Goal: Task Accomplishment & Management: Manage account settings

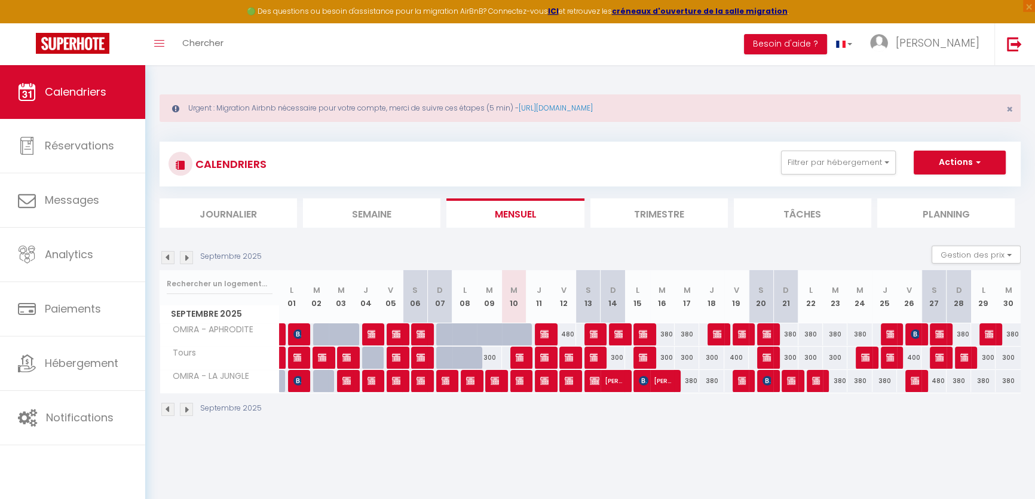
click at [183, 256] on img at bounding box center [186, 257] width 13 height 13
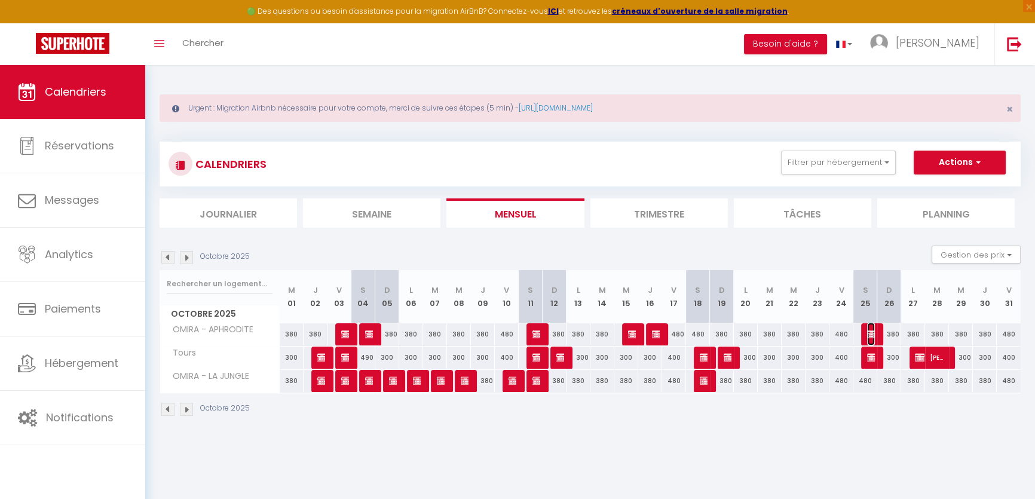
click at [872, 330] on img at bounding box center [872, 334] width 10 height 10
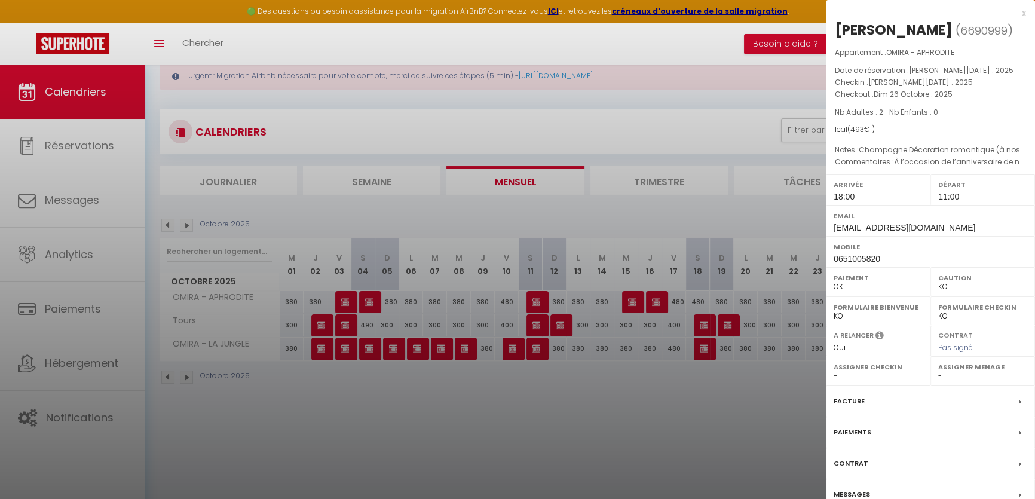
scroll to position [65, 0]
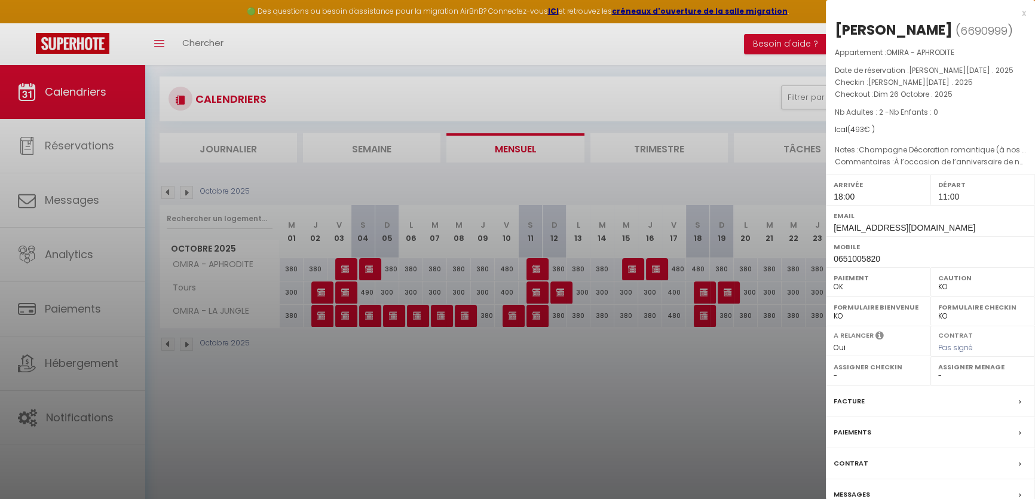
click at [858, 479] on div "Contrat" at bounding box center [930, 463] width 209 height 31
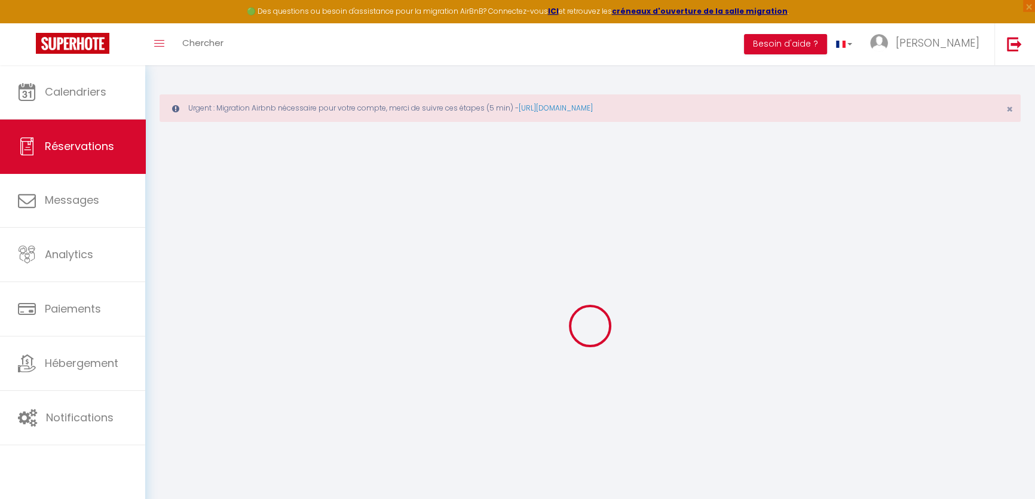
select select
checkbox input "false"
type textarea "À l’occasion de l’anniversaire de notre couple ( 1 an)"
type textarea "Champagne Décoration romantique (à nos 1 an)"
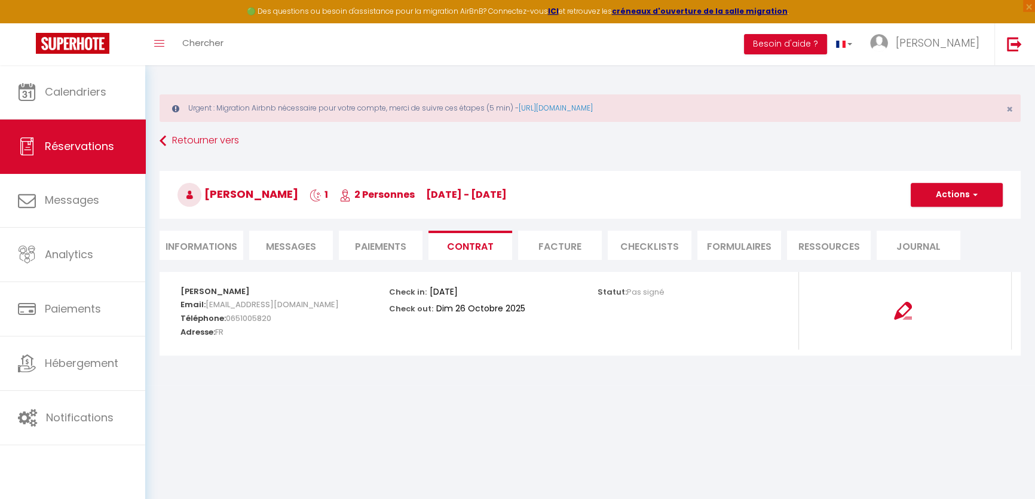
click at [974, 181] on h3 "[PERSON_NAME] 1 2 Personnes [DATE] - [DATE]" at bounding box center [590, 195] width 861 height 48
click at [966, 197] on button "Actions" at bounding box center [957, 195] width 92 height 24
click at [216, 253] on li "Informations" at bounding box center [202, 245] width 84 height 29
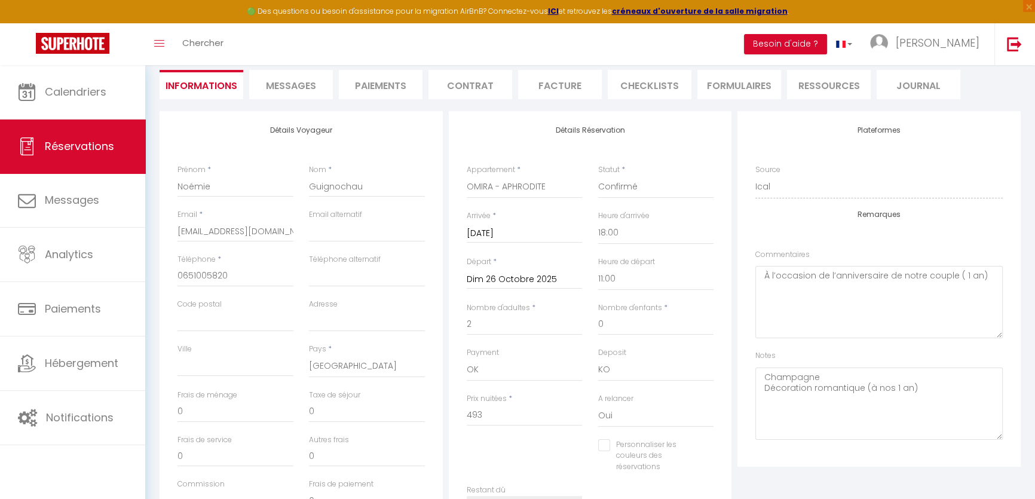
scroll to position [163, 0]
drag, startPoint x: 933, startPoint y: 385, endPoint x: 761, endPoint y: 376, distance: 172.3
click at [761, 376] on textarea "Champagne Décoration romantique (à nos 1 an)" at bounding box center [878, 402] width 247 height 72
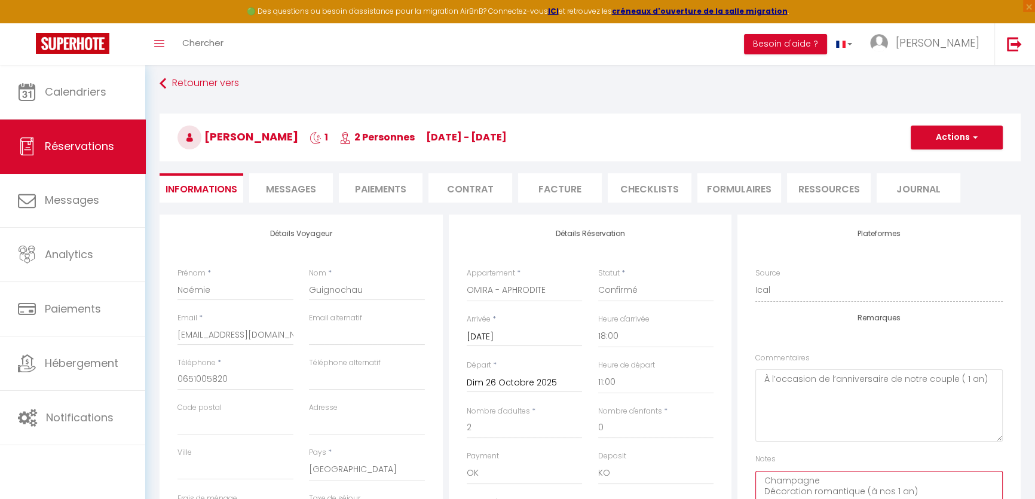
scroll to position [54, 0]
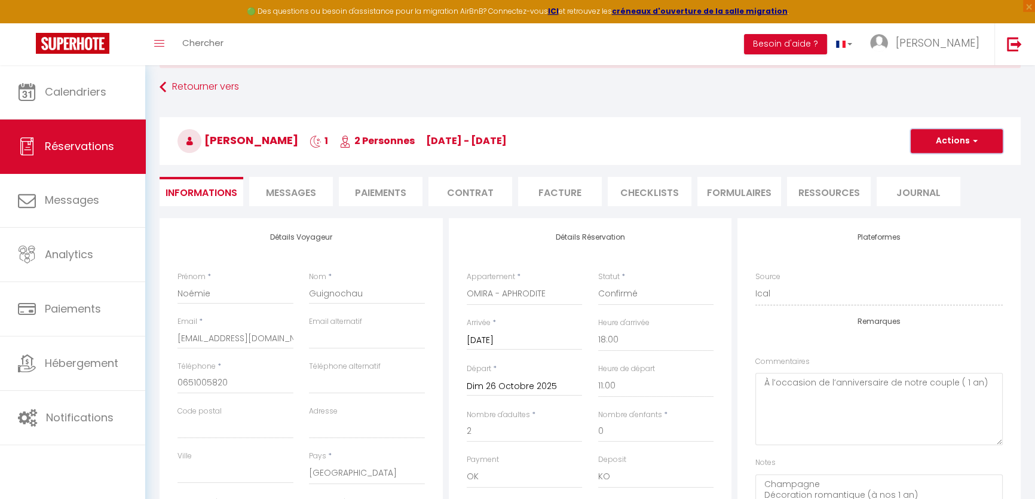
click at [922, 142] on button "Actions" at bounding box center [957, 141] width 92 height 24
click at [927, 178] on link "Dupliquer" at bounding box center [944, 183] width 94 height 16
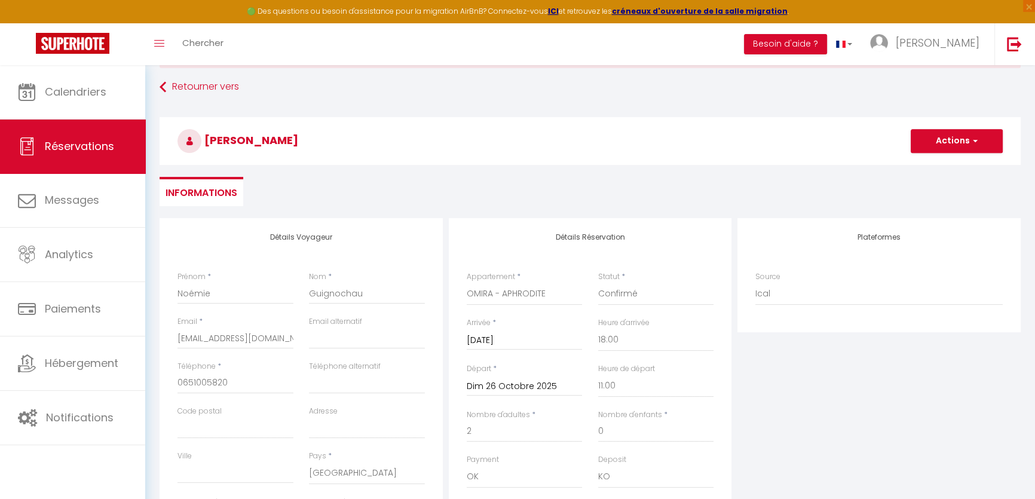
select select
checkbox input "false"
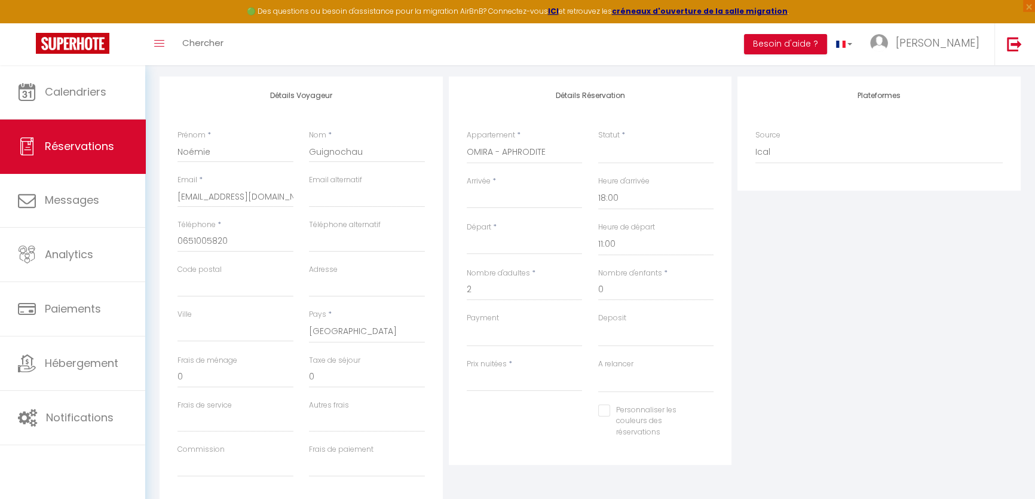
scroll to position [217, 0]
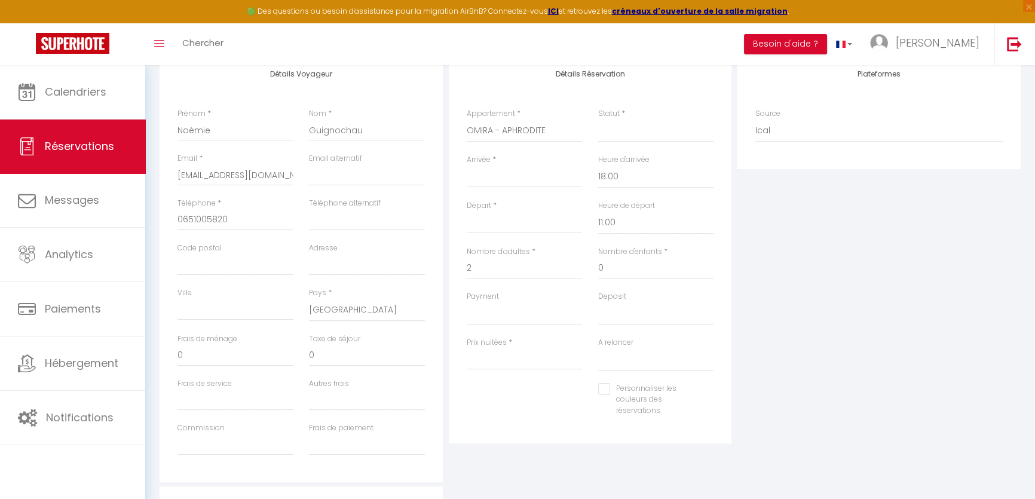
click at [528, 185] on div "< [DATE] > Dim Lun Mar Mer Jeu Ven Sam 1 2 3 4 5 6 7 8 9 10 11 12 13 14 15 16 1…" at bounding box center [525, 177] width 116 height 22
click at [525, 179] on input "Arrivée" at bounding box center [525, 178] width 116 height 16
click at [541, 139] on select "OMIRA - APHRODITE OMIRA - LA JUNGLE Tours" at bounding box center [525, 130] width 116 height 23
select select "24504"
click at [467, 119] on select "OMIRA - APHRODITE OMIRA - LA JUNGLE Tours" at bounding box center [525, 130] width 116 height 23
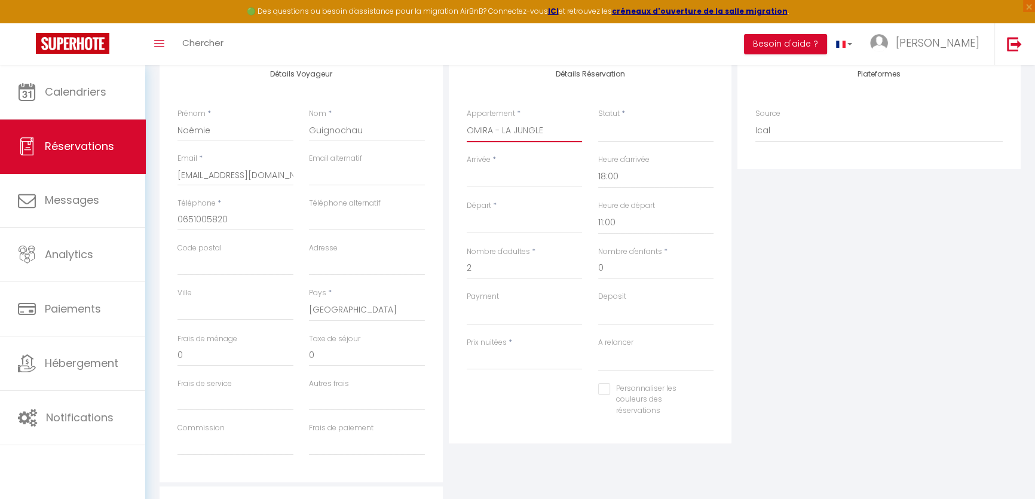
select select
type input "0"
select select
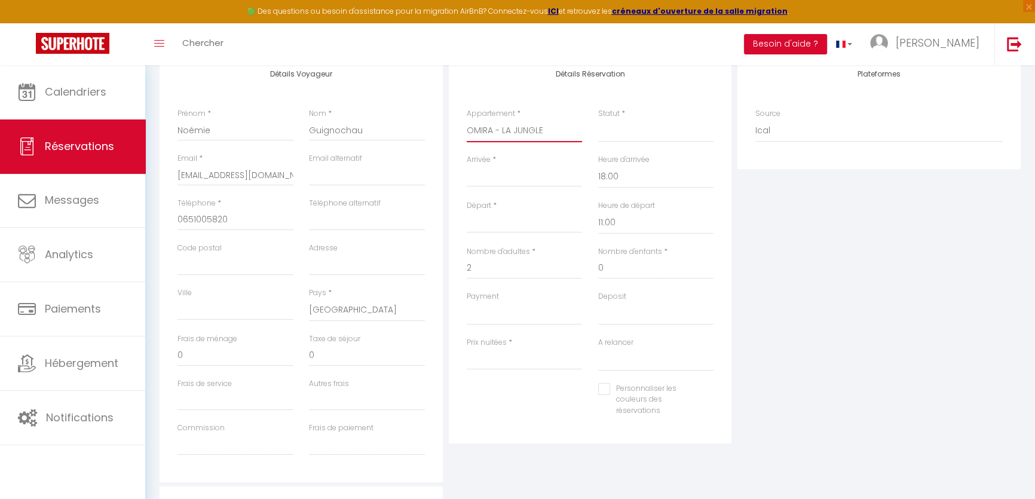
checkbox input "false"
click at [513, 179] on input "Arrivée" at bounding box center [525, 178] width 116 height 16
click at [494, 179] on input "Arrivée" at bounding box center [525, 178] width 116 height 16
click at [485, 181] on input "Arrivée" at bounding box center [525, 178] width 116 height 16
click at [492, 173] on input "Arrivée" at bounding box center [525, 178] width 116 height 16
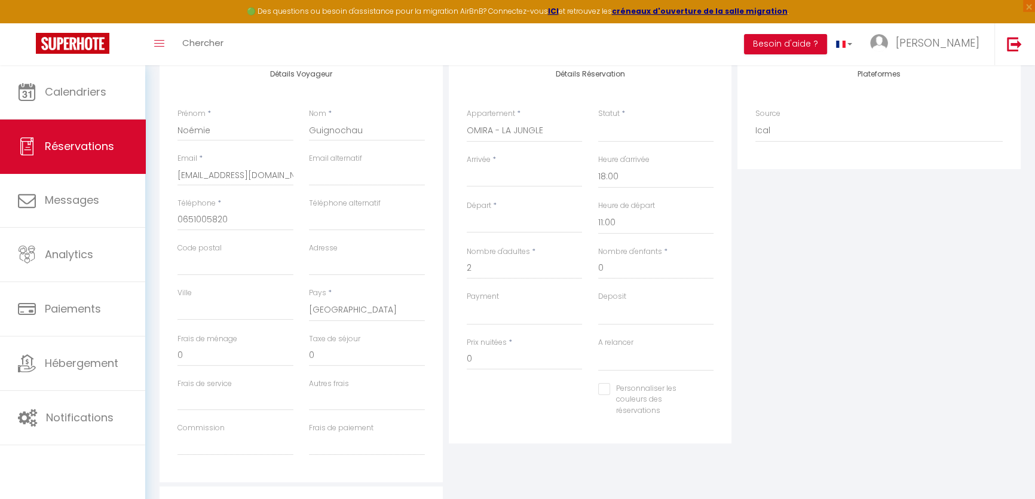
select select
checkbox input "false"
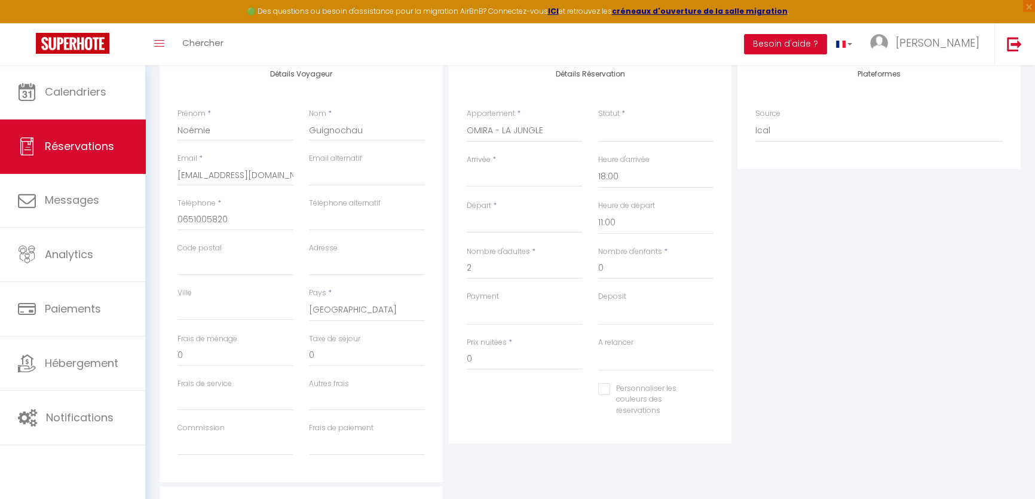
click at [500, 167] on div "< [DATE] > Dim Lun Mar Mer Jeu Ven Sam 1 2 3 4 5 6 7 8 9 10 11 12 13 14 15 16 1…" at bounding box center [525, 177] width 116 height 22
click at [499, 173] on input "Arrivée" at bounding box center [525, 178] width 116 height 16
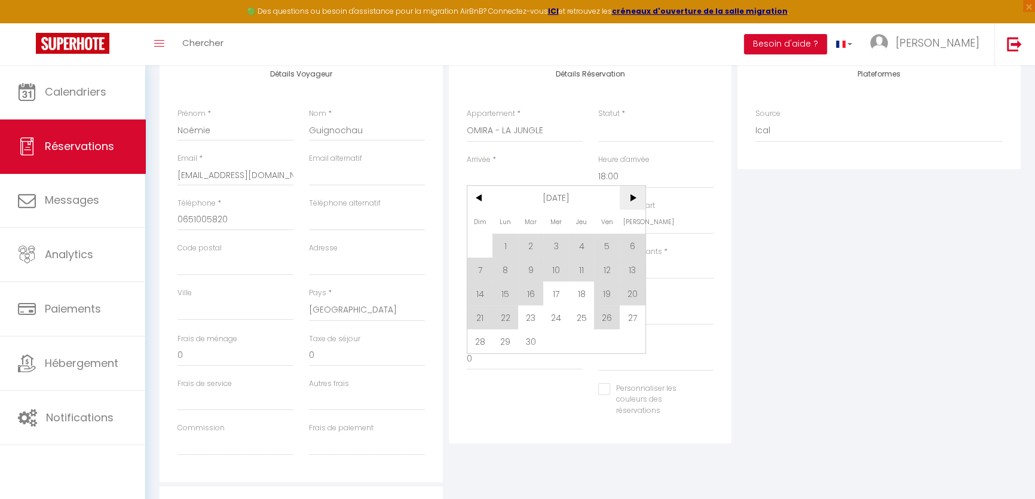
click at [630, 194] on span ">" at bounding box center [633, 198] width 26 height 24
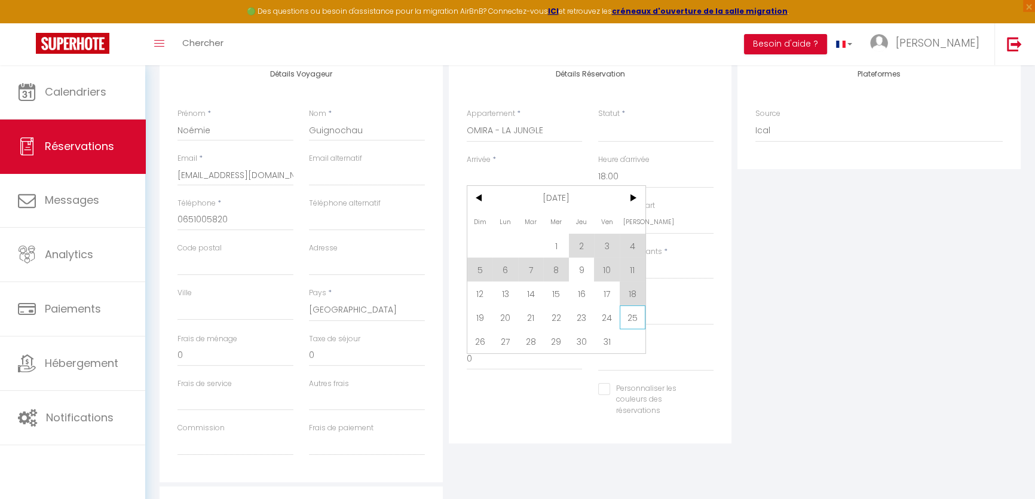
click at [636, 317] on span "25" at bounding box center [633, 317] width 26 height 24
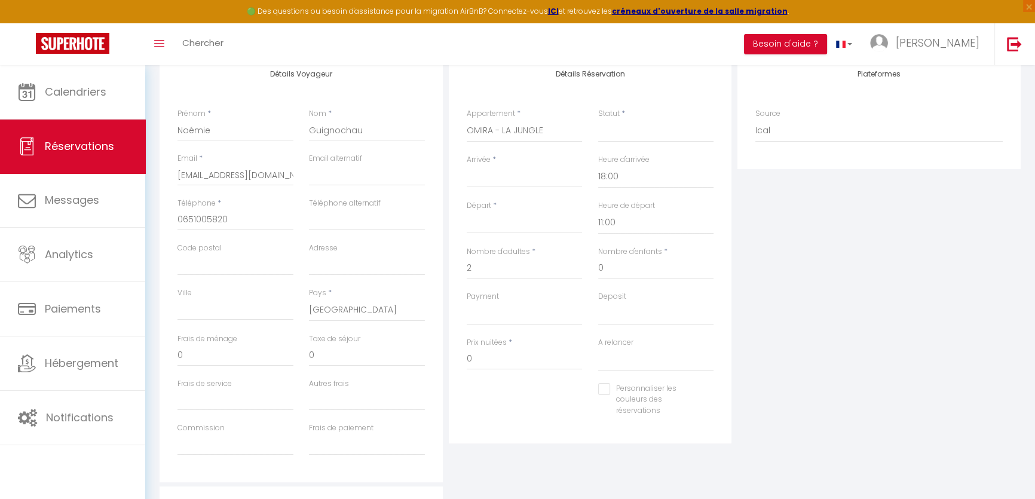
select select
type input "[DATE]"
type input "Dim 26 Octobre 2025"
select select
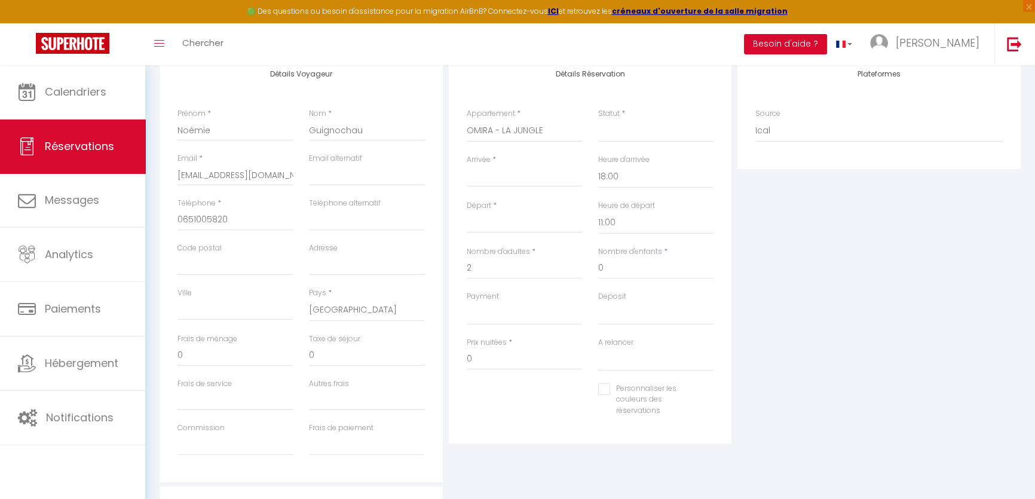
select select
checkbox input "false"
click at [646, 129] on select "Confirmé Non Confirmé [PERSON_NAME] par le voyageur No Show Request" at bounding box center [656, 130] width 116 height 23
select select "1"
click at [598, 119] on select "Confirmé Non Confirmé [PERSON_NAME] par le voyageur No Show Request" at bounding box center [656, 130] width 116 height 23
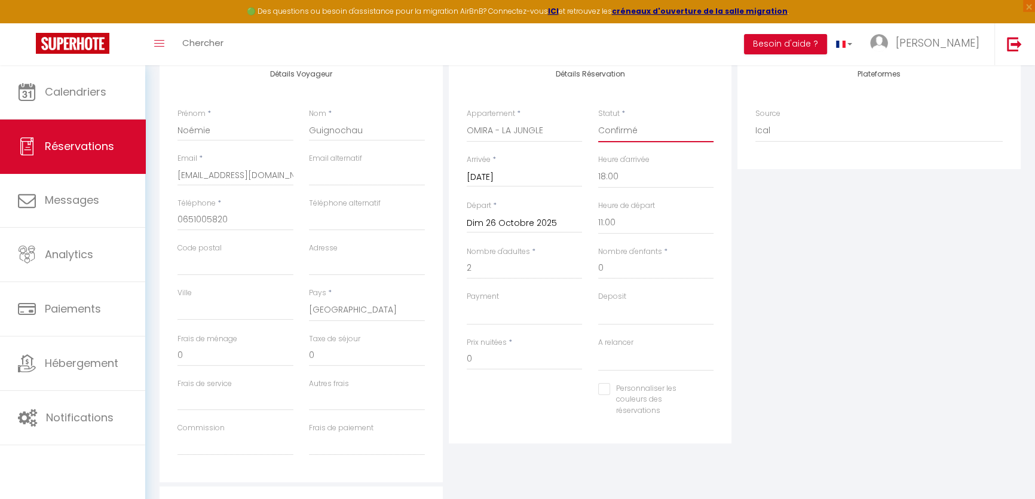
select select
checkbox input "false"
drag, startPoint x: 513, startPoint y: 314, endPoint x: 511, endPoint y: 323, distance: 9.3
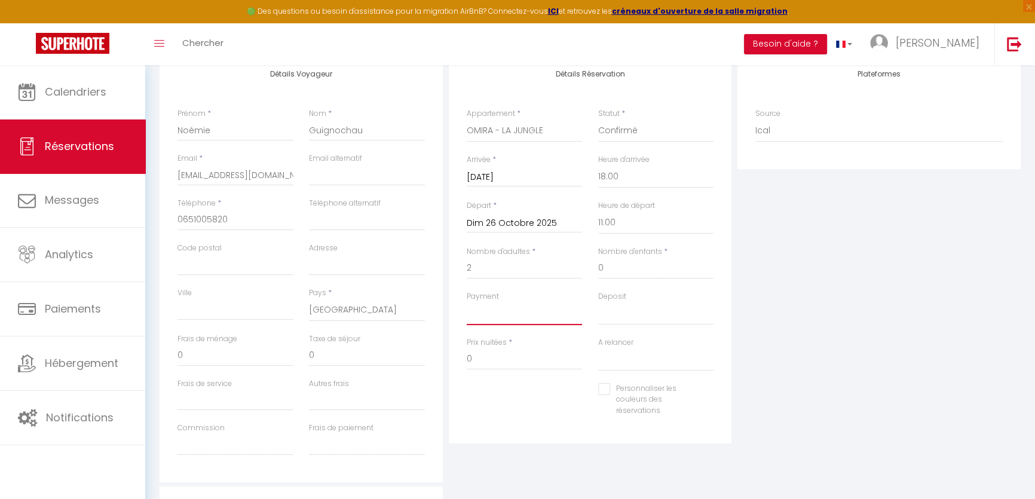
click at [513, 314] on select "OK KO" at bounding box center [525, 313] width 116 height 23
select select "12"
click at [467, 302] on select "OK KO" at bounding box center [525, 313] width 116 height 23
select select
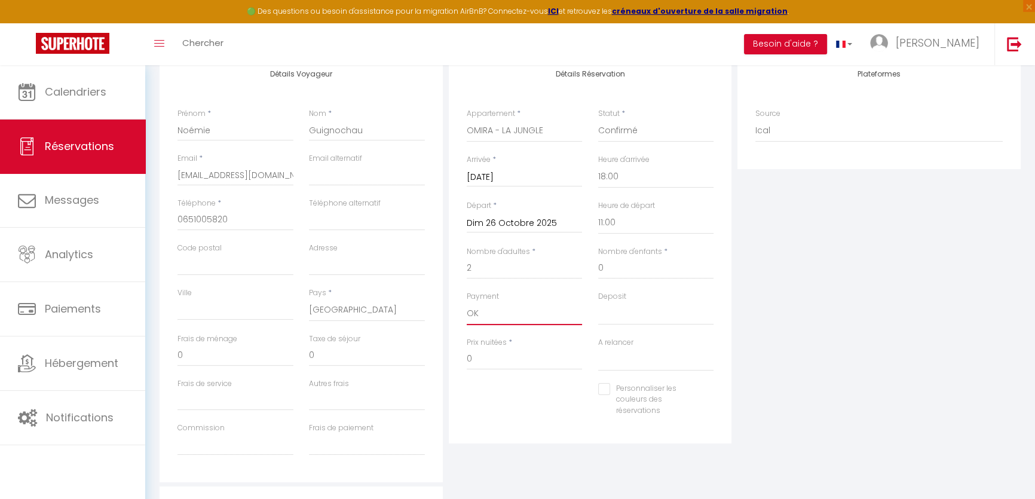
checkbox input "false"
drag, startPoint x: 508, startPoint y: 358, endPoint x: 404, endPoint y: 361, distance: 104.0
click at [404, 361] on div "Détails Voyageur Prénom * [PERSON_NAME] * Guignochau Email * [EMAIL_ADDRESS][DO…" at bounding box center [590, 268] width 867 height 427
type input "493"
click at [795, 268] on div "Plateformes Source Direct [DOMAIN_NAME] [DOMAIN_NAME] Chalet montagne Expedia G…" at bounding box center [878, 268] width 289 height 427
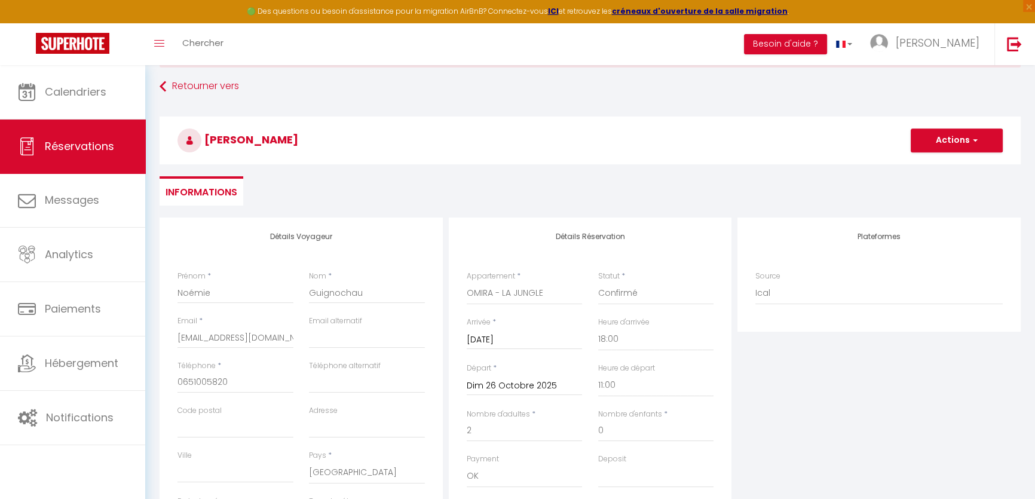
scroll to position [54, 0]
click at [932, 151] on button "Actions" at bounding box center [957, 141] width 92 height 24
click at [927, 168] on link "Enregistrer" at bounding box center [944, 168] width 94 height 16
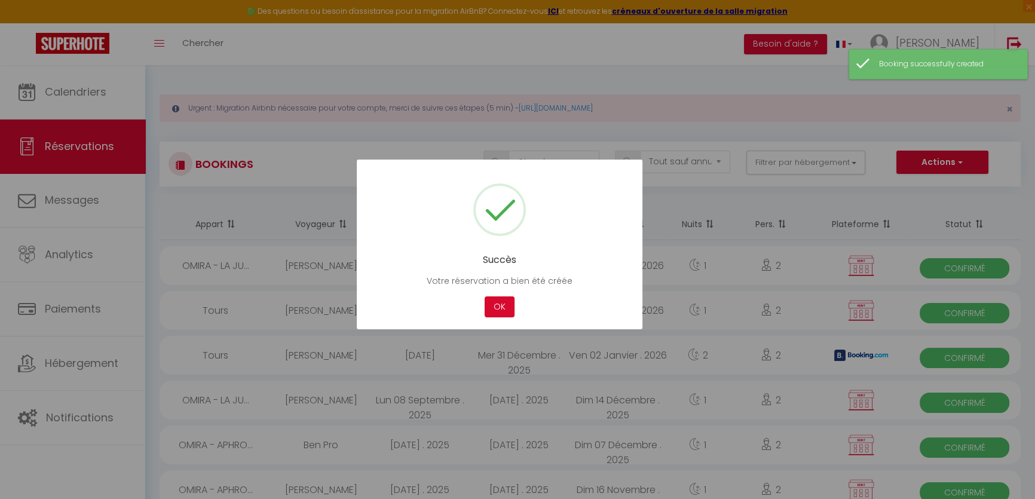
click at [96, 100] on div at bounding box center [517, 249] width 1035 height 499
click at [502, 309] on button "OK" at bounding box center [500, 306] width 30 height 21
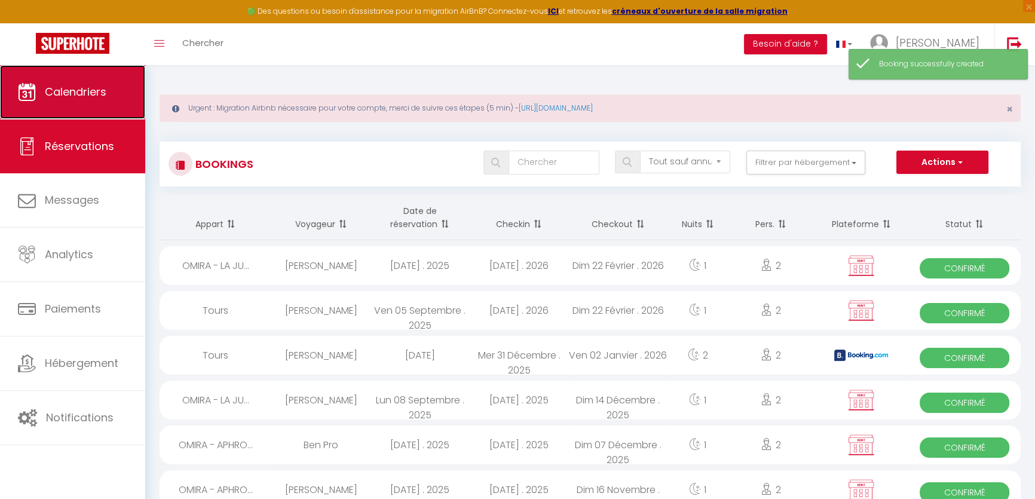
click at [93, 99] on link "Calendriers" at bounding box center [72, 92] width 145 height 54
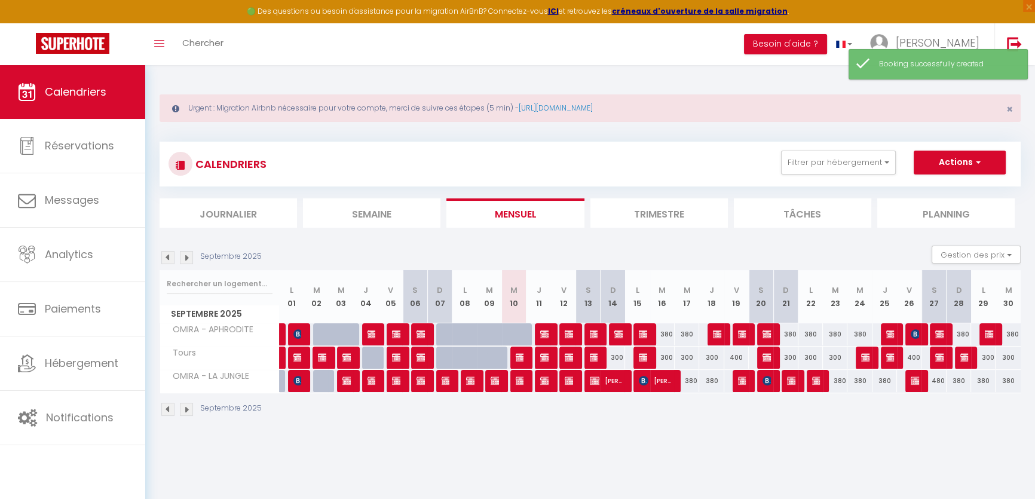
click at [176, 258] on div "Septembre 2025" at bounding box center [213, 257] width 106 height 13
click at [180, 258] on img at bounding box center [186, 257] width 13 height 13
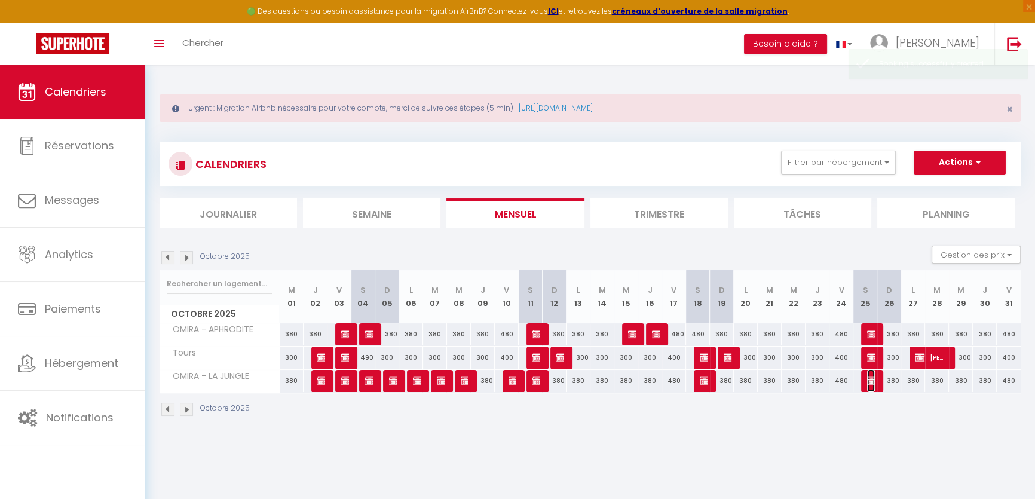
click at [870, 381] on img at bounding box center [872, 381] width 10 height 10
select select "OK"
select select "KO"
select select "0"
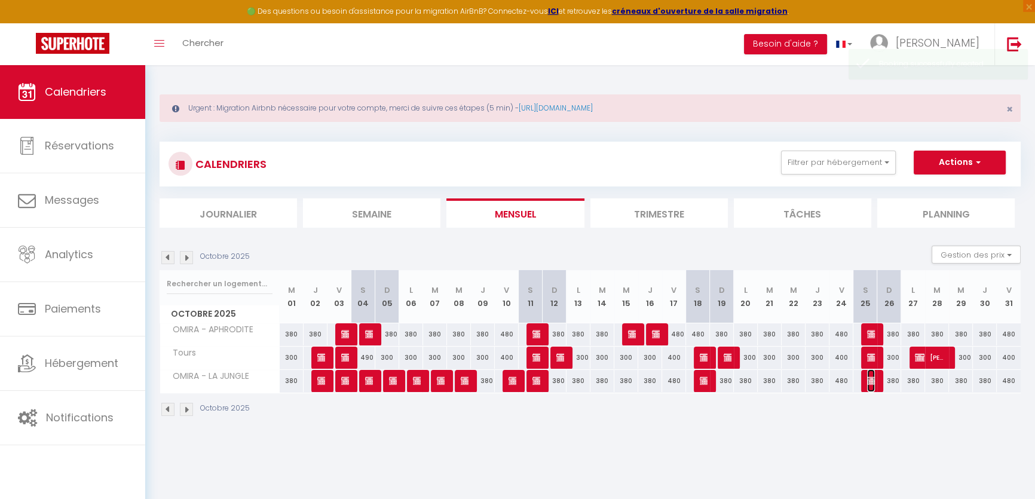
select select "1"
select select
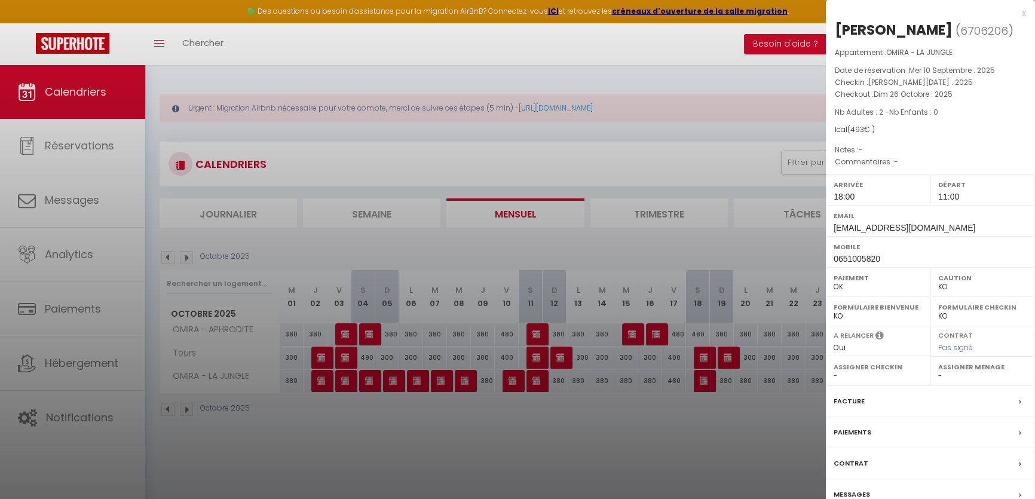
click at [775, 424] on div at bounding box center [517, 249] width 1035 height 499
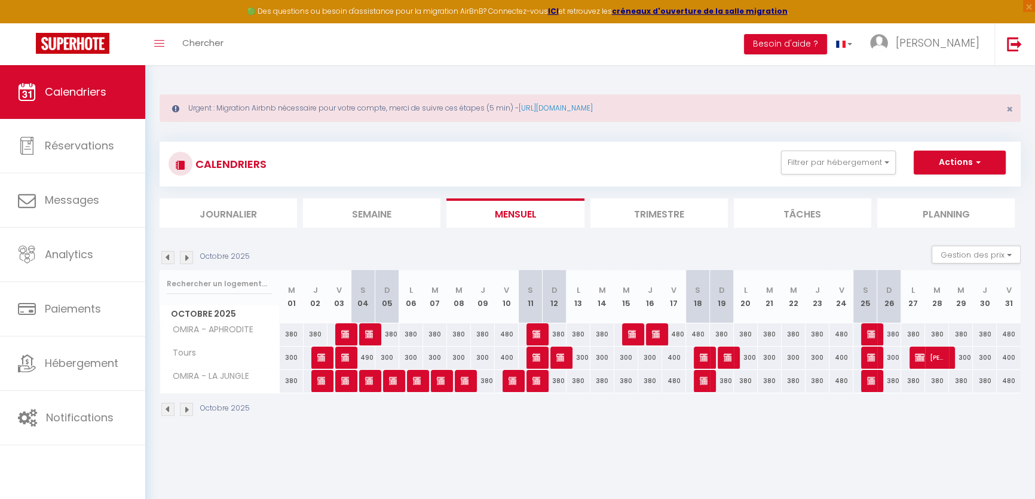
click at [878, 388] on div "380" at bounding box center [889, 381] width 24 height 22
type input "380"
type input "Dim 26 Octobre 2025"
type input "Lun 27 Octobre 2025"
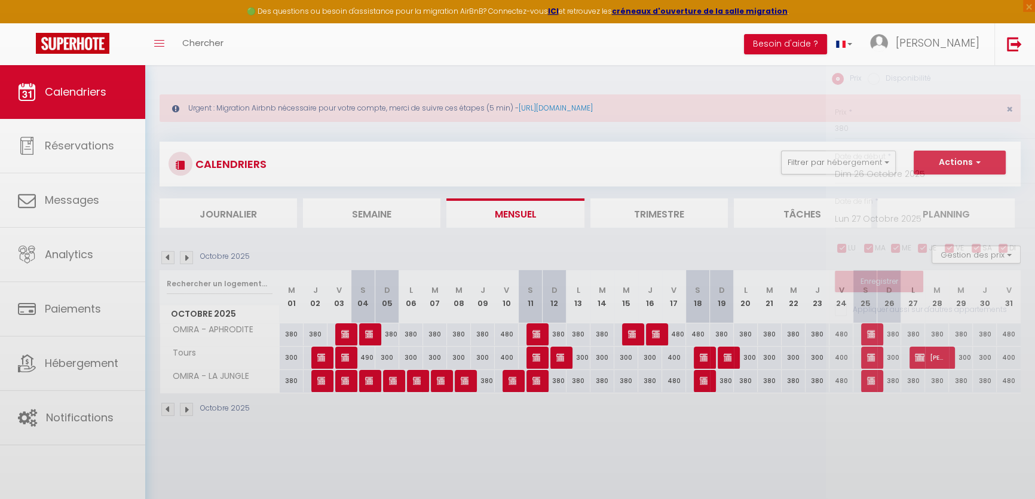
click at [873, 383] on div at bounding box center [517, 249] width 1035 height 499
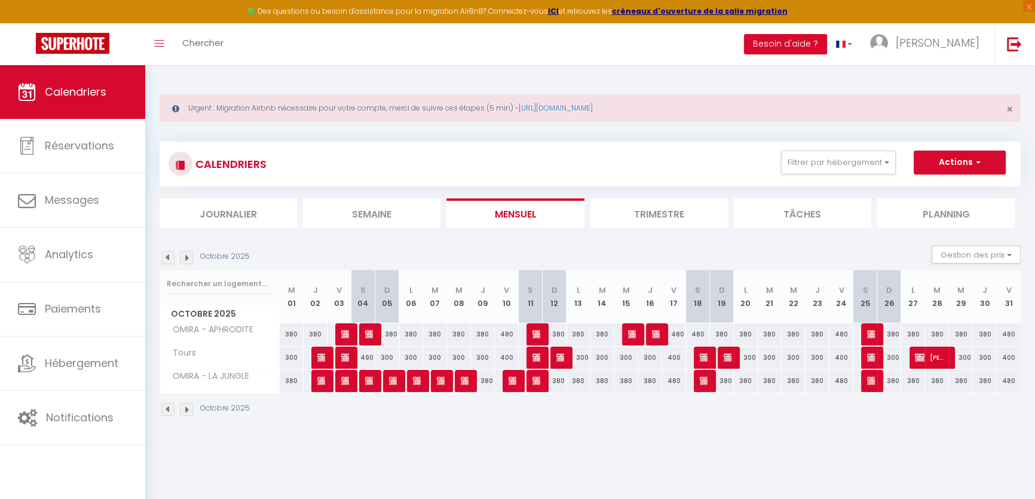
click at [876, 378] on div "380" at bounding box center [888, 381] width 24 height 22
type input "380"
type input "Dim 26 Octobre 2025"
type input "Lun 27 Octobre 2025"
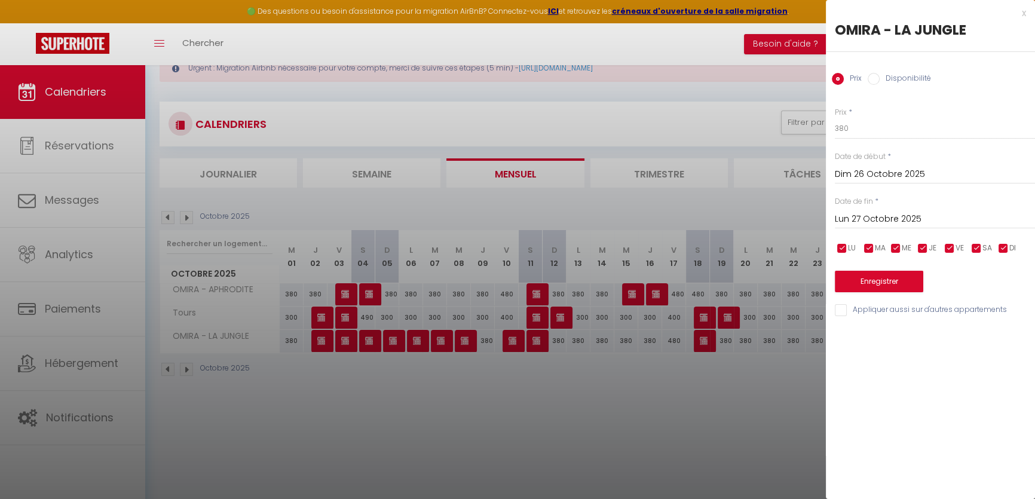
scroll to position [65, 0]
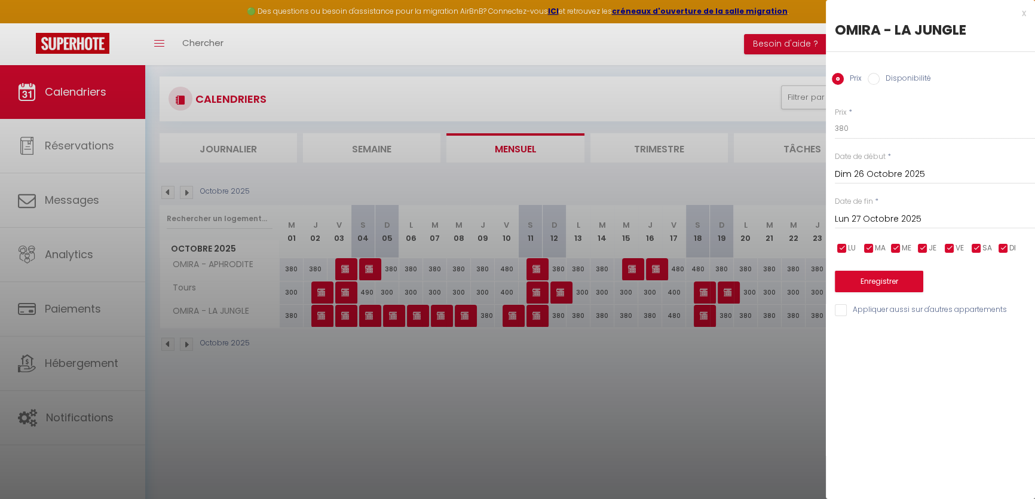
click at [803, 389] on div at bounding box center [517, 249] width 1035 height 499
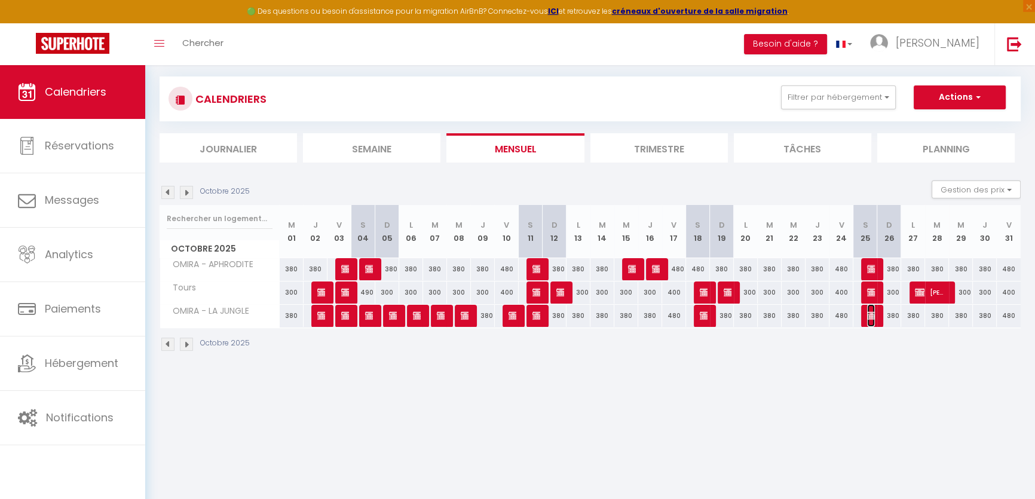
click at [874, 314] on img at bounding box center [872, 316] width 10 height 10
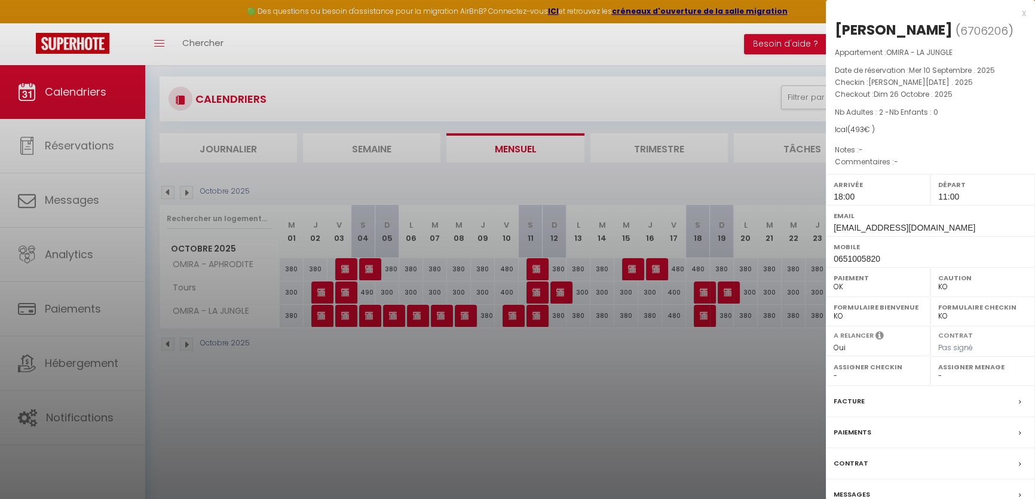
click at [909, 479] on div "Contrat" at bounding box center [930, 463] width 209 height 31
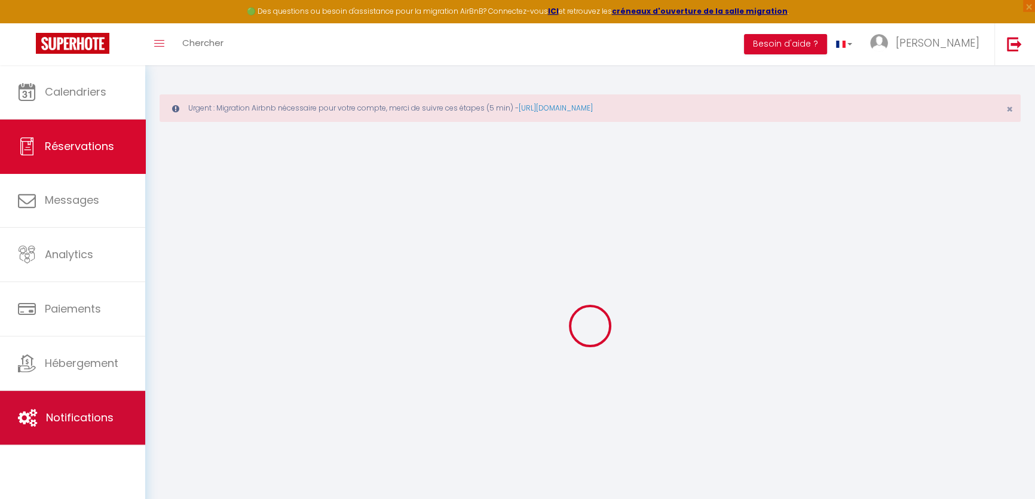
select select
checkbox input "false"
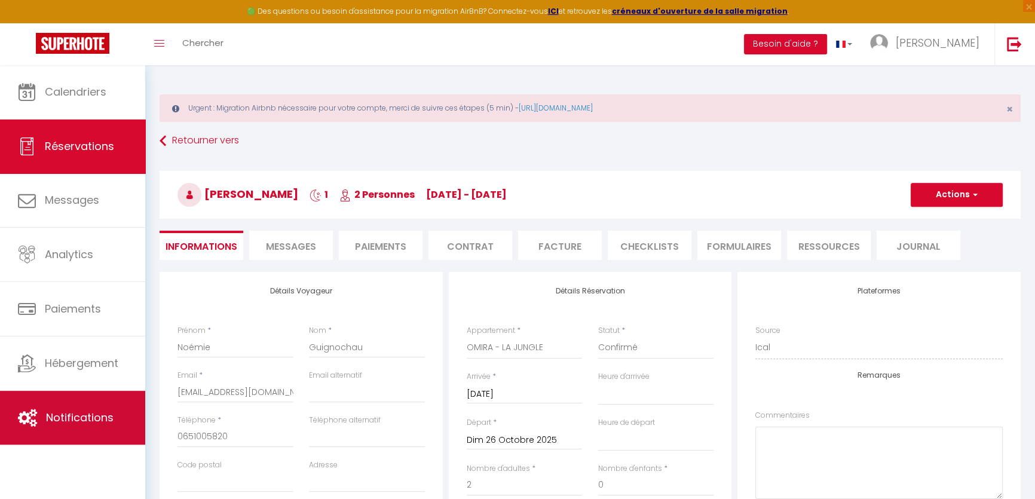
select select
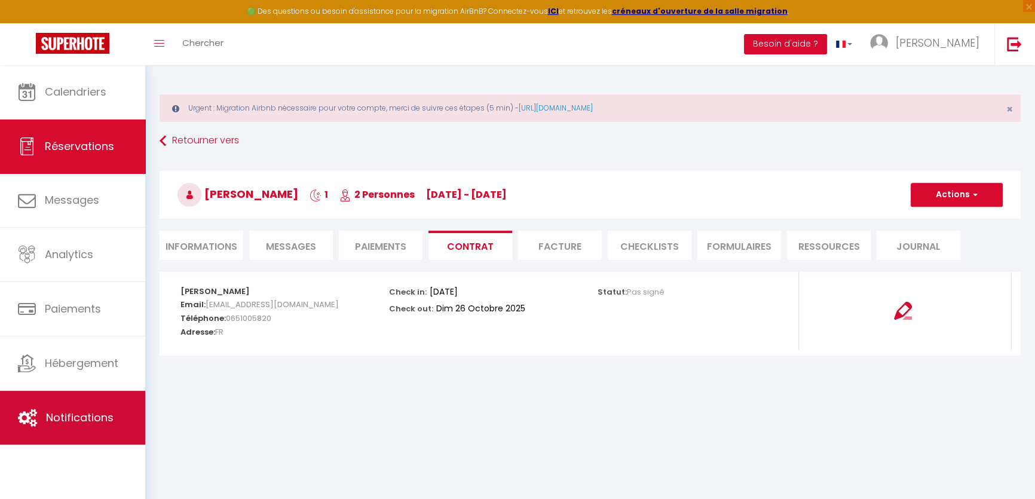
select select "18:00"
select select "11:00"
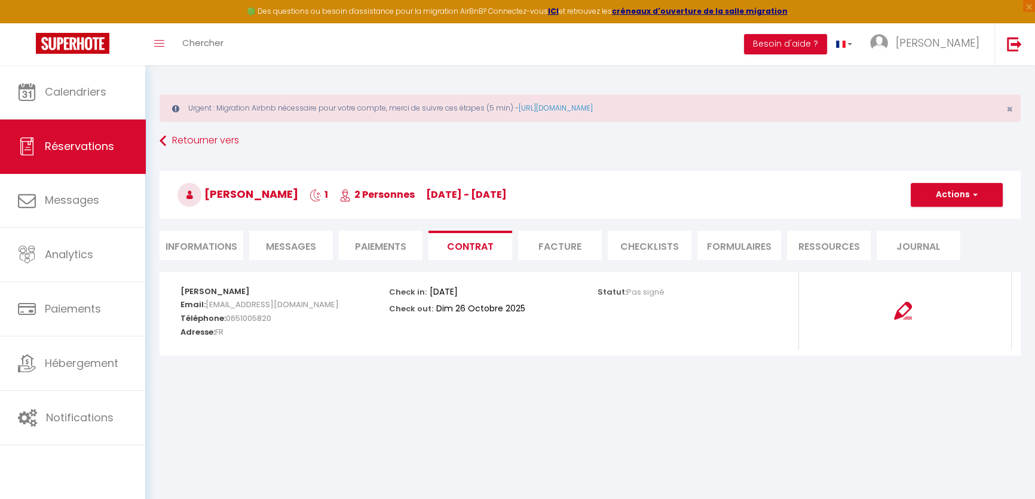
click at [212, 246] on li "Informations" at bounding box center [202, 245] width 84 height 29
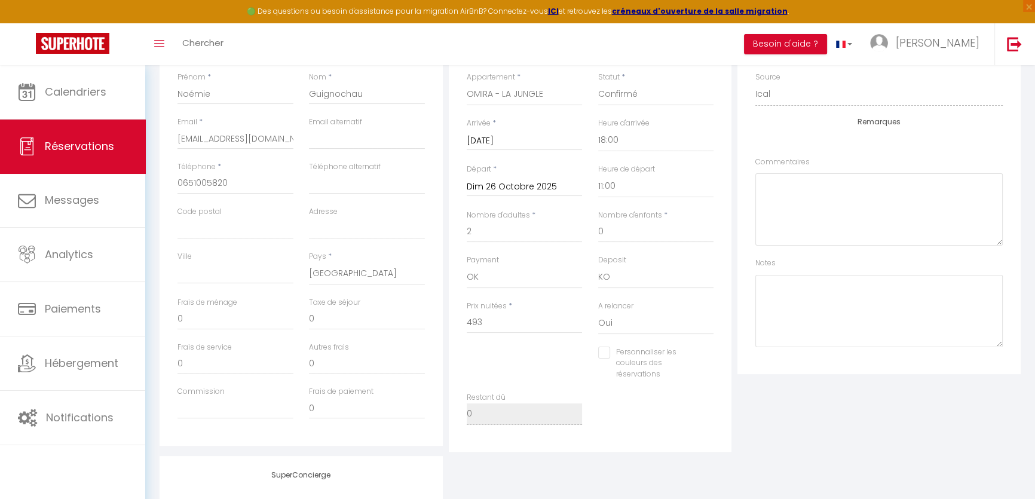
scroll to position [271, 0]
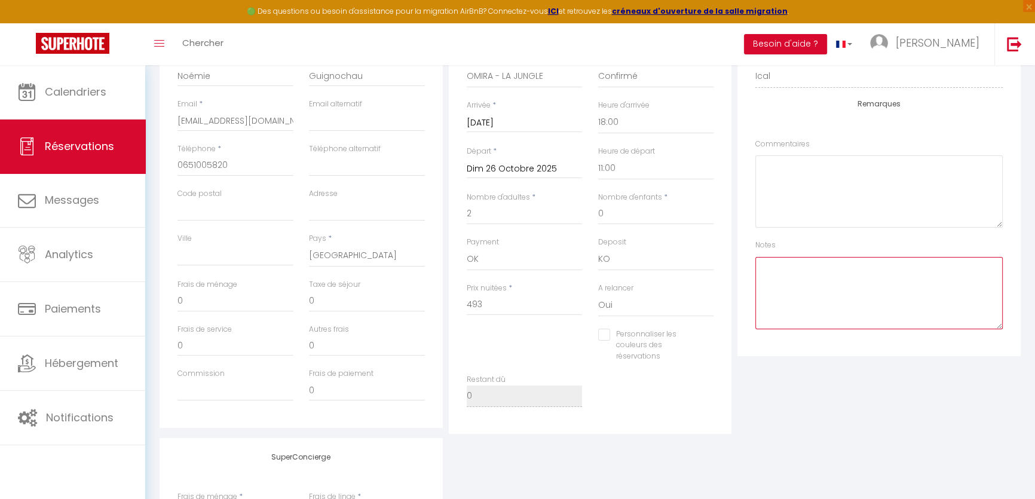
click at [800, 296] on textarea at bounding box center [878, 293] width 247 height 72
paste textarea "Champagne Décoration romantique (à nos 1 an)"
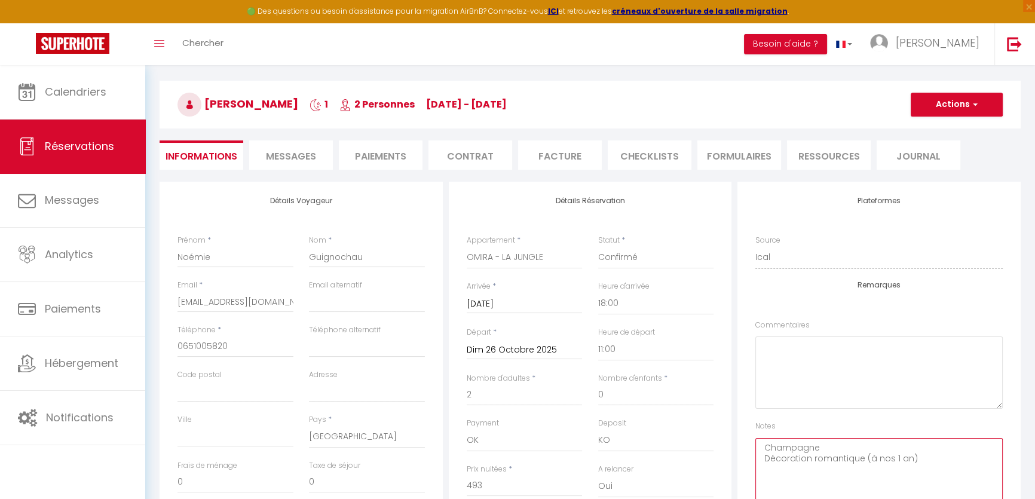
scroll to position [54, 0]
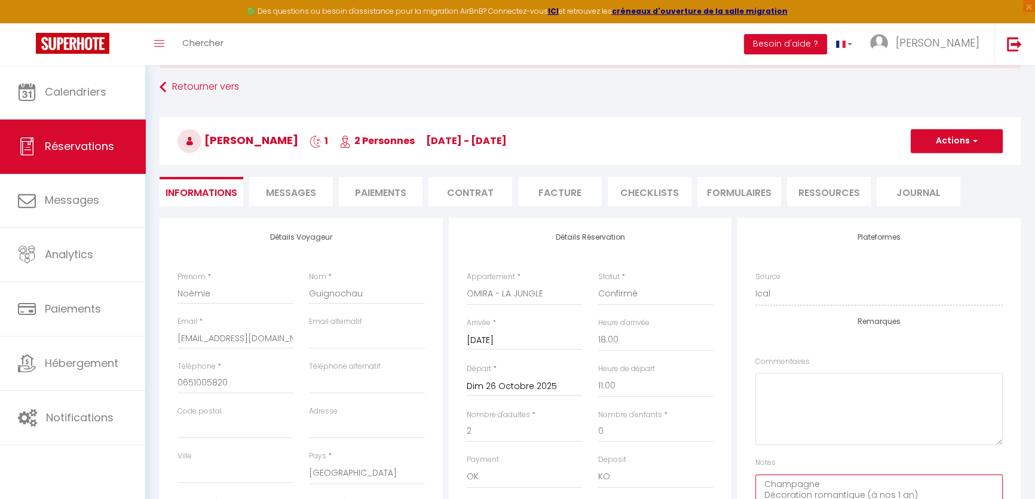
type textarea "Champagne Décoration romantique (à nos 1 an)"
click at [936, 146] on button "Actions" at bounding box center [957, 141] width 92 height 24
click at [927, 161] on link "Enregistrer" at bounding box center [944, 168] width 94 height 16
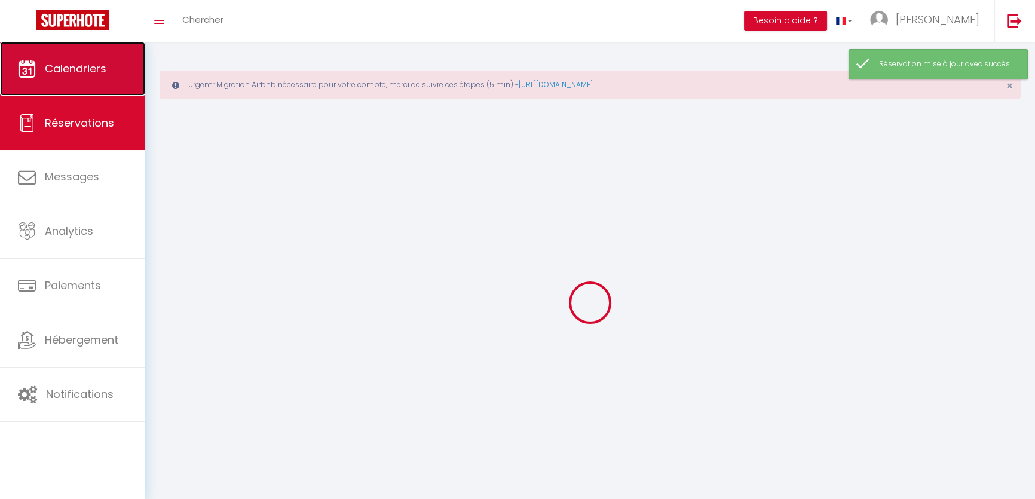
click at [56, 71] on link "Calendriers" at bounding box center [72, 69] width 145 height 54
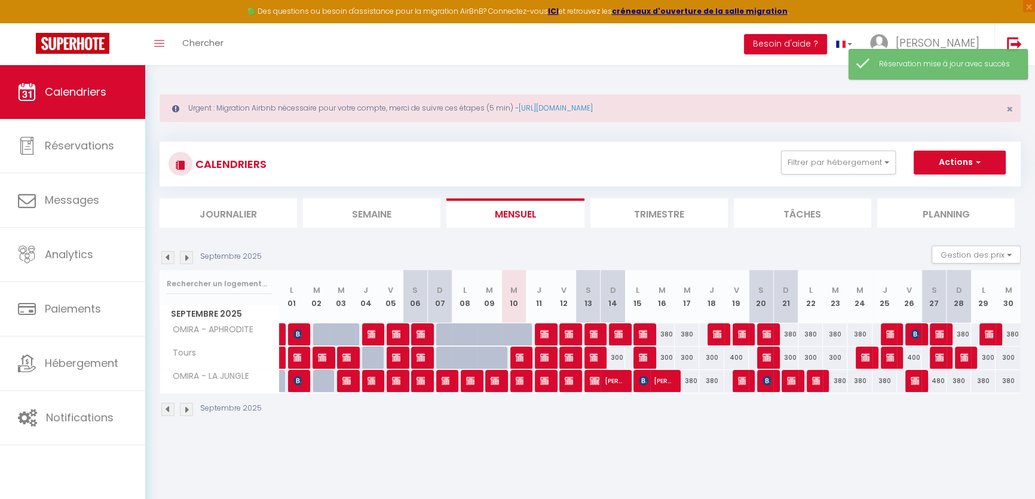
click at [187, 255] on img at bounding box center [186, 257] width 13 height 13
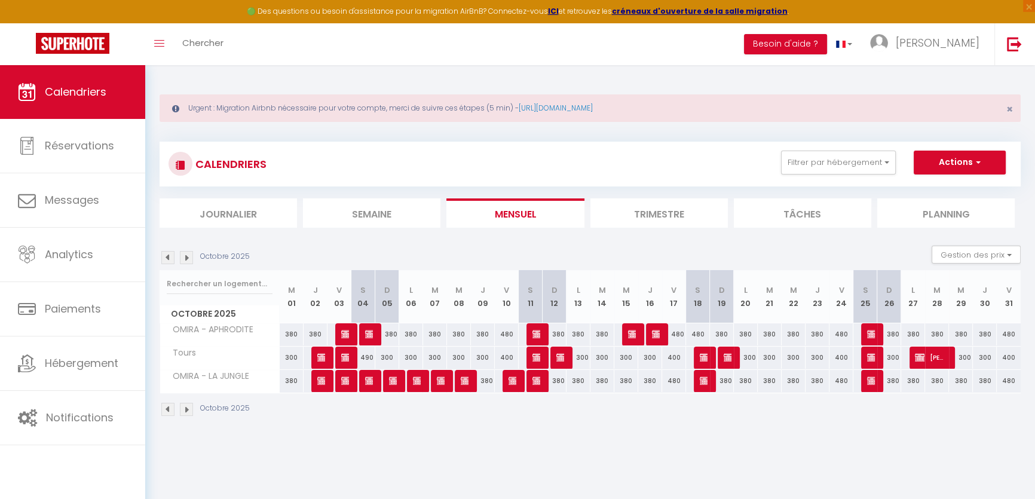
click at [168, 255] on img at bounding box center [167, 257] width 13 height 13
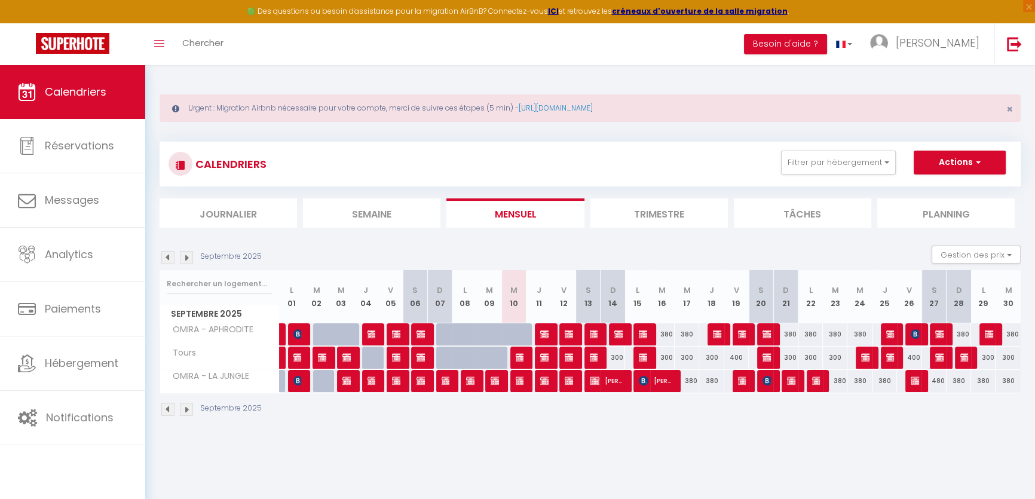
click at [186, 255] on img at bounding box center [186, 257] width 13 height 13
select select
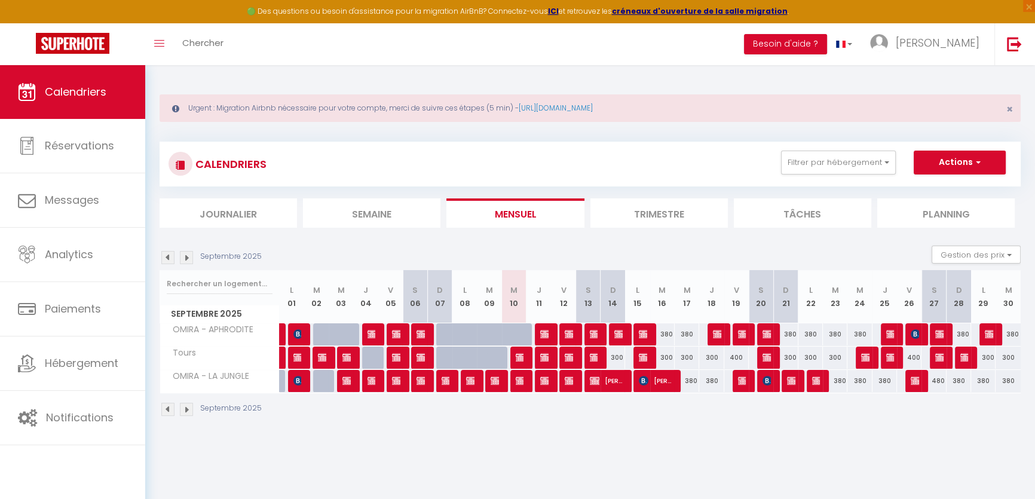
select select
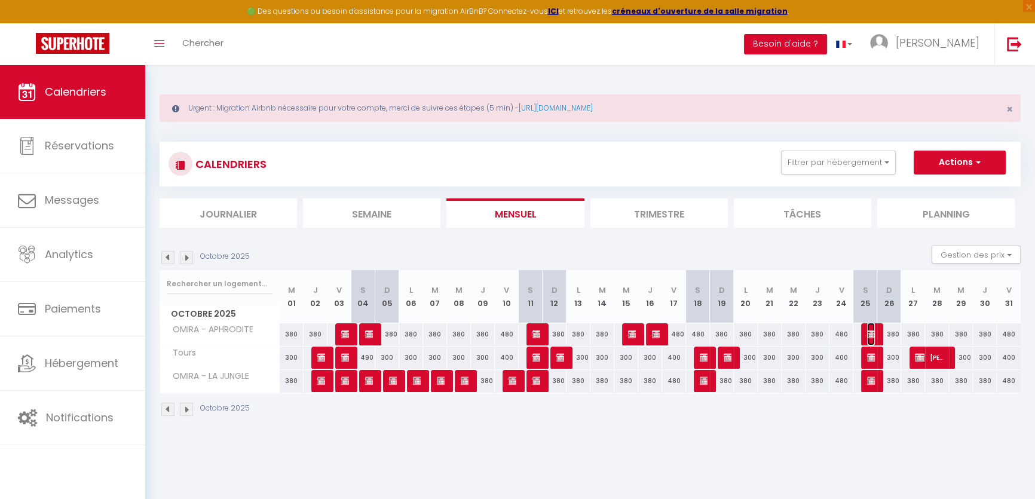
click at [871, 331] on img at bounding box center [872, 334] width 10 height 10
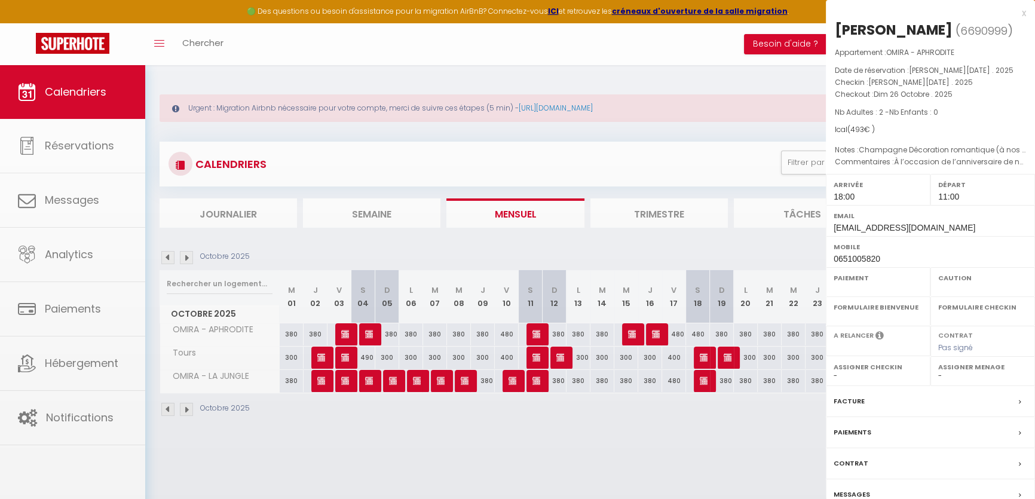
select select "OK"
select select "KO"
select select "0"
select select "1"
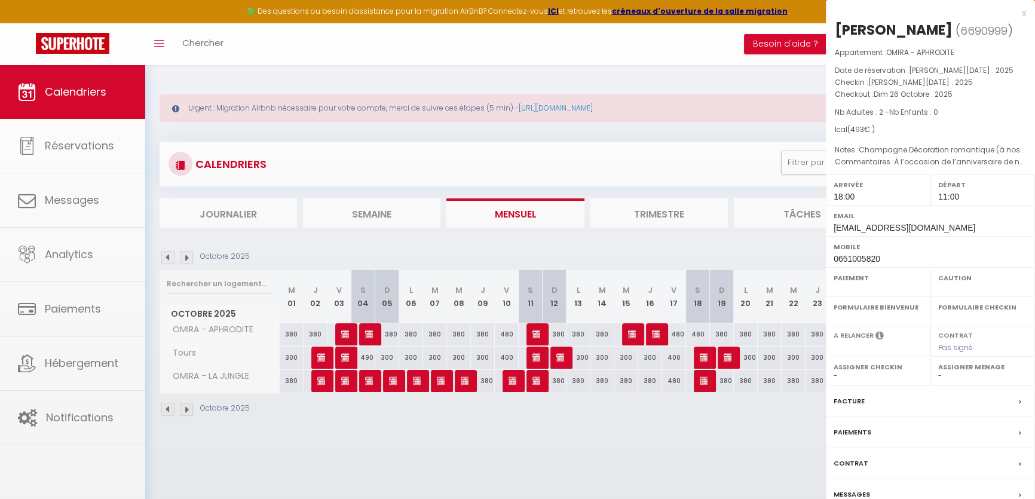
select select
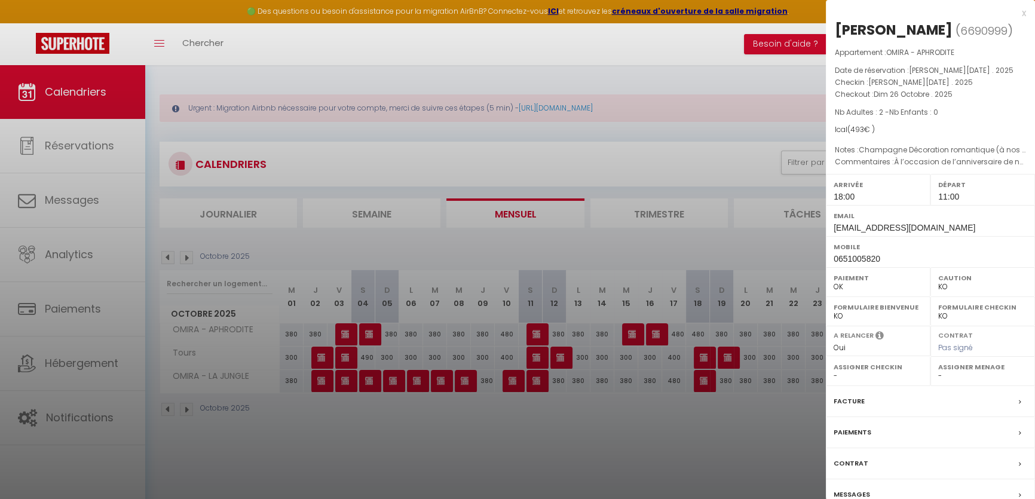
drag, startPoint x: 868, startPoint y: 188, endPoint x: 830, endPoint y: 185, distance: 38.4
click at [830, 168] on div "Appartement : OMIRA - APHRODITE Date de réservation : [PERSON_NAME][DATE] . 202…" at bounding box center [930, 108] width 209 height 122
click at [856, 168] on p "Commentaires : À l’occasion de l’anniversaire de notre couple ( 1 an)" at bounding box center [930, 162] width 191 height 12
drag, startPoint x: 893, startPoint y: 179, endPoint x: 923, endPoint y: 180, distance: 30.5
click at [923, 168] on p "Commentaires : À l’occasion de l’anniversaire de notre couple ( 1 an)" at bounding box center [930, 162] width 191 height 12
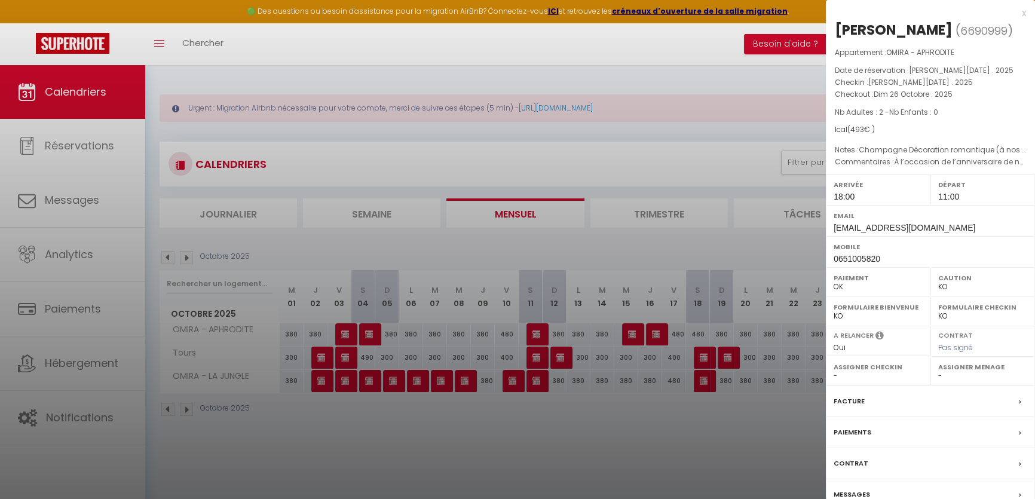
click at [878, 479] on div "Contrat" at bounding box center [930, 463] width 209 height 31
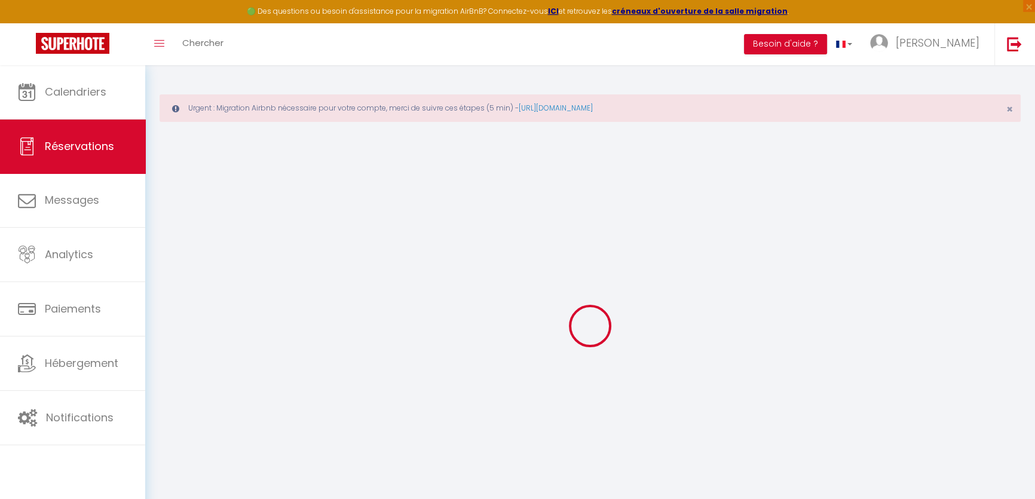
select select
checkbox input "false"
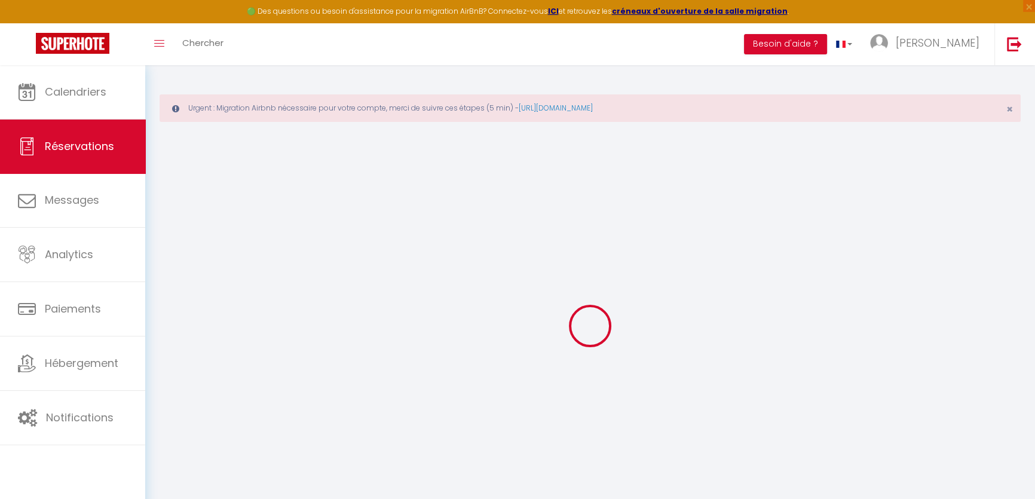
type textarea "À l’occasion de l’anniversaire de notre couple ( 1 an)"
type textarea "Champagne Décoration romantique (à nos 1 an)"
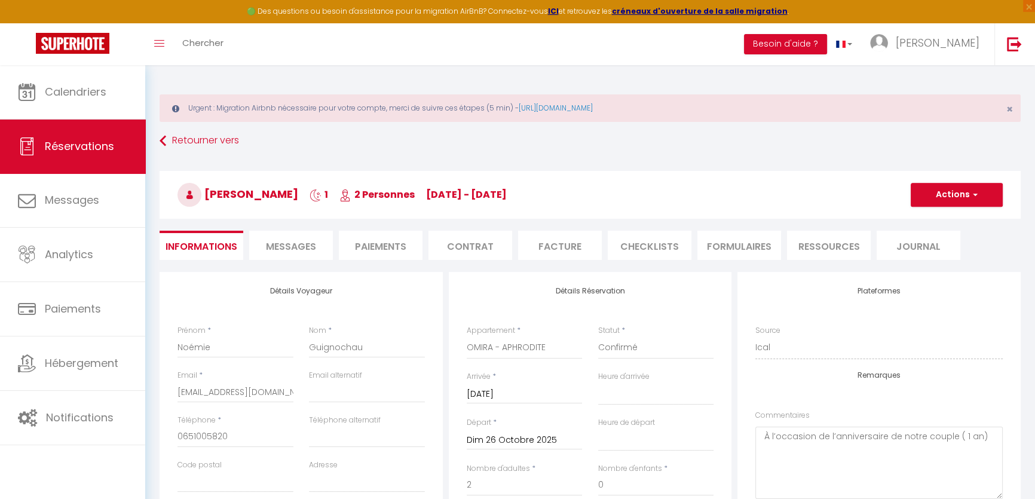
select select
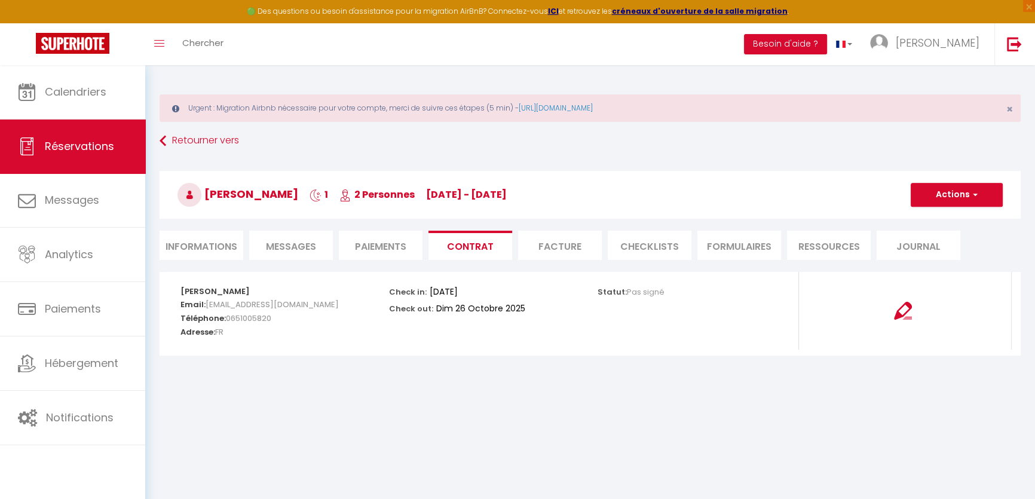
select select "18:00"
select select "11:00"
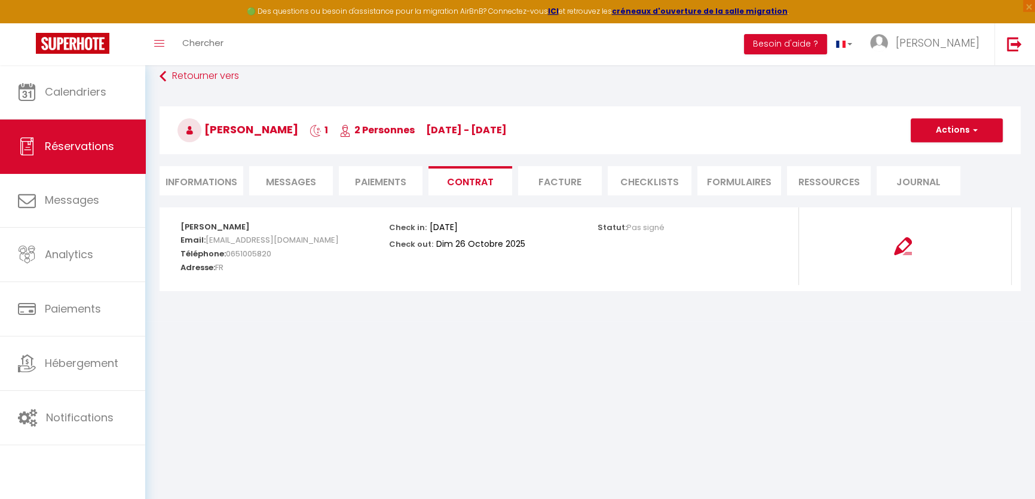
scroll to position [65, 0]
click at [225, 184] on li "Informations" at bounding box center [202, 180] width 84 height 29
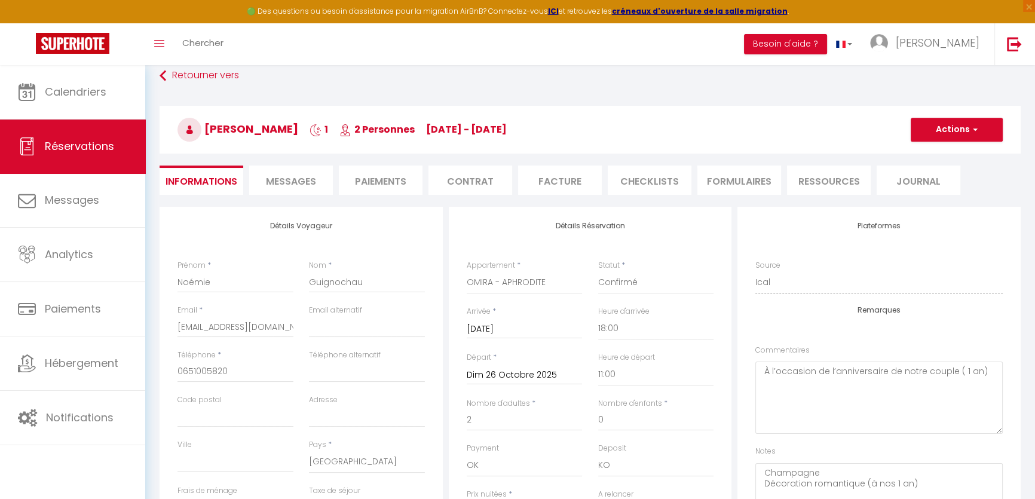
scroll to position [119, 0]
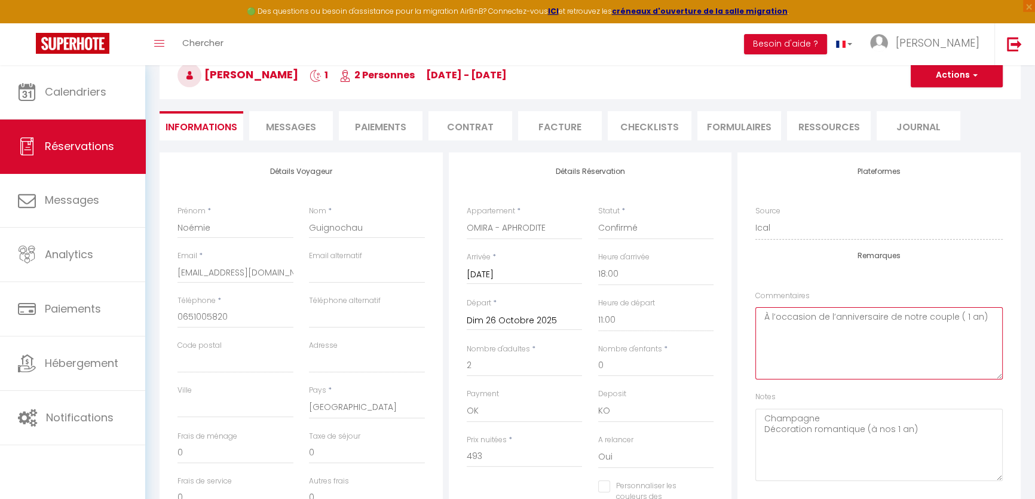
drag, startPoint x: 986, startPoint y: 318, endPoint x: 738, endPoint y: 309, distance: 248.1
click at [738, 309] on div "Plateformes Source Direct [DOMAIN_NAME] [DOMAIN_NAME] Chalet montagne Expedia G…" at bounding box center [878, 329] width 283 height 355
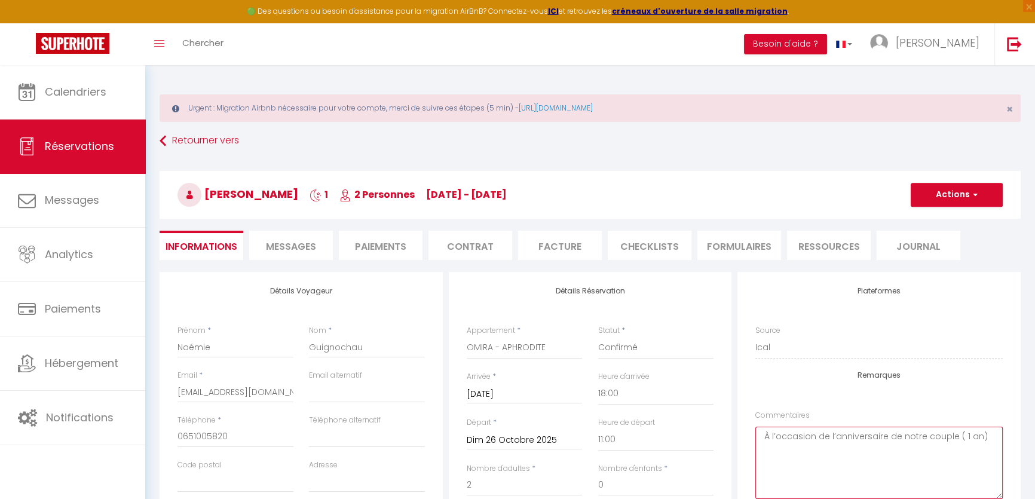
scroll to position [0, 0]
click at [928, 192] on button "Actions" at bounding box center [957, 195] width 92 height 24
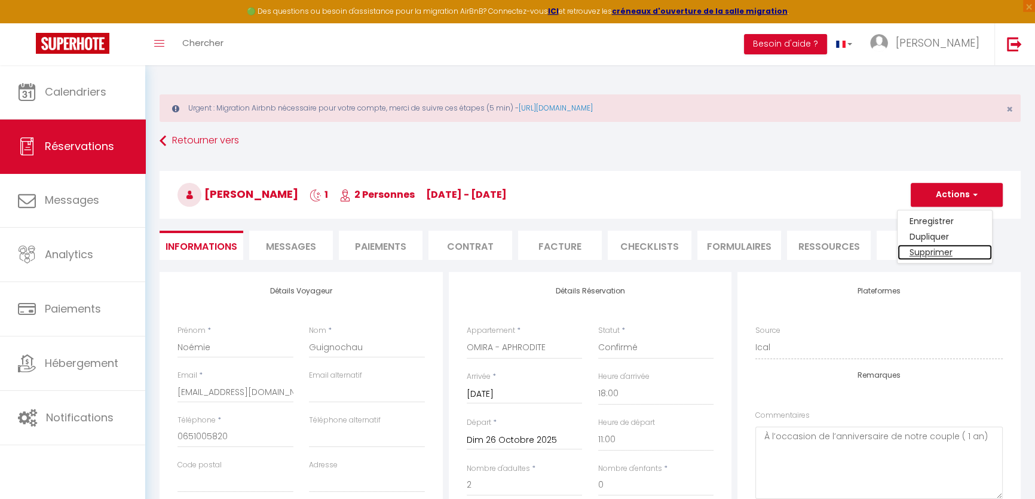
click at [931, 248] on link "Supprimer" at bounding box center [944, 252] width 94 height 16
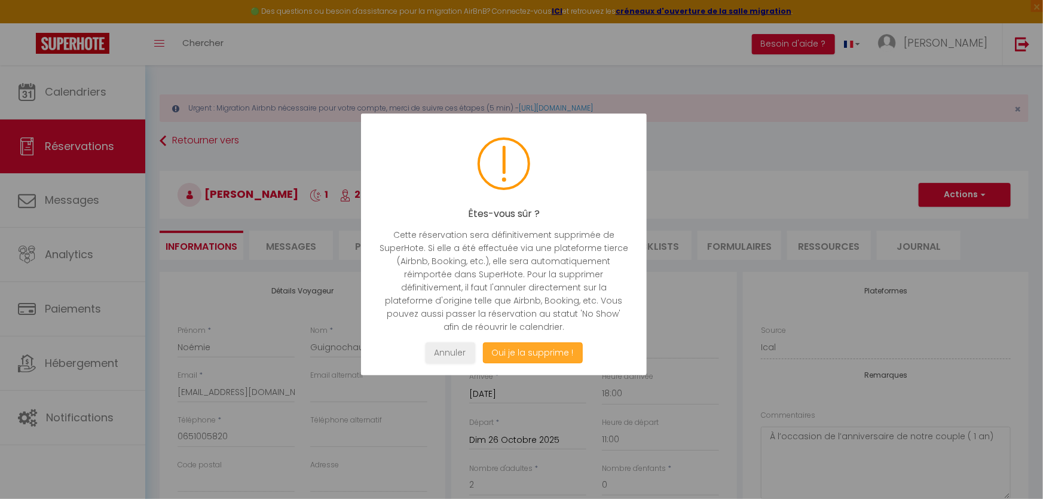
click at [529, 347] on button "Oui je la supprime !" at bounding box center [532, 352] width 100 height 21
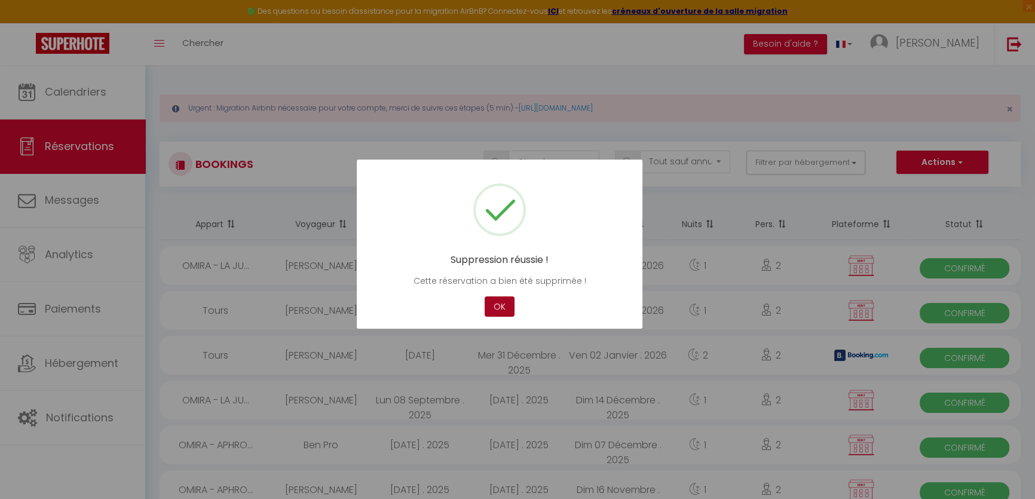
click at [500, 308] on button "OK" at bounding box center [500, 306] width 30 height 21
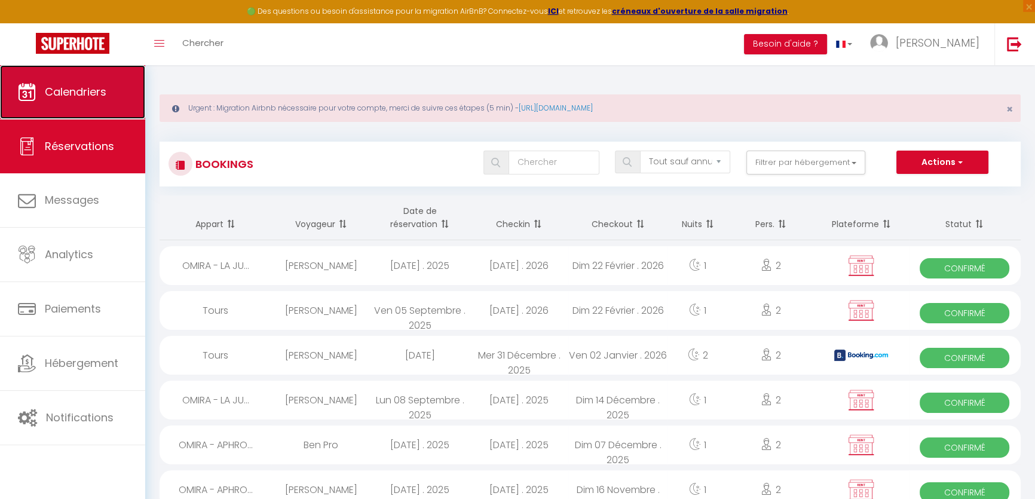
click at [76, 97] on span "Calendriers" at bounding box center [76, 91] width 62 height 15
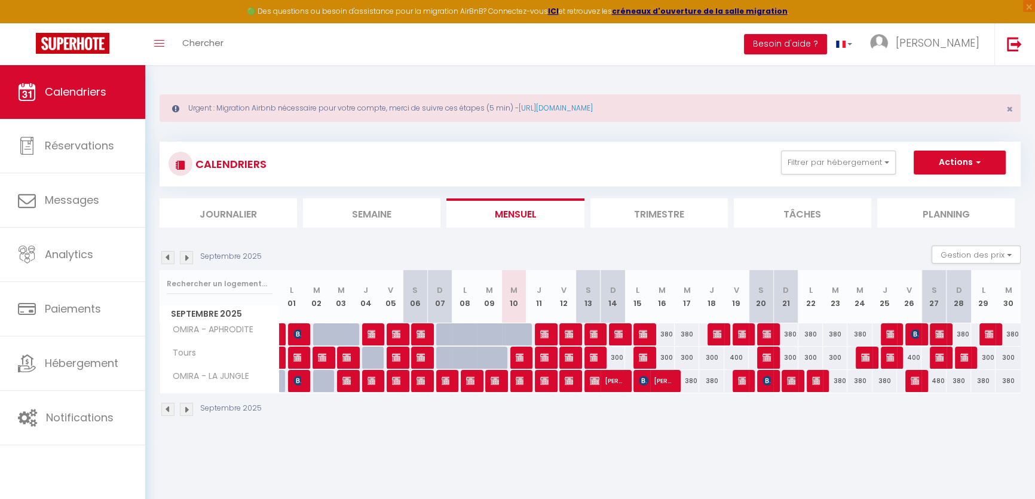
click at [185, 258] on img at bounding box center [186, 257] width 13 height 13
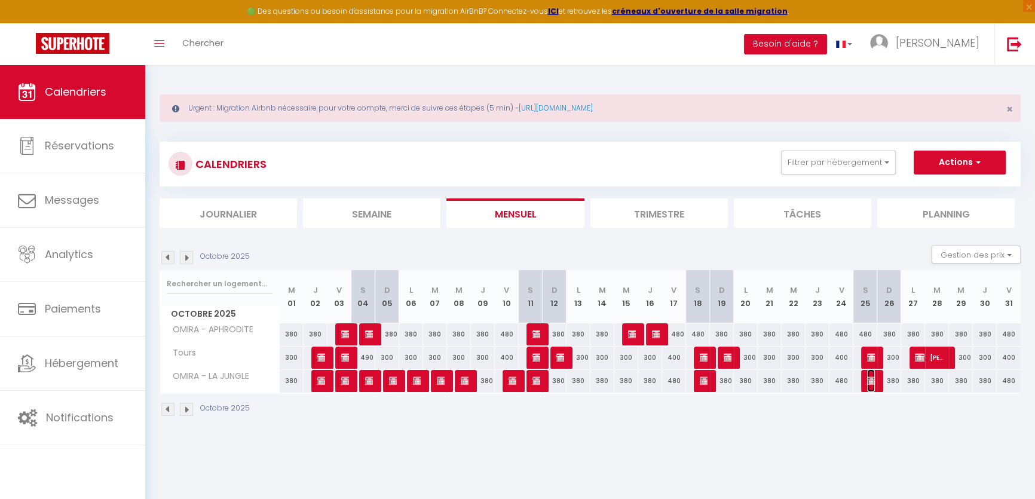
click at [872, 382] on img at bounding box center [872, 381] width 10 height 10
select select "OK"
select select "KO"
select select "0"
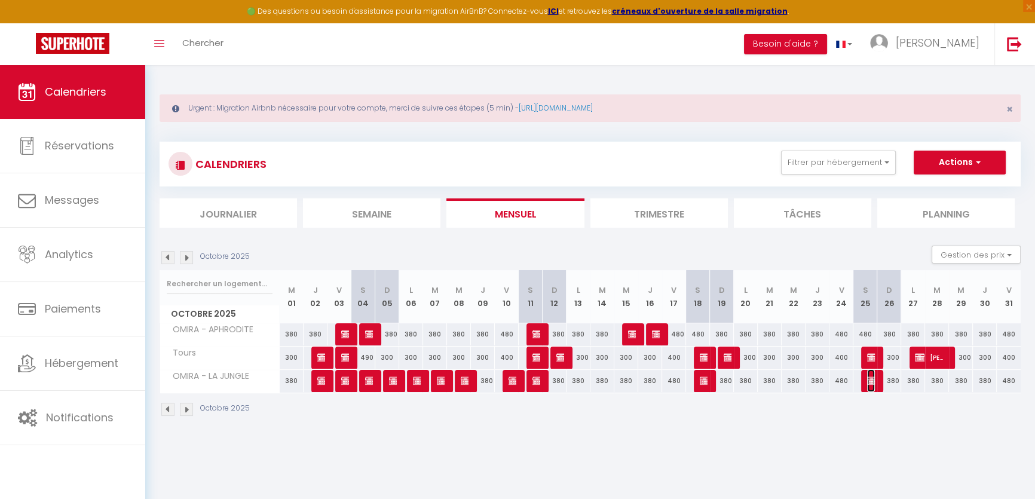
select select "1"
select select
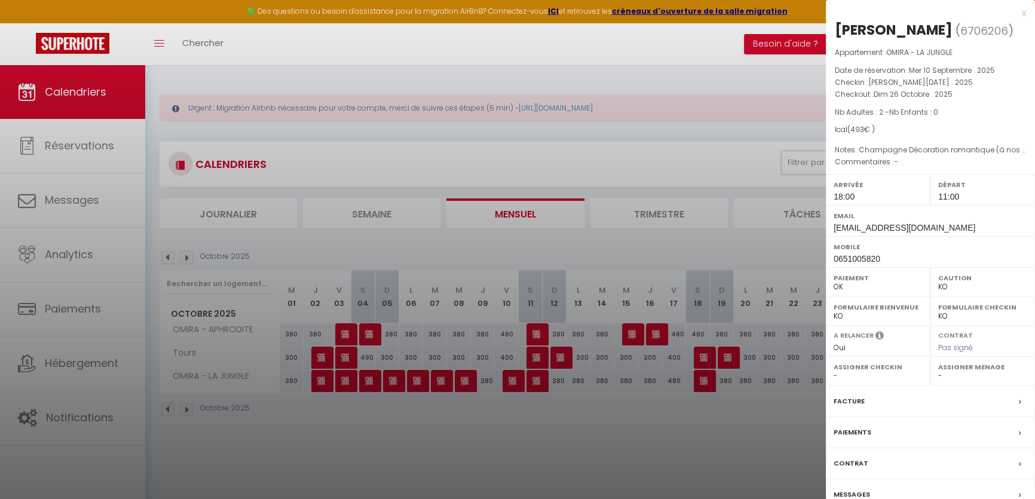
click at [897, 479] on div "Contrat" at bounding box center [930, 463] width 209 height 31
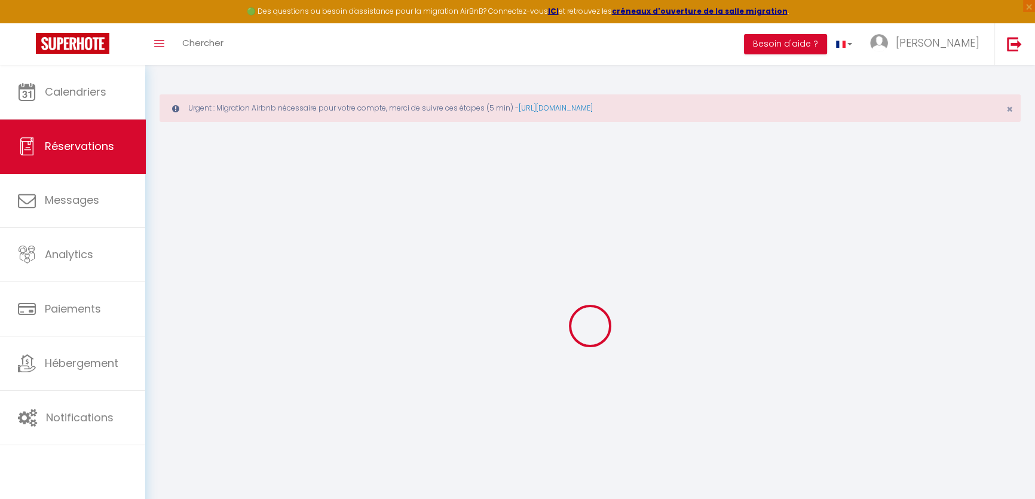
select select
checkbox input "false"
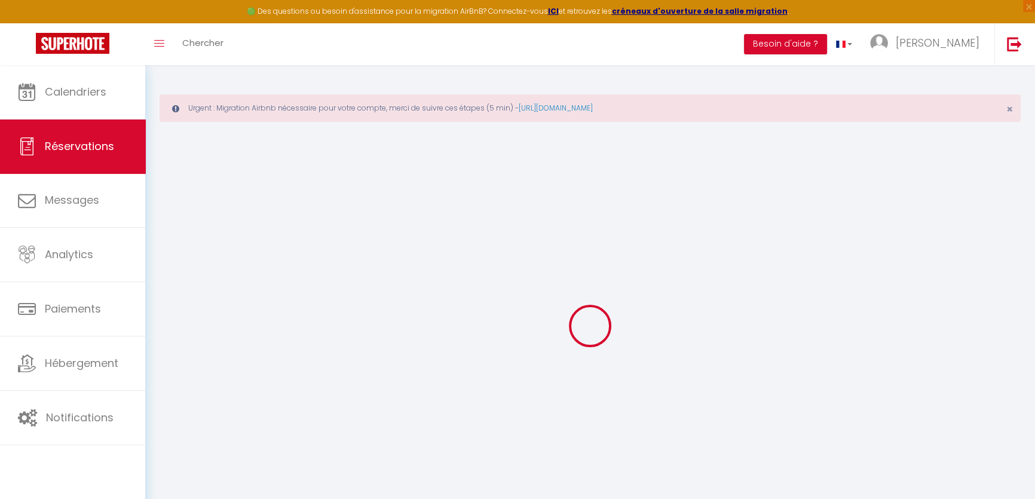
type textarea "Champagne Décoration romantique (à nos 1 an)"
select select
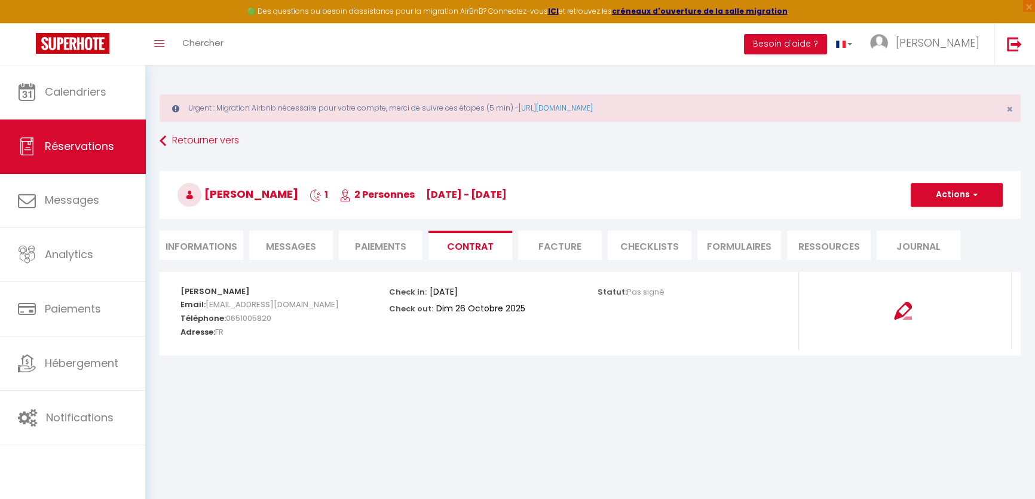
select select "18:00"
select select "11:00"
click at [197, 227] on div "Retourner vers [PERSON_NAME] 1 2 Personnes [DATE] - [DATE] Actions Enregistrer …" at bounding box center [590, 201] width 876 height 142
click at [199, 236] on li "Informations" at bounding box center [202, 245] width 84 height 29
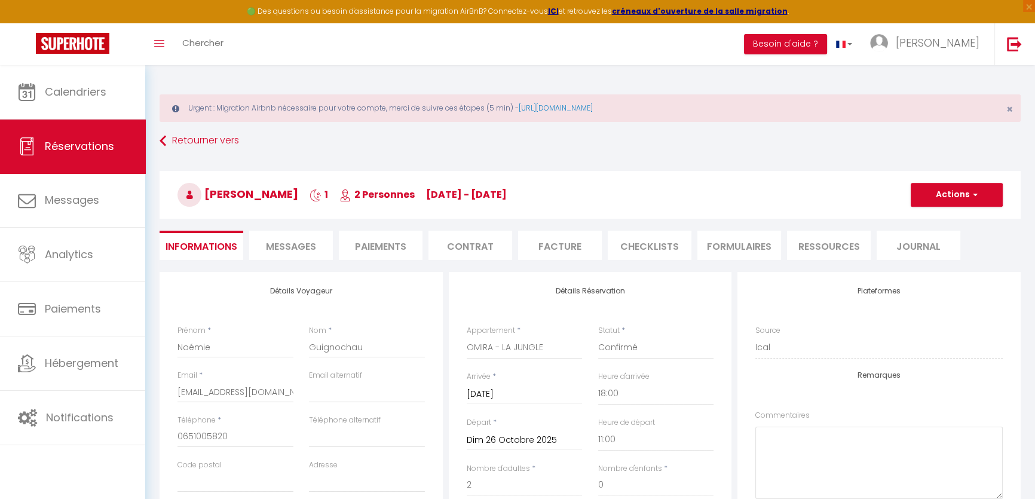
scroll to position [54, 0]
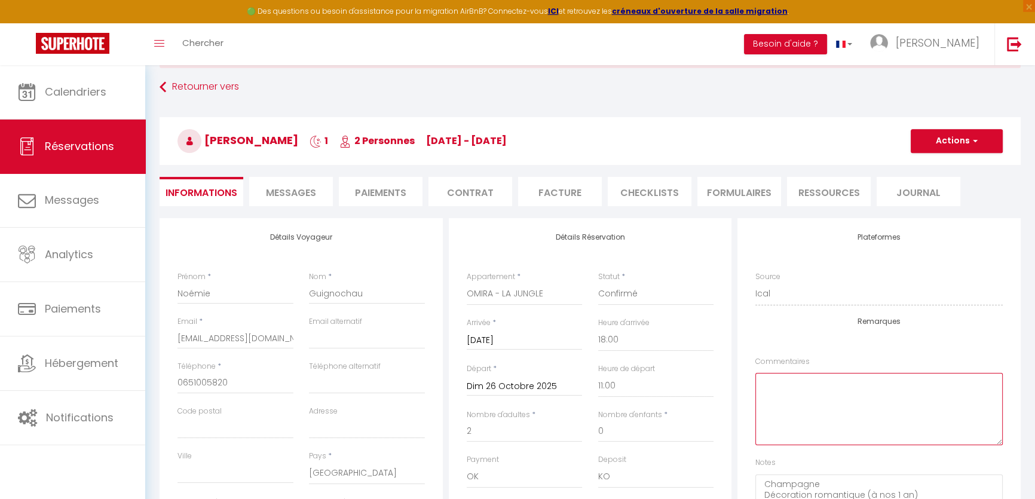
click at [784, 382] on textarea at bounding box center [878, 409] width 247 height 72
paste textarea "À l’occasion de l’anniversaire de notre couple ( 1 an)"
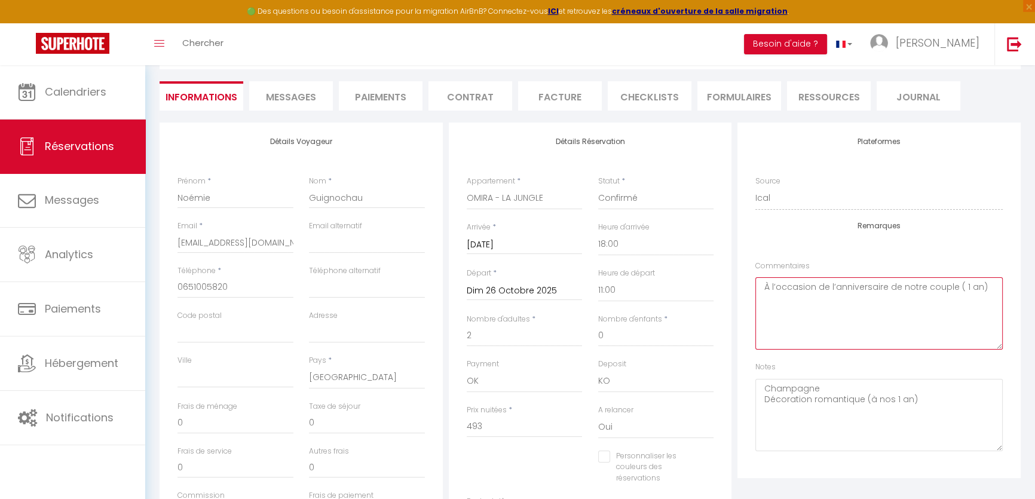
scroll to position [0, 0]
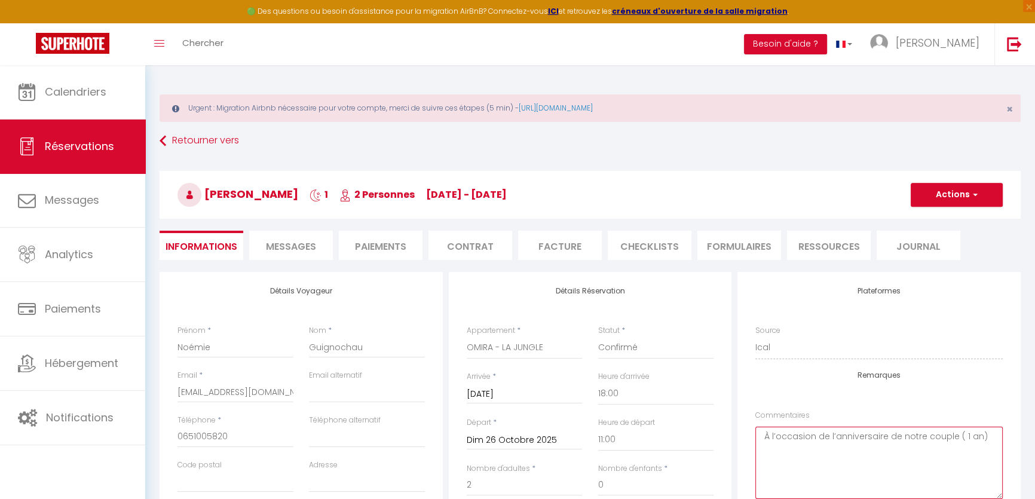
type textarea "À l’occasion de l’anniversaire de notre couple ( 1 an)"
click at [976, 186] on button "Actions" at bounding box center [957, 195] width 92 height 24
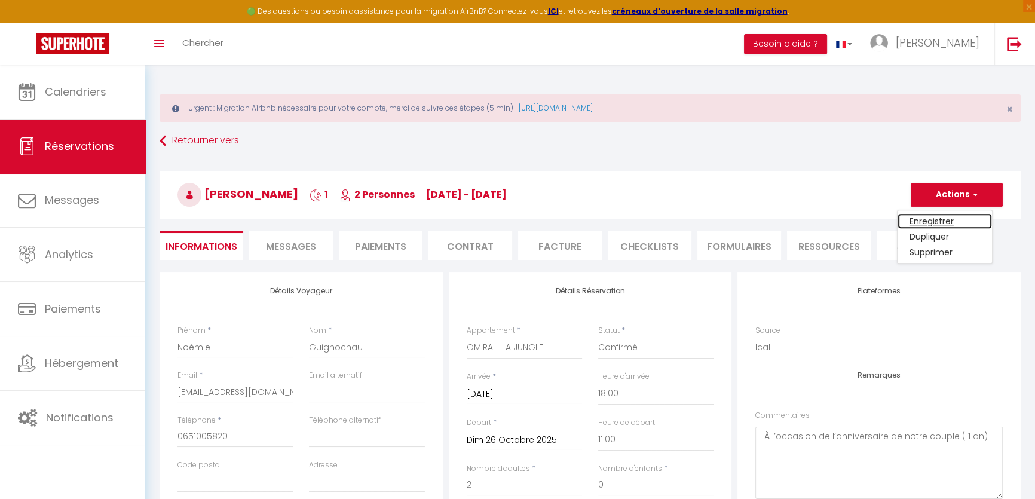
click at [949, 214] on link "Enregistrer" at bounding box center [944, 221] width 94 height 16
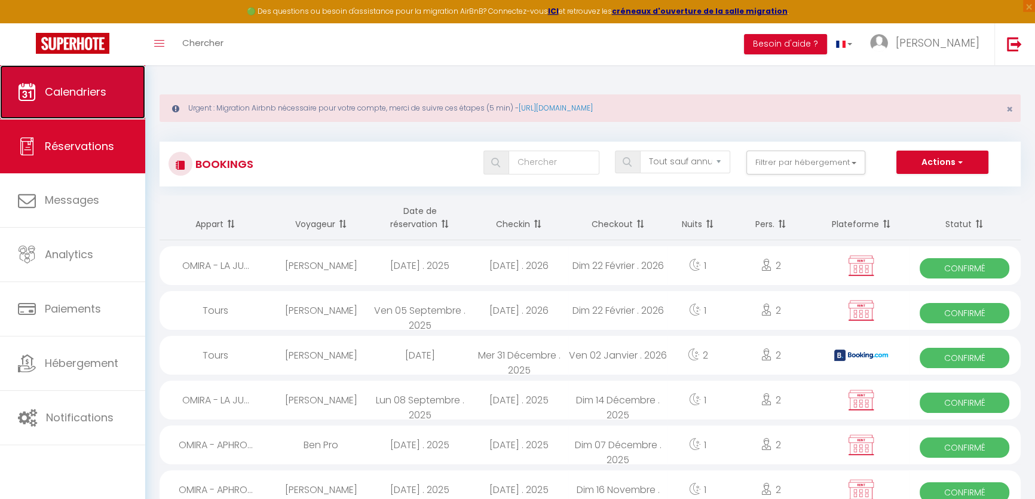
click at [86, 108] on link "Calendriers" at bounding box center [72, 92] width 145 height 54
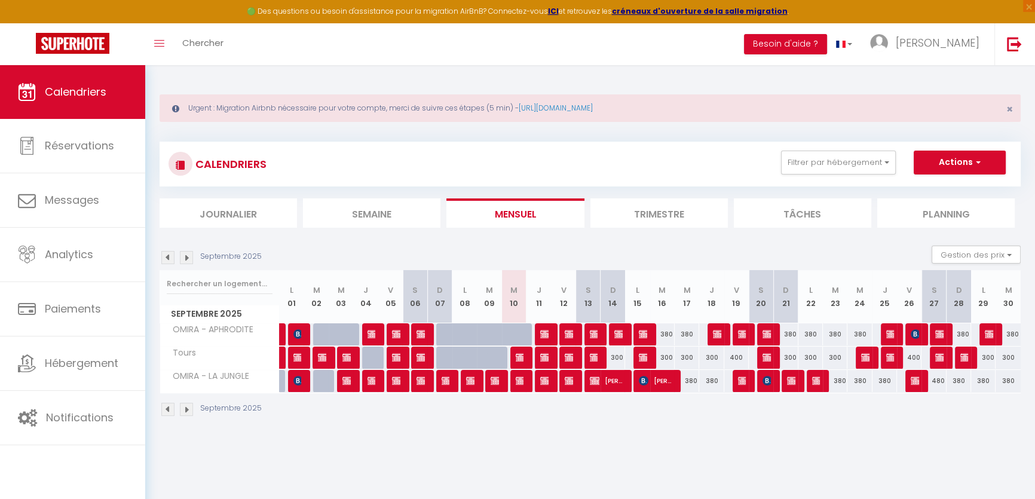
click at [183, 254] on img at bounding box center [186, 257] width 13 height 13
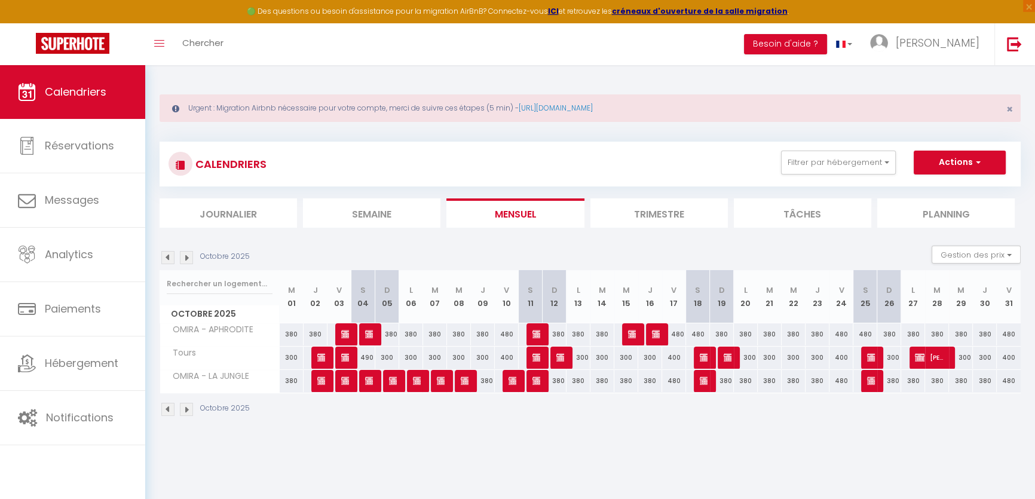
click at [185, 260] on img at bounding box center [186, 257] width 13 height 13
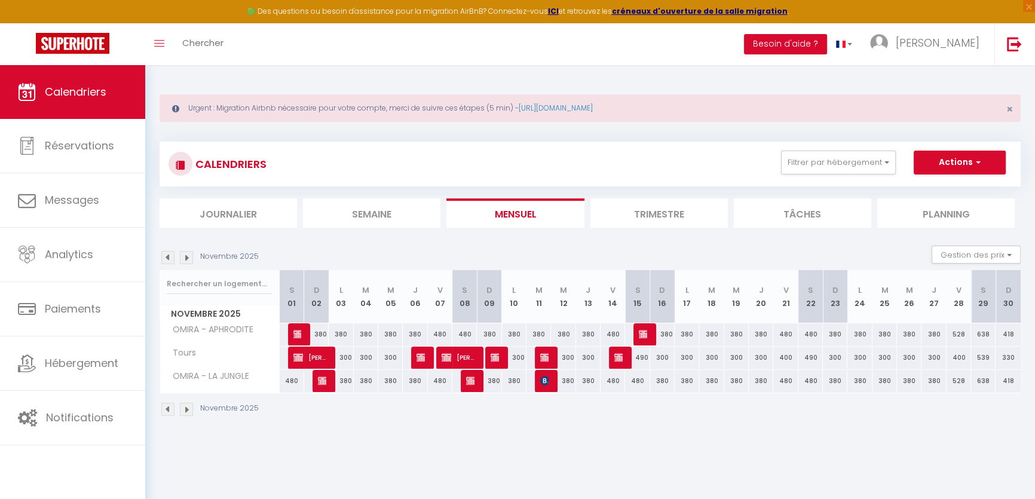
click at [185, 260] on img at bounding box center [186, 257] width 13 height 13
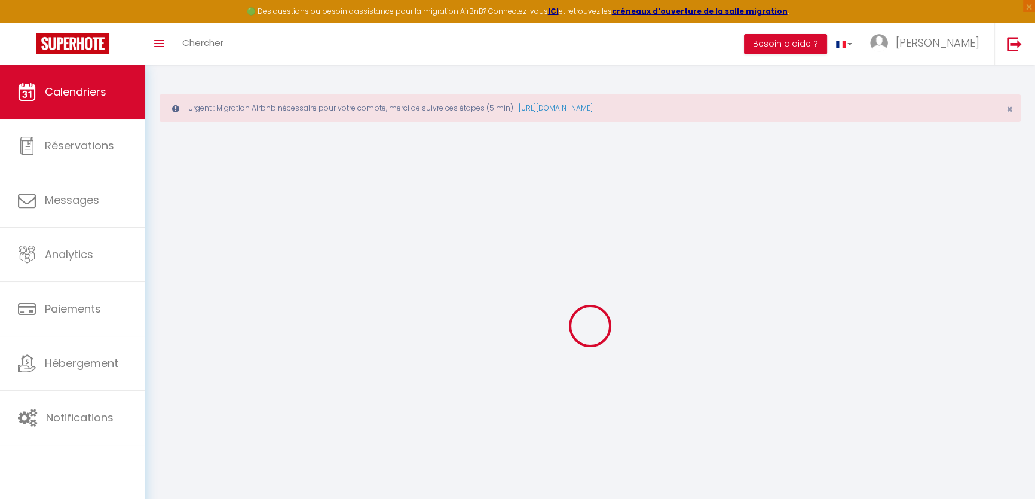
select select
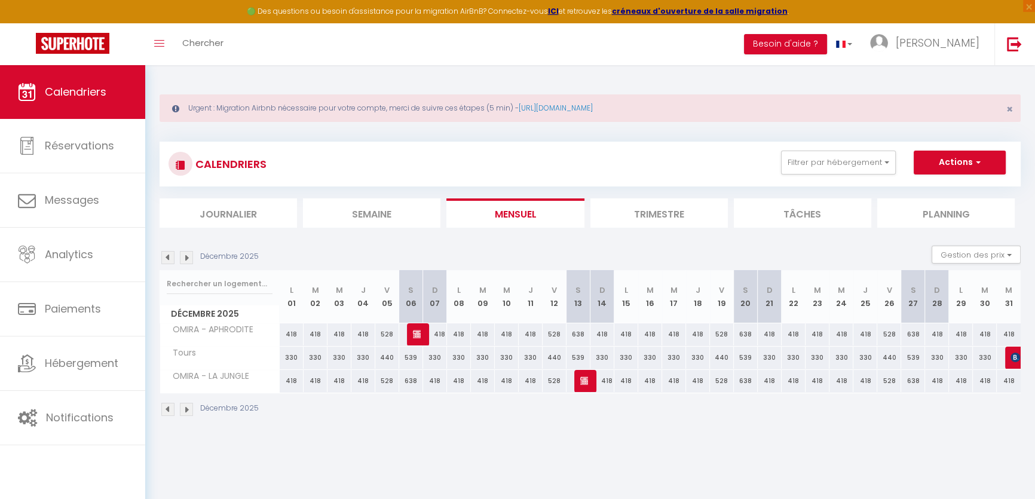
click at [589, 376] on div at bounding box center [586, 381] width 24 height 23
click at [586, 377] on img at bounding box center [585, 381] width 10 height 10
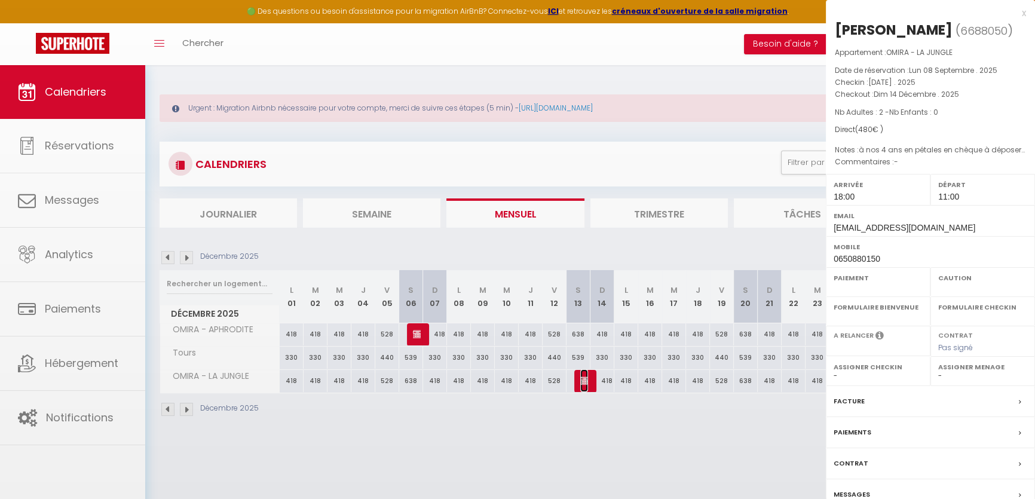
select select "OK"
select select "KO"
select select "0"
select select "1"
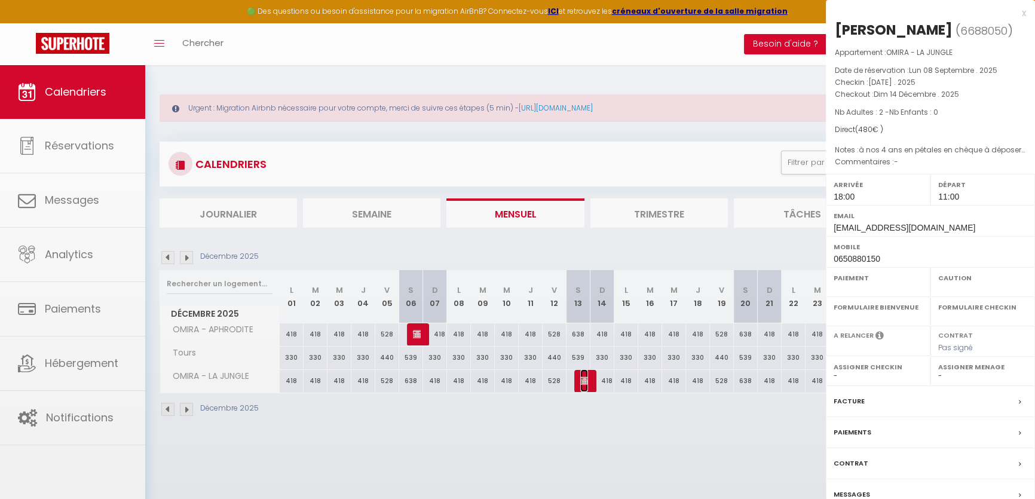
select select
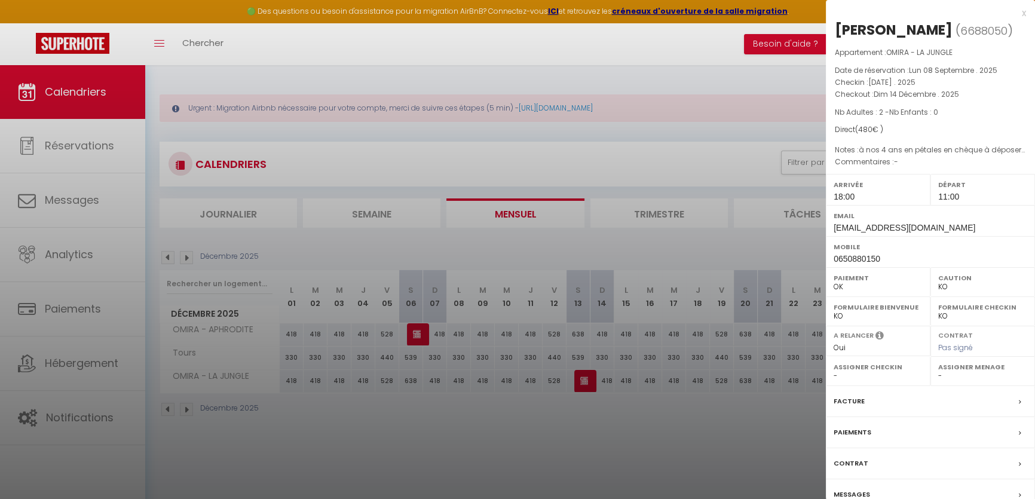
click at [192, 244] on div at bounding box center [517, 249] width 1035 height 499
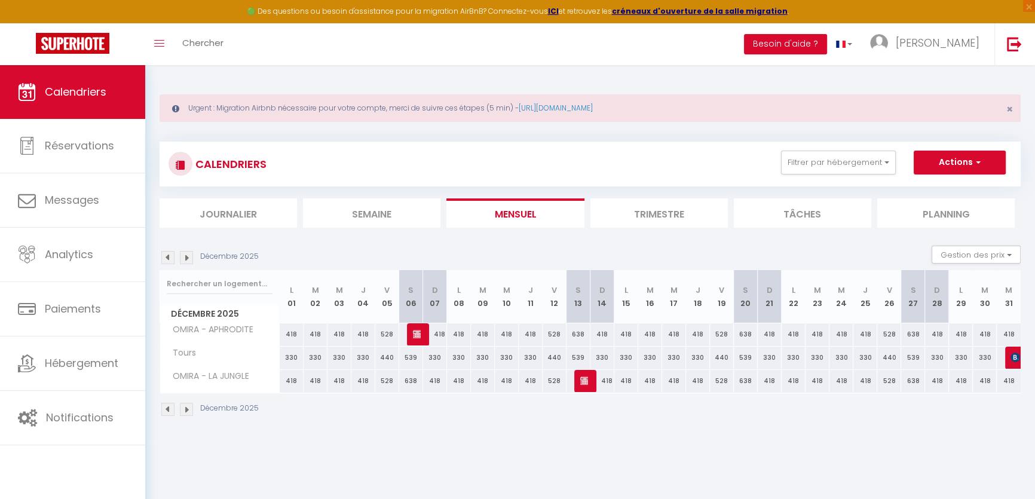
click at [160, 256] on div "Décembre 2025" at bounding box center [211, 257] width 103 height 13
click at [162, 256] on img at bounding box center [167, 257] width 13 height 13
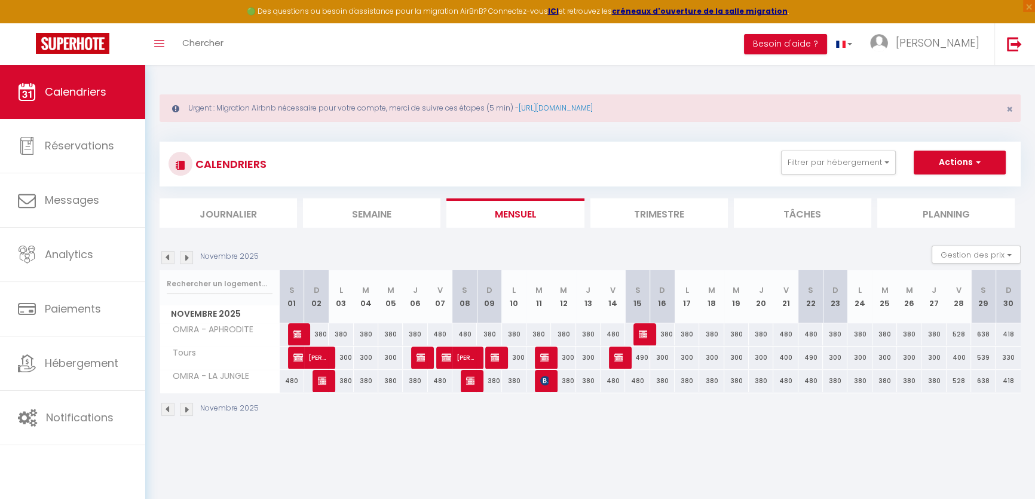
click at [168, 256] on img at bounding box center [167, 257] width 13 height 13
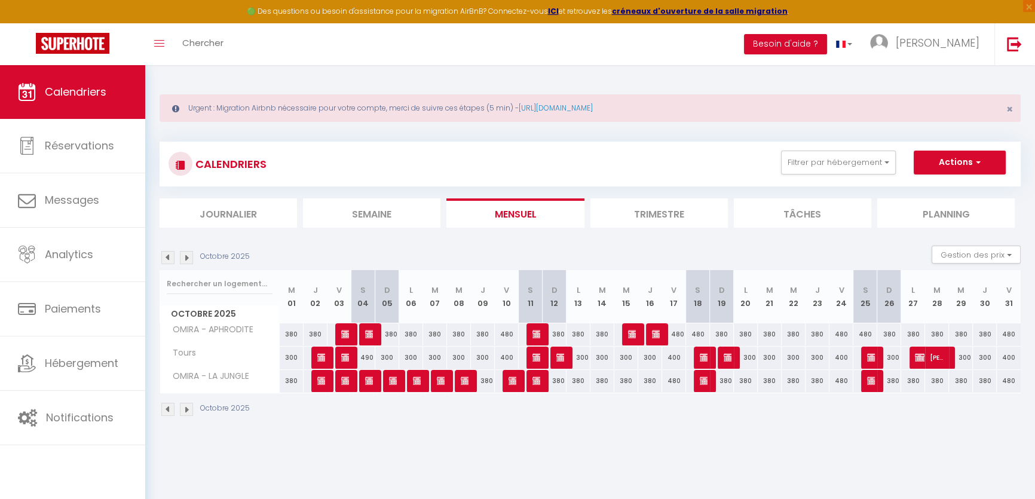
click at [168, 256] on img at bounding box center [167, 257] width 13 height 13
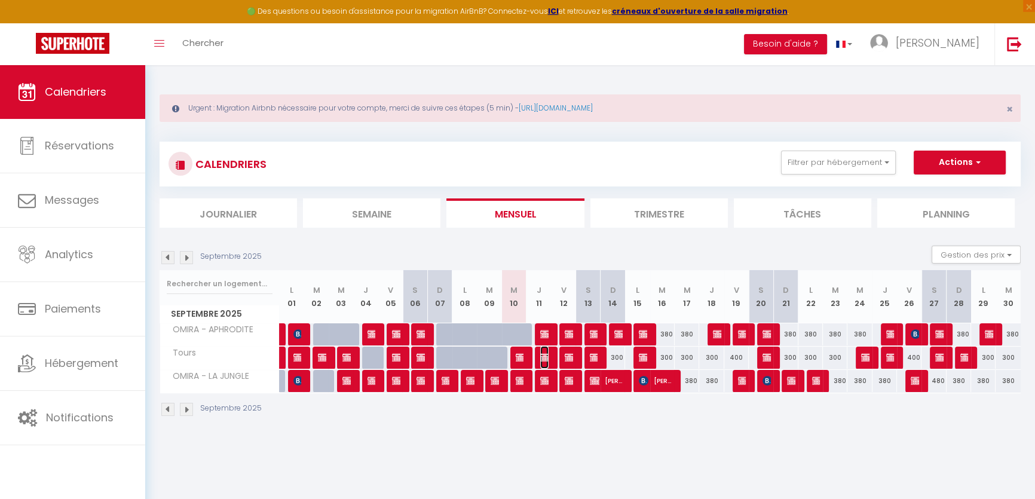
click at [543, 353] on img at bounding box center [545, 358] width 10 height 10
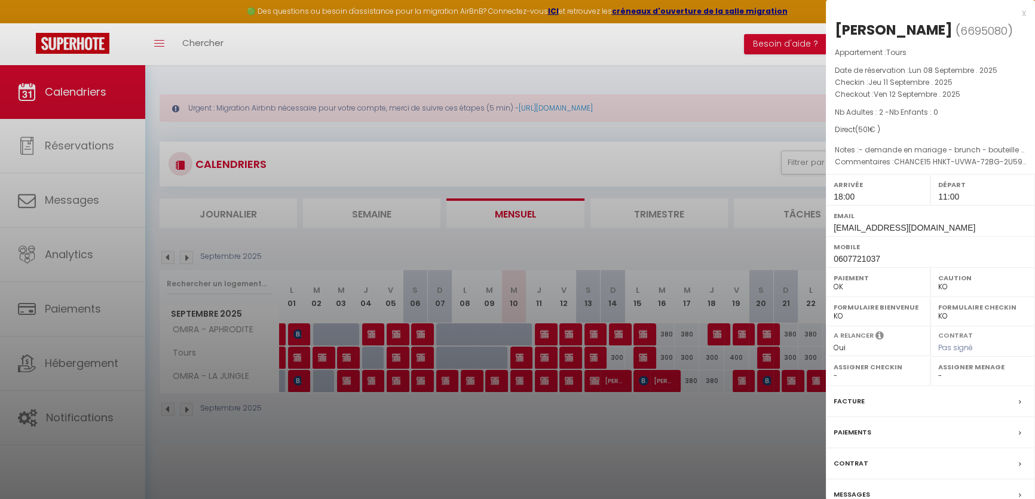
click at [182, 253] on div at bounding box center [517, 249] width 1035 height 499
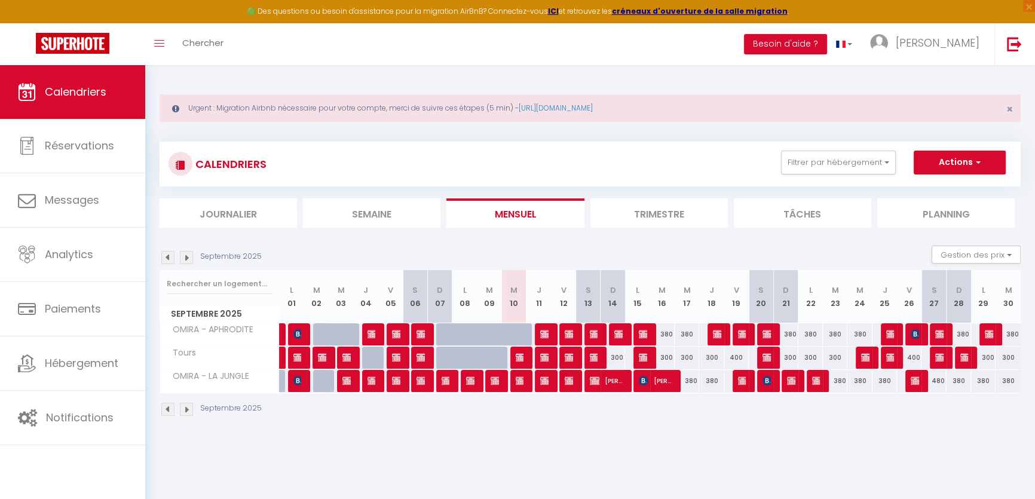
click at [186, 255] on img at bounding box center [186, 257] width 13 height 13
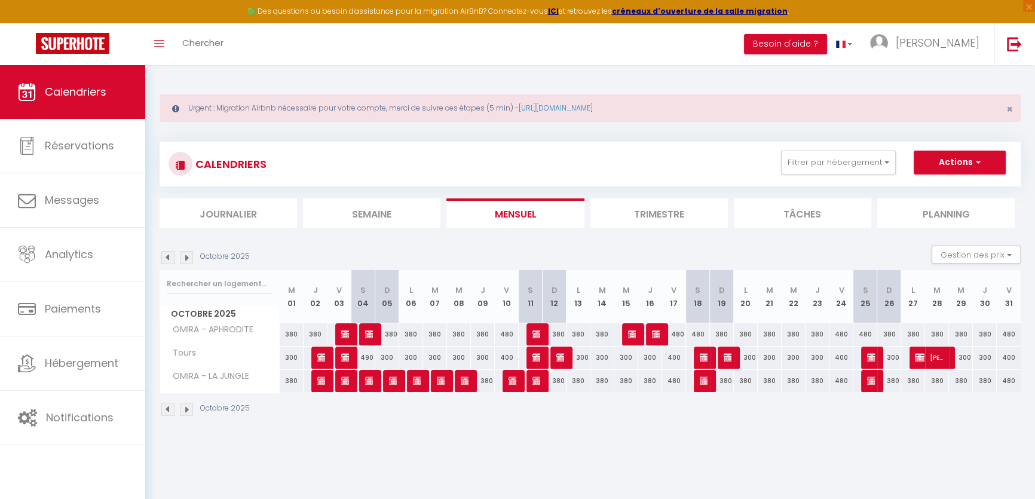
click at [186, 255] on img at bounding box center [186, 257] width 13 height 13
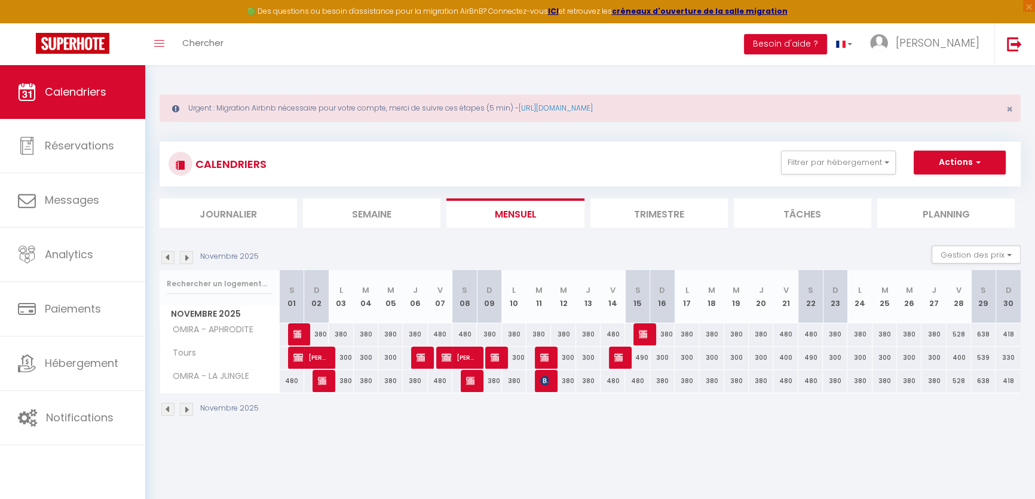
click at [186, 255] on img at bounding box center [186, 257] width 13 height 13
select select "KO"
select select "0"
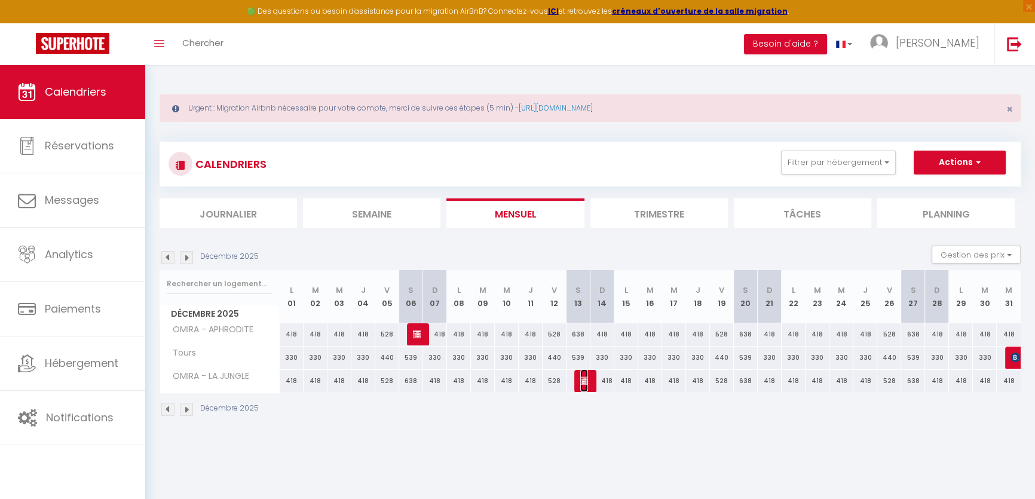
click at [585, 378] on img at bounding box center [585, 381] width 10 height 10
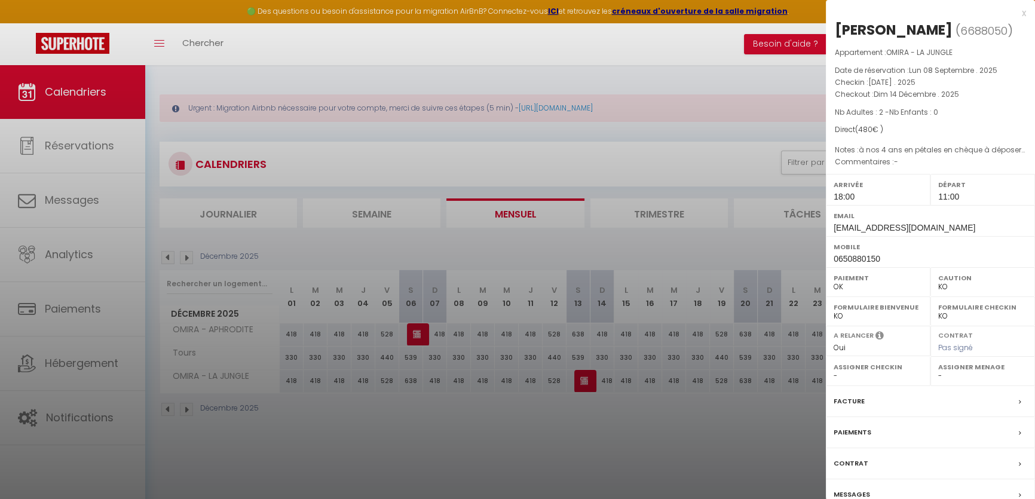
click at [168, 256] on div at bounding box center [517, 249] width 1035 height 499
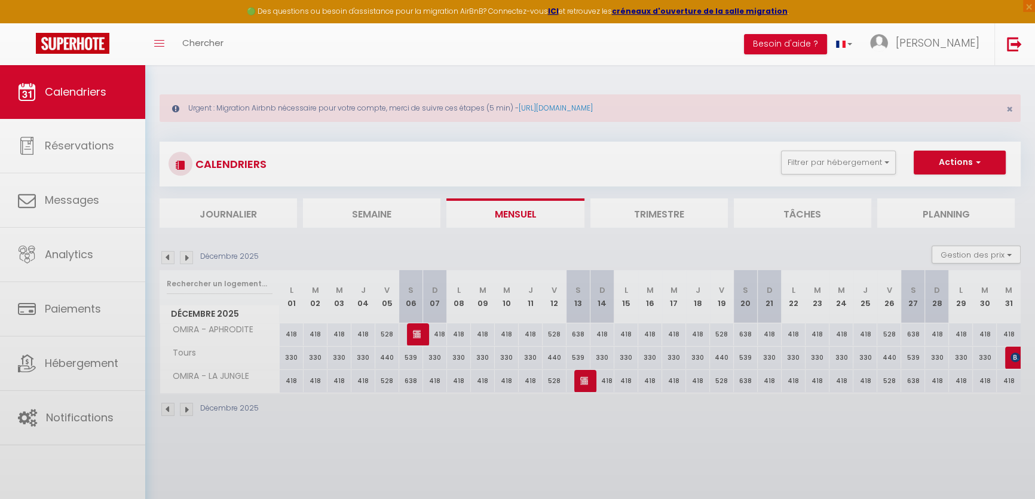
click at [166, 256] on img at bounding box center [167, 257] width 13 height 13
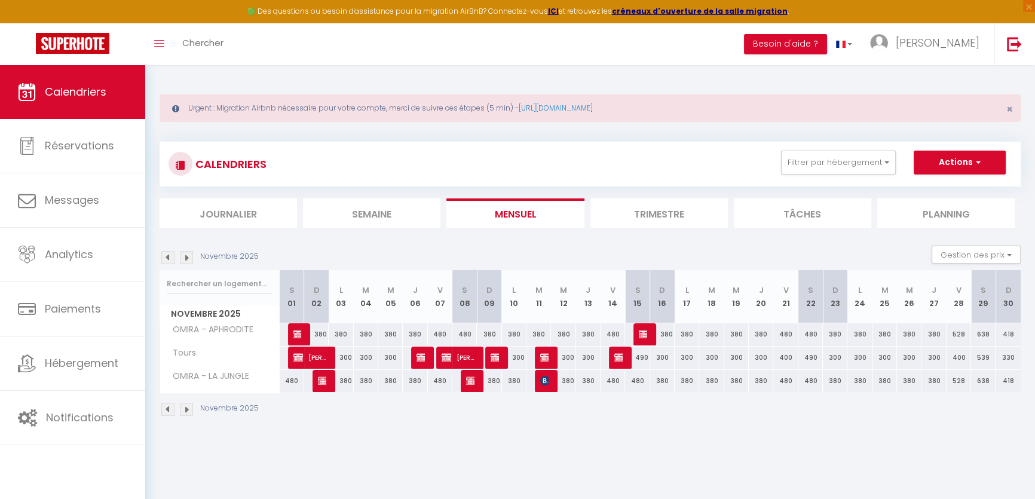
click at [167, 256] on img at bounding box center [167, 257] width 13 height 13
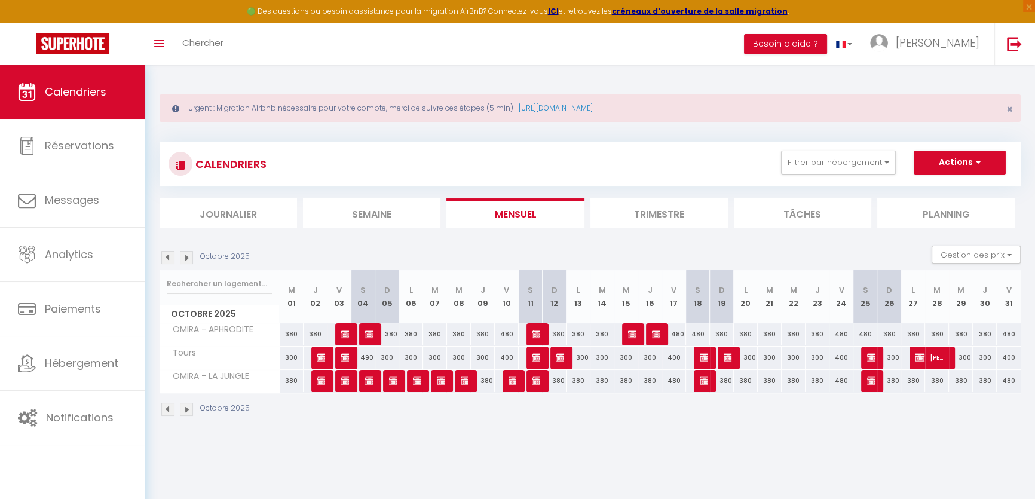
click at [167, 256] on img at bounding box center [167, 257] width 13 height 13
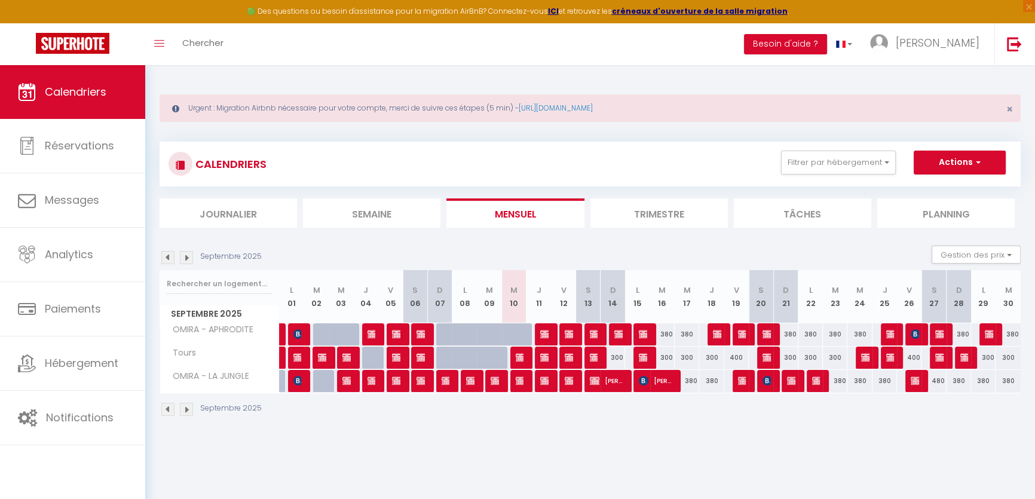
click at [181, 260] on img at bounding box center [186, 257] width 13 height 13
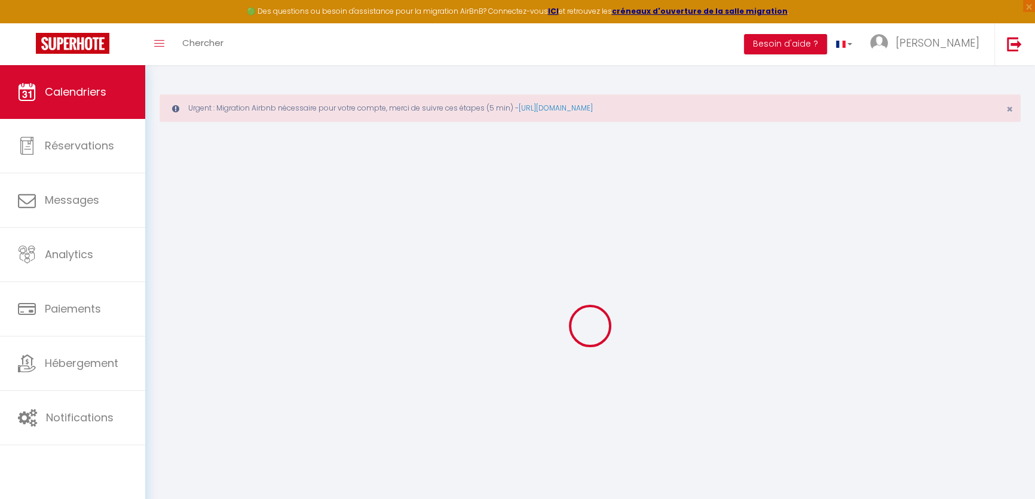
select select "KO"
select select "0"
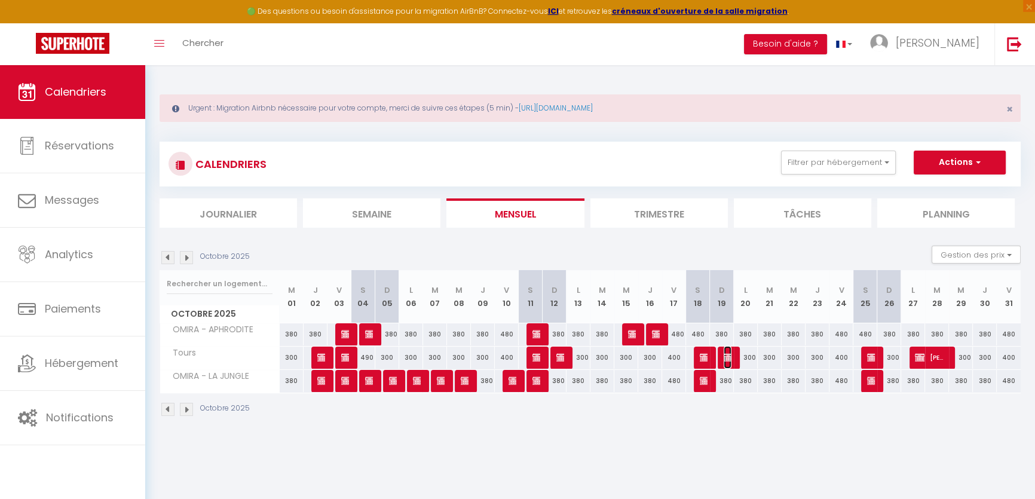
click at [727, 355] on img at bounding box center [729, 358] width 10 height 10
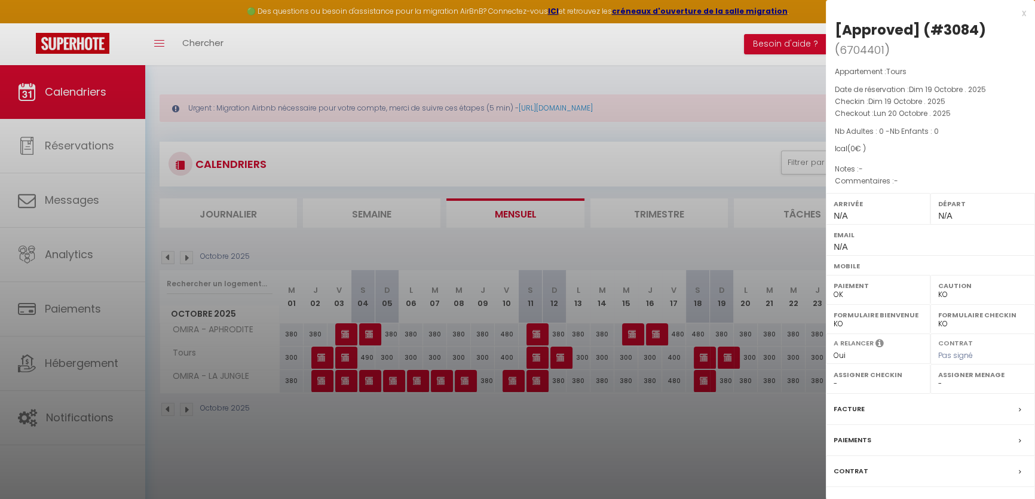
drag, startPoint x: 943, startPoint y: 492, endPoint x: 621, endPoint y: 283, distance: 384.0
click at [943, 492] on div "Messages" at bounding box center [930, 502] width 209 height 31
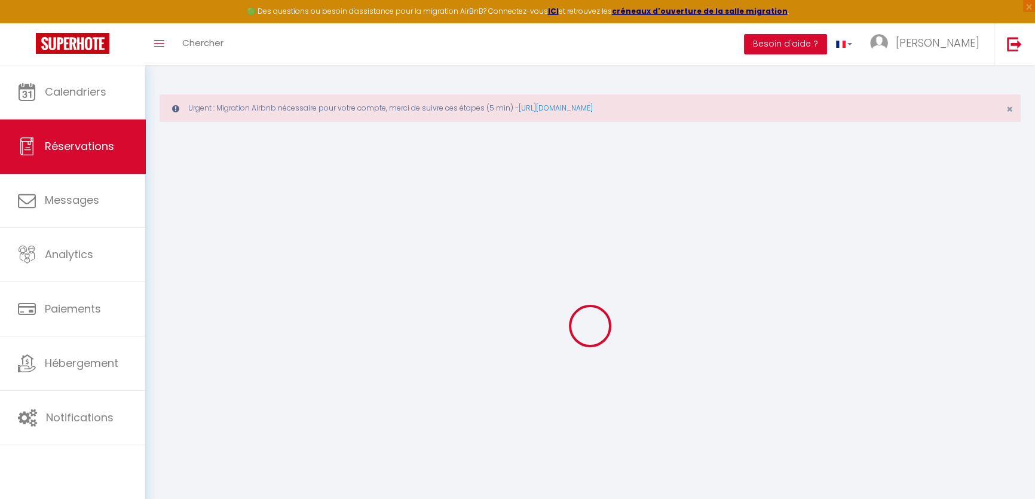
scroll to position [54, 0]
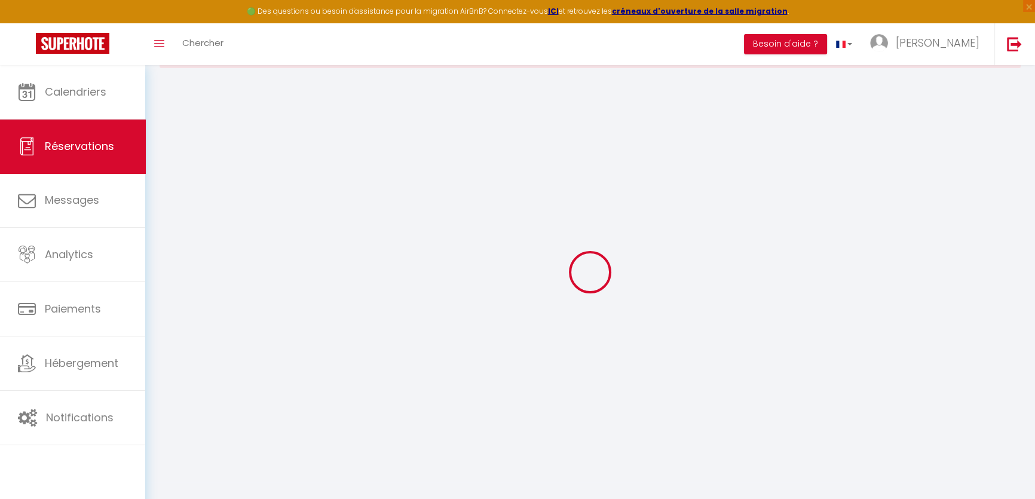
select select
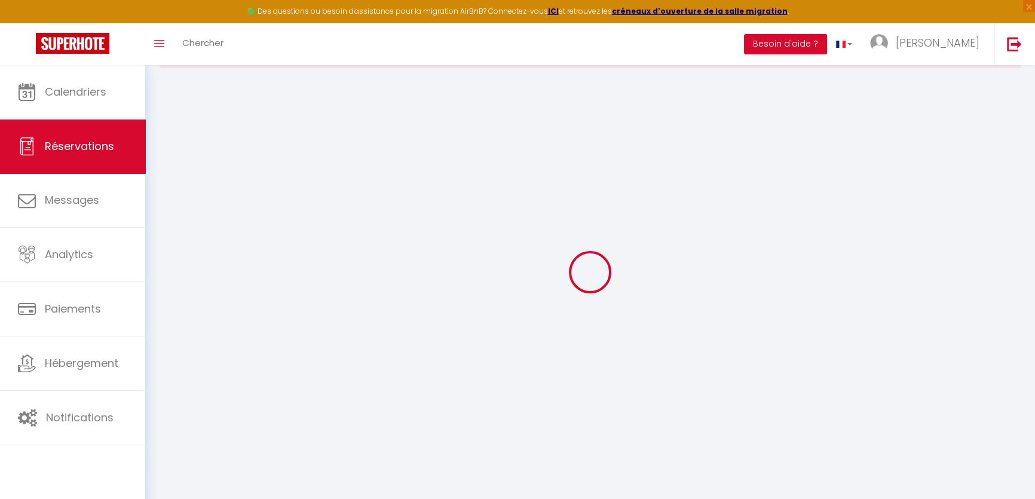
select select
checkbox input "false"
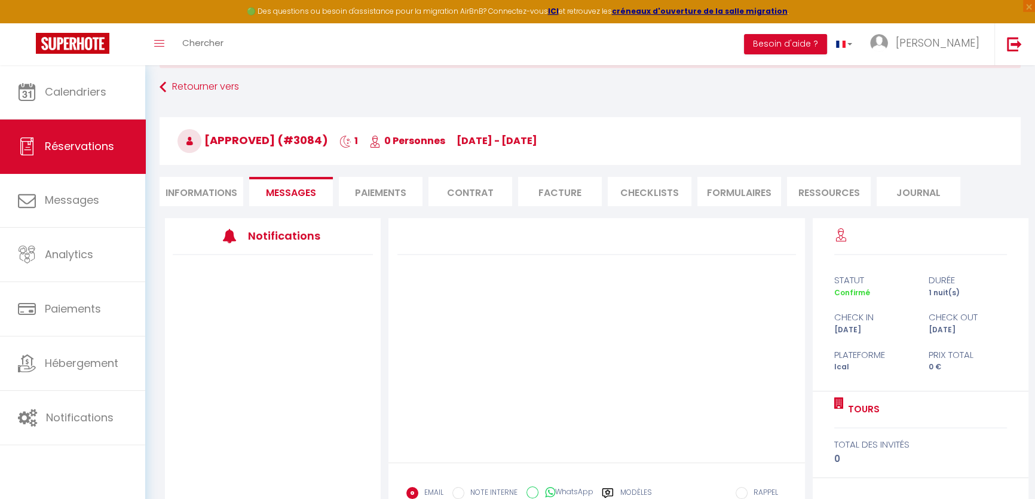
select select
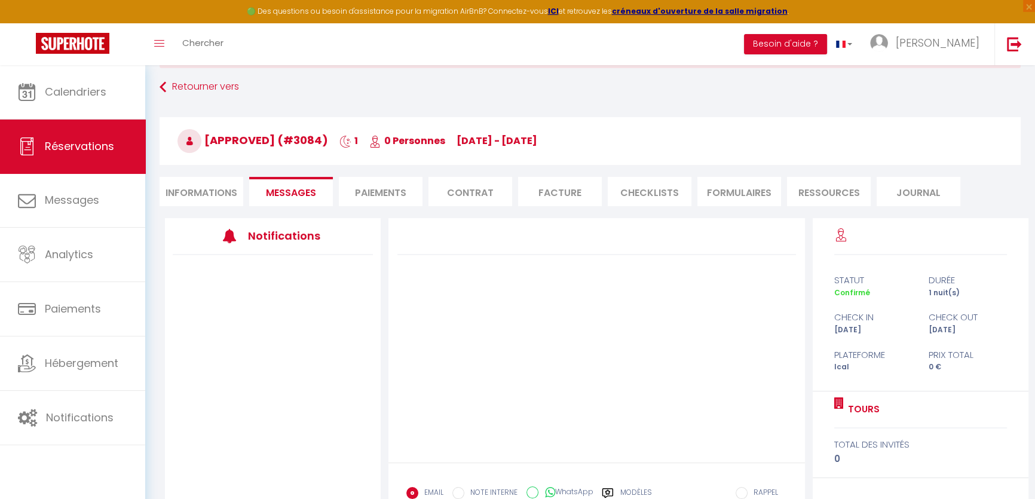
select select
click at [214, 184] on li "Informations" at bounding box center [202, 191] width 84 height 29
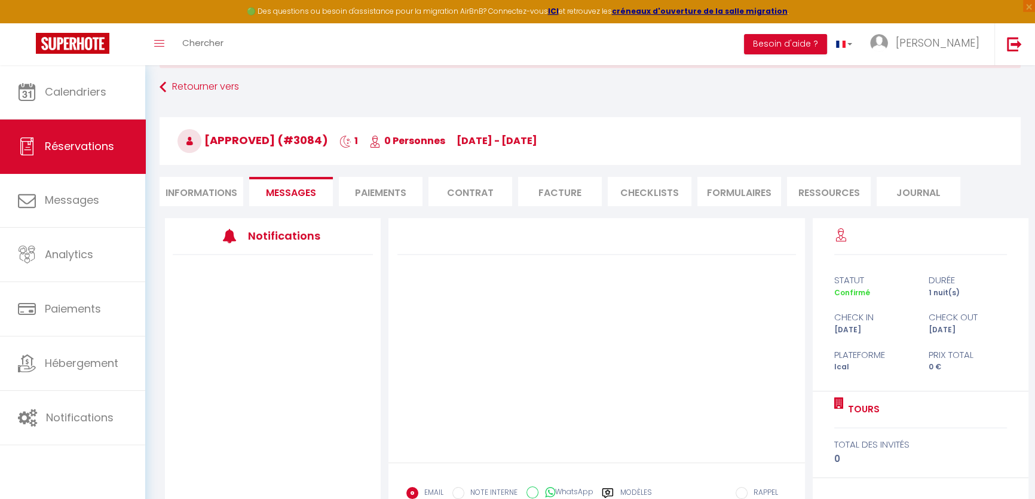
select select
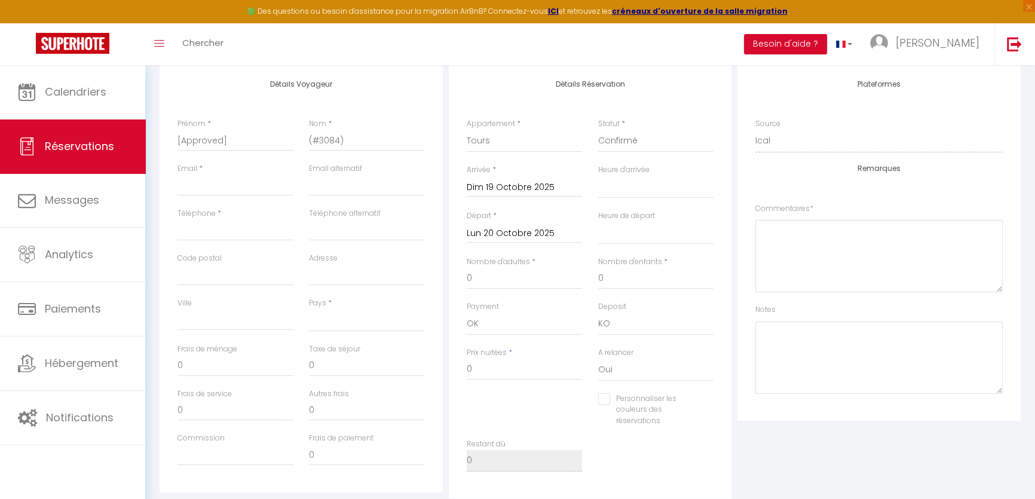
scroll to position [217, 0]
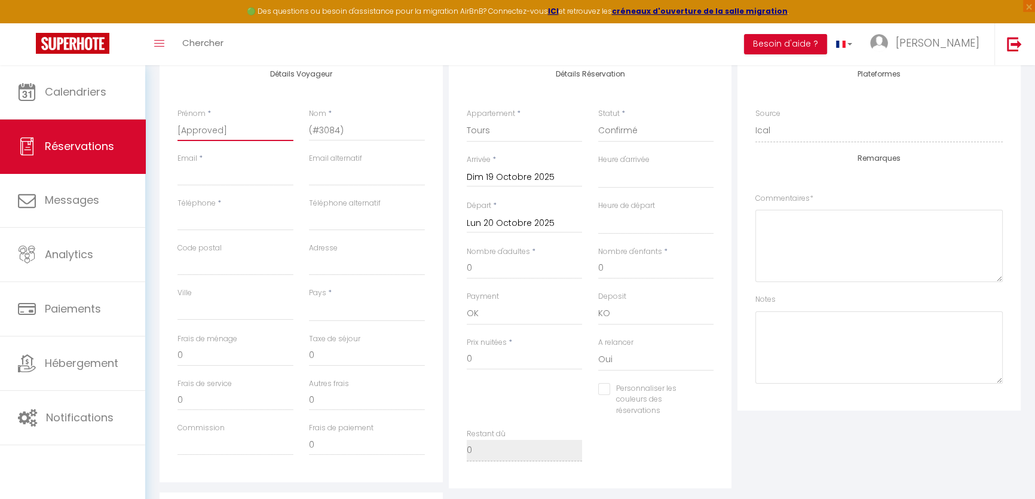
drag, startPoint x: 251, startPoint y: 133, endPoint x: 128, endPoint y: 129, distance: 123.2
click at [128, 129] on div "🟢 Des questions ou besoin d'assistance pour la migration AirBnB? Connectez-vous…" at bounding box center [517, 290] width 1035 height 885
paste input "[PERSON_NAME]"
type input "[PERSON_NAME]"
select select
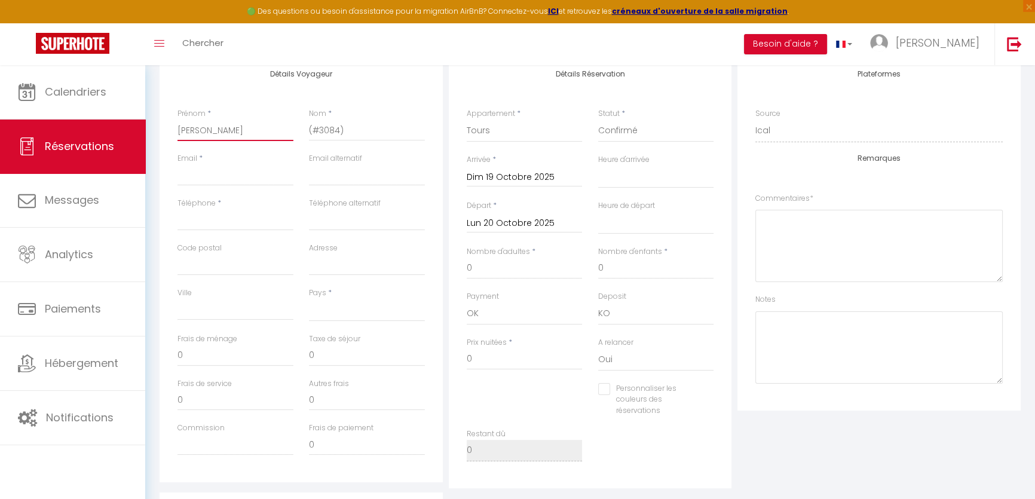
select select
checkbox input "false"
drag, startPoint x: 271, startPoint y: 128, endPoint x: 223, endPoint y: 130, distance: 47.8
click at [223, 130] on input "[PERSON_NAME]" at bounding box center [235, 130] width 116 height 22
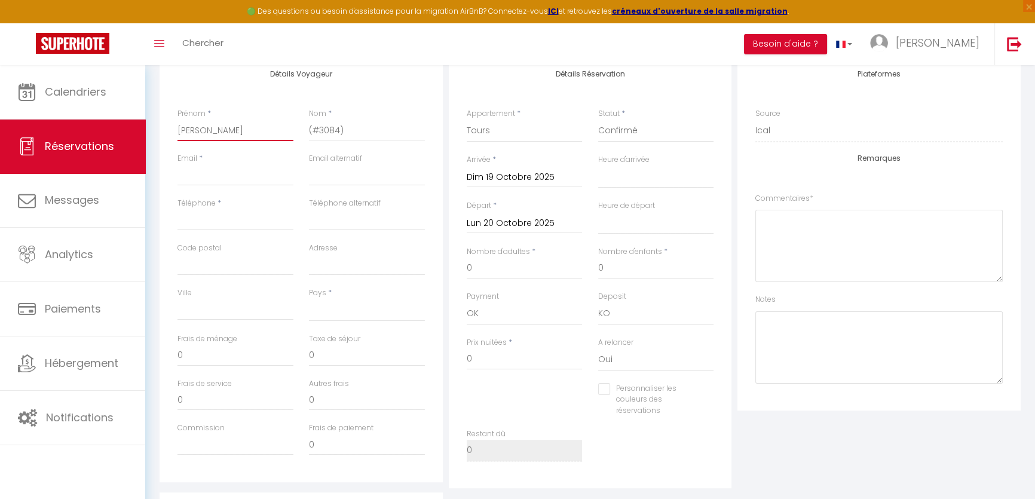
type input "Amandine"
select select
checkbox input "false"
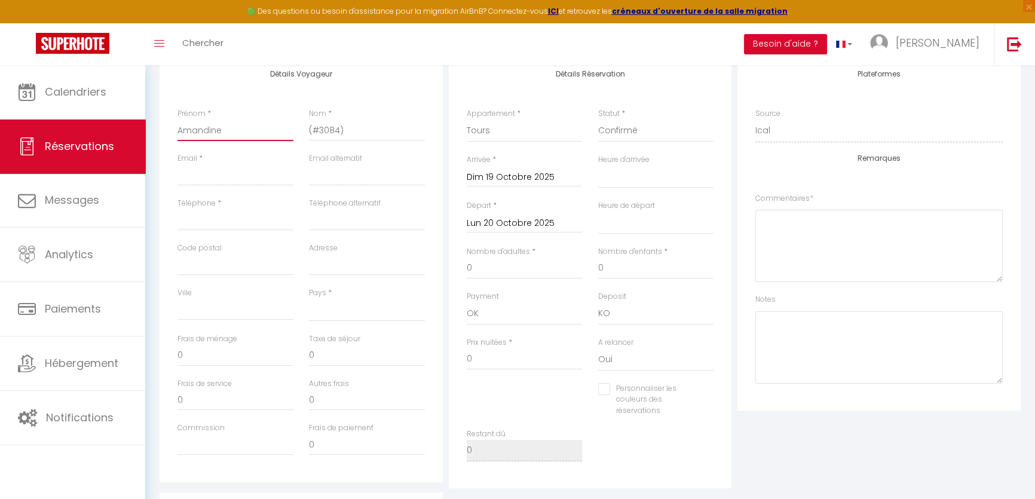
type input "Amandine"
paste input "Bisiaux"
drag, startPoint x: 338, startPoint y: 126, endPoint x: 271, endPoint y: 125, distance: 66.9
click at [271, 125] on div "Prénom * Amandine Nom * (#3084)" at bounding box center [301, 130] width 263 height 45
type input "Bisiaux"
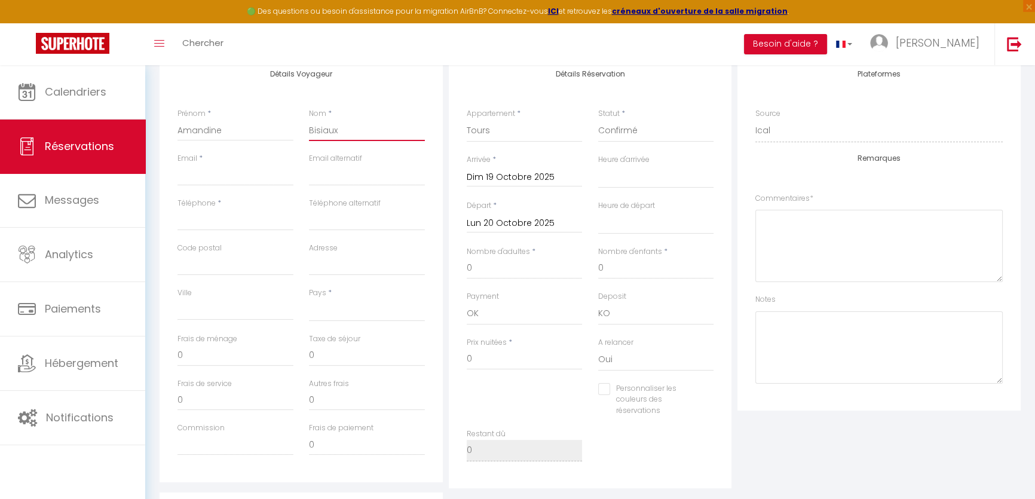
select select
checkbox input "false"
type input "Bisiaux"
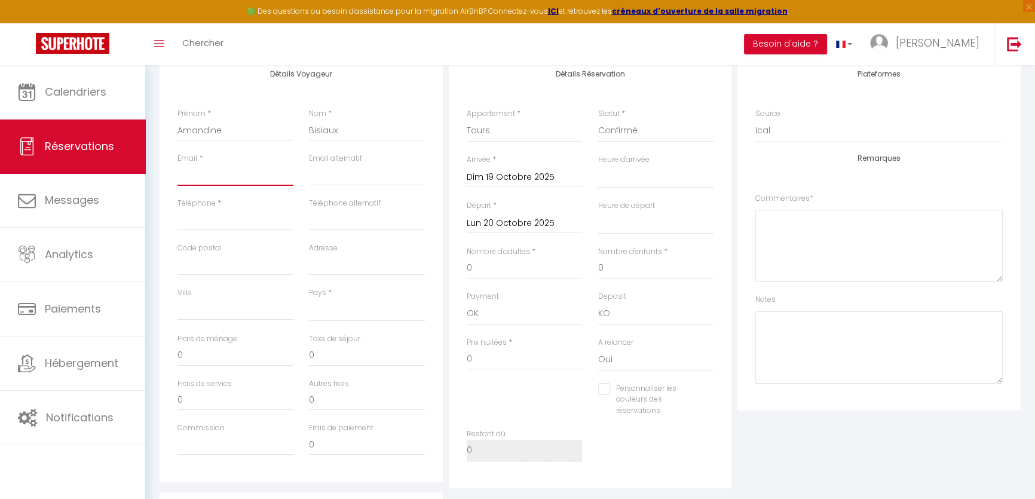
click at [212, 173] on input "Email client" at bounding box center [235, 175] width 116 height 22
paste input "[EMAIL_ADDRESS][DOMAIN_NAME]"
type input "[EMAIL_ADDRESS][DOMAIN_NAME]"
select select
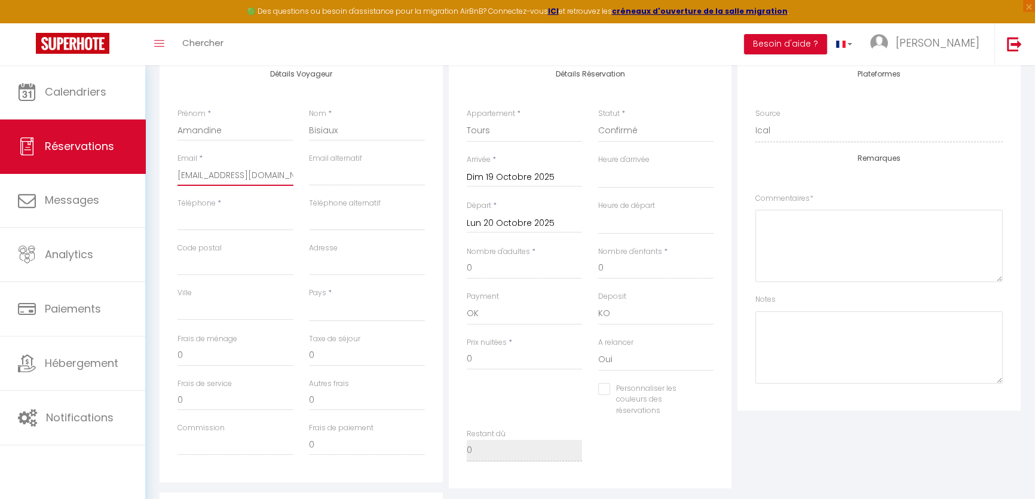
select select
checkbox input "false"
type input "[EMAIL_ADDRESS][DOMAIN_NAME]"
click at [209, 216] on input "Téléphone" at bounding box center [235, 220] width 116 height 22
paste input "0611596870"
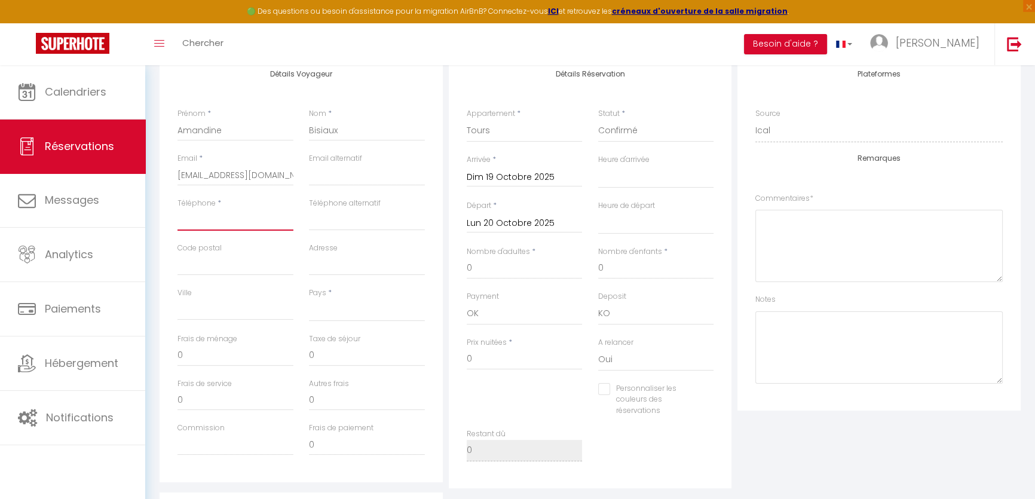
type input "0611596870"
select select
checkbox input "false"
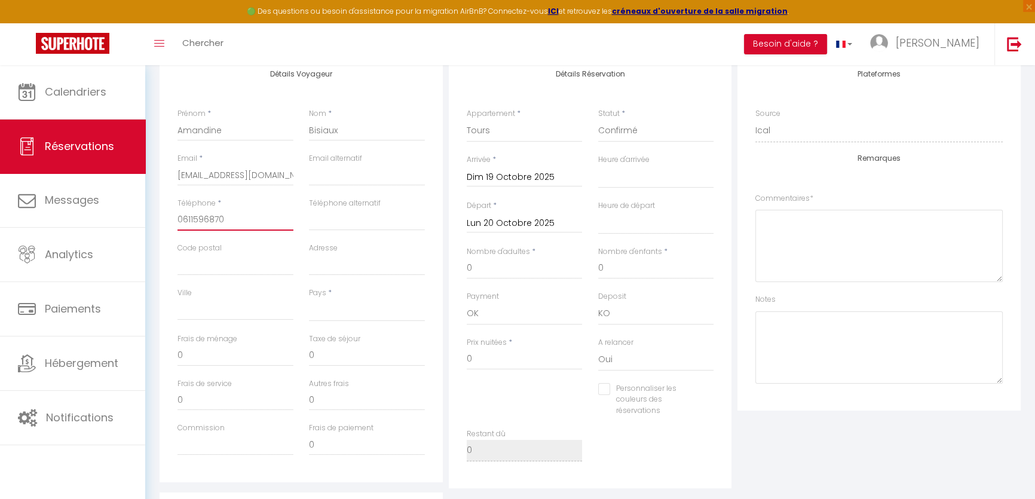
type input "0611596870"
click at [332, 315] on select "[GEOGRAPHIC_DATA] [GEOGRAPHIC_DATA] [GEOGRAPHIC_DATA] [GEOGRAPHIC_DATA] [GEOGRA…" at bounding box center [367, 310] width 116 height 23
click at [309, 299] on select "[GEOGRAPHIC_DATA] [GEOGRAPHIC_DATA] [GEOGRAPHIC_DATA] [GEOGRAPHIC_DATA] [GEOGRA…" at bounding box center [367, 310] width 116 height 23
select select "FR"
select select
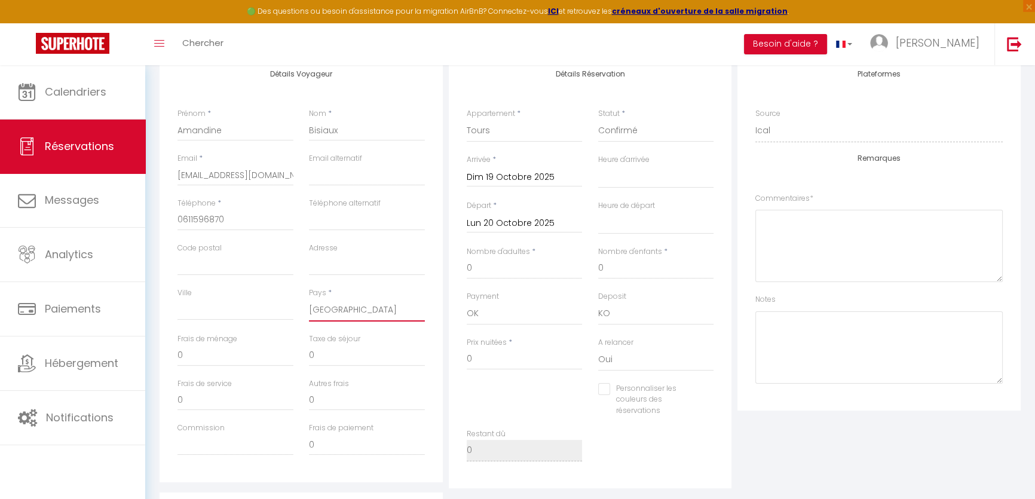
select select
checkbox input "false"
click at [627, 167] on select "00:00 00:30 01:00 01:30 02:00 02:30 03:00 03:30 04:00 04:30 05:00 05:30 06:00 0…" at bounding box center [656, 177] width 116 height 23
select select "18:00"
click at [598, 166] on select "00:00 00:30 01:00 01:30 02:00 02:30 03:00 03:30 04:00 04:30 05:00 05:30 06:00 0…" at bounding box center [656, 177] width 116 height 23
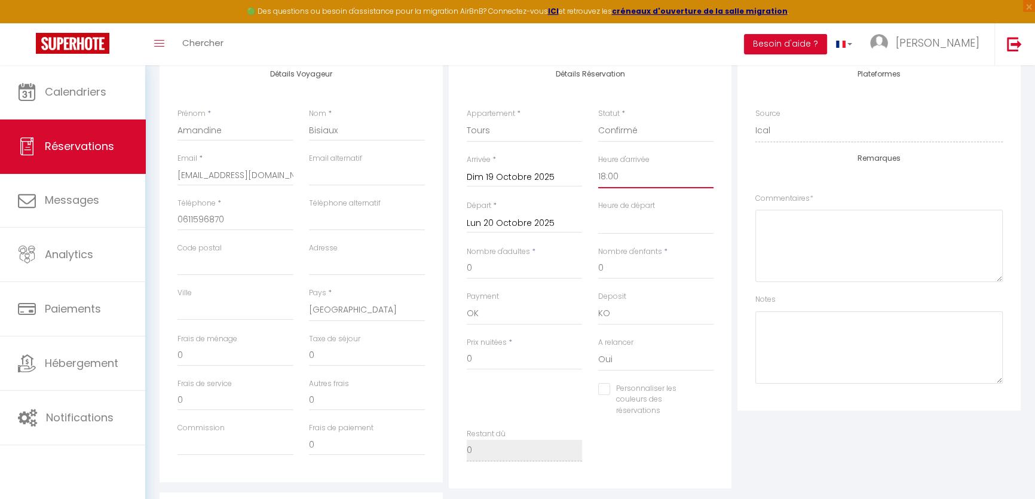
select select
checkbox input "false"
click at [636, 213] on select "00:00 00:30 01:00 01:30 02:00 02:30 03:00 03:30 04:00 04:30 05:00 05:30 06:00 0…" at bounding box center [656, 223] width 116 height 23
select select "11:00"
click at [598, 212] on select "00:00 00:30 01:00 01:30 02:00 02:30 03:00 03:30 04:00 04:30 05:00 05:30 06:00 0…" at bounding box center [656, 223] width 116 height 23
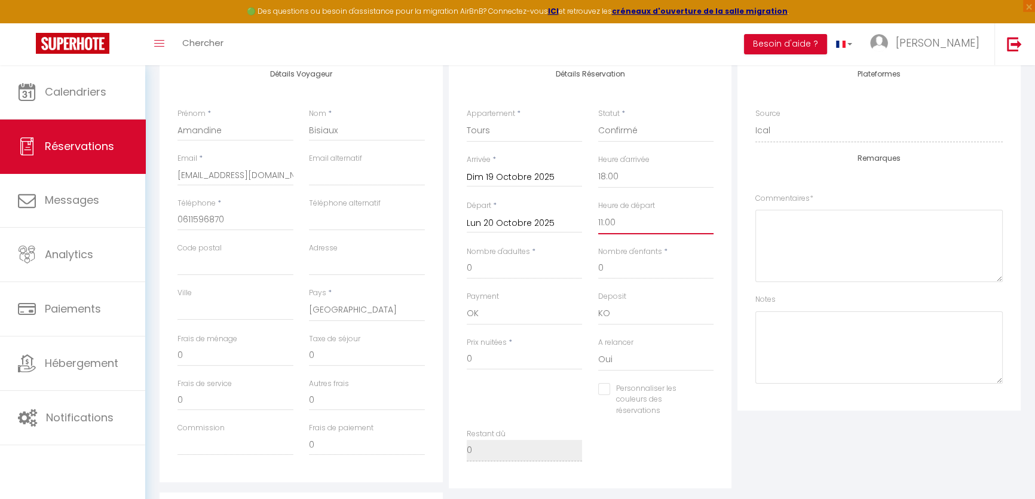
checkbox input "false"
drag, startPoint x: 505, startPoint y: 269, endPoint x: 459, endPoint y: 268, distance: 46.0
click at [461, 269] on div "Nombre d'adultes * 0" at bounding box center [524, 268] width 131 height 45
type input "2"
checkbox input "false"
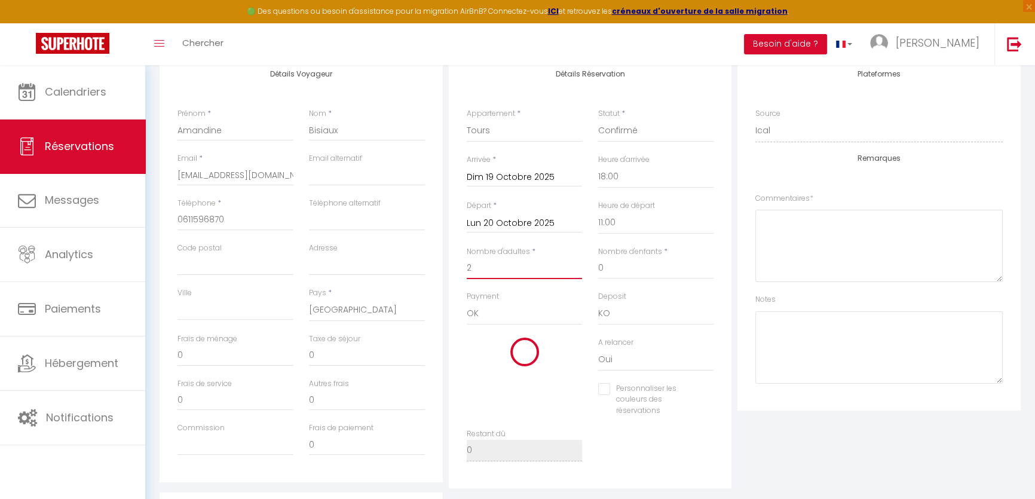
type input "1.76"
type input "300"
checkbox input "false"
type input "2"
drag, startPoint x: 498, startPoint y: 364, endPoint x: 379, endPoint y: 363, distance: 118.3
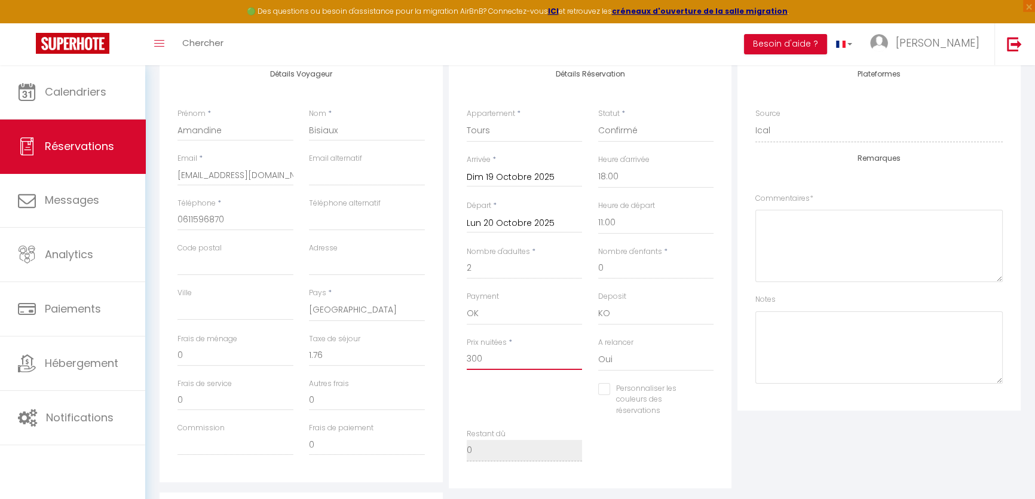
click at [379, 363] on div "Détails Voyageur Prénom * Amandine Nom * Bisiaux Email * [EMAIL_ADDRESS][DOMAIN…" at bounding box center [590, 271] width 867 height 433
type input "2"
checkbox input "false"
type input "25"
checkbox input "false"
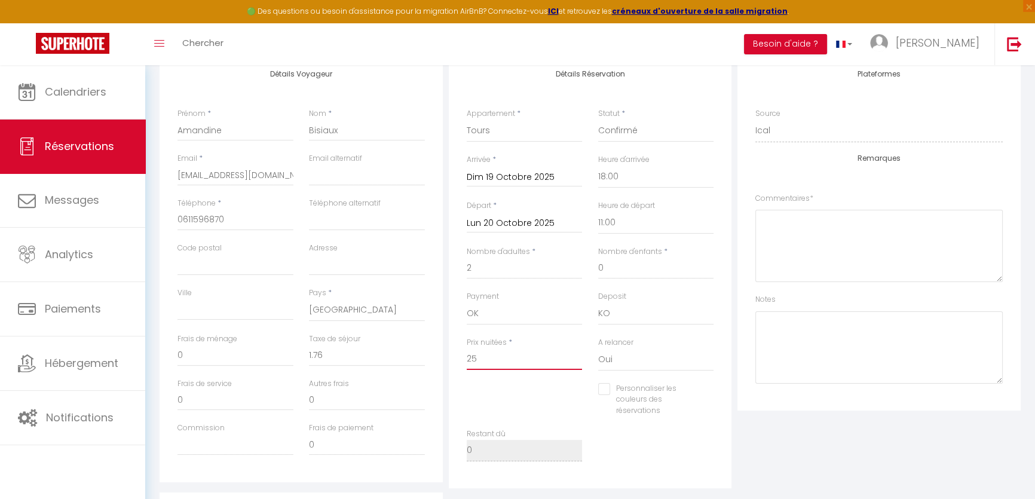
type input "255"
checkbox input "false"
type input "255"
click at [816, 348] on textarea at bounding box center [878, 347] width 247 height 72
drag, startPoint x: 268, startPoint y: 174, endPoint x: 157, endPoint y: 170, distance: 111.2
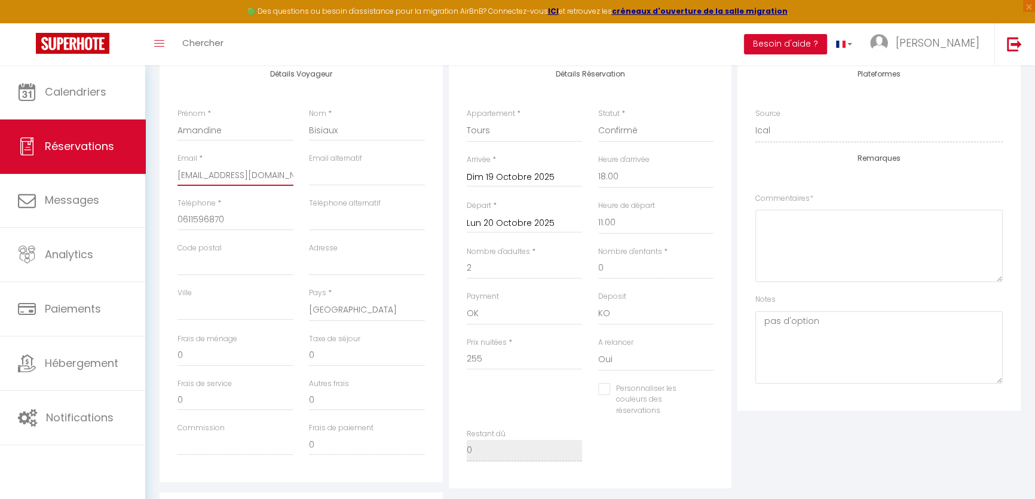
click at [157, 170] on div "Détails Voyageur Prénom * Amandine Nom * Bisiaux Email * [EMAIL_ADDRESS][DOMAIN…" at bounding box center [301, 271] width 289 height 433
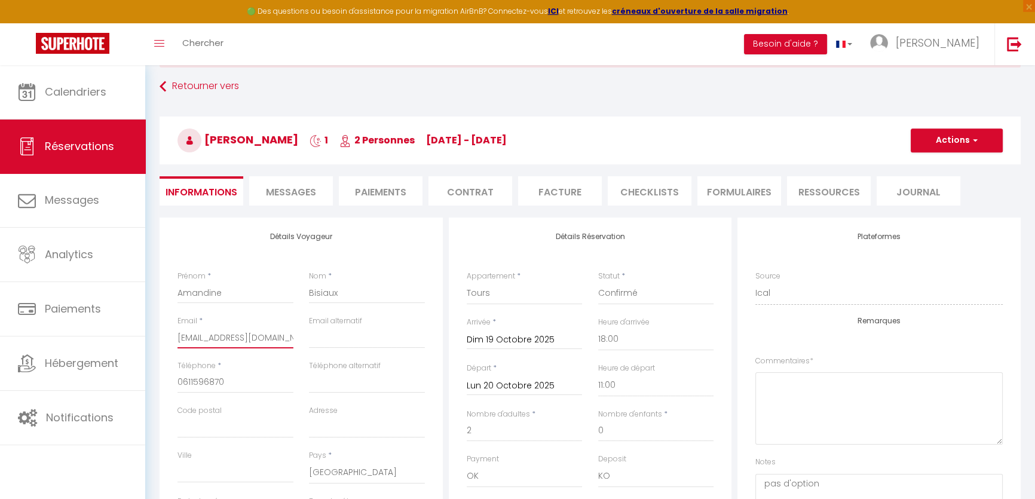
scroll to position [54, 0]
click at [977, 145] on button "Actions" at bounding box center [957, 141] width 92 height 24
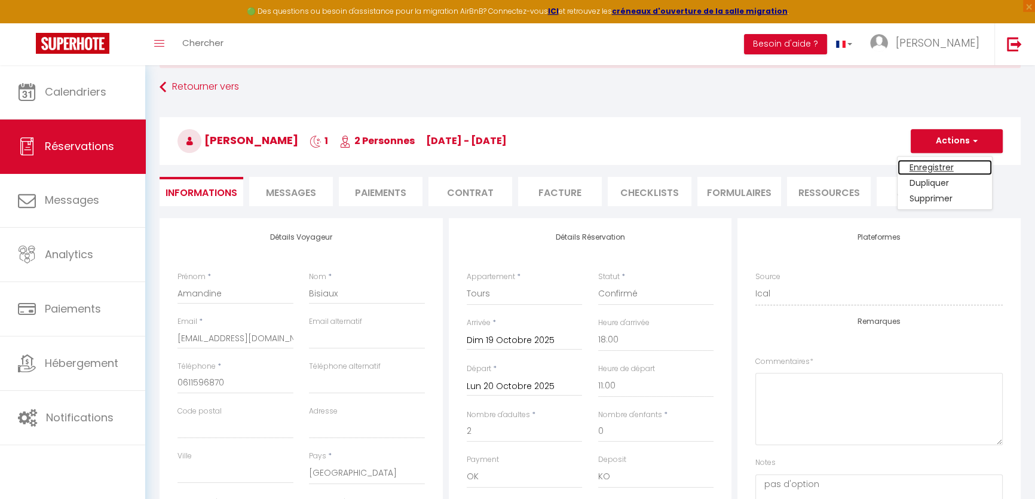
click at [966, 163] on link "Enregistrer" at bounding box center [944, 168] width 94 height 16
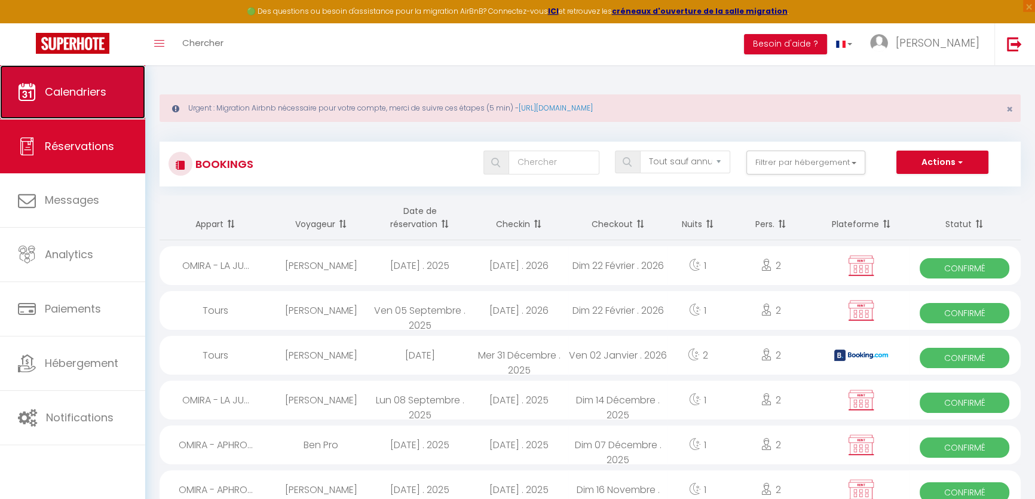
click at [101, 103] on link "Calendriers" at bounding box center [72, 92] width 145 height 54
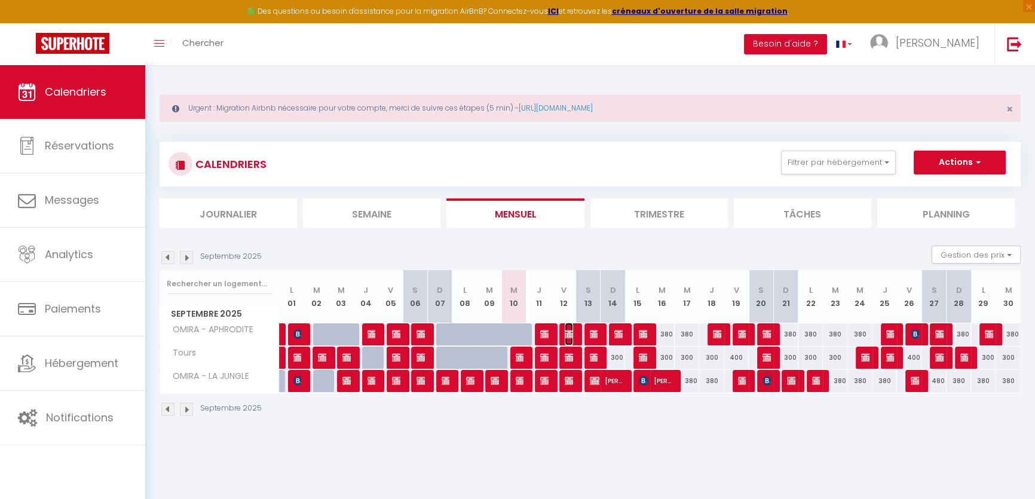
click at [571, 329] on img at bounding box center [570, 334] width 10 height 10
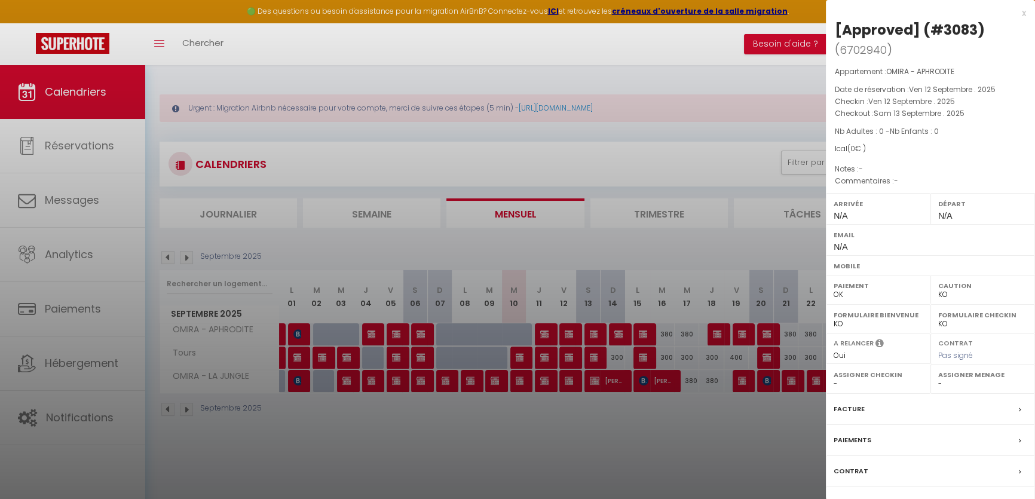
click at [948, 492] on div "Messages" at bounding box center [930, 502] width 209 height 31
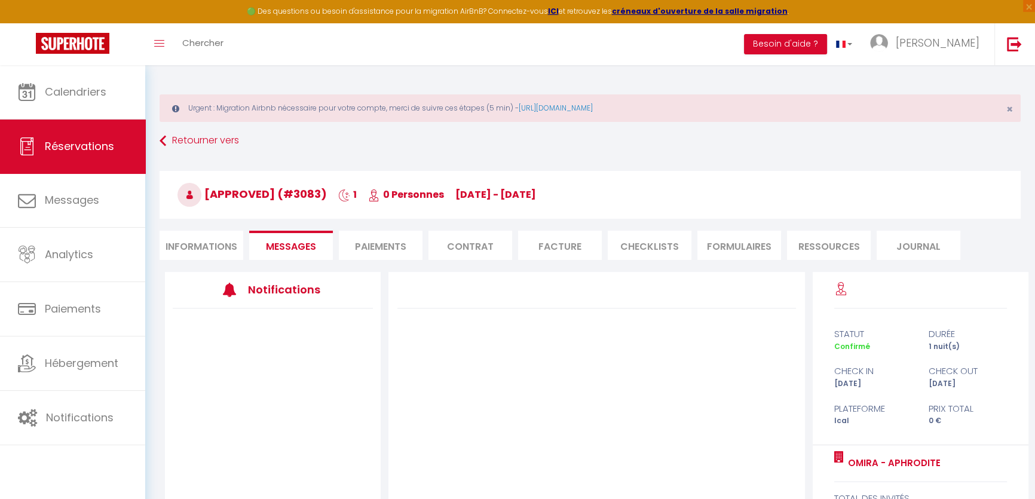
click at [216, 249] on li "Informations" at bounding box center [202, 245] width 84 height 29
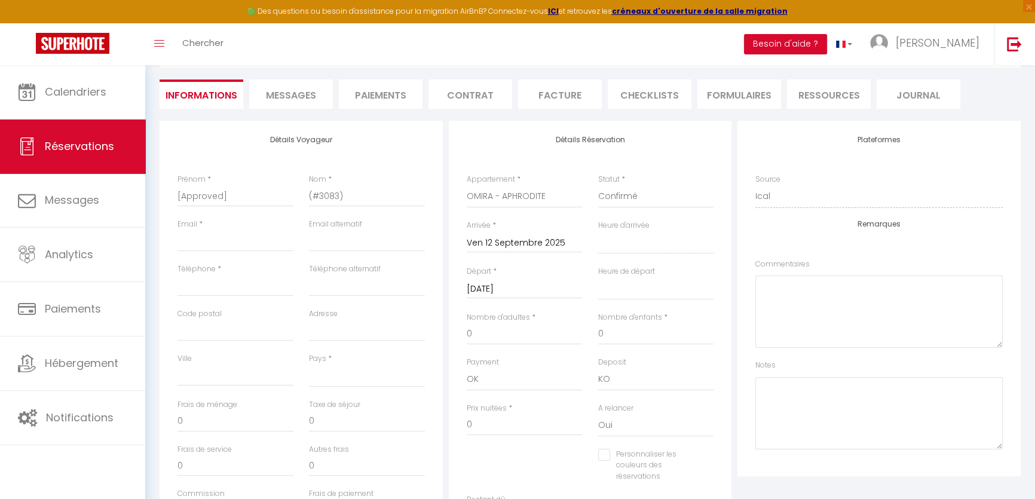
scroll to position [163, 0]
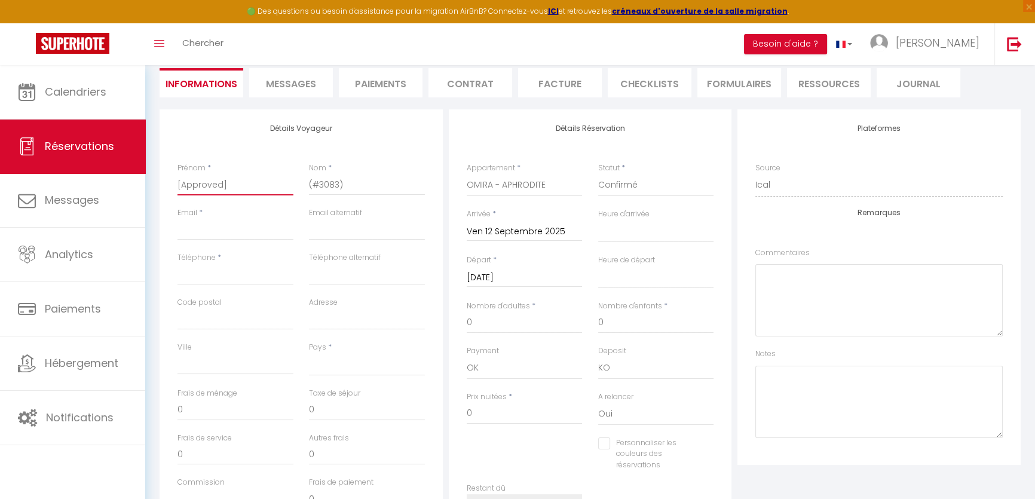
drag, startPoint x: 231, startPoint y: 179, endPoint x: 155, endPoint y: 179, distance: 75.9
click at [155, 179] on div "Détails Voyageur Prénom * [Approved] Nom * (#3083) Email * Email alternatif Tél…" at bounding box center [590, 441] width 876 height 664
paste input "[PERSON_NAME]"
drag, startPoint x: 286, startPoint y: 190, endPoint x: 201, endPoint y: 186, distance: 85.5
click at [201, 186] on input "[PERSON_NAME]" at bounding box center [235, 185] width 116 height 22
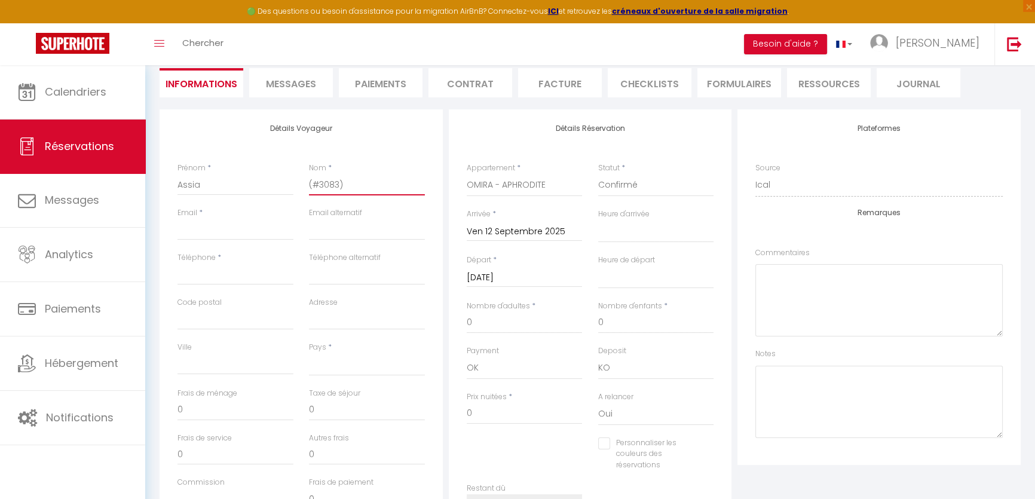
click at [333, 185] on input "(#3083)" at bounding box center [367, 185] width 116 height 22
drag, startPoint x: 361, startPoint y: 183, endPoint x: 262, endPoint y: 183, distance: 99.2
click at [262, 183] on div "Prénom * Assia Nom * (#3083)" at bounding box center [301, 185] width 263 height 45
paste input "Chaabna"
click at [195, 237] on input "Email client" at bounding box center [235, 230] width 116 height 22
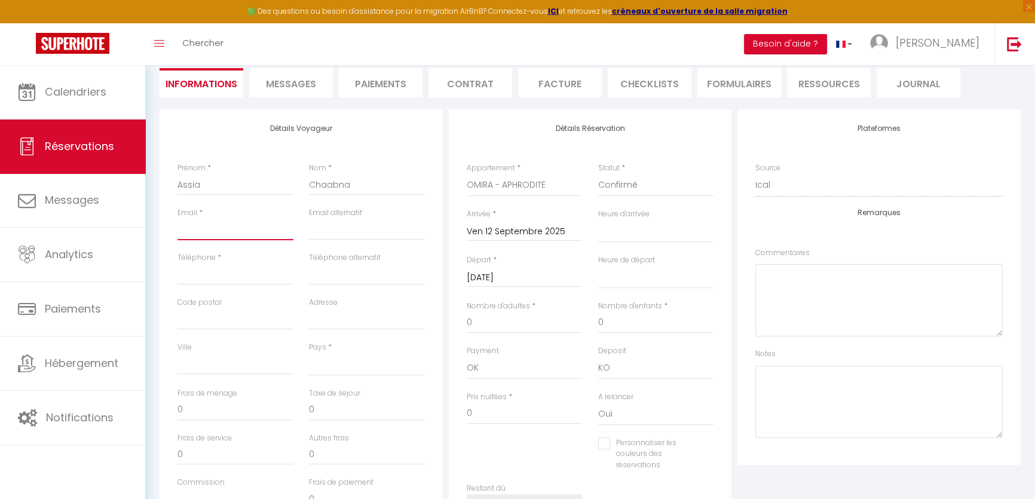
paste input "[EMAIL_ADDRESS][DOMAIN_NAME]"
click at [243, 281] on input "Téléphone" at bounding box center [235, 274] width 116 height 22
paste input "0650182972"
click at [323, 354] on select "[GEOGRAPHIC_DATA] [GEOGRAPHIC_DATA] [GEOGRAPHIC_DATA] [GEOGRAPHIC_DATA] [GEOGRA…" at bounding box center [367, 364] width 116 height 23
click at [309, 353] on select "[GEOGRAPHIC_DATA] [GEOGRAPHIC_DATA] [GEOGRAPHIC_DATA] [GEOGRAPHIC_DATA] [GEOGRA…" at bounding box center [367, 364] width 116 height 23
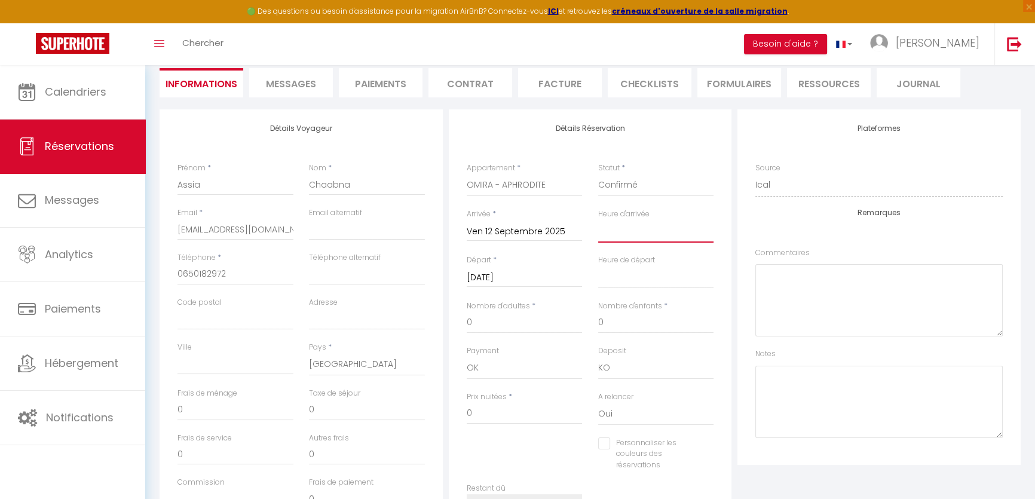
click at [658, 220] on select "00:00 00:30 01:00 01:30 02:00 02:30 03:00 03:30 04:00 04:30 05:00 05:30 06:00 0…" at bounding box center [656, 231] width 116 height 23
click at [598, 220] on select "00:00 00:30 01:00 01:30 02:00 02:30 03:00 03:30 04:00 04:30 05:00 05:30 06:00 0…" at bounding box center [656, 231] width 116 height 23
click at [643, 273] on select "00:00 00:30 01:00 01:30 02:00 02:30 03:00 03:30 04:00 04:30 05:00 05:30 06:00 0…" at bounding box center [656, 277] width 116 height 23
click at [598, 266] on select "00:00 00:30 01:00 01:30 02:00 02:30 03:00 03:30 04:00 04:30 05:00 05:30 06:00 0…" at bounding box center [656, 277] width 116 height 23
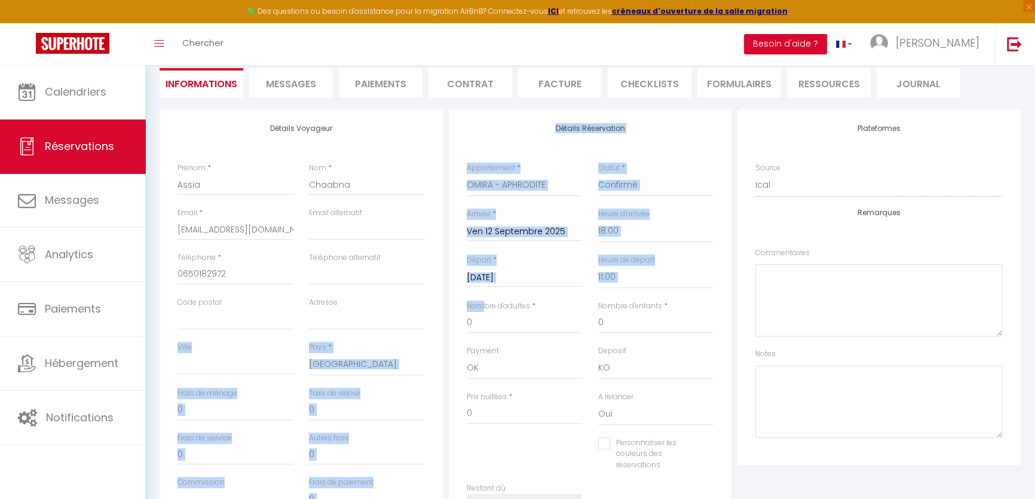
drag, startPoint x: 482, startPoint y: 308, endPoint x: 442, endPoint y: 323, distance: 42.5
click at [442, 323] on div "Détails Voyageur Prénom * Assia Nom * Chaabna Email * [EMAIL_ADDRESS][DOMAIN_NA…" at bounding box center [590, 325] width 867 height 433
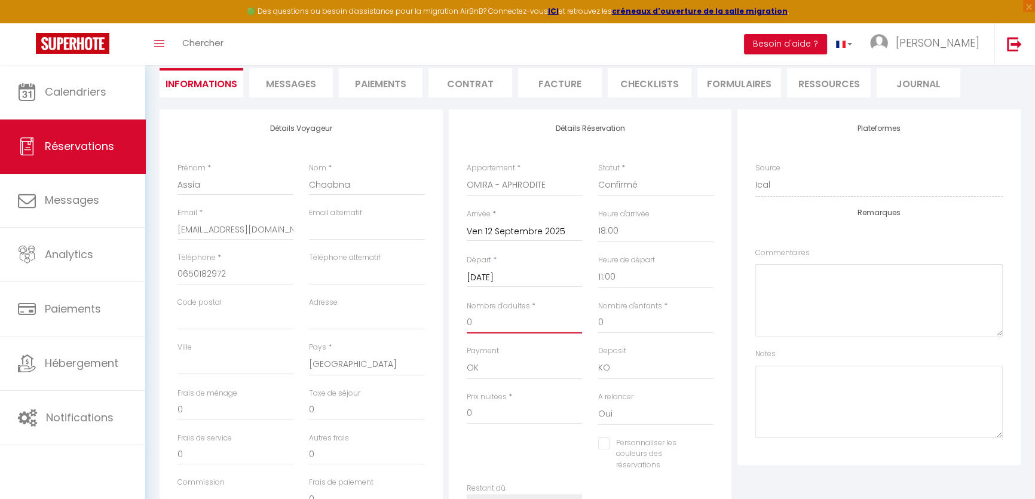
drag, startPoint x: 489, startPoint y: 323, endPoint x: 416, endPoint y: 327, distance: 73.0
click at [416, 327] on div "Détails Voyageur Prénom * Assia Nom * Chaabna Email * [EMAIL_ADDRESS][DOMAIN_NA…" at bounding box center [590, 325] width 867 height 433
drag, startPoint x: 514, startPoint y: 415, endPoint x: 329, endPoint y: 411, distance: 185.3
click at [339, 413] on div "Détails Voyageur Prénom * Assia Nom * Chaabna Email * [EMAIL_ADDRESS][DOMAIN_NA…" at bounding box center [590, 325] width 867 height 433
click at [792, 422] on textarea at bounding box center [878, 402] width 247 height 72
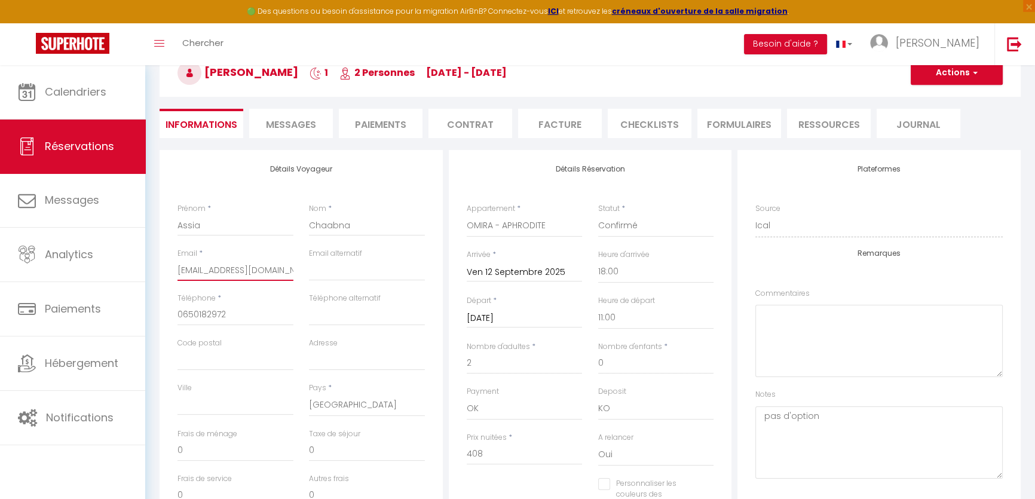
scroll to position [0, 0]
drag, startPoint x: 177, startPoint y: 268, endPoint x: 302, endPoint y: 275, distance: 125.1
click at [302, 275] on div "Email * [EMAIL_ADDRESS][DOMAIN_NAME] Email alternatif" at bounding box center [301, 270] width 263 height 45
click at [936, 78] on button "Actions" at bounding box center [957, 73] width 92 height 24
click at [929, 97] on link "Enregistrer" at bounding box center [944, 99] width 94 height 16
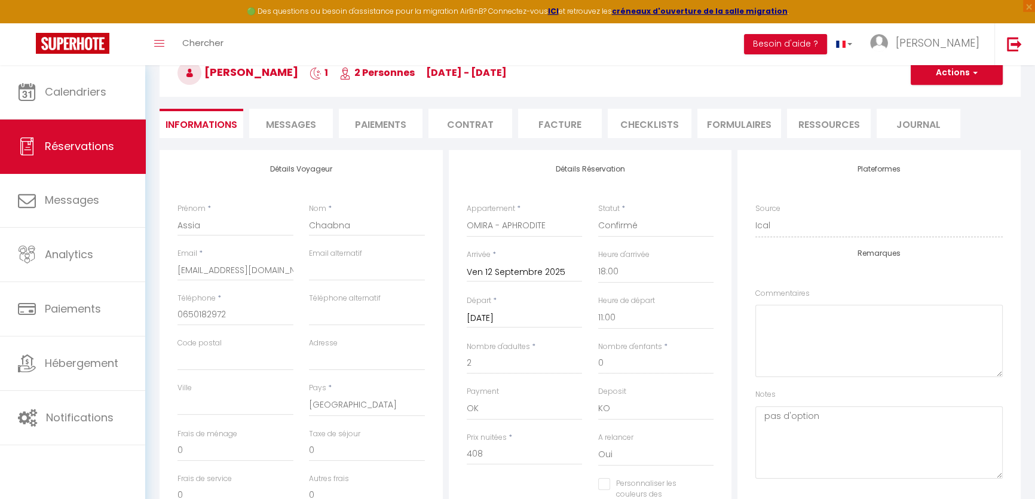
scroll to position [65, 0]
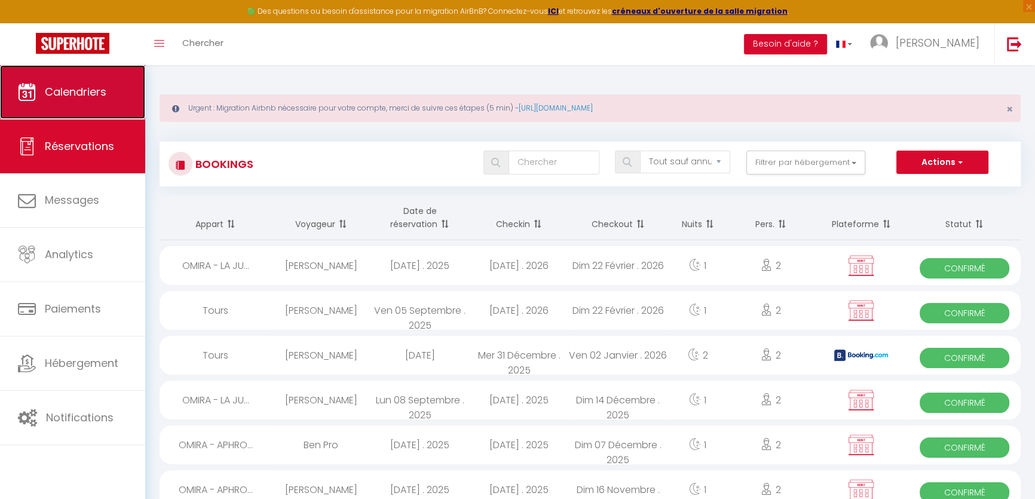
click at [108, 100] on link "Calendriers" at bounding box center [72, 92] width 145 height 54
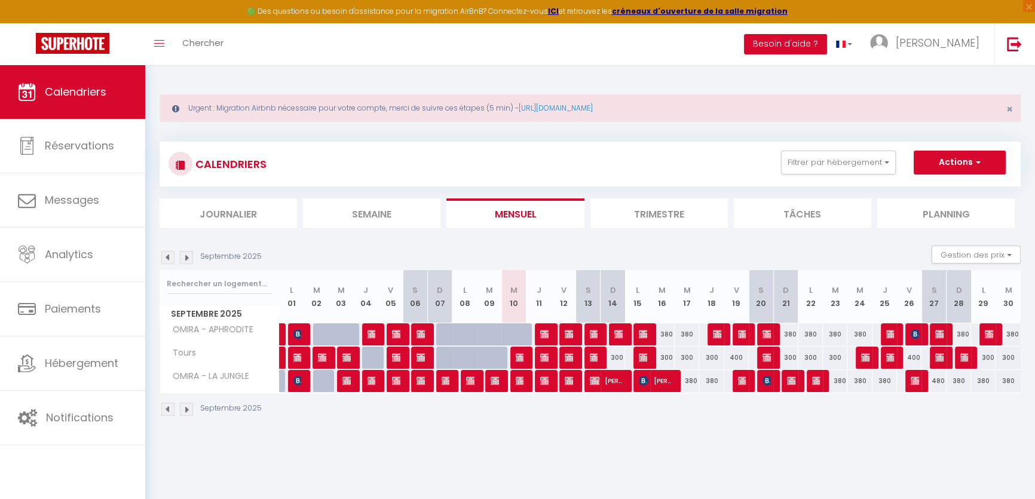
click at [183, 252] on img at bounding box center [186, 257] width 13 height 13
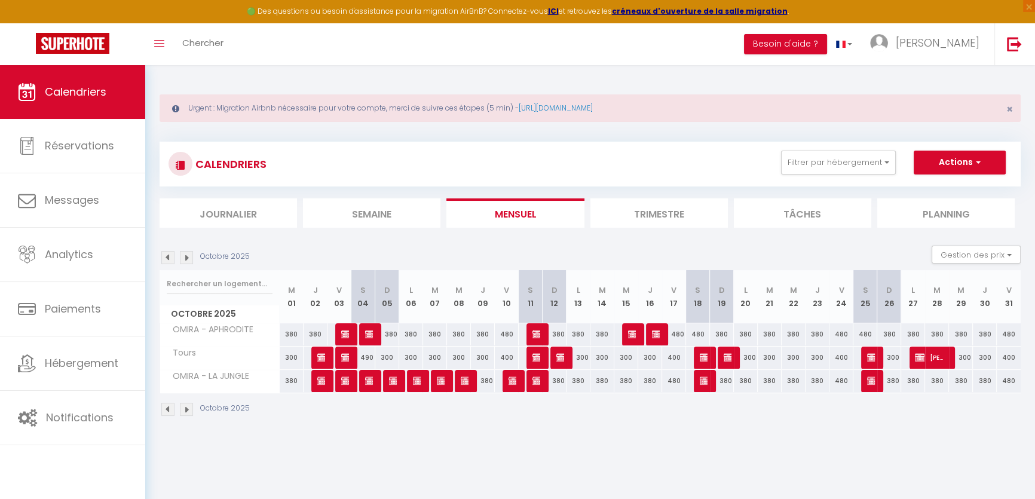
click at [161, 253] on img at bounding box center [167, 257] width 13 height 13
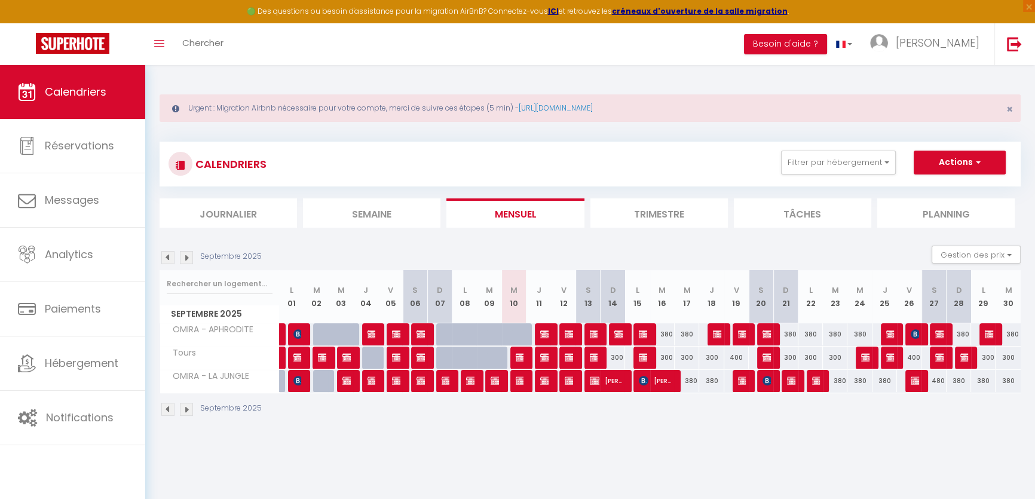
click at [185, 255] on img at bounding box center [186, 257] width 13 height 13
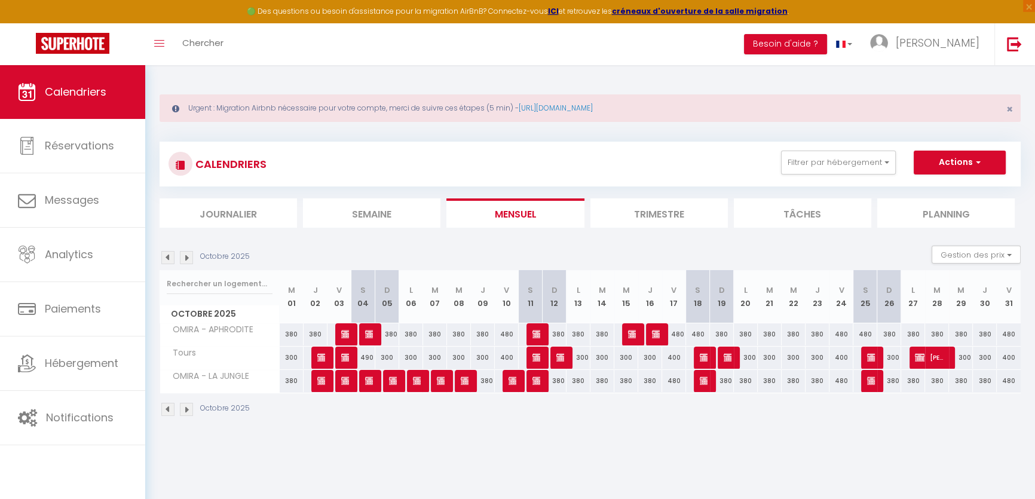
click at [182, 255] on img at bounding box center [186, 257] width 13 height 13
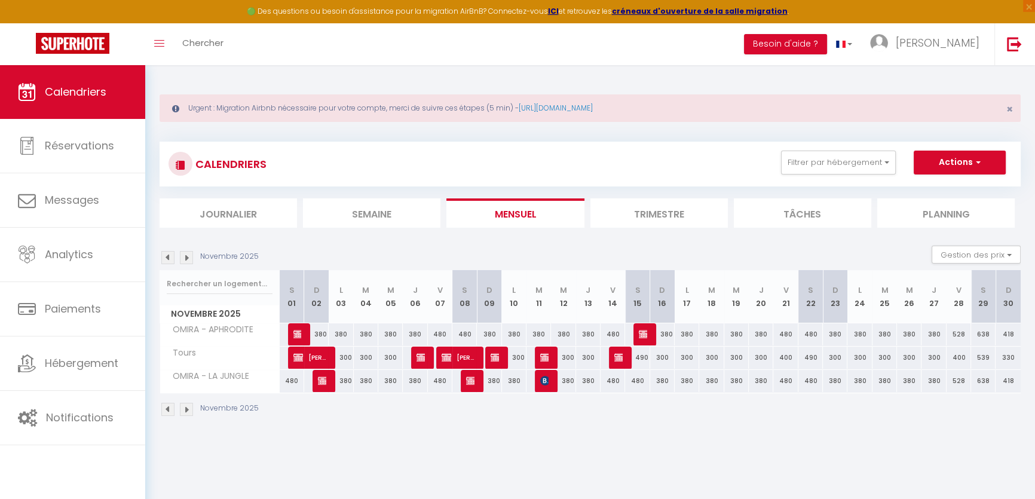
click at [187, 259] on img at bounding box center [186, 257] width 13 height 13
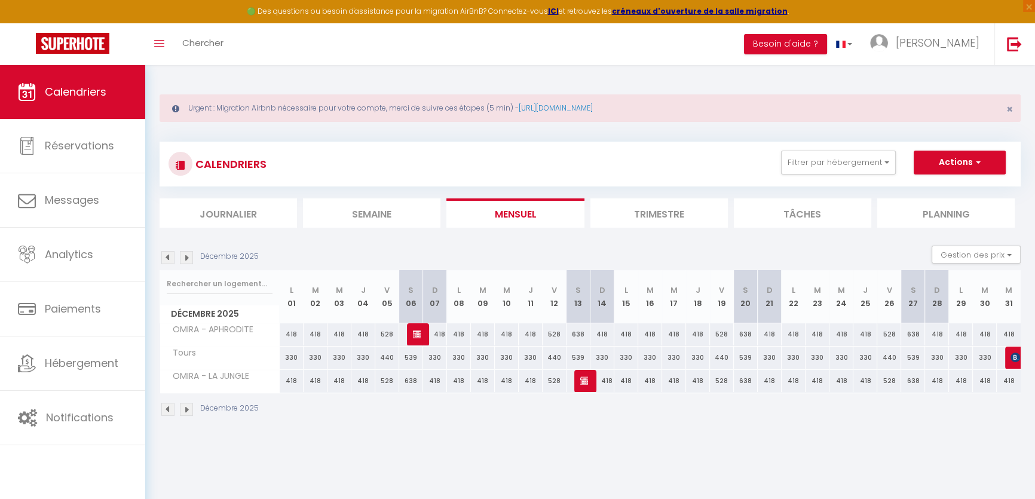
click at [171, 258] on img at bounding box center [167, 257] width 13 height 13
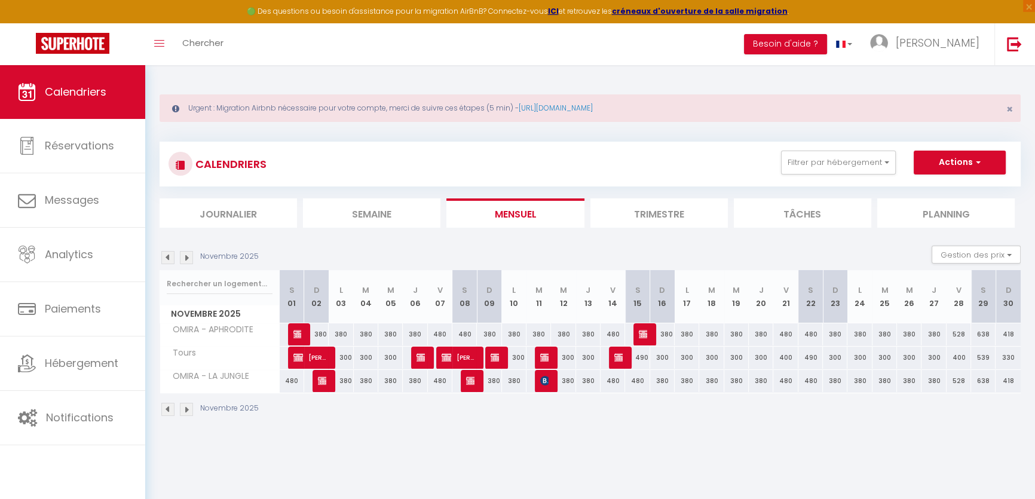
click at [185, 255] on img at bounding box center [186, 257] width 13 height 13
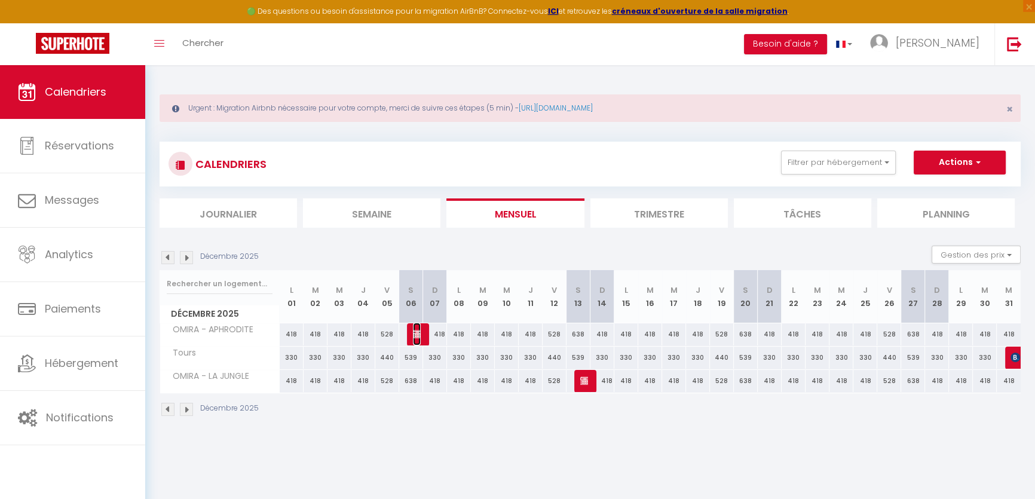
click at [415, 335] on img at bounding box center [418, 334] width 10 height 10
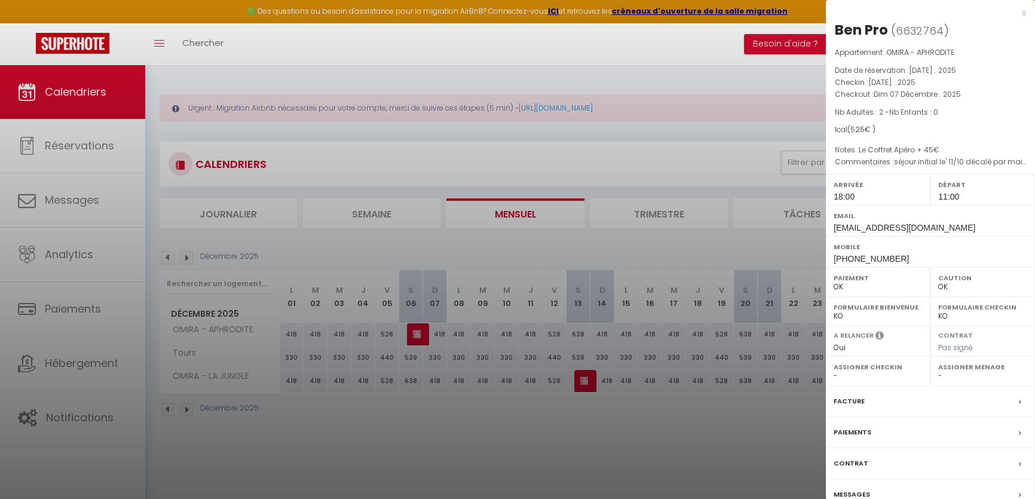
click at [455, 421] on div at bounding box center [517, 249] width 1035 height 499
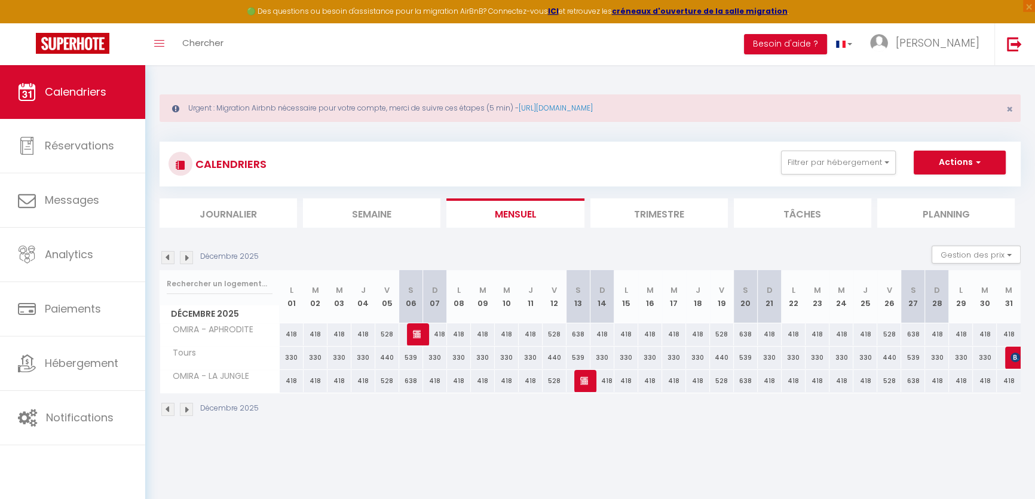
click at [168, 254] on img at bounding box center [167, 257] width 13 height 13
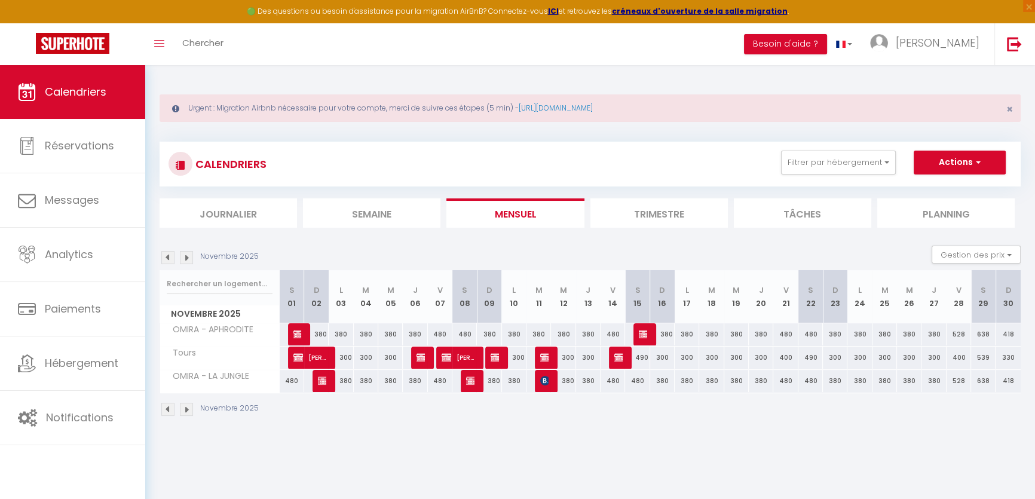
click at [183, 256] on img at bounding box center [186, 257] width 13 height 13
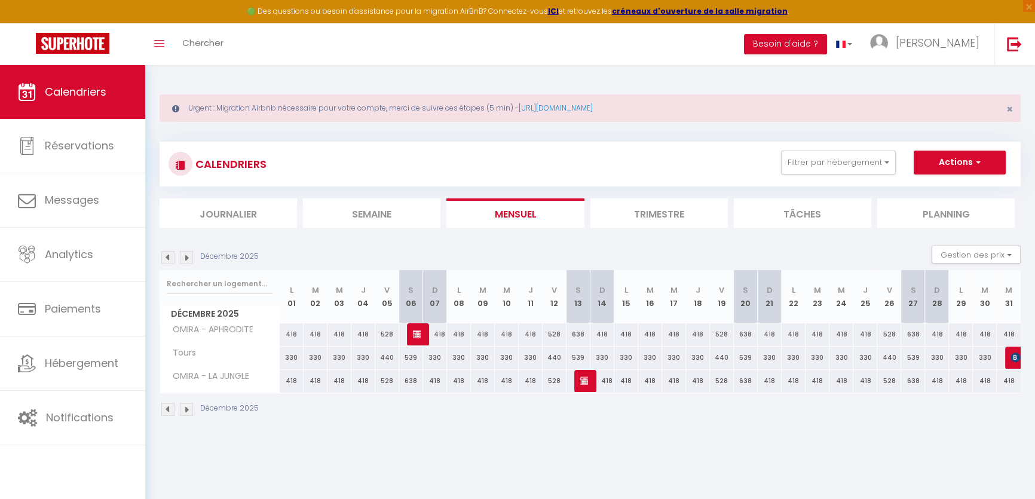
click at [163, 255] on img at bounding box center [167, 257] width 13 height 13
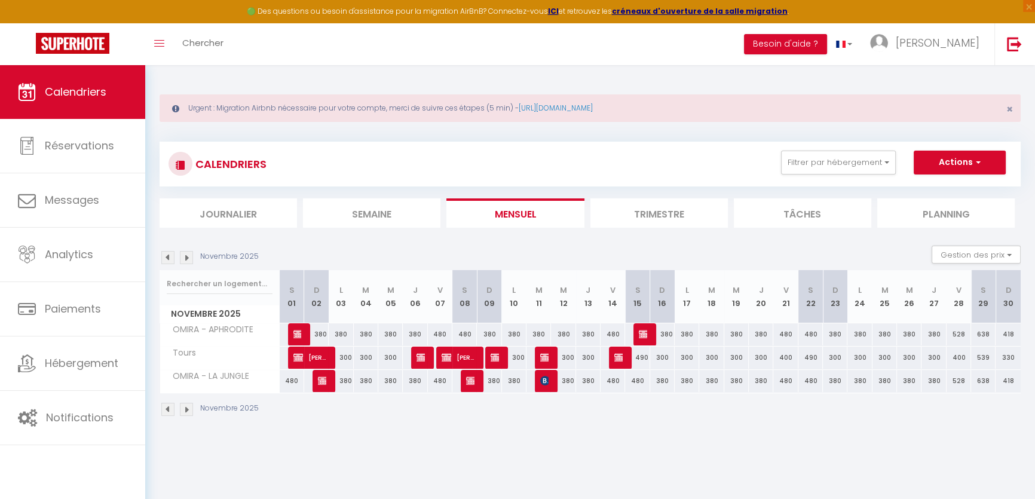
click at [955, 334] on div "528" at bounding box center [958, 334] width 24 height 22
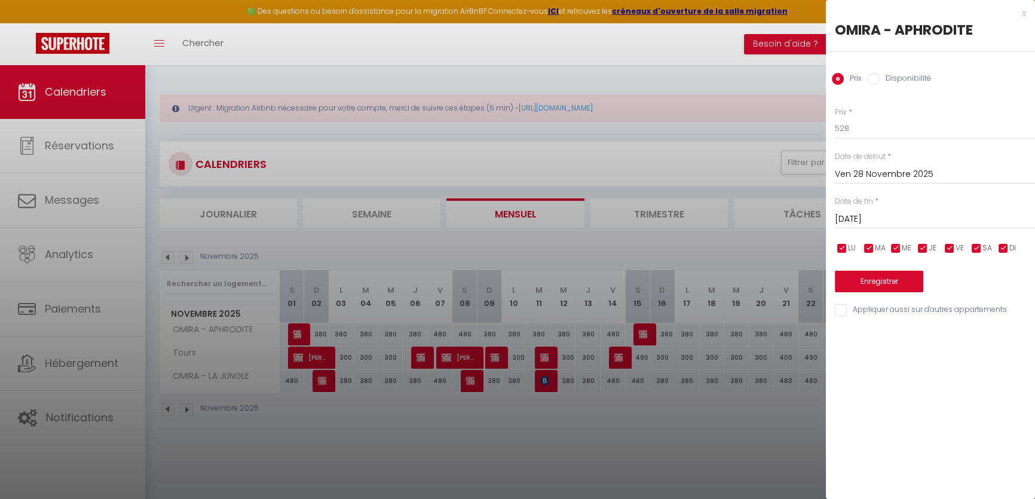
click at [885, 223] on input "[DATE]" at bounding box center [935, 220] width 200 height 16
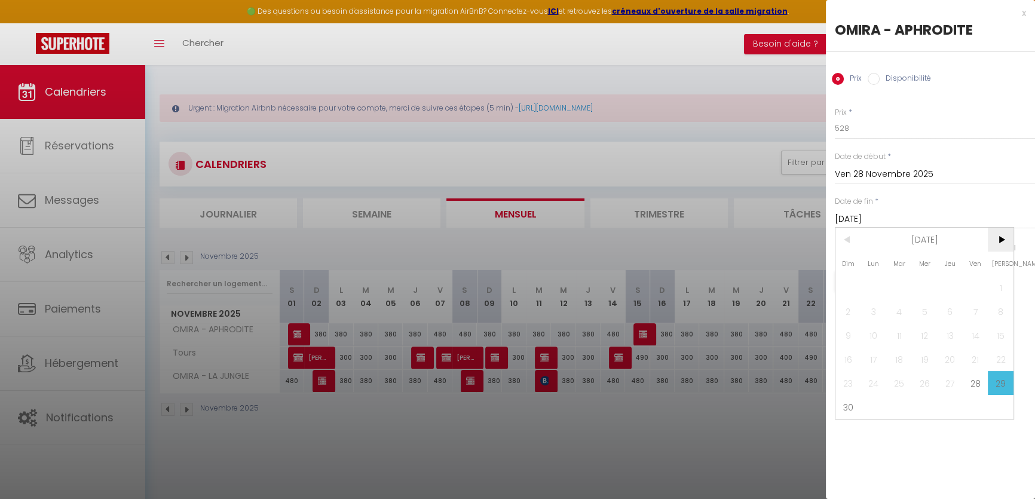
click at [1008, 239] on span ">" at bounding box center [1001, 240] width 26 height 24
click at [1008, 238] on span ">" at bounding box center [1001, 240] width 26 height 24
click at [1004, 384] on span "31" at bounding box center [1001, 383] width 26 height 24
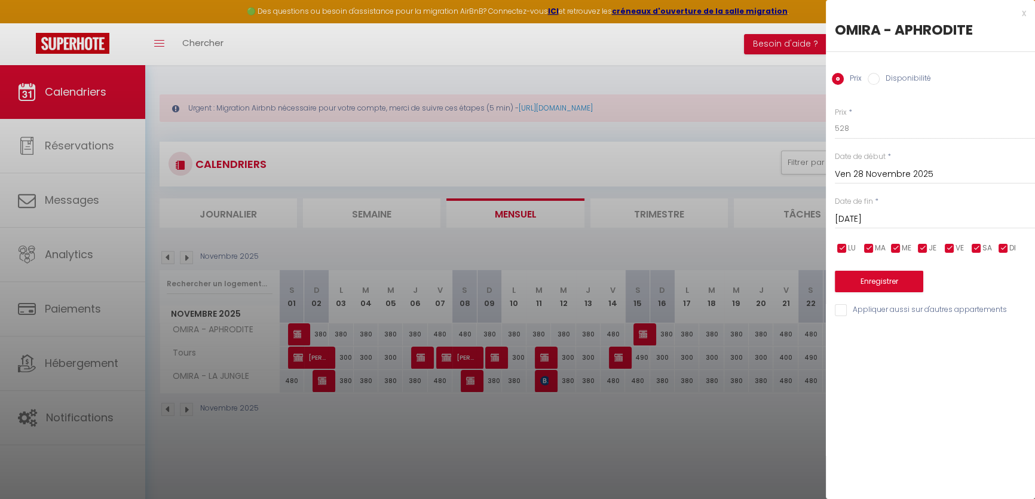
click at [921, 247] on input "checkbox" at bounding box center [923, 249] width 12 height 12
click at [891, 247] on input "checkbox" at bounding box center [896, 249] width 12 height 12
click at [867, 247] on input "checkbox" at bounding box center [869, 249] width 12 height 12
click at [845, 244] on input "checkbox" at bounding box center [842, 249] width 12 height 12
click at [1004, 247] on input "checkbox" at bounding box center [1003, 249] width 12 height 12
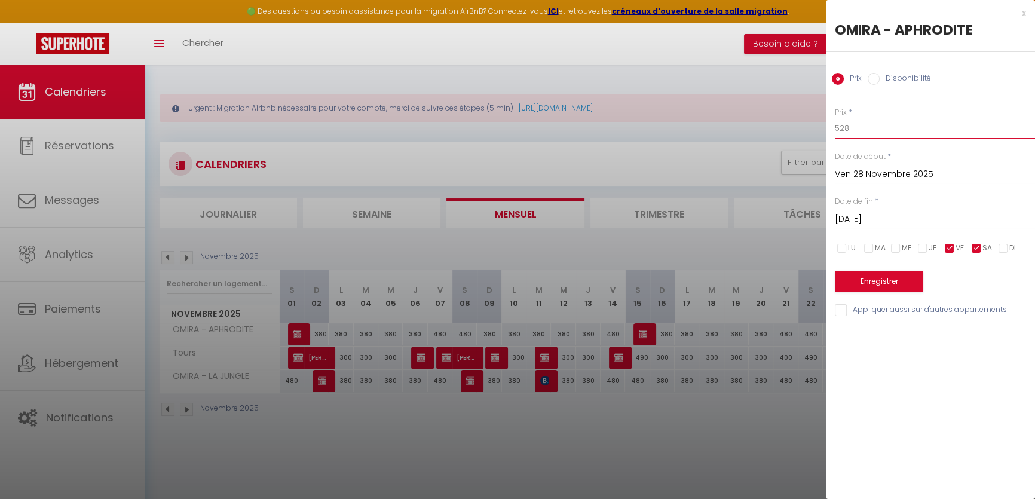
drag, startPoint x: 878, startPoint y: 119, endPoint x: 809, endPoint y: 137, distance: 70.9
click at [805, 136] on body "🟢 Des questions ou besoin d'assistance pour la migration AirBnB? Connectez-vous…" at bounding box center [517, 314] width 1035 height 499
click at [867, 283] on button "Enregistrer" at bounding box center [879, 282] width 88 height 22
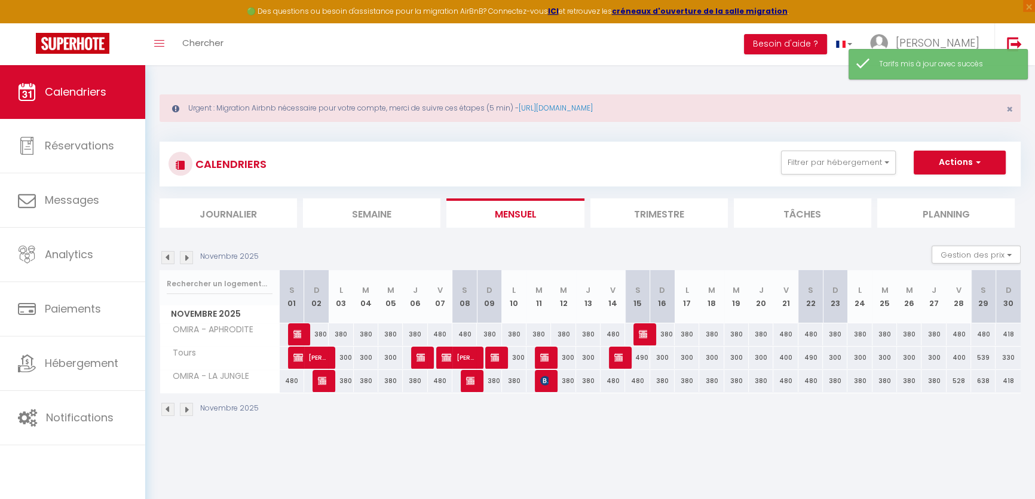
click at [1010, 332] on div "418" at bounding box center [1007, 334] width 25 height 22
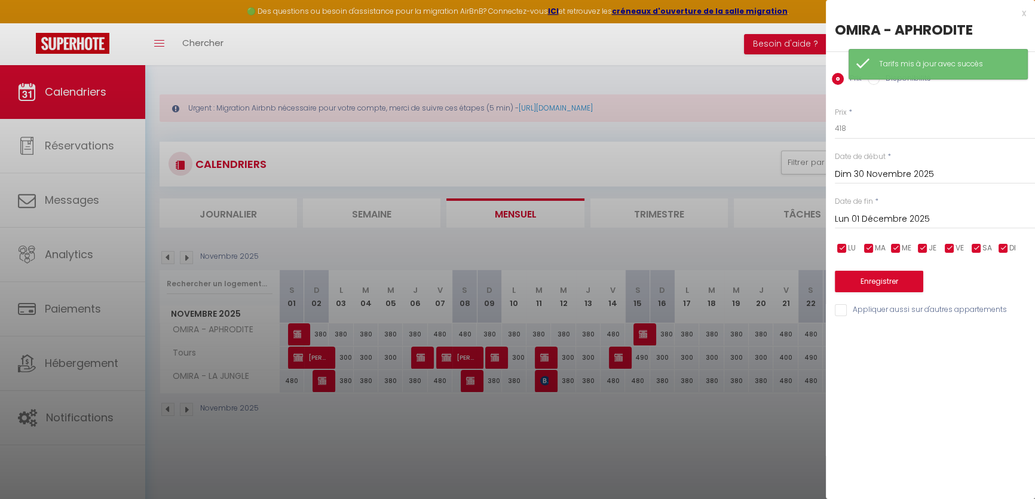
click at [952, 245] on input "checkbox" at bounding box center [949, 249] width 12 height 12
click at [979, 248] on input "checkbox" at bounding box center [976, 249] width 12 height 12
click at [900, 221] on input "Lun 01 Décembre 2025" at bounding box center [935, 220] width 200 height 16
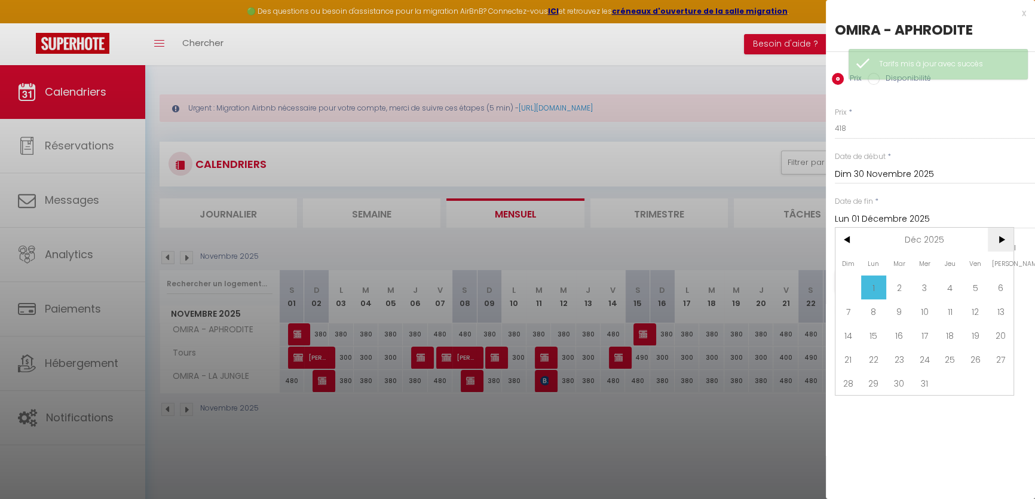
click at [995, 244] on span ">" at bounding box center [1001, 240] width 26 height 24
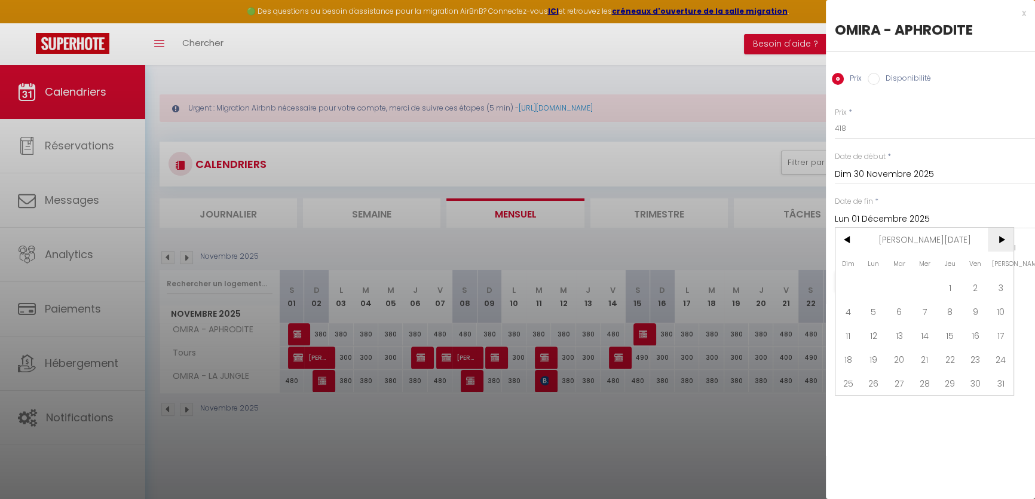
click at [995, 244] on span ">" at bounding box center [1001, 240] width 26 height 24
click at [848, 238] on span "<" at bounding box center [848, 240] width 26 height 24
click at [1004, 375] on span "31" at bounding box center [1001, 383] width 26 height 24
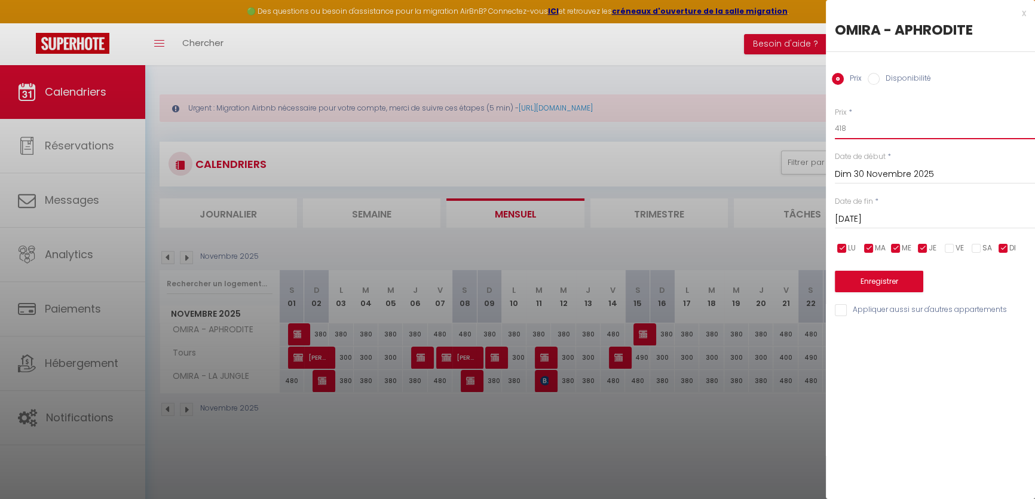
drag, startPoint x: 780, startPoint y: 135, endPoint x: 735, endPoint y: 145, distance: 45.8
click at [749, 140] on body "🟢 Des questions ou besoin d'assistance pour la migration AirBnB? Connectez-vous…" at bounding box center [517, 314] width 1035 height 499
click at [862, 292] on button "Enregistrer" at bounding box center [879, 282] width 88 height 22
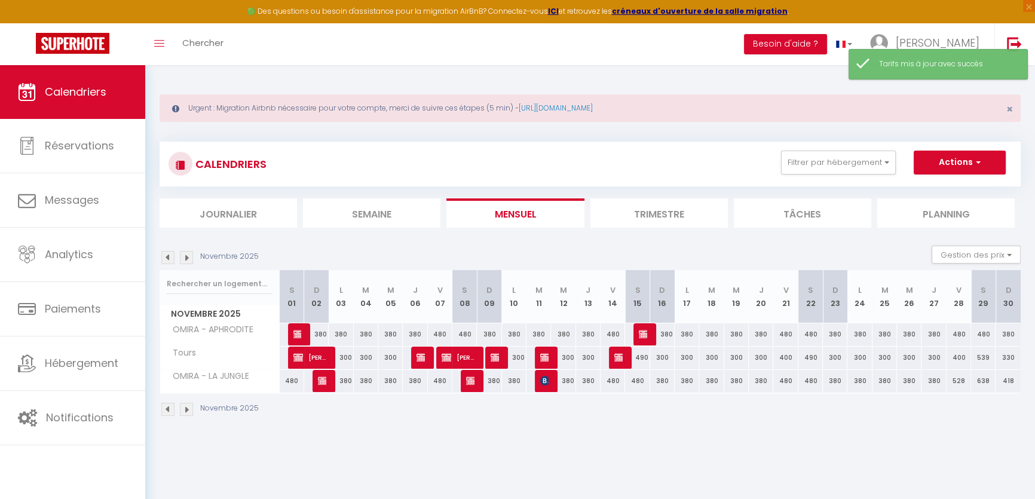
click at [961, 378] on div "528" at bounding box center [958, 381] width 24 height 22
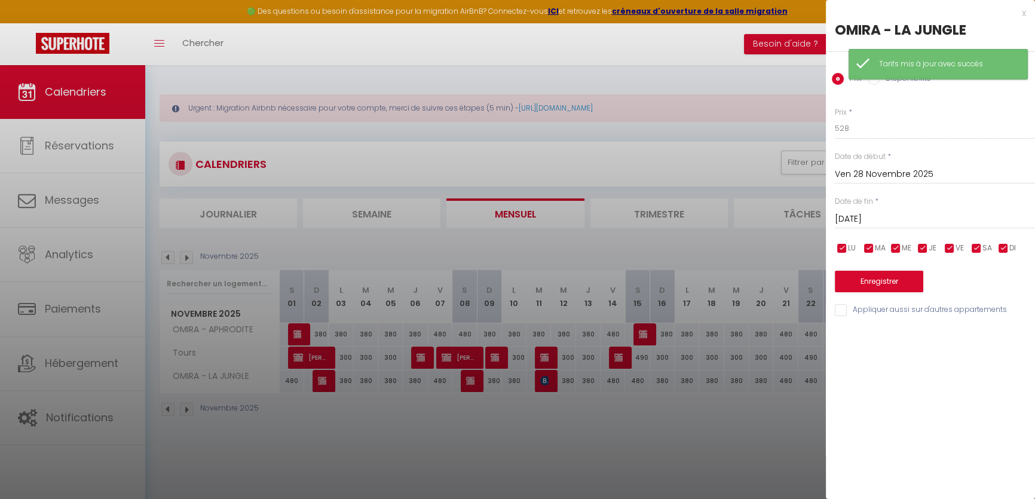
click at [923, 247] on input "checkbox" at bounding box center [923, 249] width 12 height 12
click at [893, 247] on input "checkbox" at bounding box center [896, 249] width 12 height 12
drag, startPoint x: 871, startPoint y: 247, endPoint x: 865, endPoint y: 249, distance: 6.2
click at [867, 248] on input "checkbox" at bounding box center [869, 249] width 12 height 12
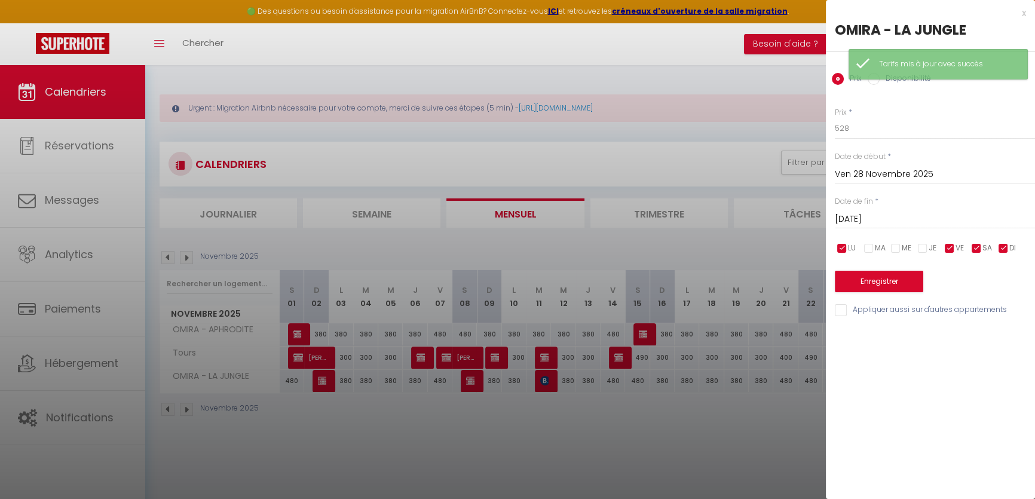
click at [830, 249] on ul "LU MA ME JE VE SA DI" at bounding box center [833, 248] width 12 height 15
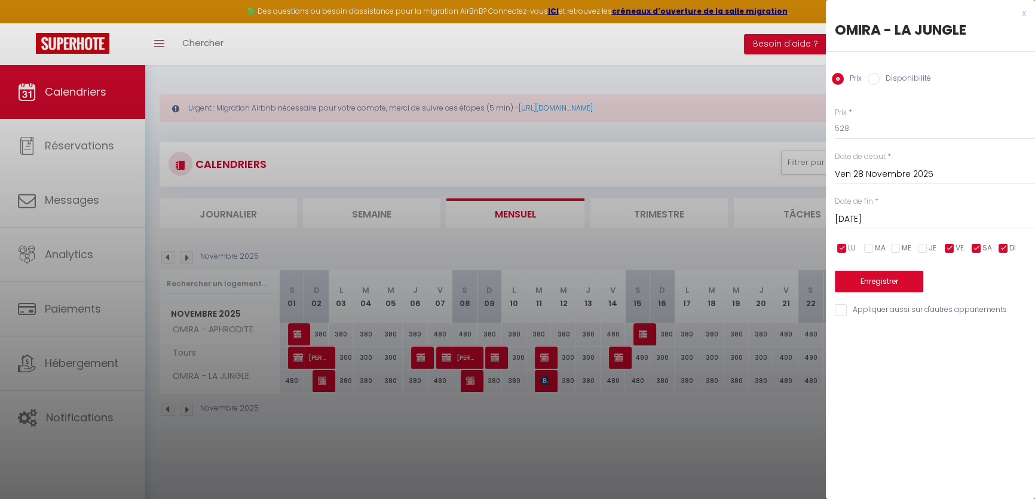
click at [1004, 250] on input "checkbox" at bounding box center [1003, 249] width 12 height 12
click at [845, 245] on input "checkbox" at bounding box center [842, 249] width 12 height 12
drag, startPoint x: 859, startPoint y: 127, endPoint x: 817, endPoint y: 125, distance: 42.4
click at [819, 125] on body "🟢 Des questions ou besoin d'assistance pour la migration AirBnB? Connectez-vous…" at bounding box center [517, 314] width 1035 height 499
click at [902, 212] on input "[DATE]" at bounding box center [935, 220] width 200 height 16
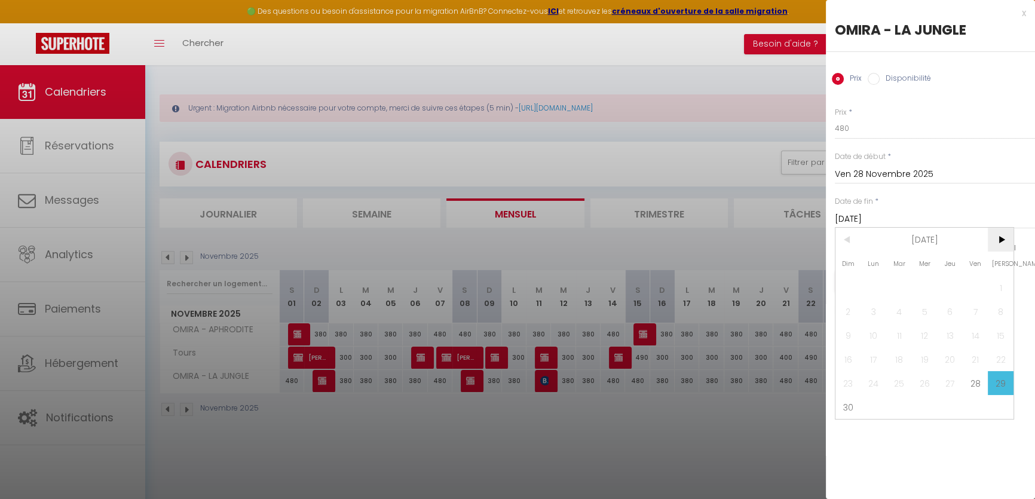
click at [1001, 235] on span ">" at bounding box center [1001, 240] width 26 height 24
click at [1008, 378] on span "31" at bounding box center [1001, 383] width 26 height 24
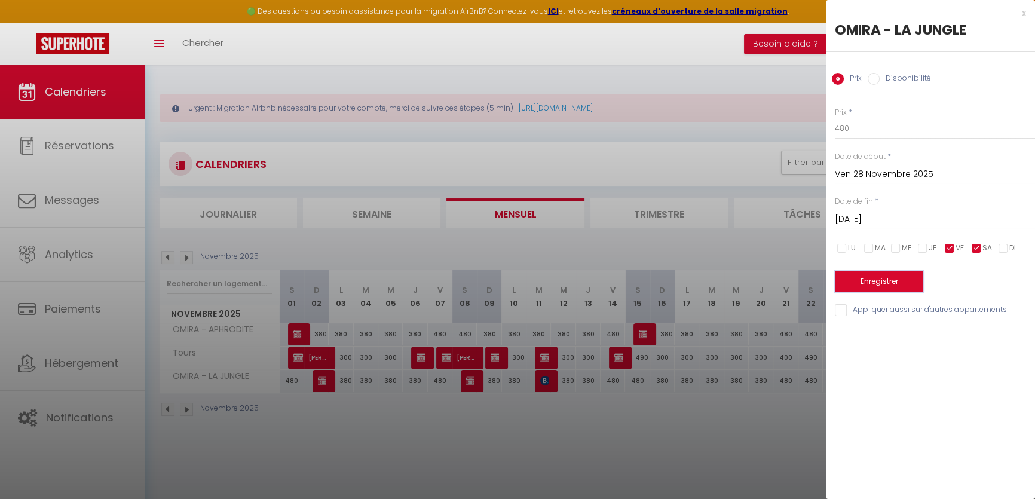
click at [899, 289] on button "Enregistrer" at bounding box center [879, 282] width 88 height 22
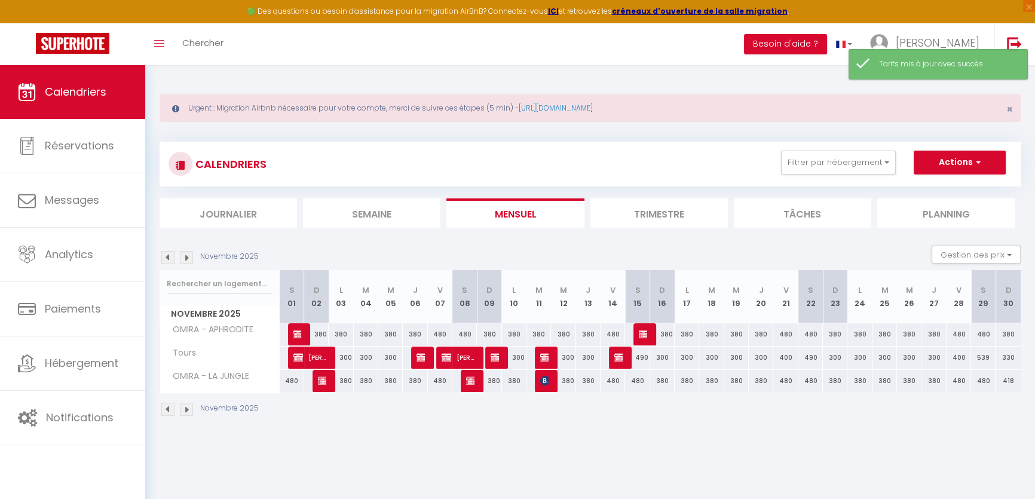
click at [707, 428] on div "Urgent : Migration Airbnb nécessaire pour votre compte, merci de suivre ces éta…" at bounding box center [590, 254] width 890 height 378
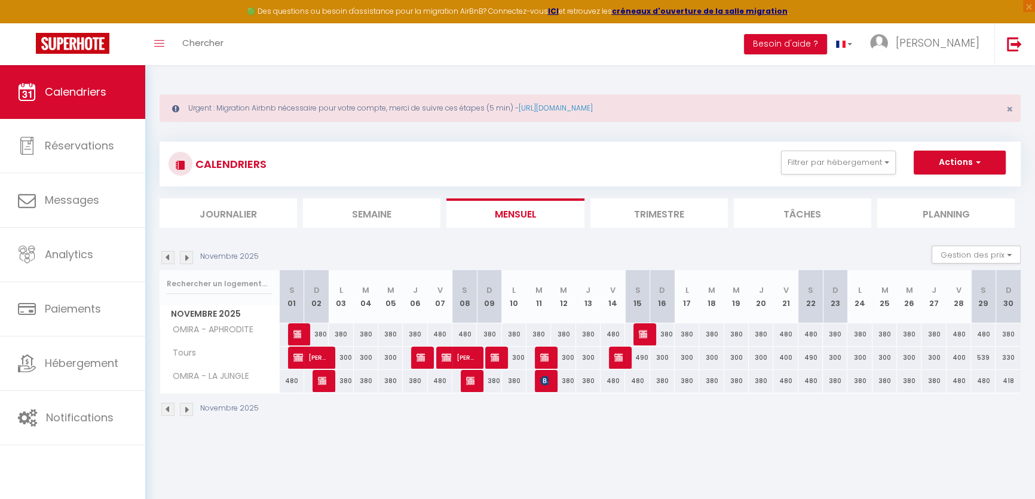
click at [191, 256] on img at bounding box center [186, 257] width 13 height 13
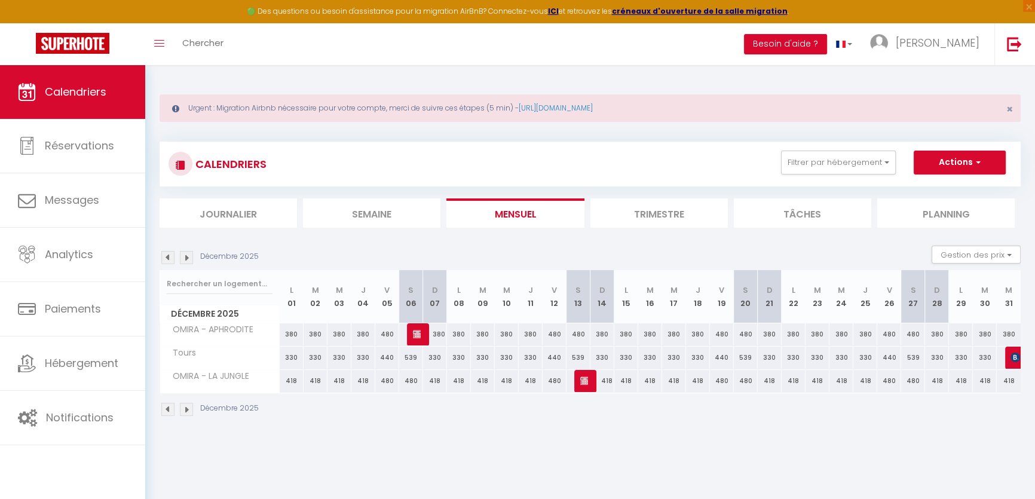
click at [770, 330] on div "380" at bounding box center [770, 334] width 24 height 22
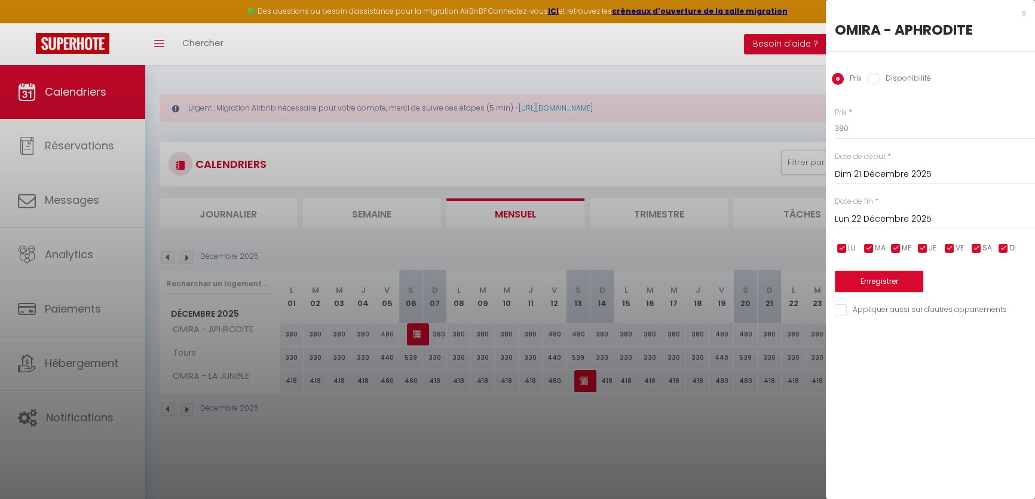
click at [873, 215] on input "Lun 22 Décembre 2025" at bounding box center [935, 220] width 200 height 16
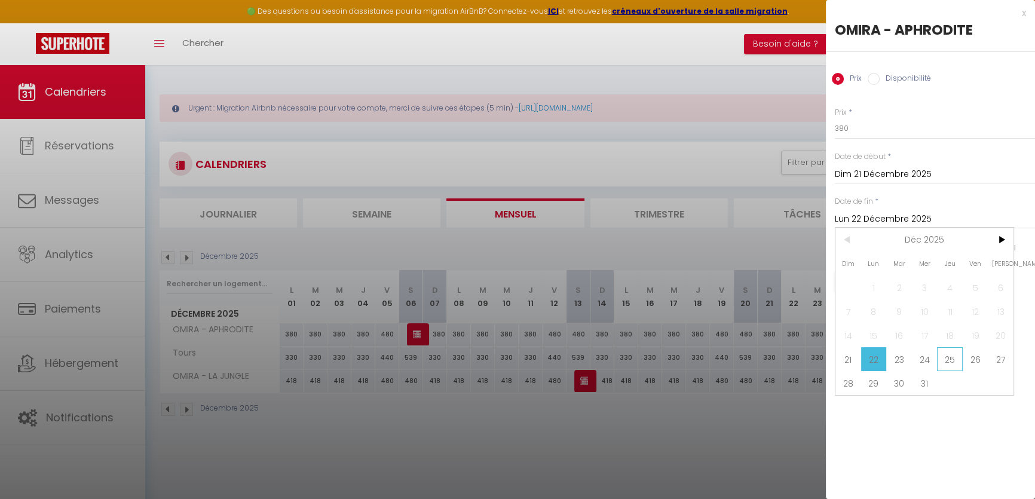
click at [943, 352] on span "25" at bounding box center [950, 359] width 26 height 24
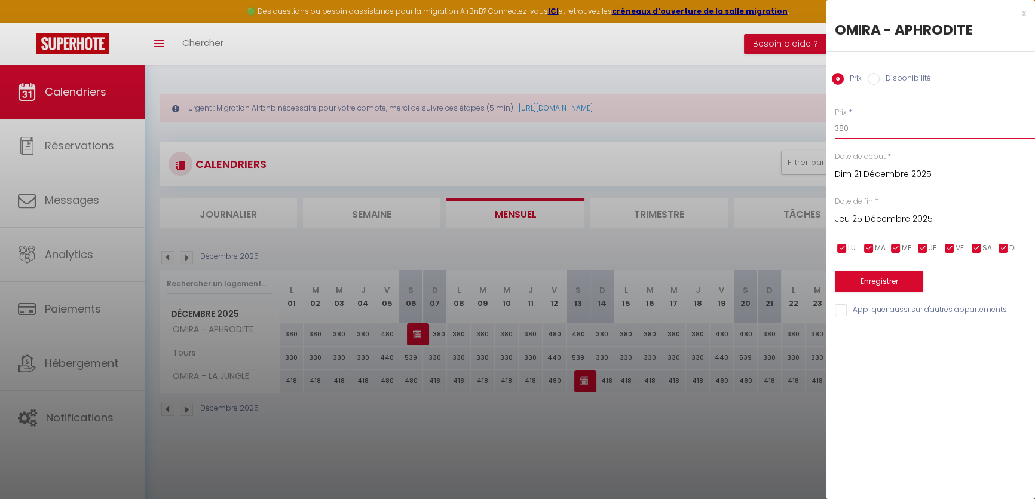
drag, startPoint x: 863, startPoint y: 119, endPoint x: 793, endPoint y: 128, distance: 70.4
click at [793, 128] on body "🟢 Des questions ou besoin d'assistance pour la migration AirBnB? Connectez-vous…" at bounding box center [517, 314] width 1035 height 499
click at [858, 281] on button "Enregistrer" at bounding box center [879, 282] width 88 height 22
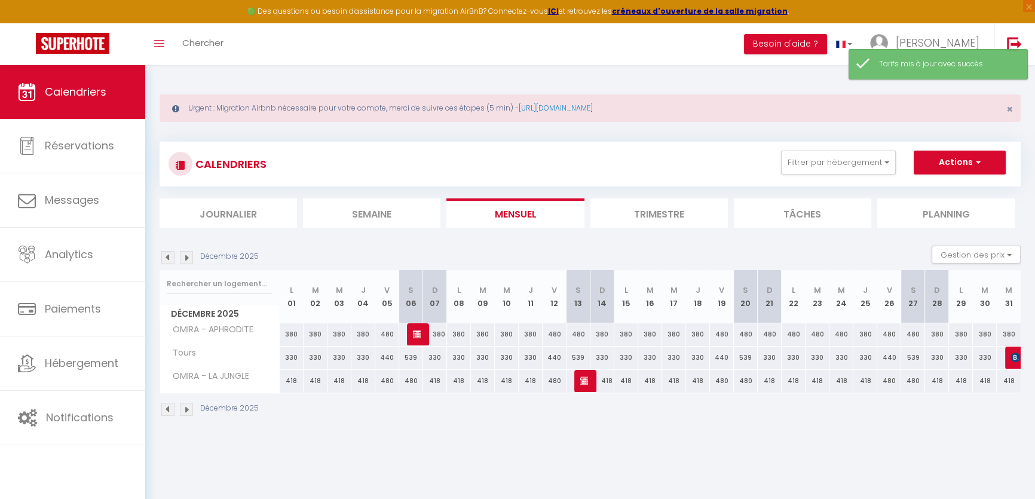
click at [939, 333] on div "380" at bounding box center [937, 334] width 24 height 22
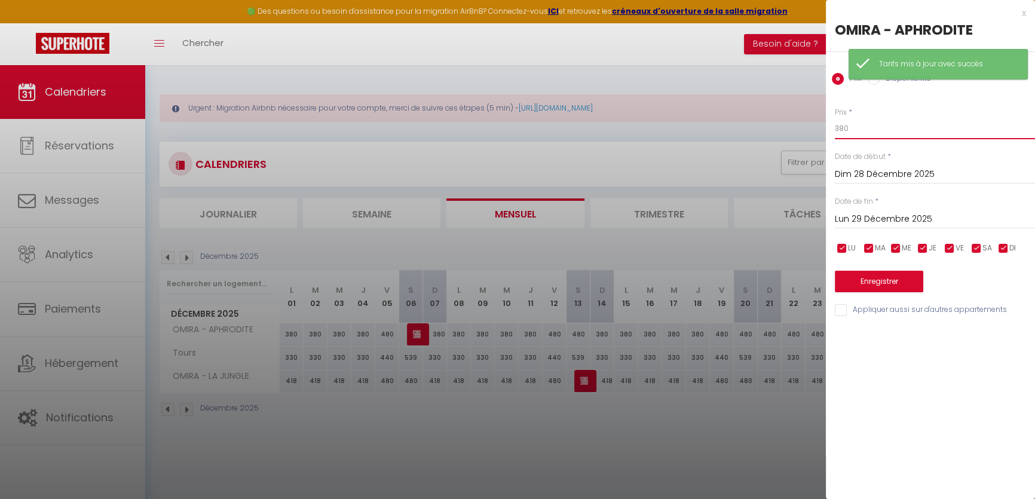
drag, startPoint x: 874, startPoint y: 125, endPoint x: 689, endPoint y: 130, distance: 184.7
click at [689, 130] on body "🟢 Des questions ou besoin d'assistance pour la migration AirBnB? Connectez-vous…" at bounding box center [517, 314] width 1035 height 499
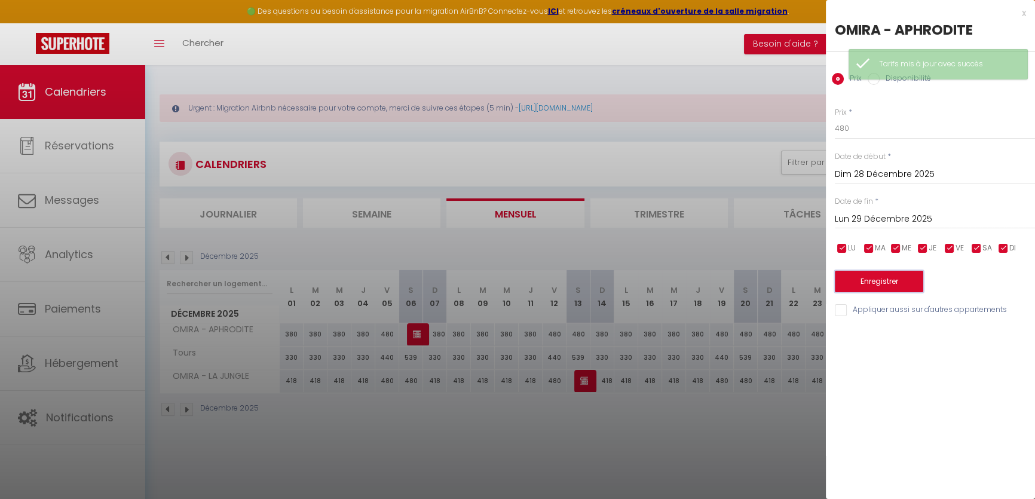
click at [878, 279] on button "Enregistrer" at bounding box center [879, 282] width 88 height 22
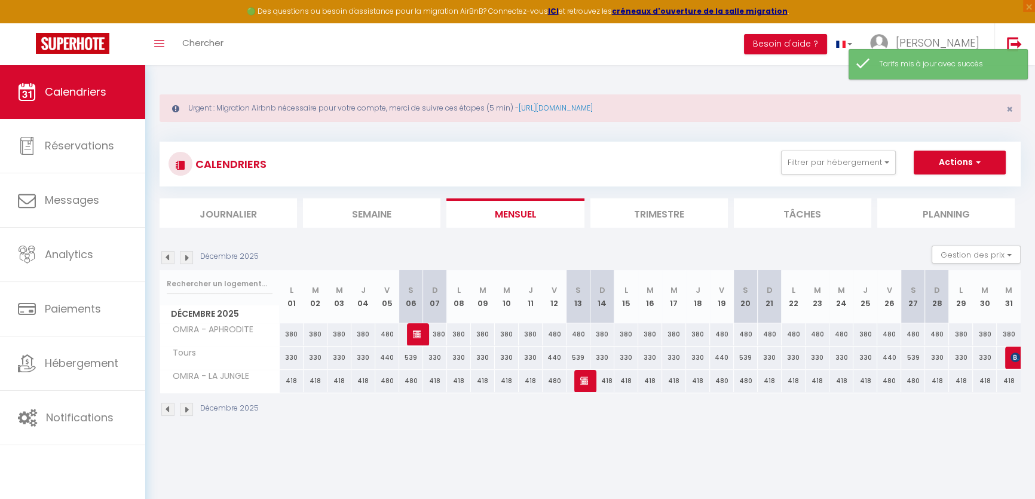
click at [825, 329] on div "480" at bounding box center [817, 334] width 24 height 22
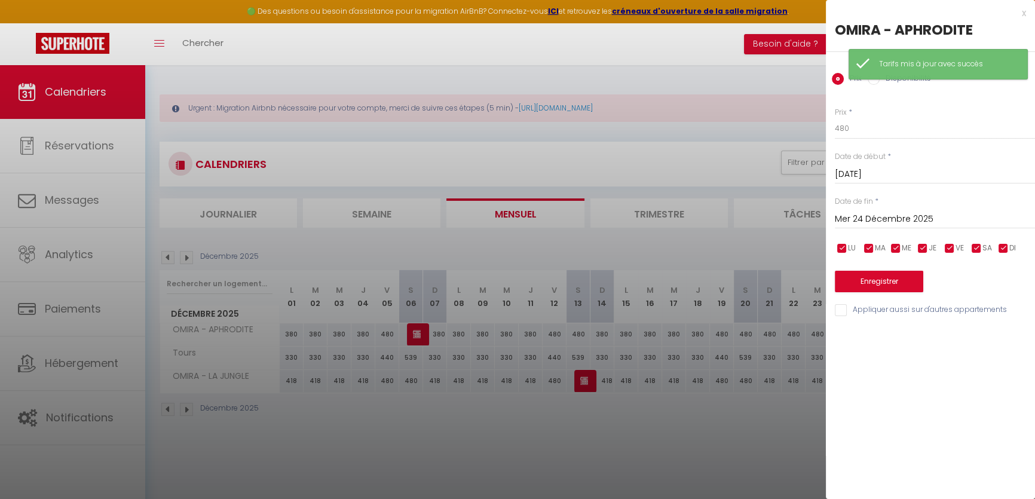
click at [826, 430] on div "x OMIRA - APHRODITE Prix Disponibilité Prix * 480 Statut * Disponible Indisponi…" at bounding box center [930, 249] width 209 height 499
click at [773, 417] on div at bounding box center [517, 249] width 1035 height 499
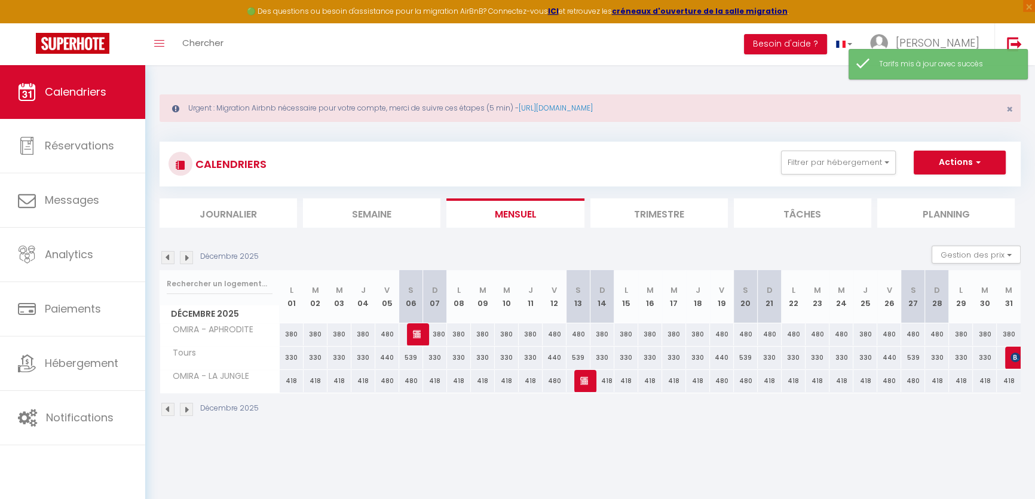
click at [845, 330] on div "480" at bounding box center [841, 334] width 24 height 22
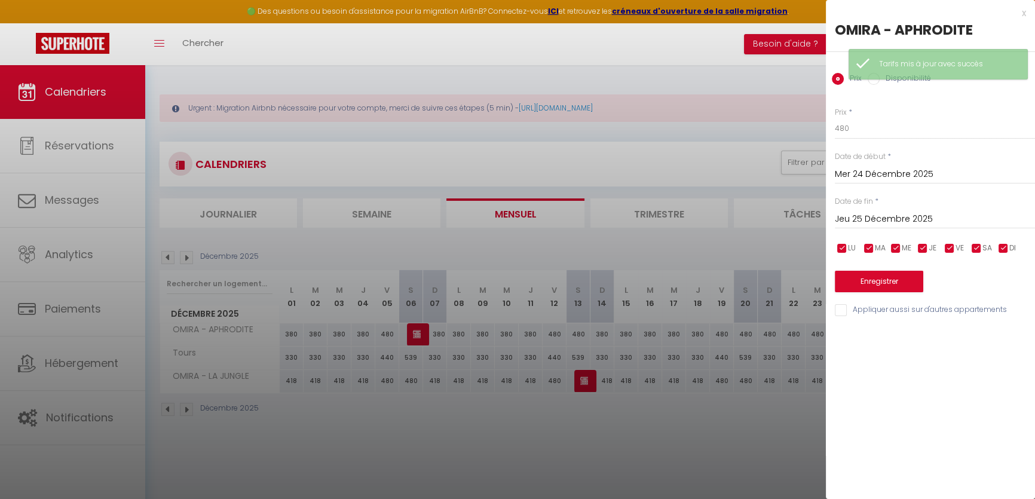
click at [871, 213] on input "Jeu 25 Décembre 2025" at bounding box center [935, 220] width 200 height 16
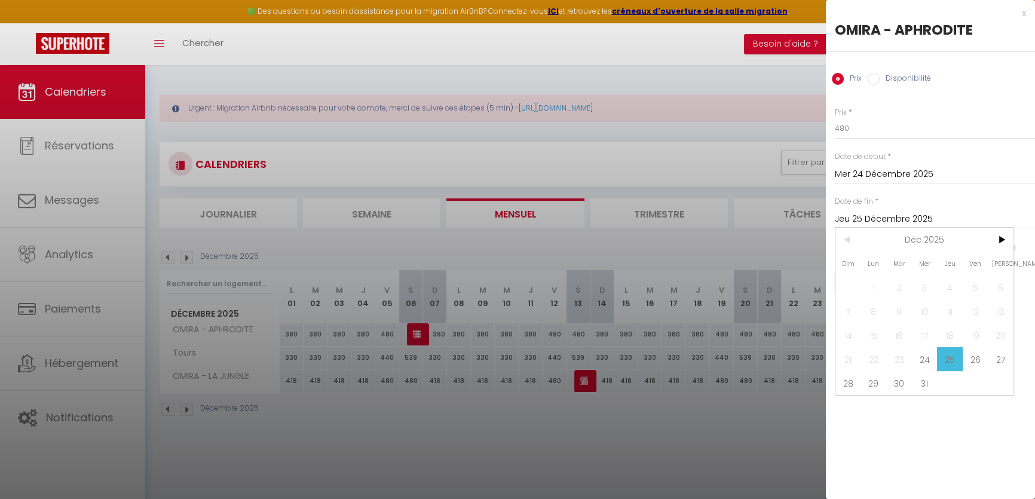
click at [943, 357] on span "25" at bounding box center [950, 359] width 26 height 24
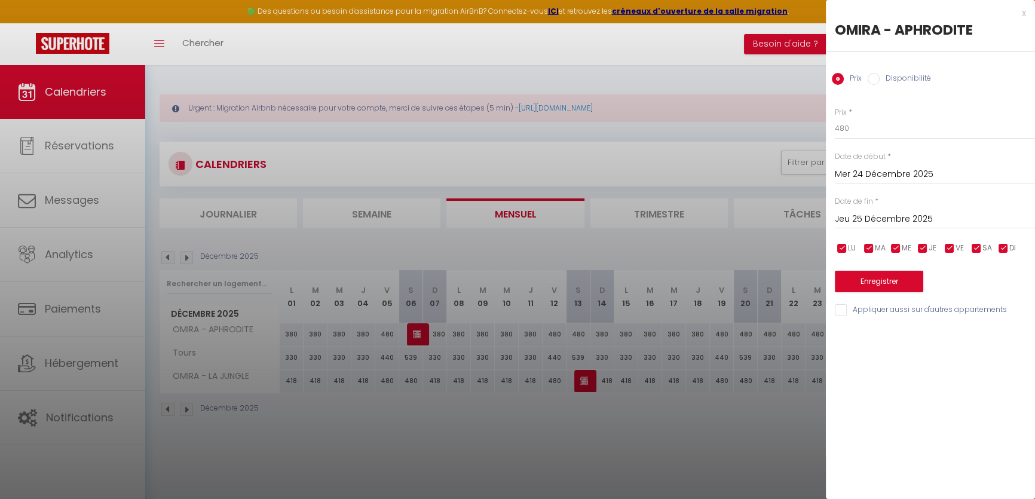
click at [882, 85] on div "Prix Disponibilité" at bounding box center [930, 72] width 209 height 40
click at [878, 79] on input "Disponibilité" at bounding box center [874, 79] width 12 height 12
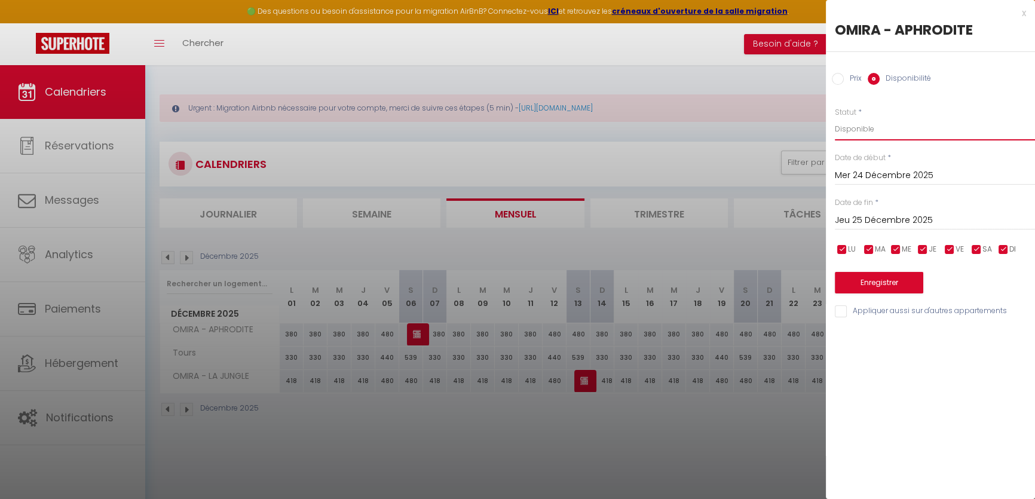
click at [876, 130] on select "Disponible Indisponible" at bounding box center [935, 129] width 200 height 23
click at [835, 118] on select "Disponible Indisponible" at bounding box center [935, 129] width 200 height 23
drag, startPoint x: 860, startPoint y: 128, endPoint x: 862, endPoint y: 139, distance: 10.9
click at [860, 128] on select "Disponible Indisponible" at bounding box center [935, 129] width 200 height 23
click at [835, 118] on select "Disponible Indisponible" at bounding box center [935, 129] width 200 height 23
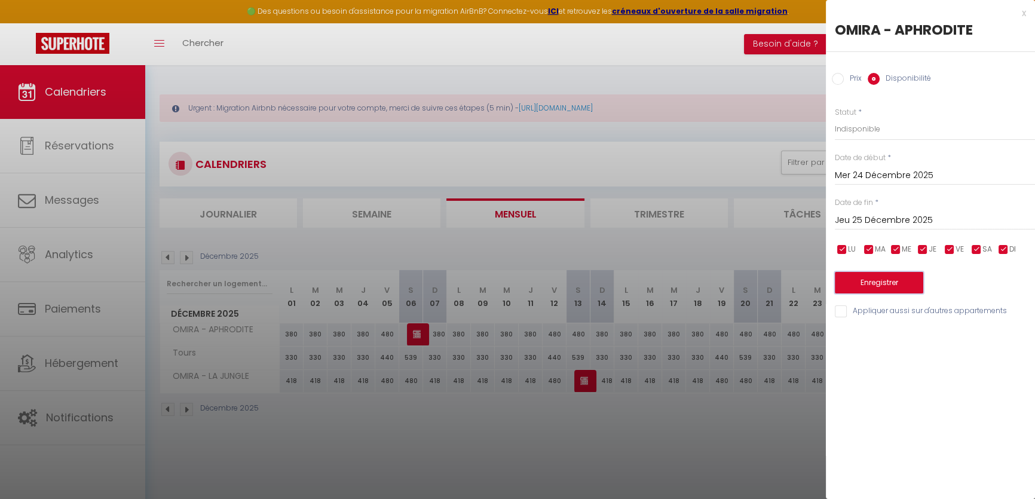
click at [893, 283] on button "Enregistrer" at bounding box center [879, 283] width 88 height 22
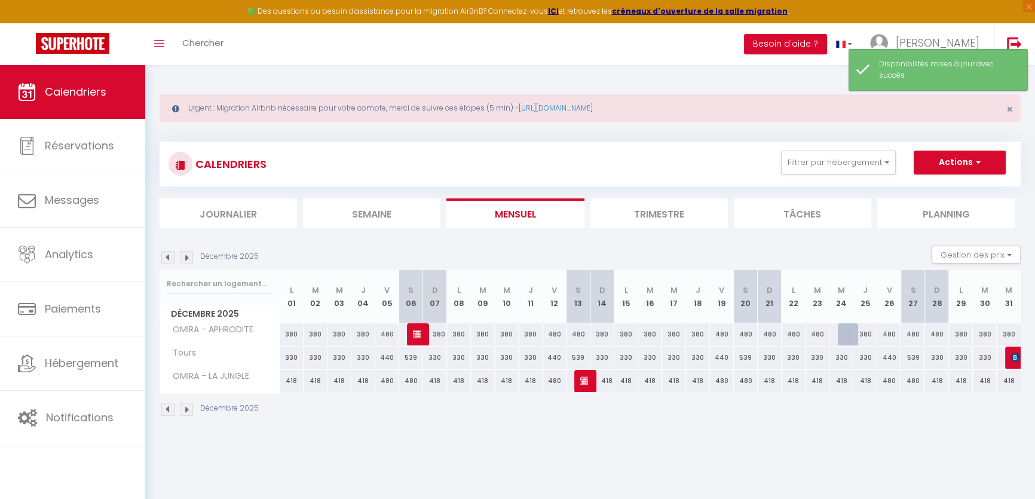
click at [822, 331] on div "480" at bounding box center [817, 334] width 24 height 22
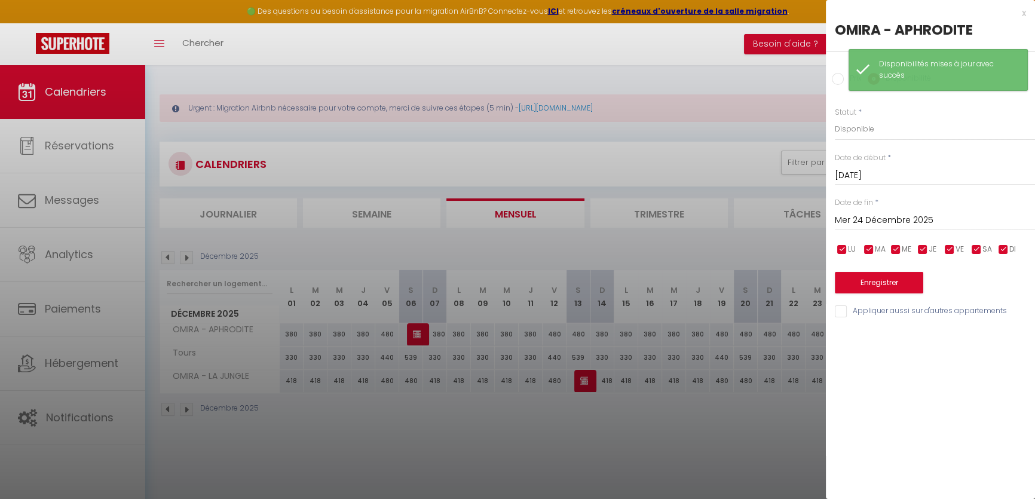
drag, startPoint x: 777, startPoint y: 405, endPoint x: 792, endPoint y: 394, distance: 18.9
click at [776, 410] on div at bounding box center [517, 249] width 1035 height 499
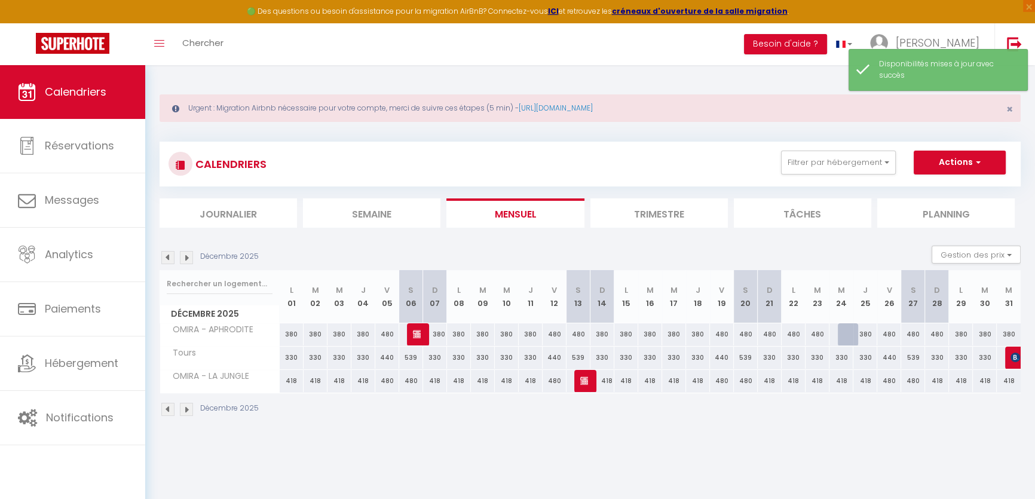
click at [871, 330] on div "380" at bounding box center [865, 334] width 24 height 22
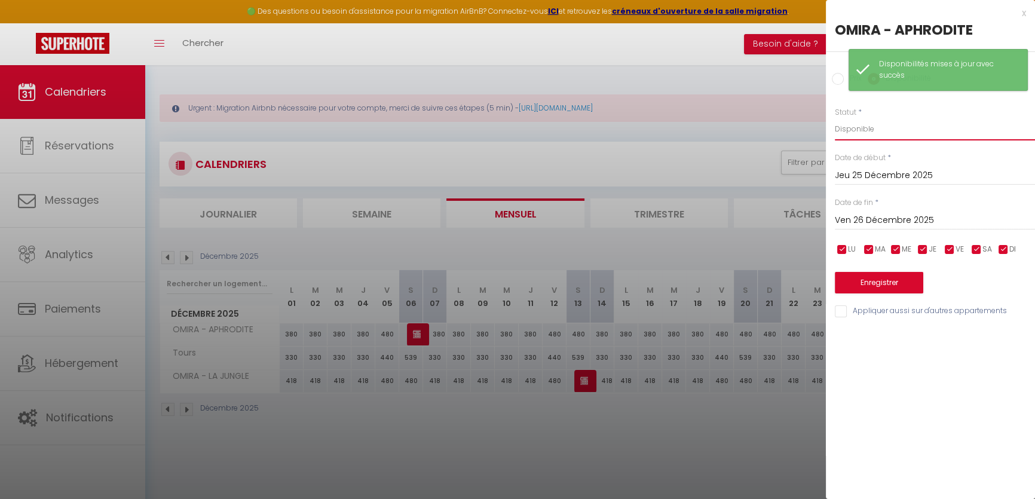
drag, startPoint x: 879, startPoint y: 129, endPoint x: 877, endPoint y: 136, distance: 7.0
click at [879, 129] on select "Disponible Indisponible" at bounding box center [935, 129] width 200 height 23
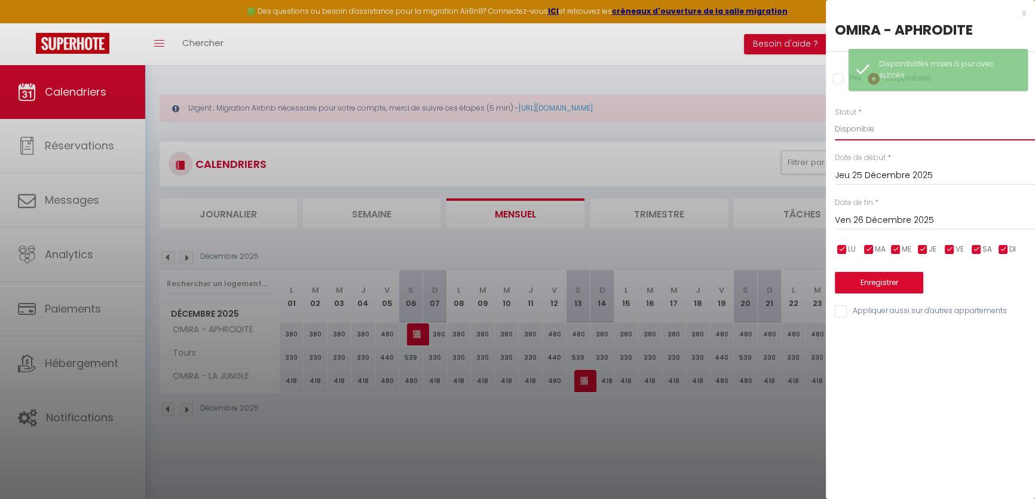
click at [835, 118] on select "Disponible Indisponible" at bounding box center [935, 129] width 200 height 23
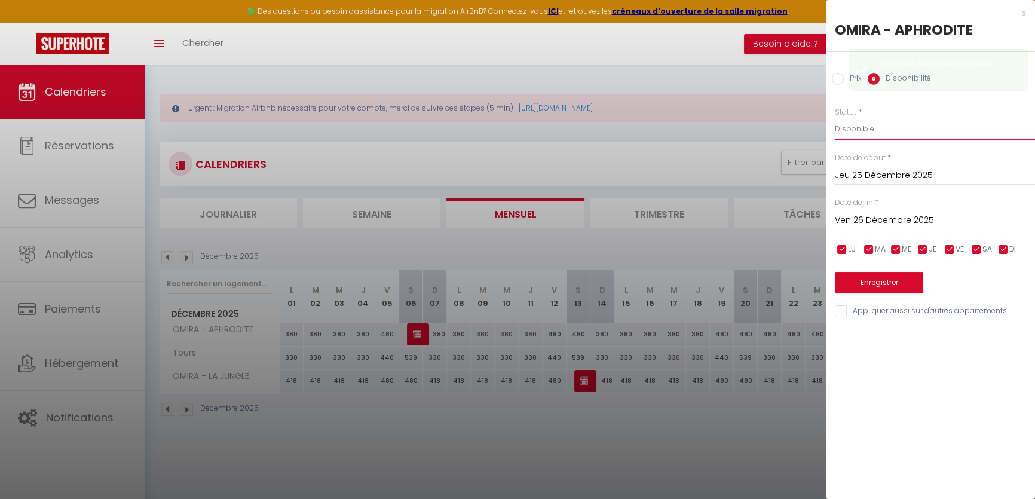
drag, startPoint x: 869, startPoint y: 133, endPoint x: 869, endPoint y: 139, distance: 6.6
click at [869, 131] on select "Disponible Indisponible" at bounding box center [935, 129] width 200 height 23
click at [835, 118] on select "Disponible Indisponible" at bounding box center [935, 129] width 200 height 23
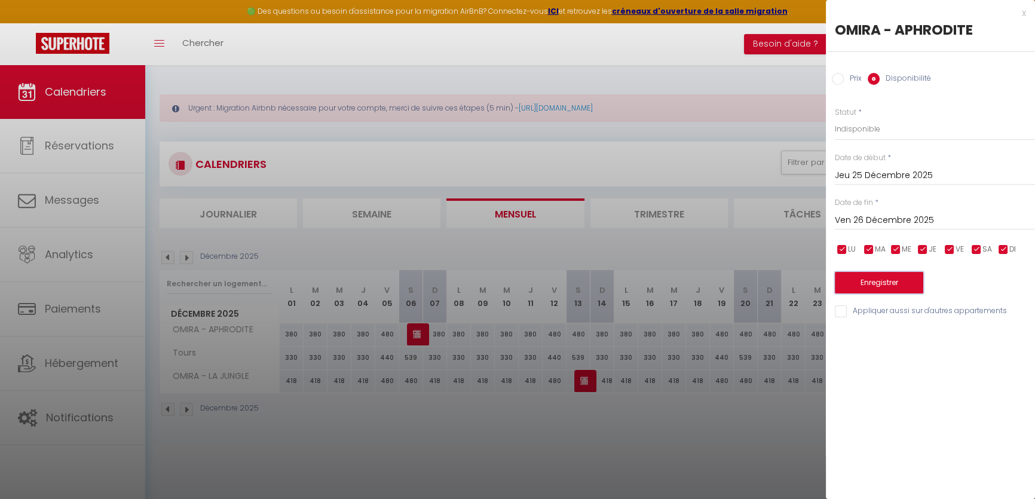
click at [888, 283] on button "Enregistrer" at bounding box center [879, 283] width 88 height 22
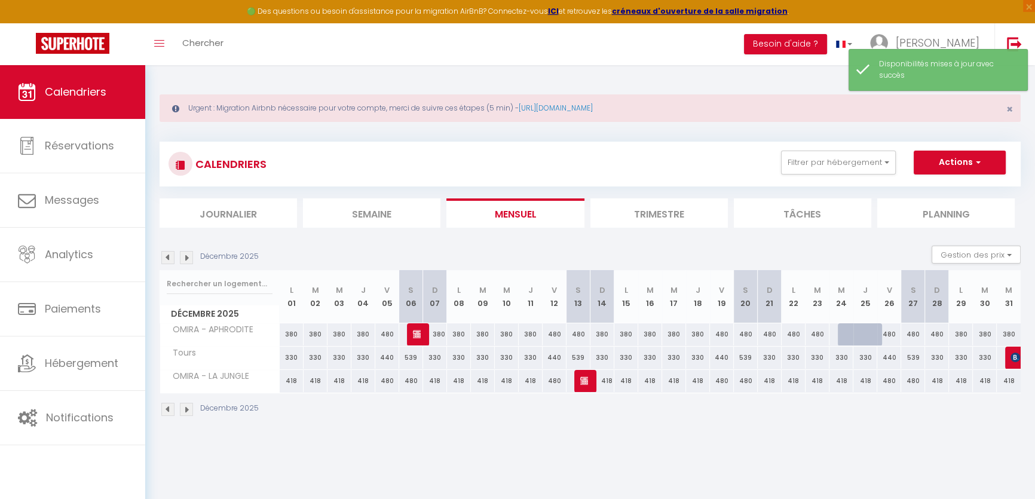
click at [957, 335] on div "380" at bounding box center [961, 334] width 24 height 22
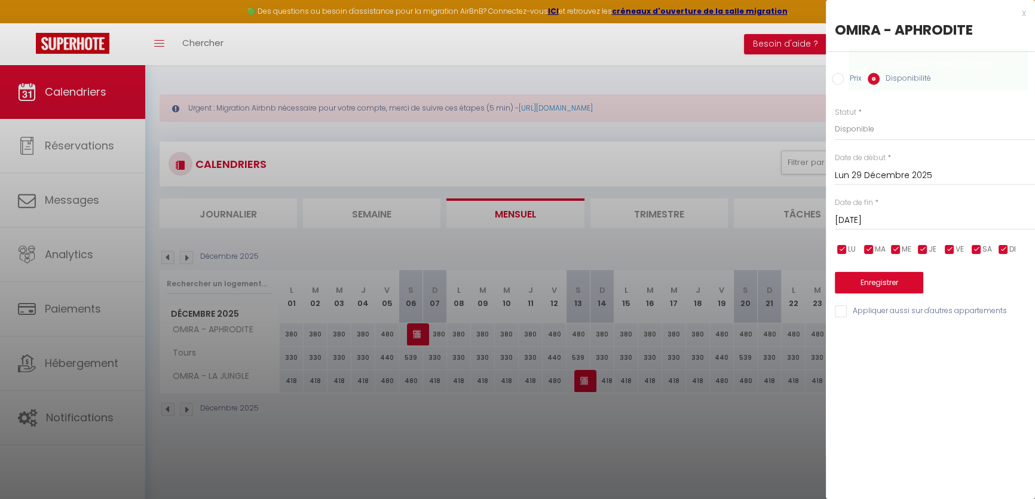
click at [869, 213] on input "[DATE]" at bounding box center [935, 221] width 200 height 16
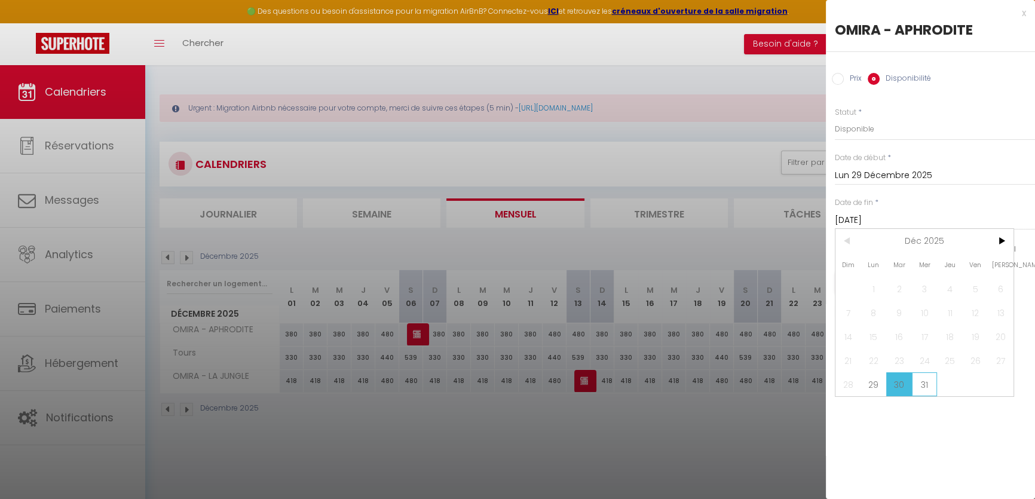
click at [927, 384] on span "31" at bounding box center [925, 384] width 26 height 24
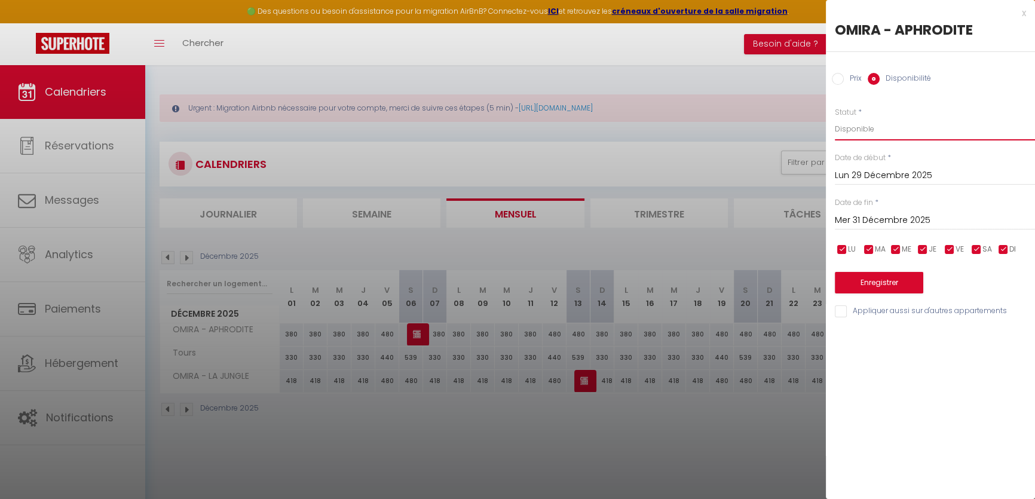
click at [878, 122] on select "Disponible Indisponible" at bounding box center [935, 129] width 200 height 23
click at [856, 79] on label "Prix" at bounding box center [853, 79] width 18 height 13
click at [844, 79] on input "Prix" at bounding box center [838, 79] width 12 height 12
drag, startPoint x: 799, startPoint y: 127, endPoint x: 790, endPoint y: 127, distance: 8.4
click at [790, 127] on body "🟢 Des questions ou besoin d'assistance pour la migration AirBnB? Connectez-vous…" at bounding box center [517, 314] width 1035 height 499
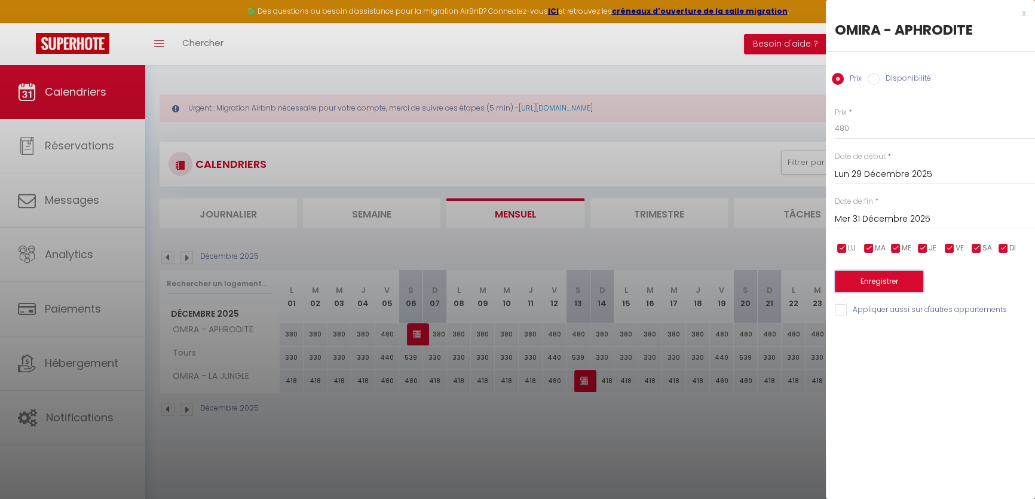
click at [876, 286] on button "Enregistrer" at bounding box center [879, 282] width 88 height 22
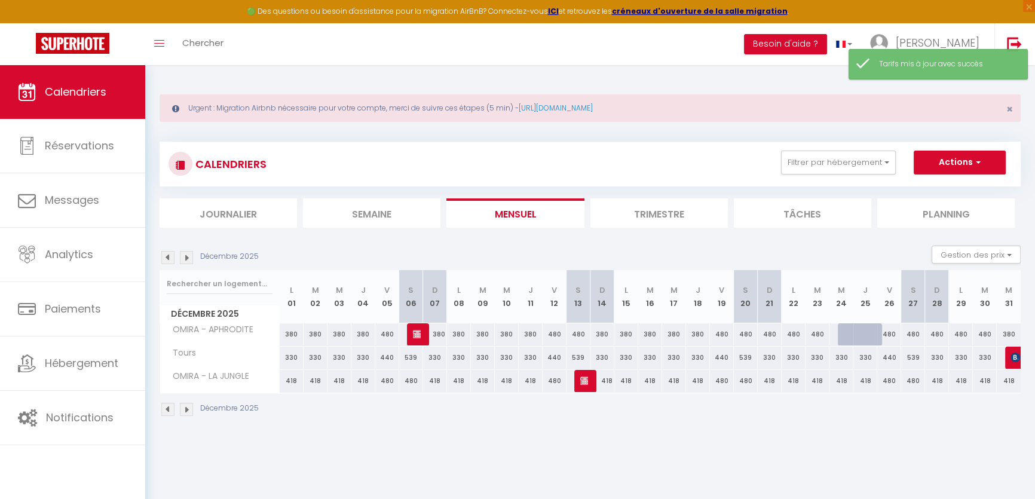
click at [1010, 331] on div "380" at bounding box center [1009, 334] width 24 height 22
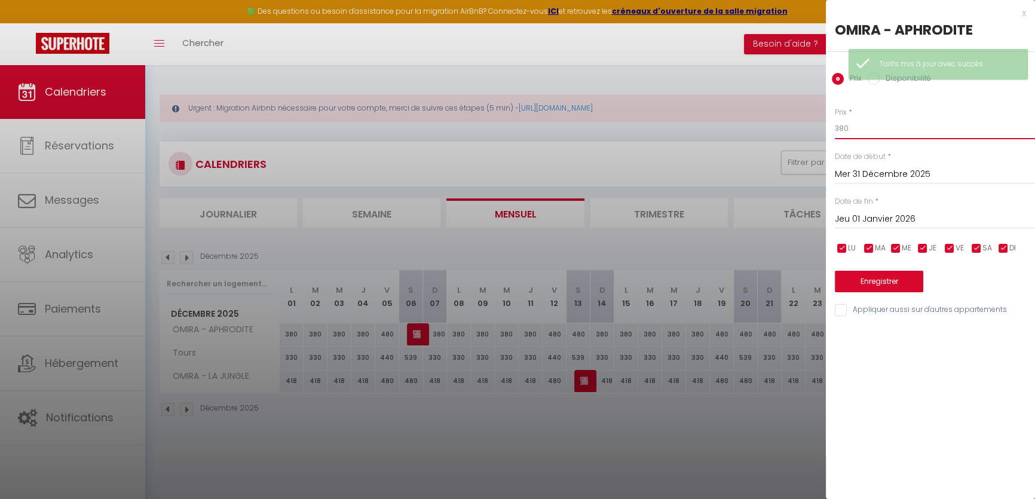
drag, startPoint x: 854, startPoint y: 124, endPoint x: 790, endPoint y: 122, distance: 64.0
click at [790, 122] on body "🟢 Des questions ou besoin d'assistance pour la migration AirBnB? Connectez-vous…" at bounding box center [517, 314] width 1035 height 499
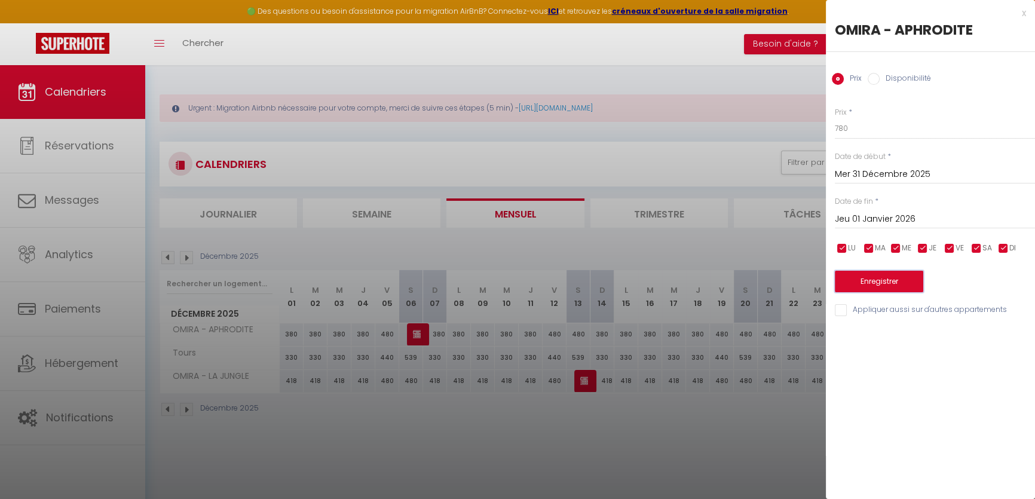
click at [860, 276] on button "Enregistrer" at bounding box center [879, 282] width 88 height 22
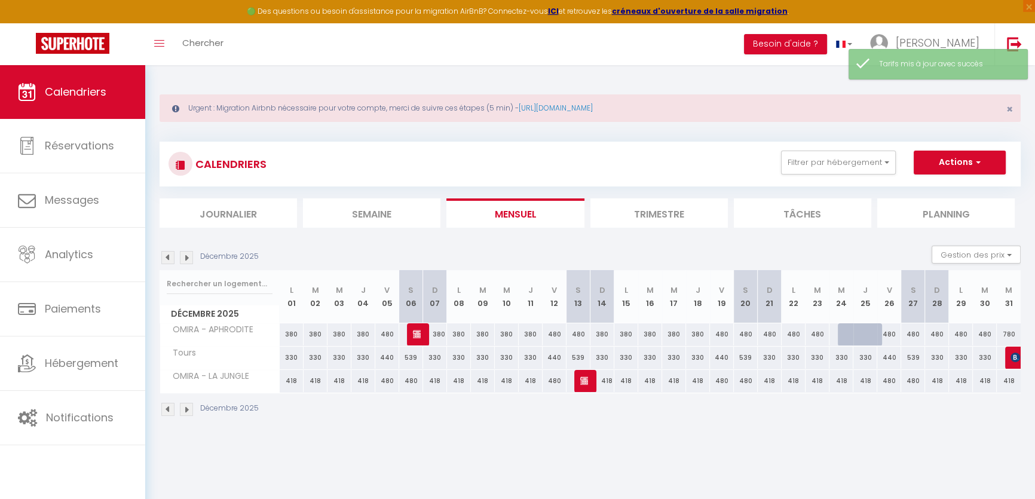
click at [291, 379] on div "418" at bounding box center [292, 381] width 24 height 22
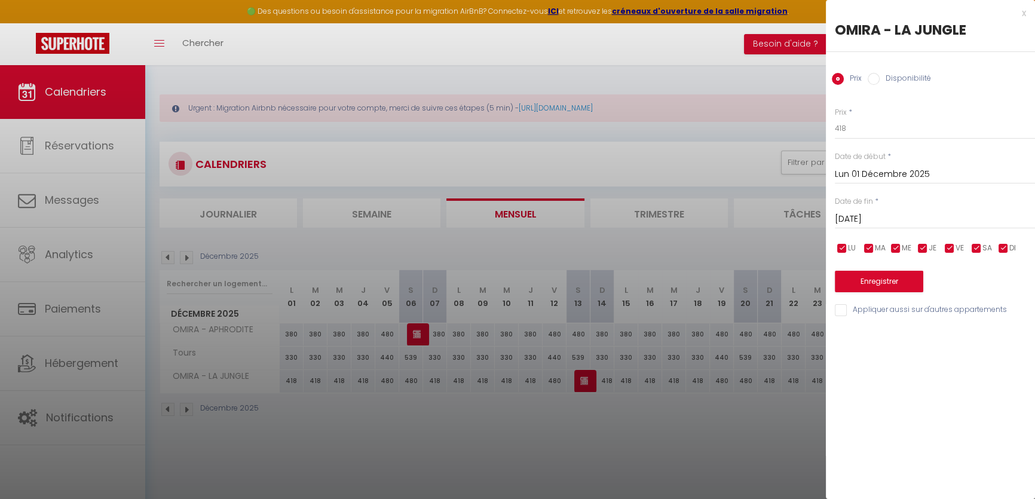
click at [943, 246] on input "checkbox" at bounding box center [949, 249] width 12 height 12
click at [976, 251] on input "checkbox" at bounding box center [976, 249] width 12 height 12
drag, startPoint x: 872, startPoint y: 137, endPoint x: 847, endPoint y: 131, distance: 26.4
click at [847, 131] on div "Prix * 418 Statut * Disponible Indisponible Date de début * [DATE] < [DATE] > D…" at bounding box center [930, 205] width 209 height 226
drag, startPoint x: 851, startPoint y: 131, endPoint x: 778, endPoint y: 128, distance: 73.0
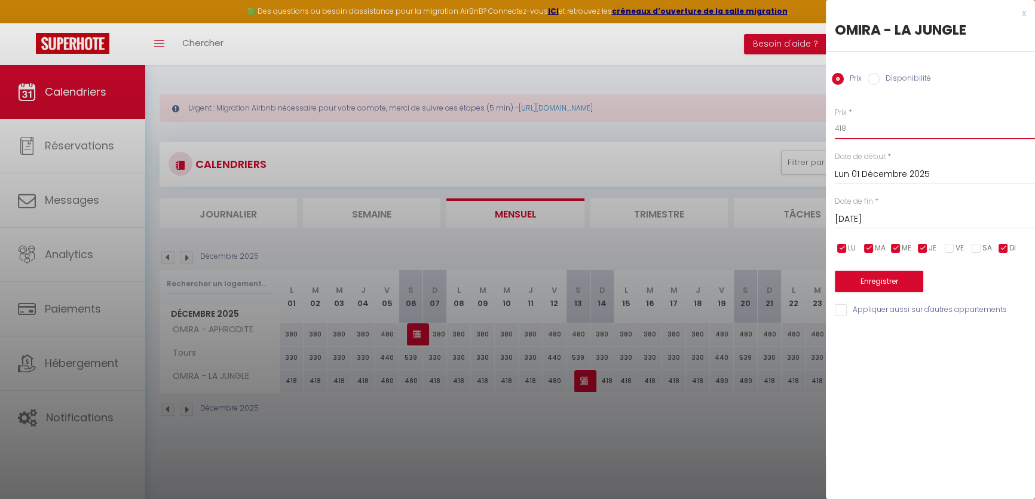
click at [778, 128] on body "🟢 Des questions ou besoin d'assistance pour la migration AirBnB? Connectez-vous…" at bounding box center [517, 314] width 1035 height 499
click at [872, 292] on div "Prix * 380 Statut * Disponible Indisponible Date de début * [DATE] < [DATE] > D…" at bounding box center [930, 205] width 209 height 226
click at [866, 282] on button "Enregistrer" at bounding box center [879, 282] width 88 height 22
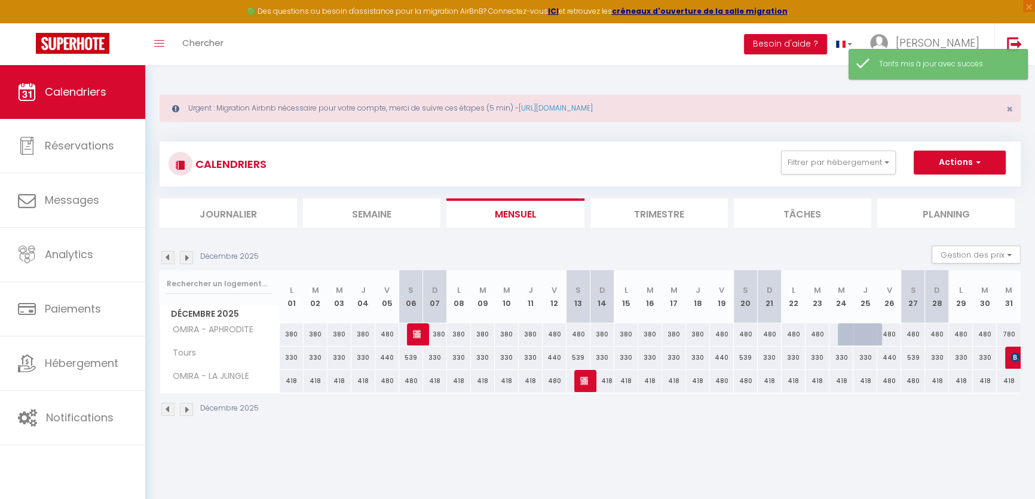
click at [172, 255] on img at bounding box center [167, 257] width 13 height 13
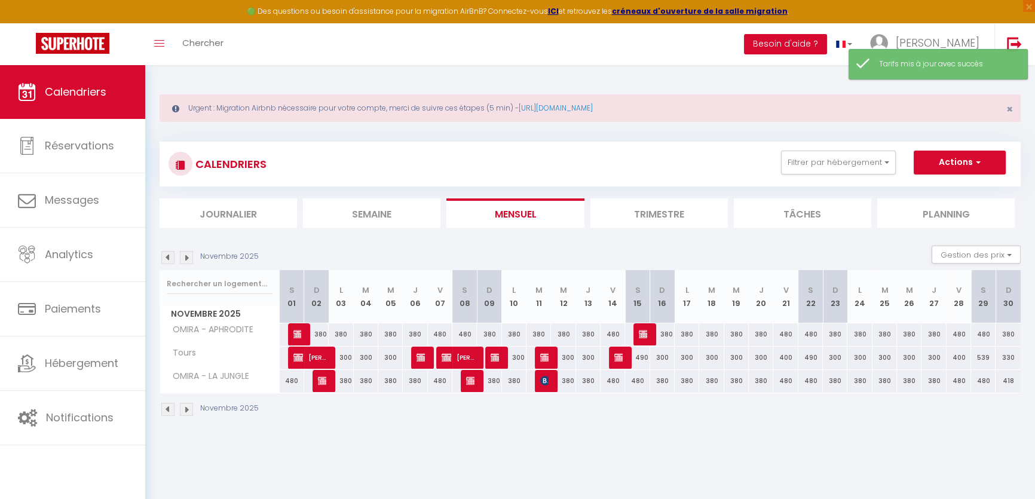
click at [1010, 378] on div "418" at bounding box center [1007, 381] width 25 height 22
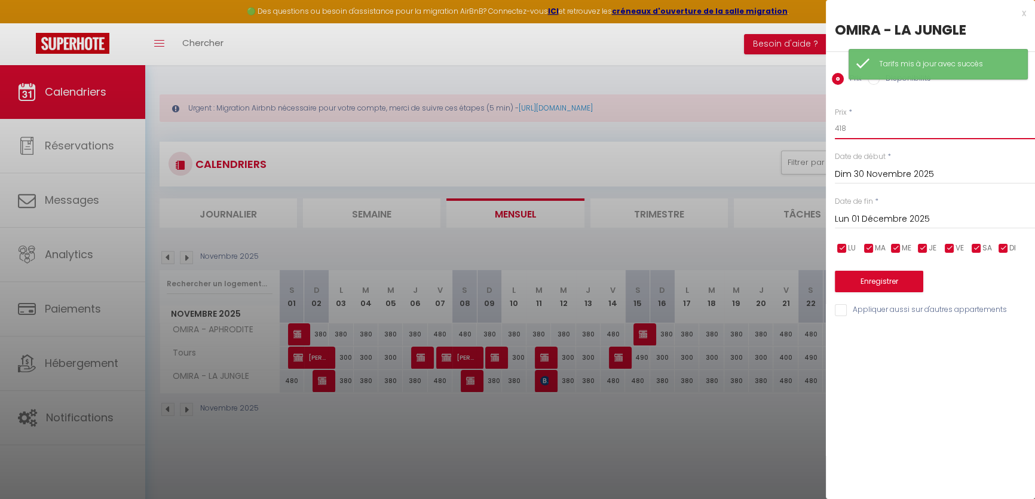
drag, startPoint x: 780, startPoint y: 127, endPoint x: 768, endPoint y: 128, distance: 11.4
click at [776, 127] on body "🟢 Des questions ou besoin d'assistance pour la migration AirBnB? Connectez-vous…" at bounding box center [517, 314] width 1035 height 499
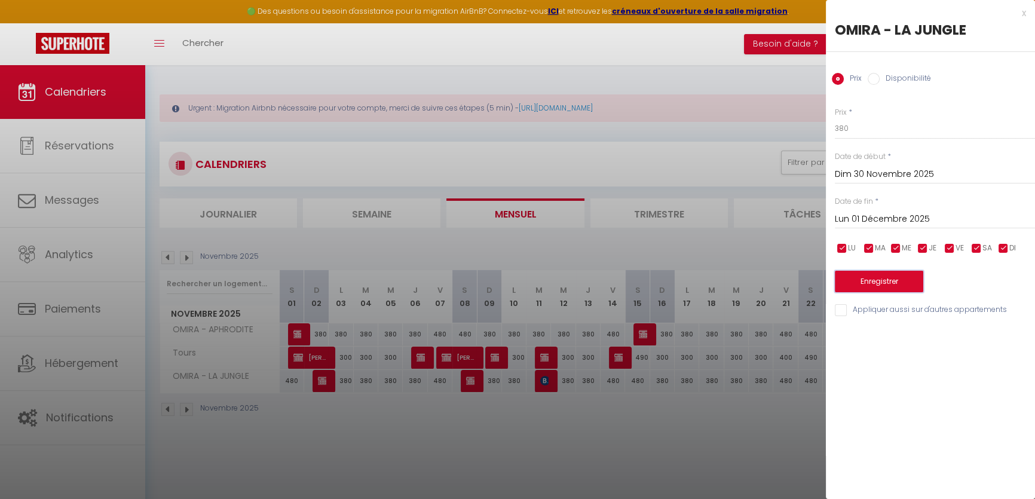
click at [884, 280] on button "Enregistrer" at bounding box center [879, 282] width 88 height 22
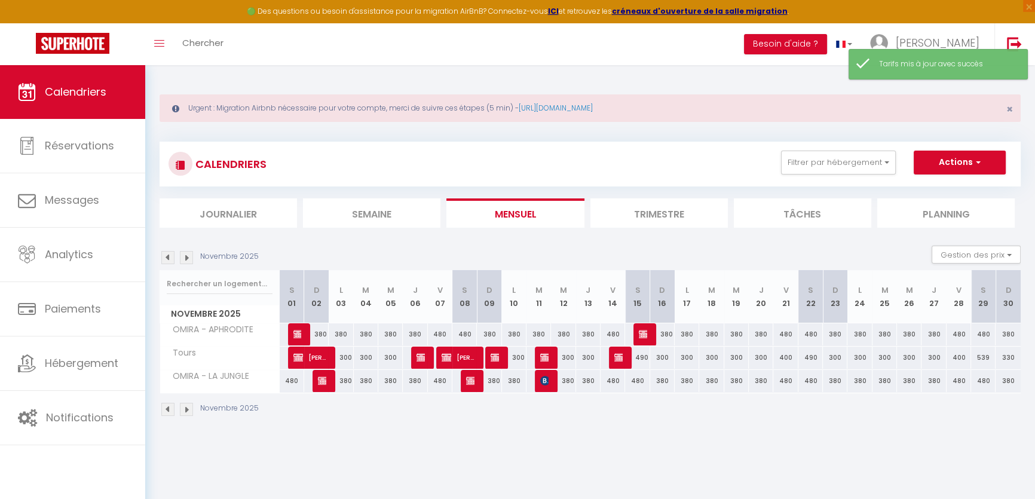
click at [185, 255] on img at bounding box center [186, 257] width 13 height 13
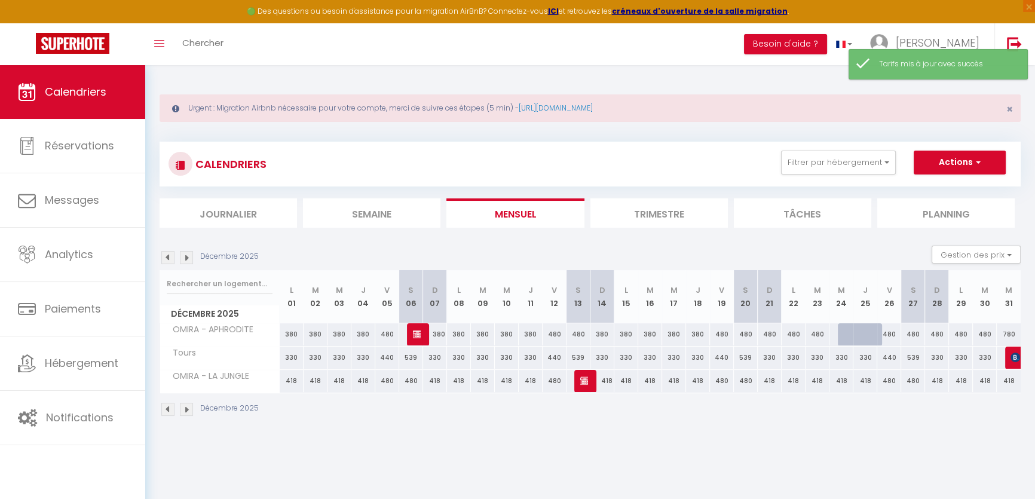
click at [290, 381] on div "418" at bounding box center [292, 381] width 24 height 22
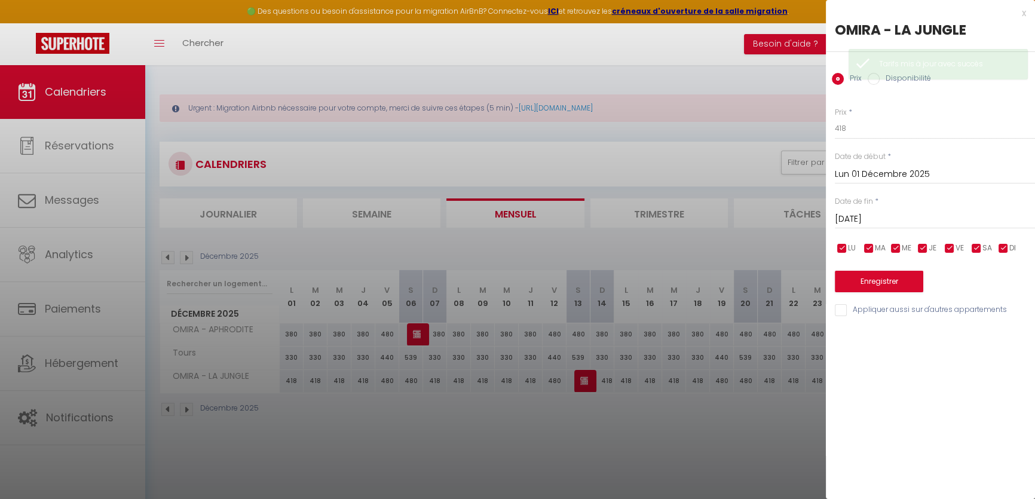
click at [885, 217] on input "[DATE]" at bounding box center [935, 220] width 200 height 16
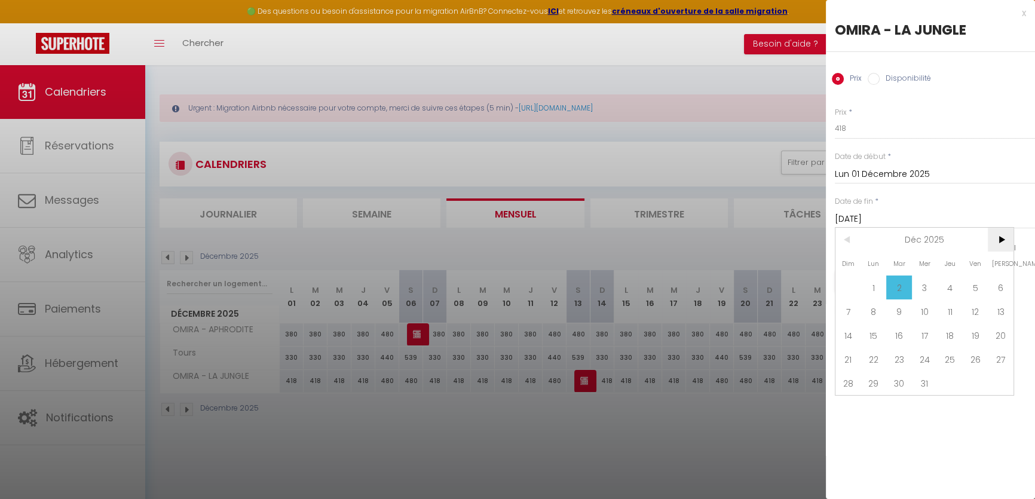
click at [1006, 239] on span ">" at bounding box center [1001, 240] width 26 height 24
click at [1005, 379] on span "31" at bounding box center [1001, 383] width 26 height 24
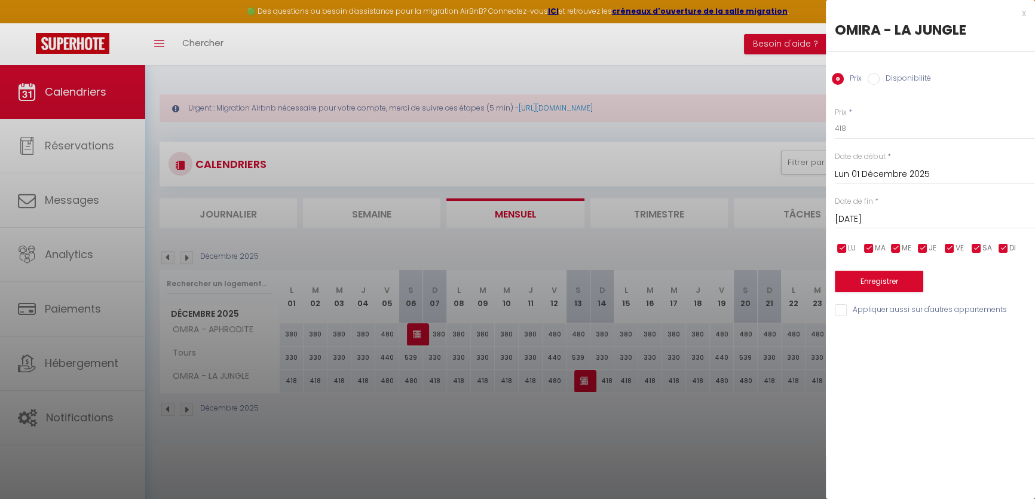
click at [949, 250] on input "checkbox" at bounding box center [949, 249] width 12 height 12
click at [974, 245] on input "checkbox" at bounding box center [976, 249] width 12 height 12
drag, startPoint x: 830, startPoint y: 118, endPoint x: 750, endPoint y: 125, distance: 80.9
click at [751, 123] on body "🟢 Des questions ou besoin d'assistance pour la migration AirBnB? Connectez-vous…" at bounding box center [517, 314] width 1035 height 499
click at [860, 280] on button "Enregistrer" at bounding box center [879, 282] width 88 height 22
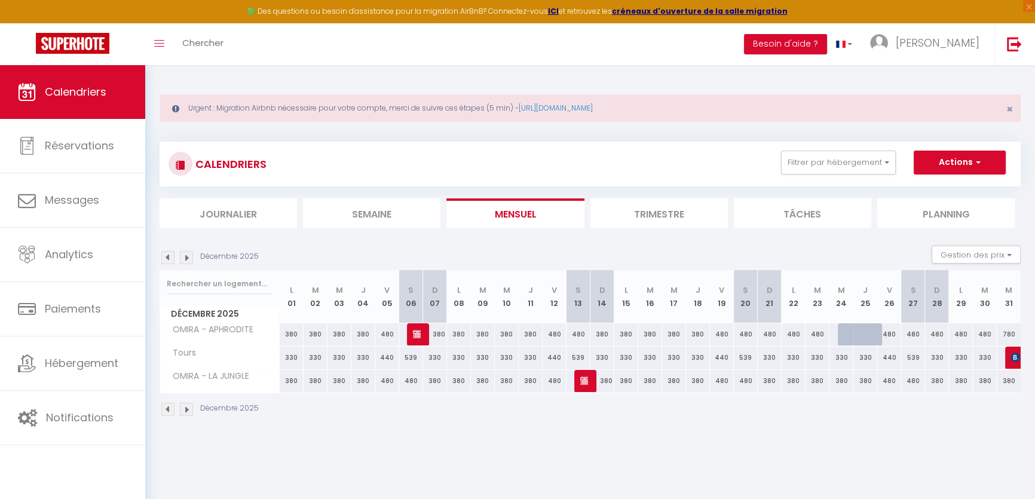
click at [772, 379] on div "380" at bounding box center [770, 381] width 24 height 22
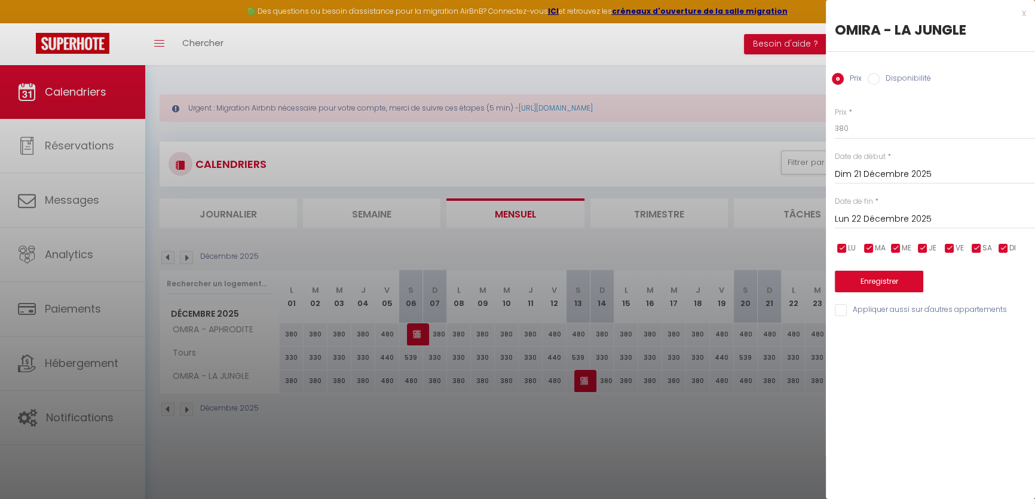
click at [901, 217] on input "Lun 22 Décembre 2025" at bounding box center [935, 220] width 200 height 16
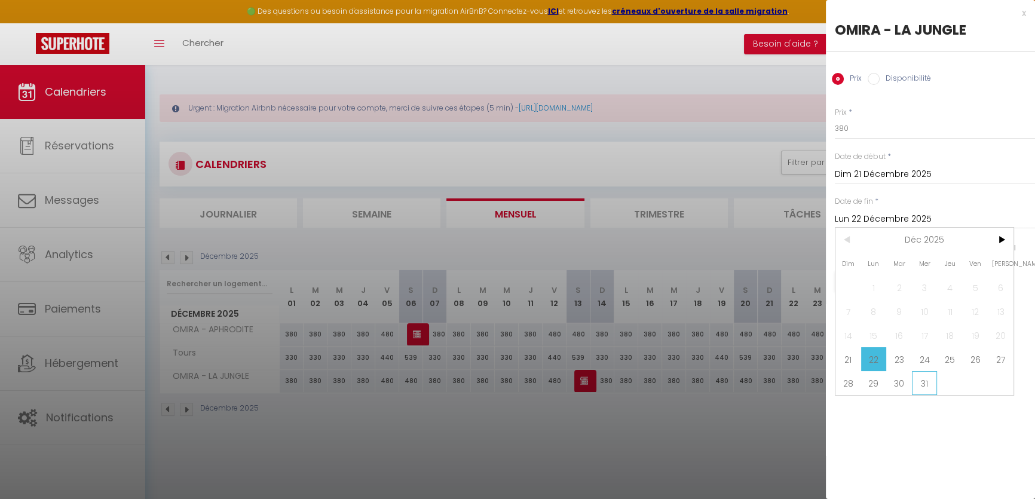
click at [920, 381] on span "31" at bounding box center [925, 383] width 26 height 24
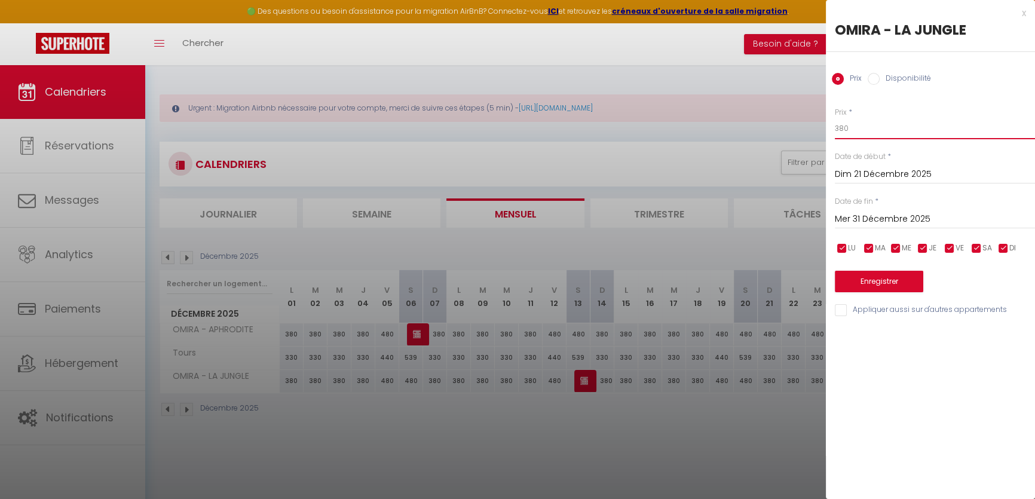
drag, startPoint x: 847, startPoint y: 127, endPoint x: 732, endPoint y: 127, distance: 115.3
click at [733, 127] on body "🟢 Des questions ou besoin d'assistance pour la migration AirBnB? Connectez-vous…" at bounding box center [517, 314] width 1035 height 499
click at [865, 278] on button "Enregistrer" at bounding box center [879, 282] width 88 height 22
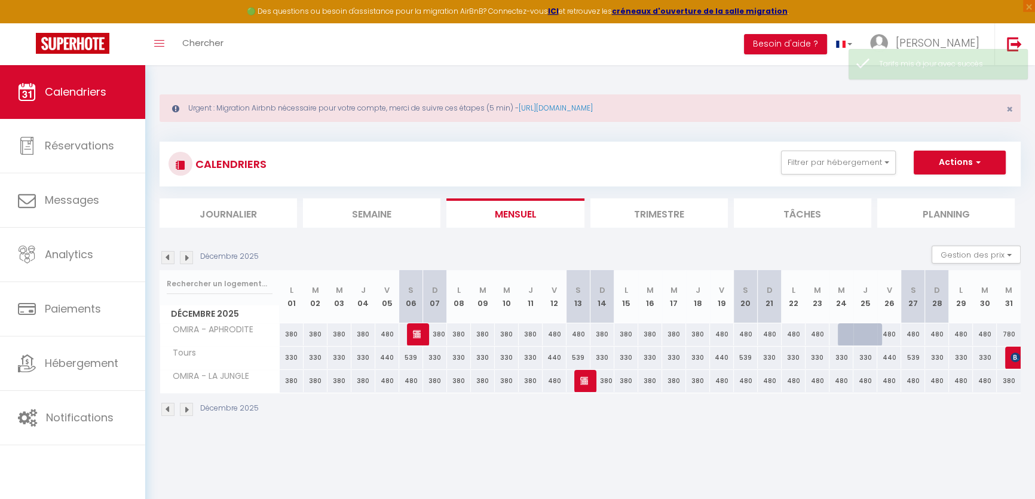
click at [1010, 381] on div "380" at bounding box center [1009, 381] width 24 height 22
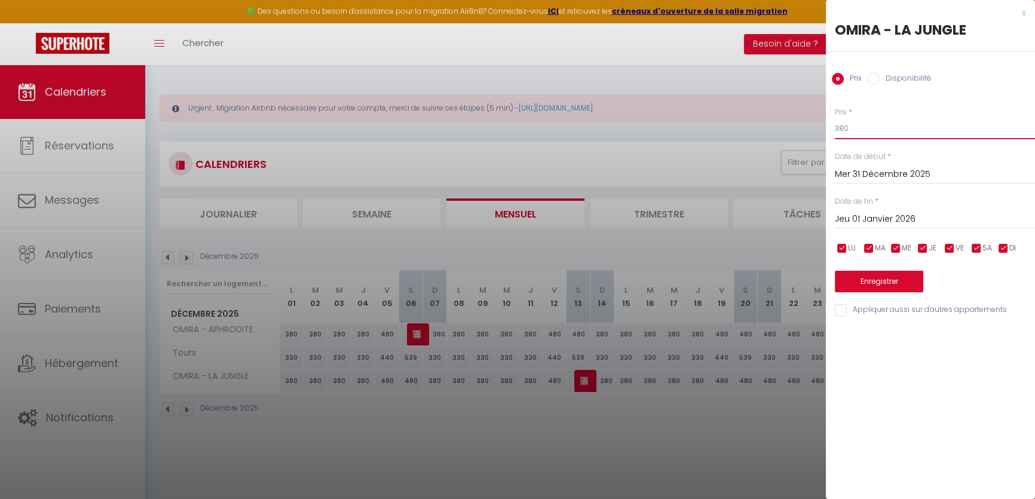
drag, startPoint x: 861, startPoint y: 131, endPoint x: 745, endPoint y: 119, distance: 116.6
click at [745, 119] on body "🟢 Des questions ou besoin d'assistance pour la migration AirBnB? Connectez-vous…" at bounding box center [517, 314] width 1035 height 499
click at [865, 292] on div "Prix * 780 Statut * Disponible Indisponible Date de début * [DATE] < [DATE] > D…" at bounding box center [930, 205] width 209 height 226
click at [867, 289] on button "Enregistrer" at bounding box center [879, 282] width 88 height 22
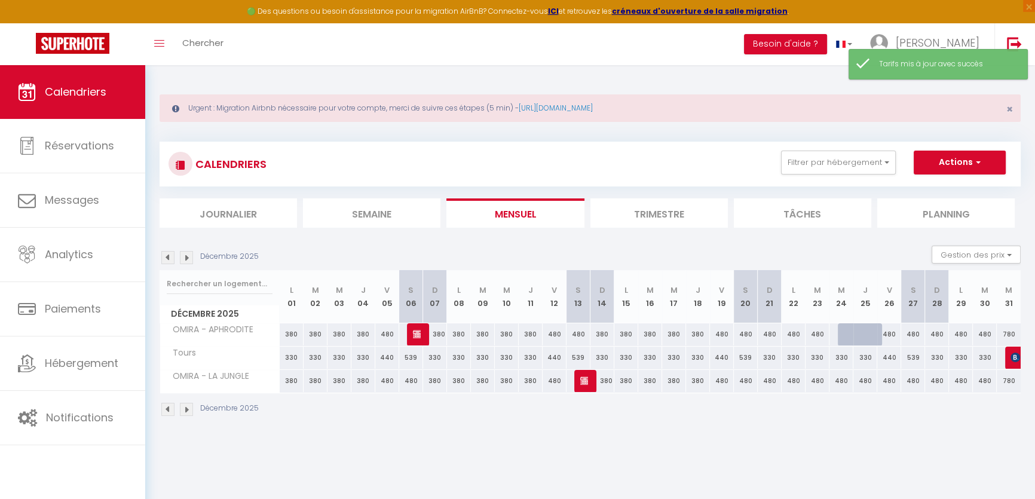
click at [839, 379] on div "480" at bounding box center [841, 381] width 24 height 22
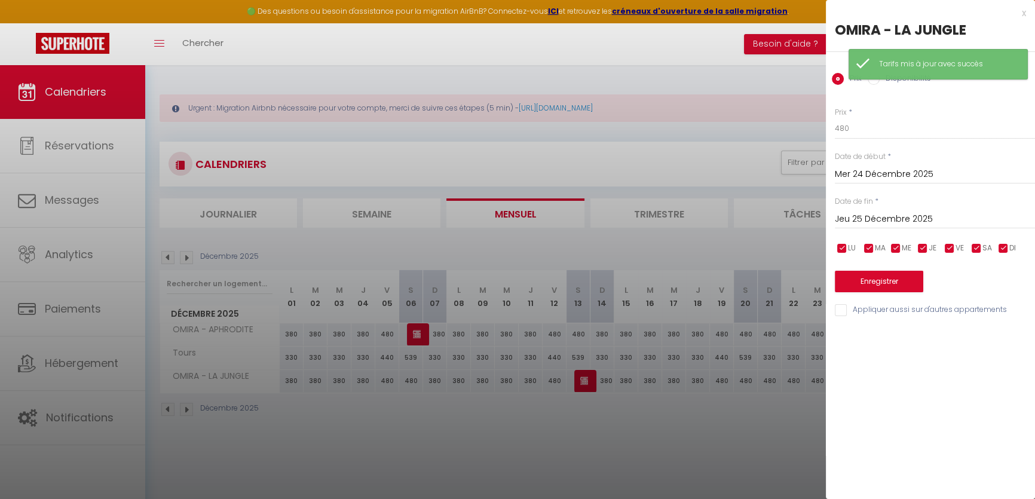
click at [899, 216] on input "Jeu 25 Décembre 2025" at bounding box center [935, 220] width 200 height 16
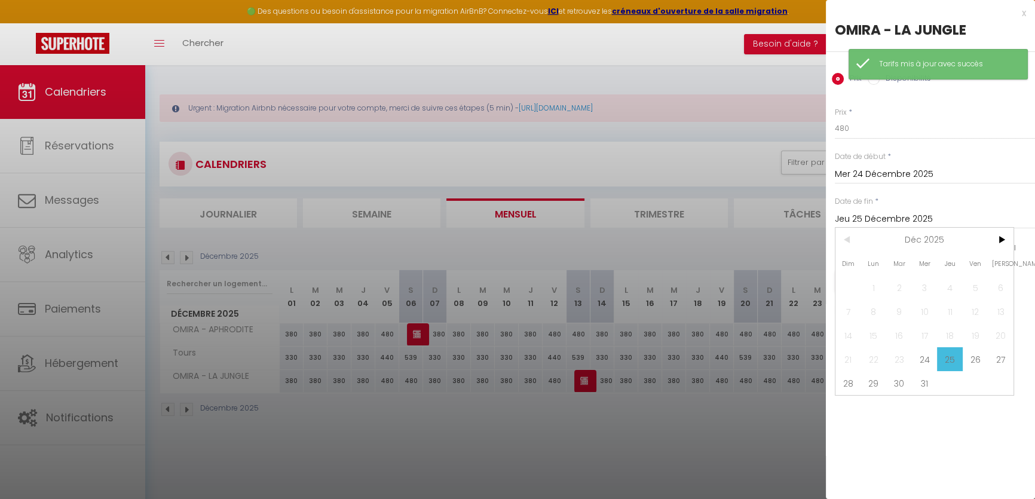
click at [970, 349] on span "26" at bounding box center [976, 359] width 26 height 24
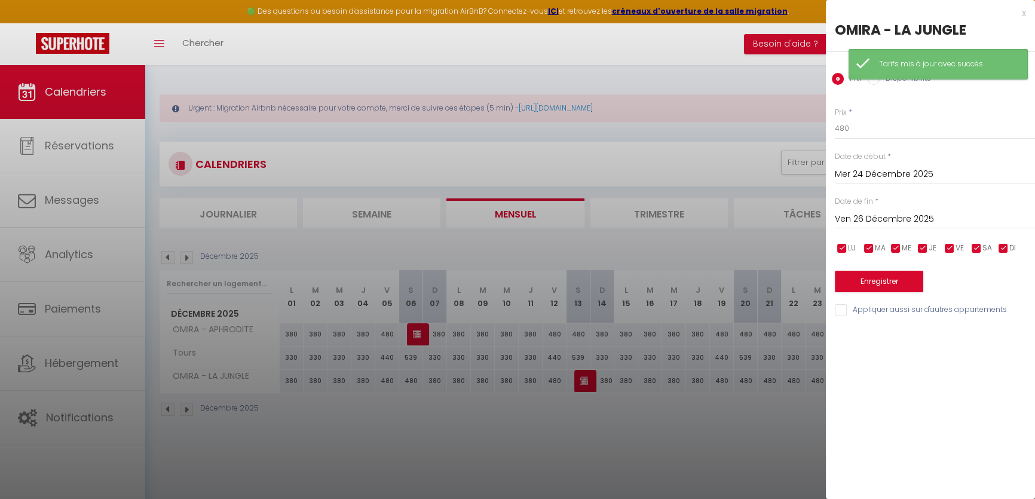
click at [882, 84] on label "Disponibilité" at bounding box center [904, 79] width 51 height 13
click at [879, 84] on input "Disponibilité" at bounding box center [874, 79] width 12 height 12
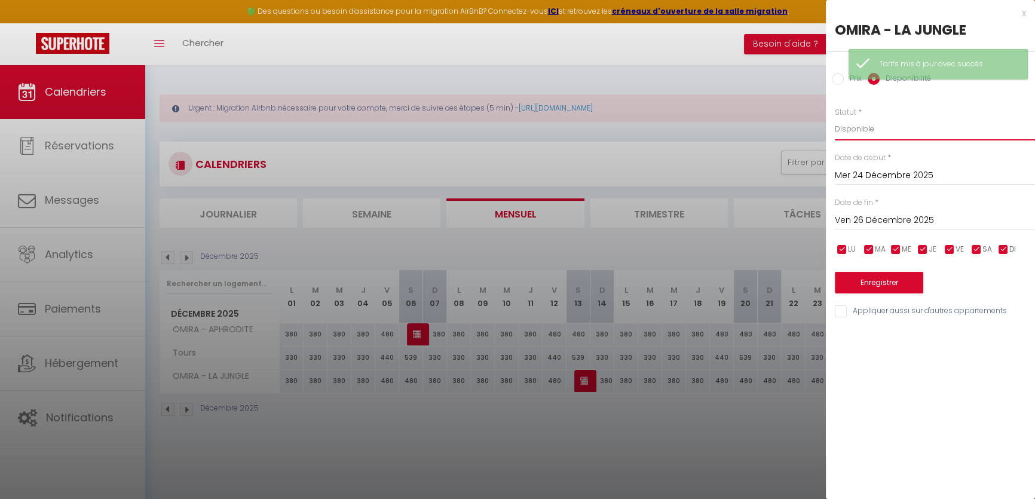
drag, startPoint x: 865, startPoint y: 124, endPoint x: 865, endPoint y: 138, distance: 13.7
click at [865, 125] on select "Disponible Indisponible" at bounding box center [935, 129] width 200 height 23
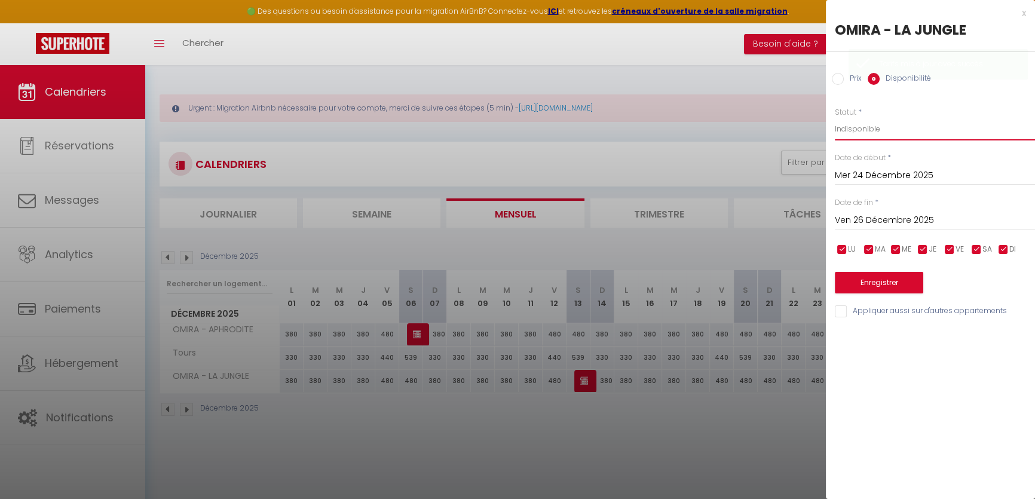
click at [835, 118] on select "Disponible Indisponible" at bounding box center [935, 129] width 200 height 23
click at [879, 284] on button "Enregistrer" at bounding box center [879, 283] width 88 height 22
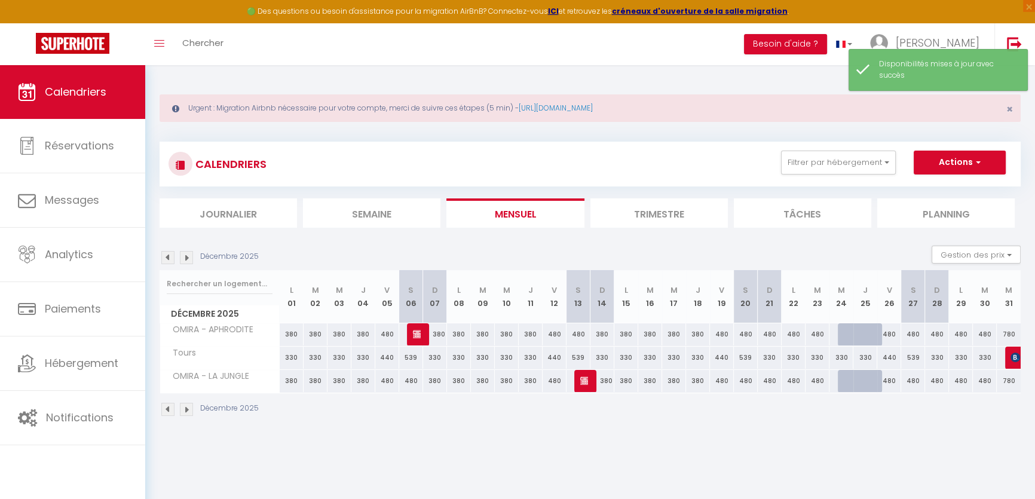
click at [188, 256] on img at bounding box center [186, 257] width 13 height 13
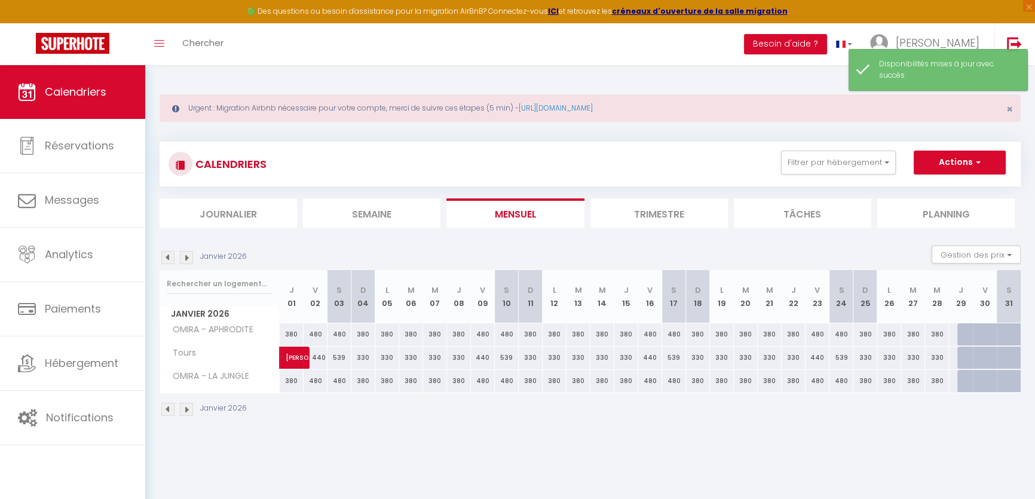
click at [292, 329] on div "380" at bounding box center [292, 334] width 24 height 22
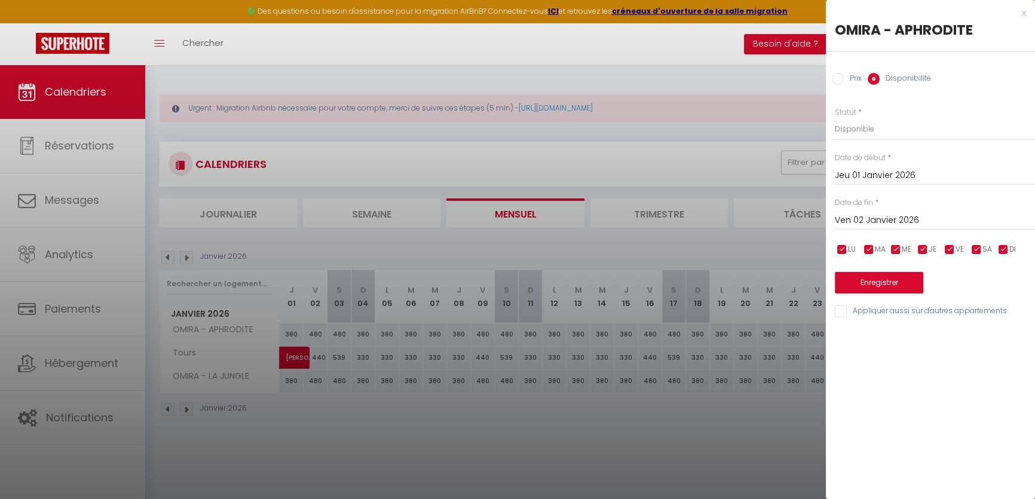
click at [895, 226] on input "Ven 02 Janvier 2026" at bounding box center [935, 221] width 200 height 16
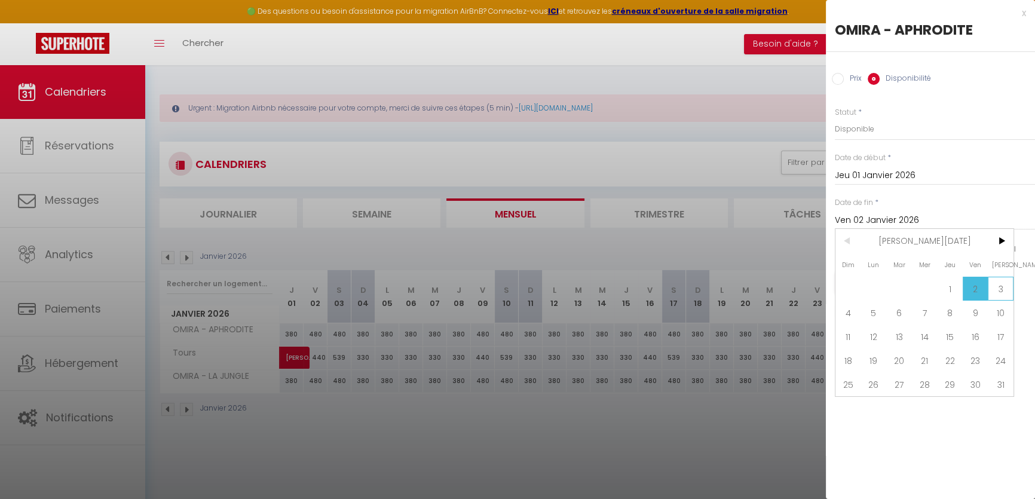
click at [1010, 283] on span "3" at bounding box center [1001, 289] width 26 height 24
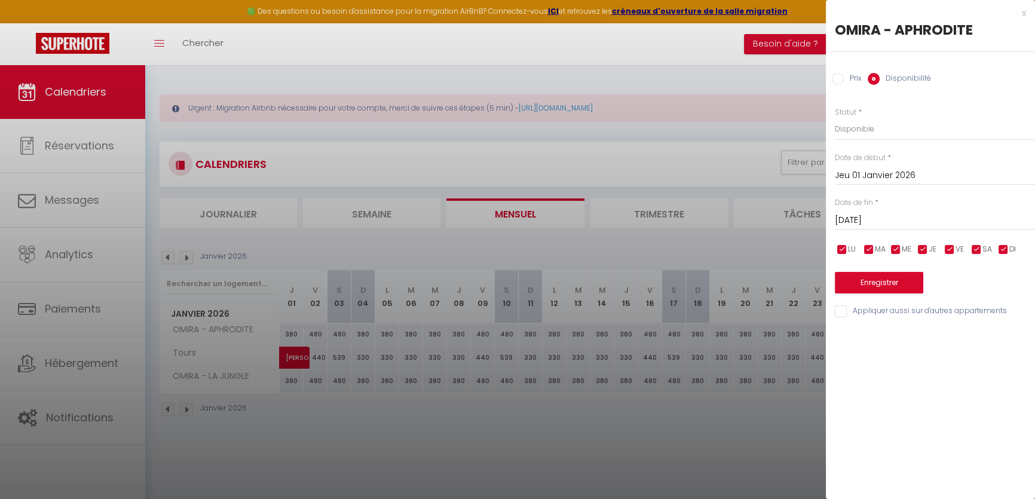
click at [848, 81] on label "Prix" at bounding box center [853, 79] width 18 height 13
click at [844, 81] on input "Prix" at bounding box center [838, 79] width 12 height 12
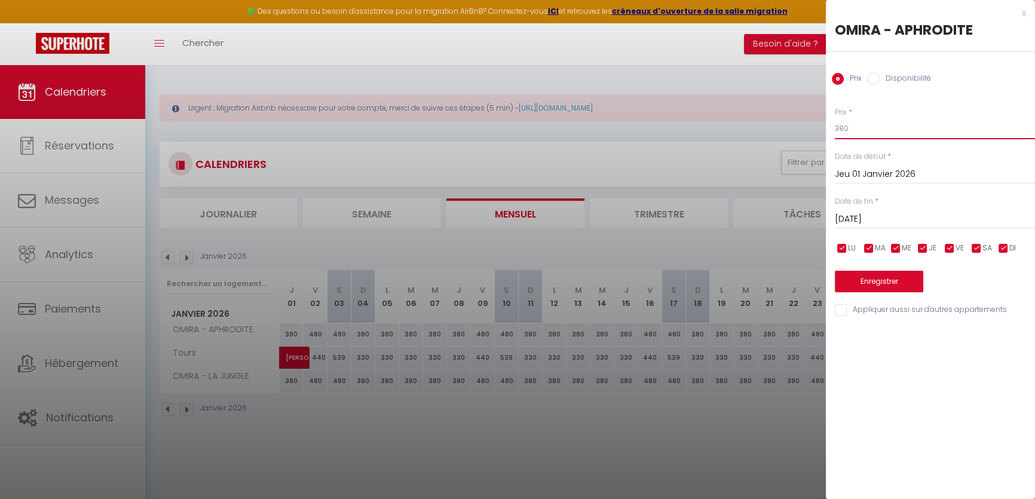
drag, startPoint x: 862, startPoint y: 128, endPoint x: 818, endPoint y: 130, distance: 43.7
click at [818, 130] on body "🟢 Des questions ou besoin d'assistance pour la migration AirBnB? Connectez-vous…" at bounding box center [517, 314] width 1035 height 499
click at [896, 283] on button "Enregistrer" at bounding box center [879, 282] width 88 height 22
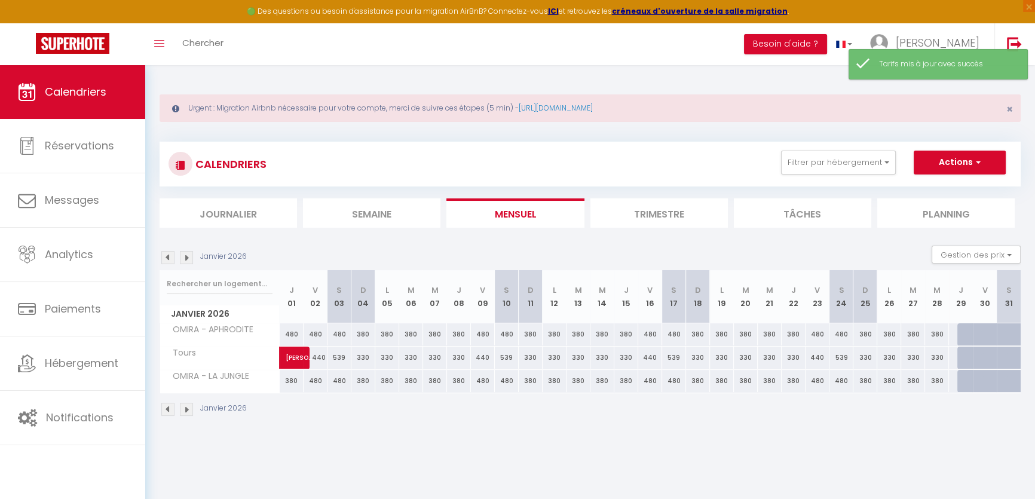
click at [284, 381] on div "380" at bounding box center [292, 381] width 24 height 22
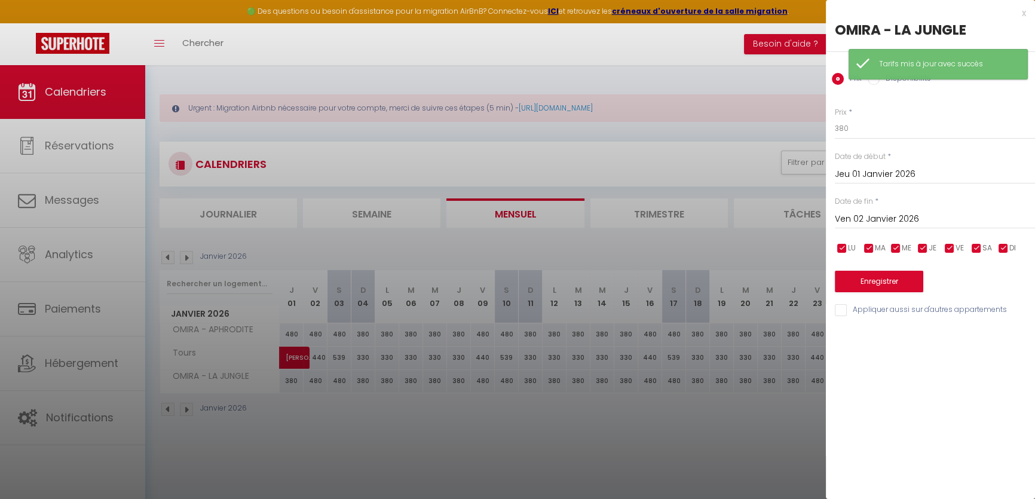
click at [875, 209] on div "[DATE] < [PERSON_NAME][DATE] > Dim Lun Mar Mer Jeu Ven Sam 1 2 3 4 5 6 7 8 9 10…" at bounding box center [935, 218] width 200 height 22
click at [879, 213] on input "Ven 02 Janvier 2026" at bounding box center [935, 220] width 200 height 16
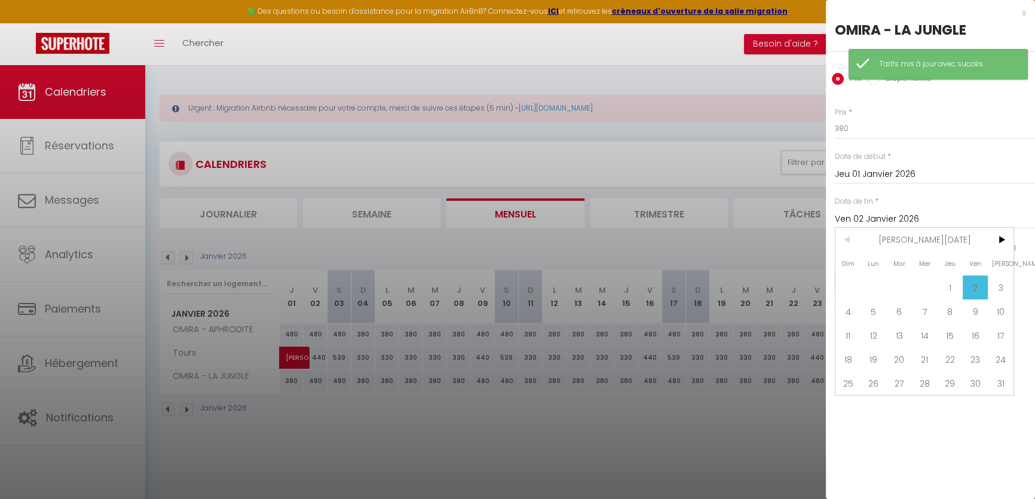
drag, startPoint x: 993, startPoint y: 280, endPoint x: 976, endPoint y: 247, distance: 37.4
click at [994, 280] on span "3" at bounding box center [1001, 287] width 26 height 24
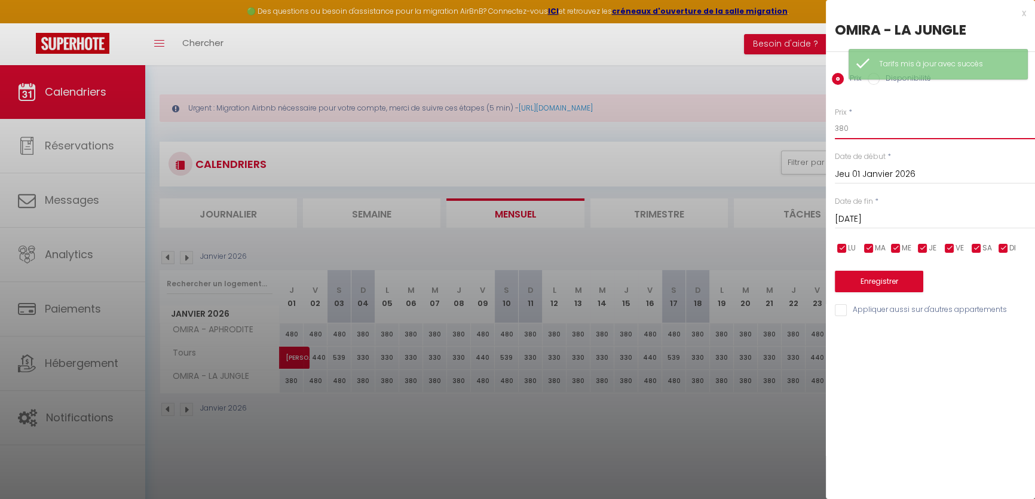
drag, startPoint x: 856, startPoint y: 133, endPoint x: 788, endPoint y: 122, distance: 69.0
click at [788, 122] on body "🟢 Des questions ou besoin d'assistance pour la migration AirBnB? Connectez-vous…" at bounding box center [517, 314] width 1035 height 499
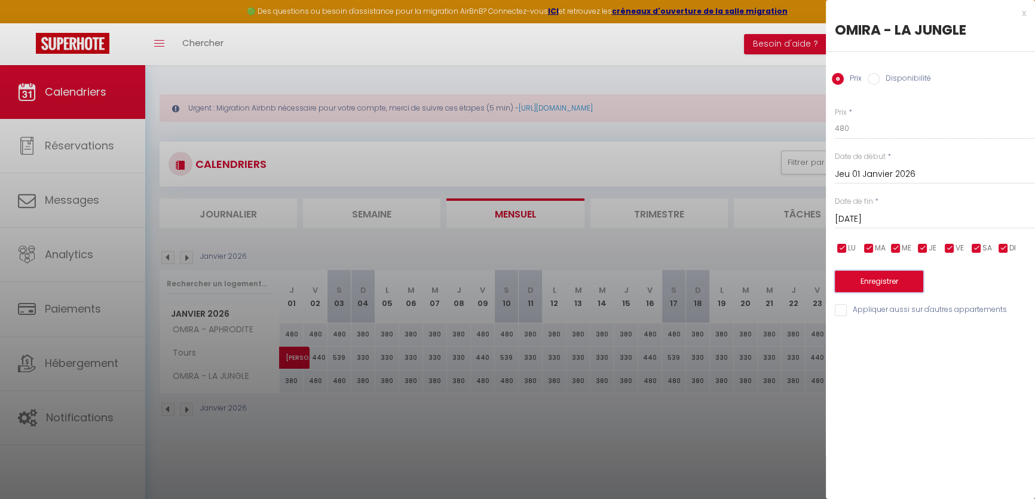
click at [872, 275] on button "Enregistrer" at bounding box center [879, 282] width 88 height 22
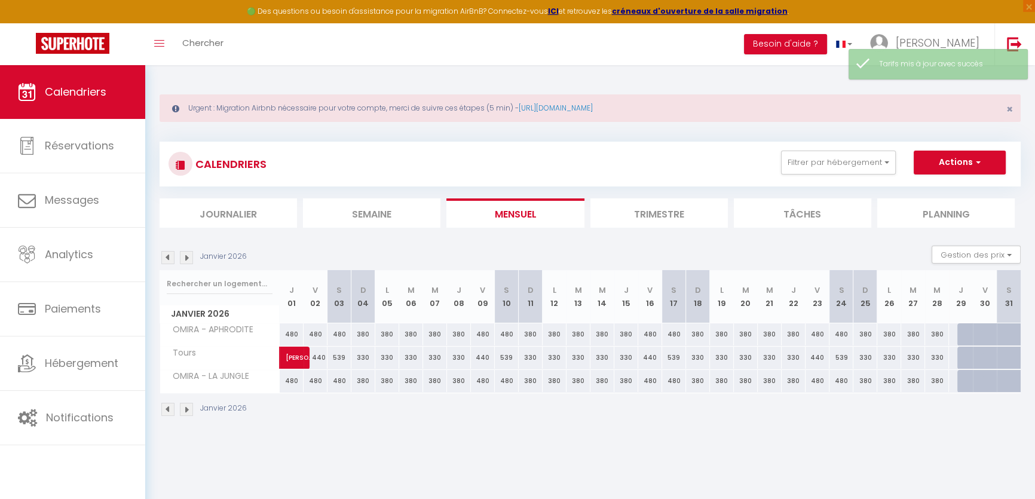
click at [181, 256] on img at bounding box center [186, 257] width 13 height 13
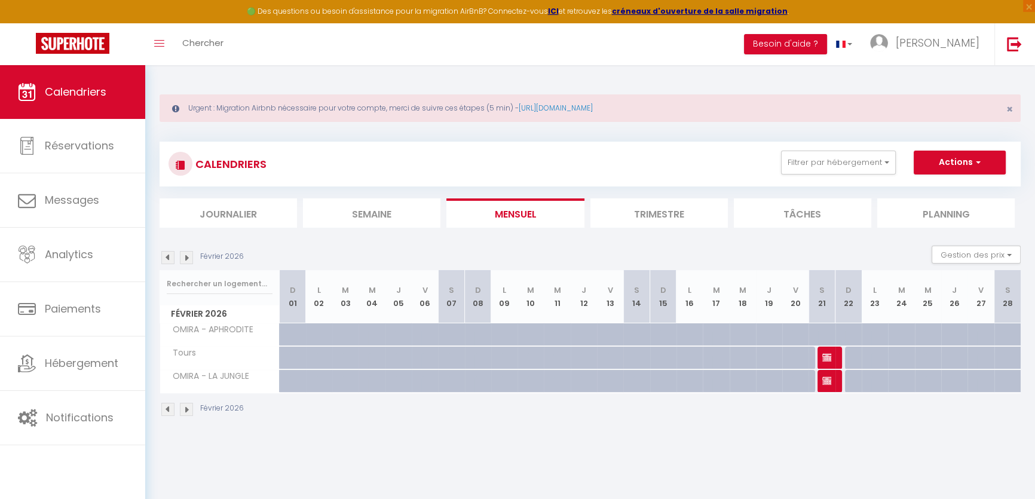
click at [167, 256] on img at bounding box center [167, 257] width 13 height 13
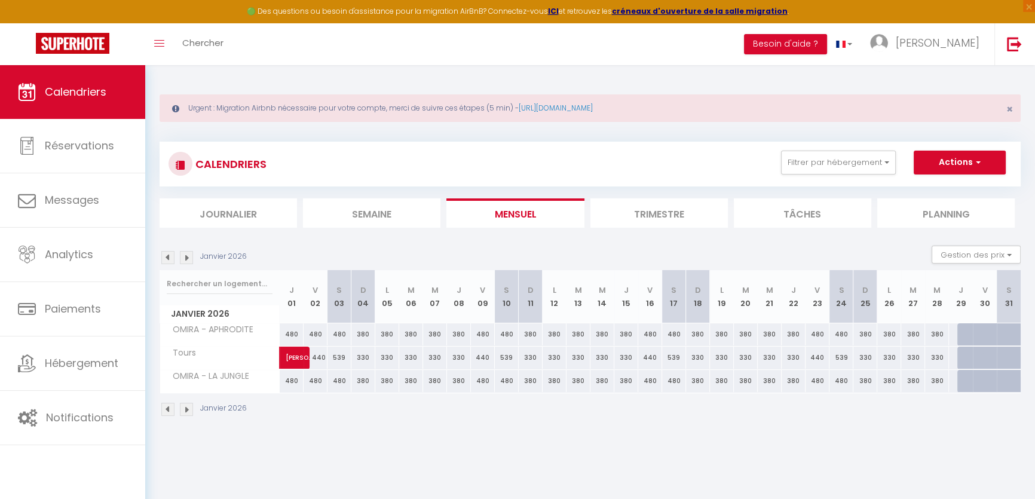
click at [182, 258] on img at bounding box center [186, 257] width 13 height 13
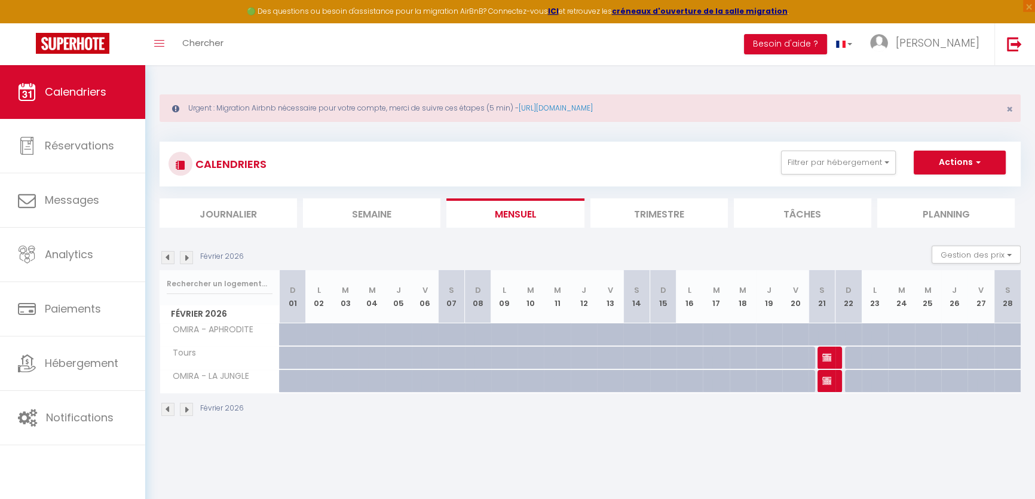
click at [830, 352] on div at bounding box center [830, 358] width 26 height 23
click at [830, 355] on div at bounding box center [830, 358] width 26 height 23
click at [825, 359] on img at bounding box center [827, 358] width 10 height 10
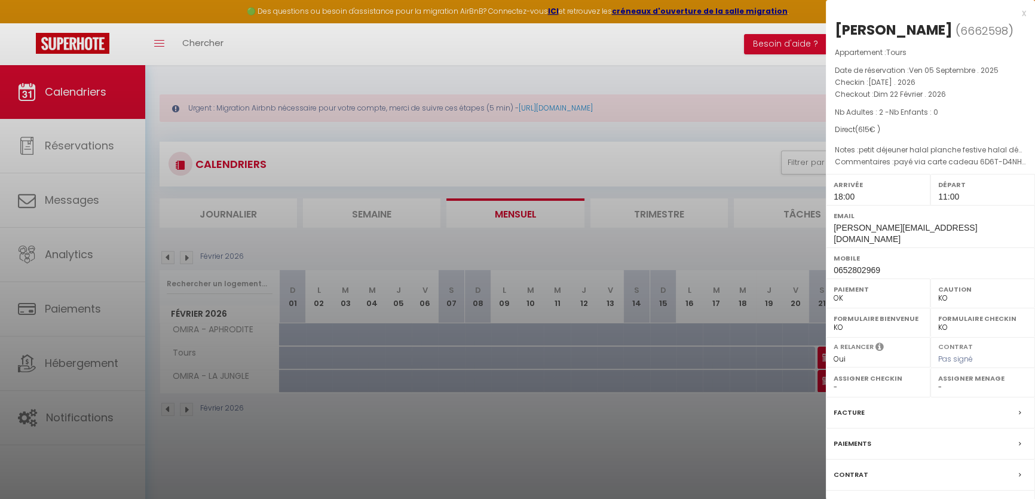
click at [764, 394] on div at bounding box center [517, 249] width 1035 height 499
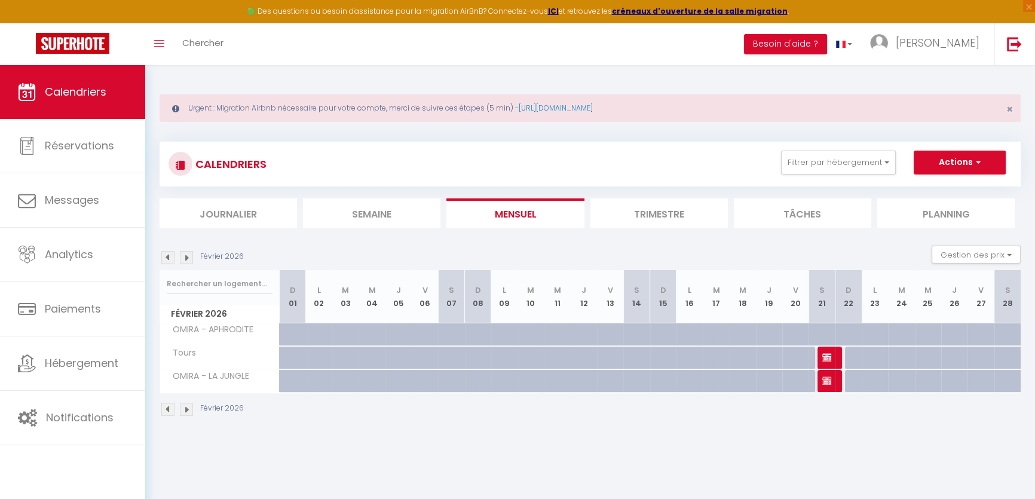
click at [171, 258] on img at bounding box center [167, 257] width 13 height 13
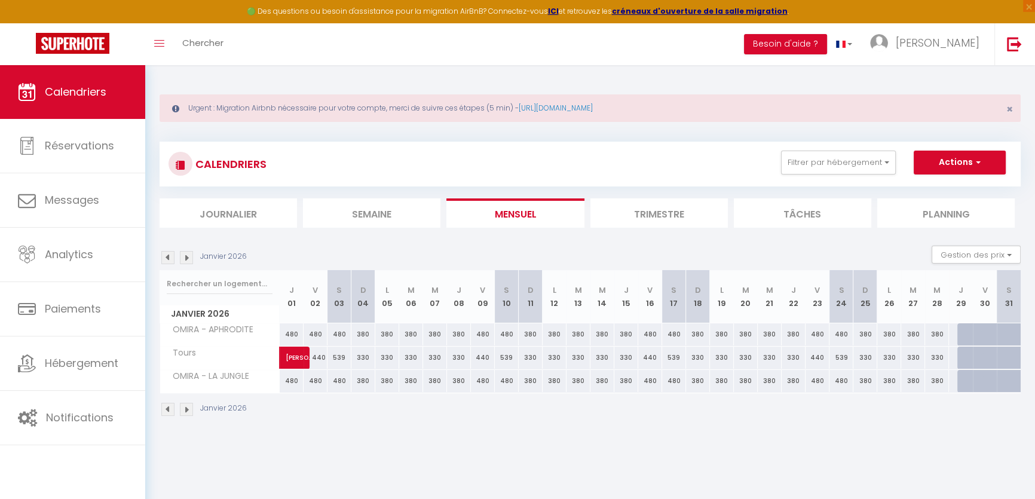
click at [171, 258] on img at bounding box center [167, 257] width 13 height 13
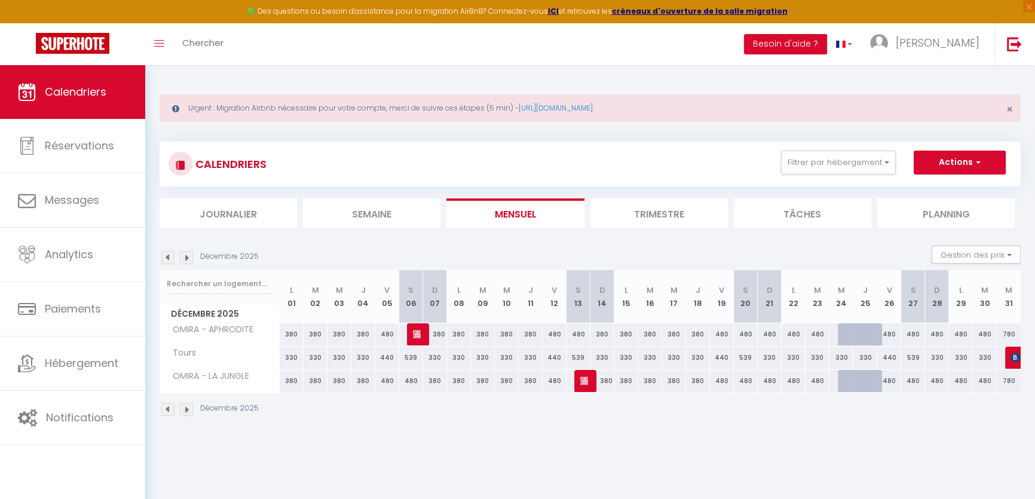
click at [167, 254] on img at bounding box center [167, 257] width 13 height 13
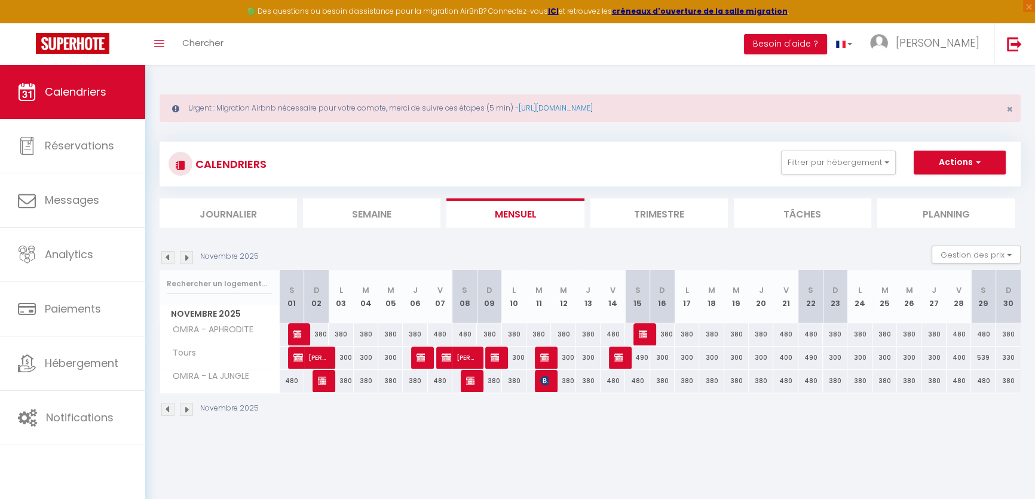
click at [982, 358] on div "539" at bounding box center [983, 358] width 24 height 22
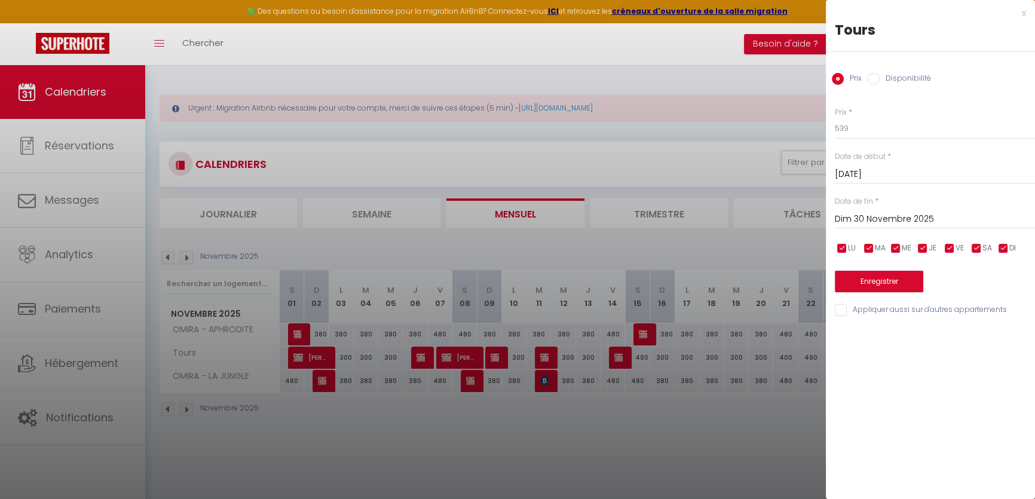
drag, startPoint x: 854, startPoint y: 117, endPoint x: 833, endPoint y: 121, distance: 21.9
click at [833, 119] on div "Prix * 539 Statut * Disponible Indisponible Date de début * [DATE] < [DATE] > D…" at bounding box center [930, 205] width 209 height 226
drag, startPoint x: 857, startPoint y: 131, endPoint x: 788, endPoint y: 133, distance: 68.7
click at [788, 133] on body "🟢 Des questions ou besoin d'assistance pour la migration AirBnB? Connectez-vous…" at bounding box center [517, 314] width 1035 height 499
click at [860, 280] on button "Enregistrer" at bounding box center [879, 282] width 88 height 22
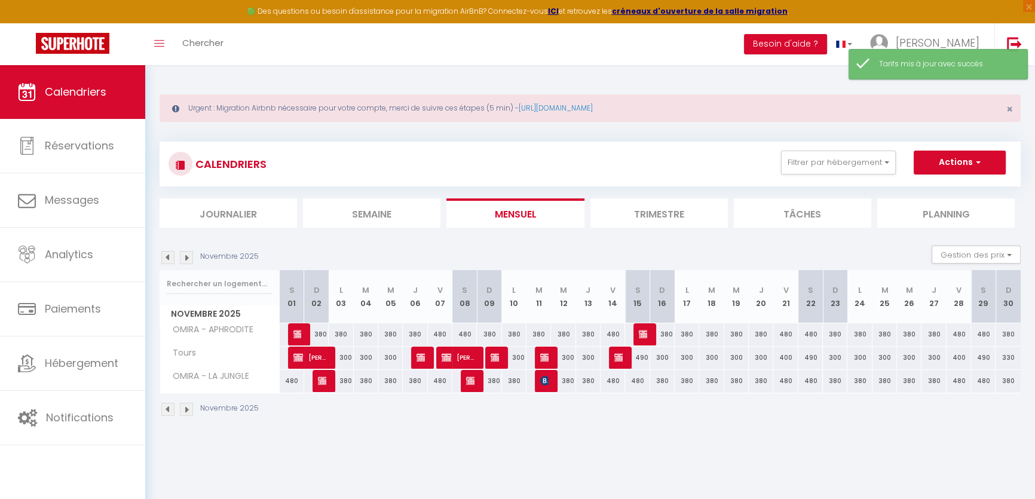
click at [1009, 357] on div "330" at bounding box center [1007, 358] width 25 height 22
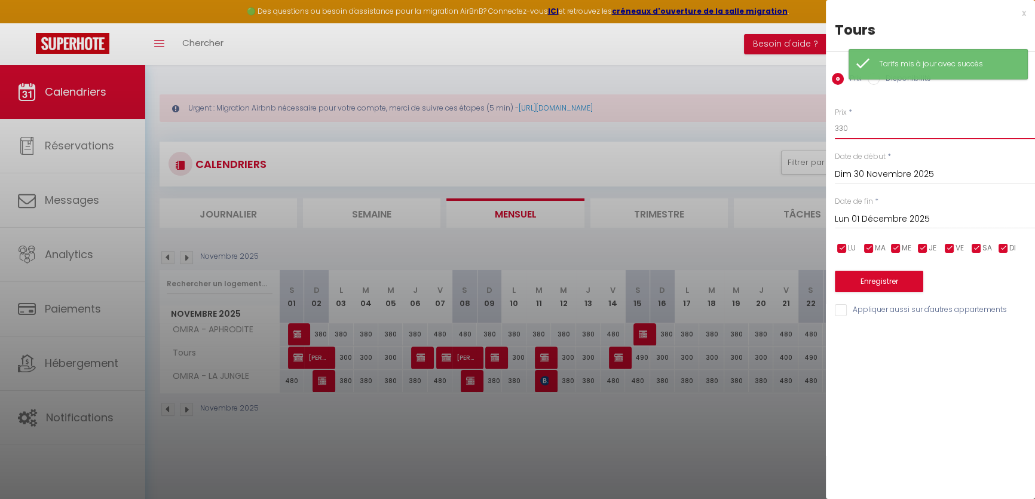
drag, startPoint x: 866, startPoint y: 134, endPoint x: 814, endPoint y: 130, distance: 52.2
click at [816, 130] on body "🟢 Des questions ou besoin d'assistance pour la migration AirBnB? Connectez-vous…" at bounding box center [517, 314] width 1035 height 499
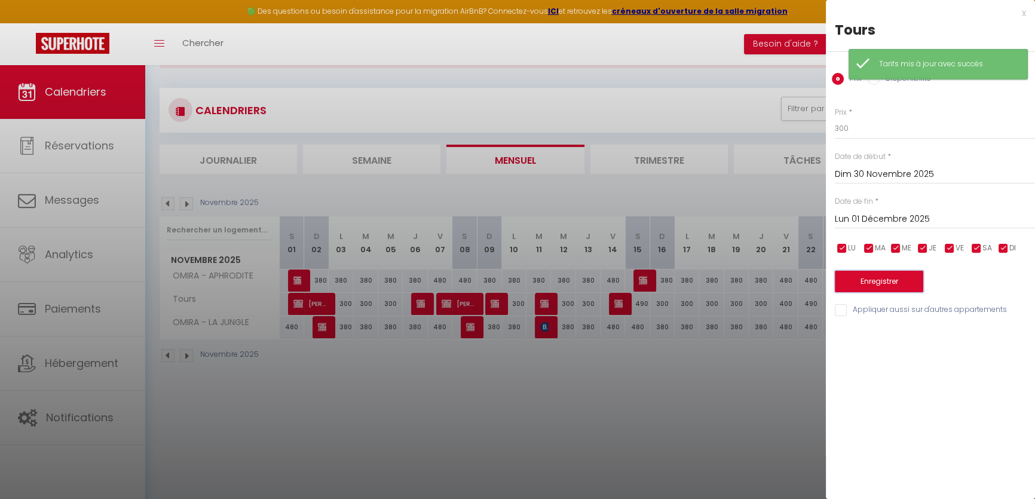
click at [903, 283] on button "Enregistrer" at bounding box center [879, 282] width 88 height 22
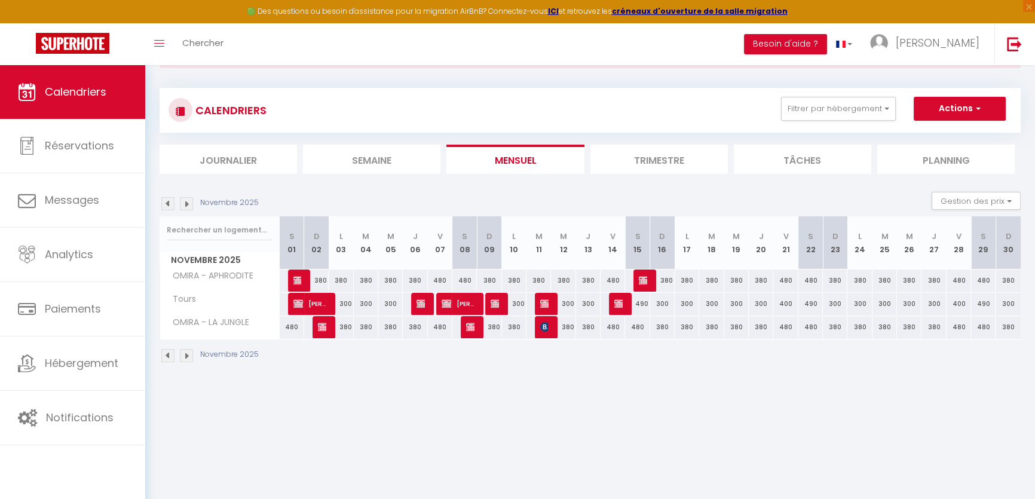
click at [189, 203] on img at bounding box center [186, 203] width 13 height 13
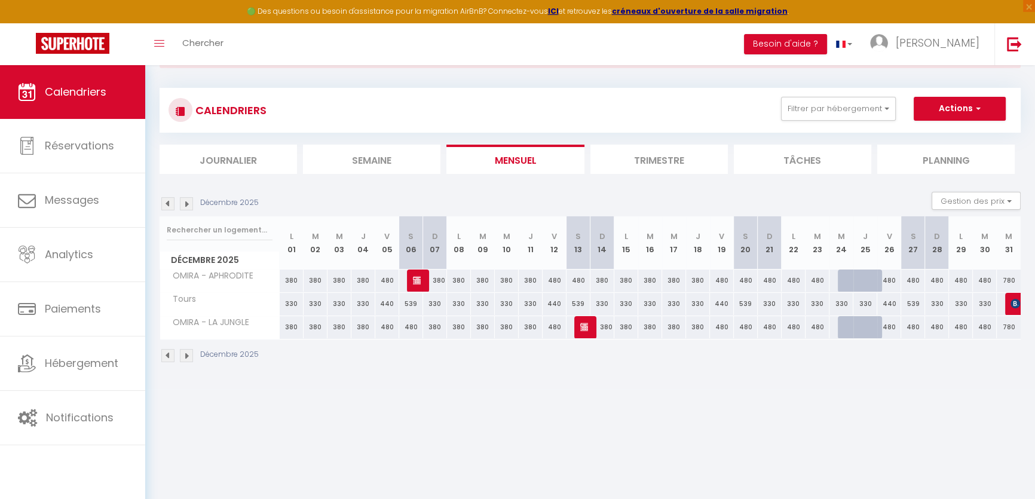
click at [287, 301] on div "330" at bounding box center [292, 304] width 24 height 22
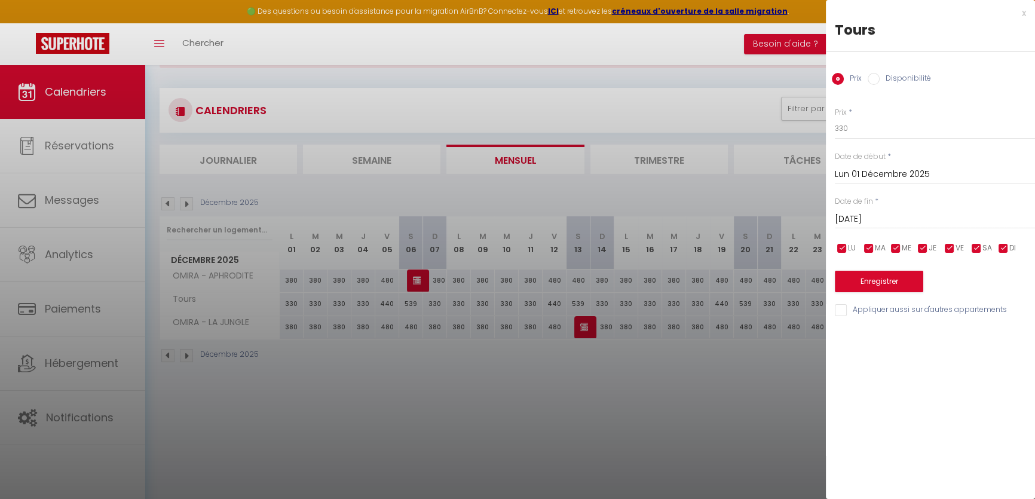
click at [920, 218] on input "[DATE]" at bounding box center [935, 220] width 200 height 16
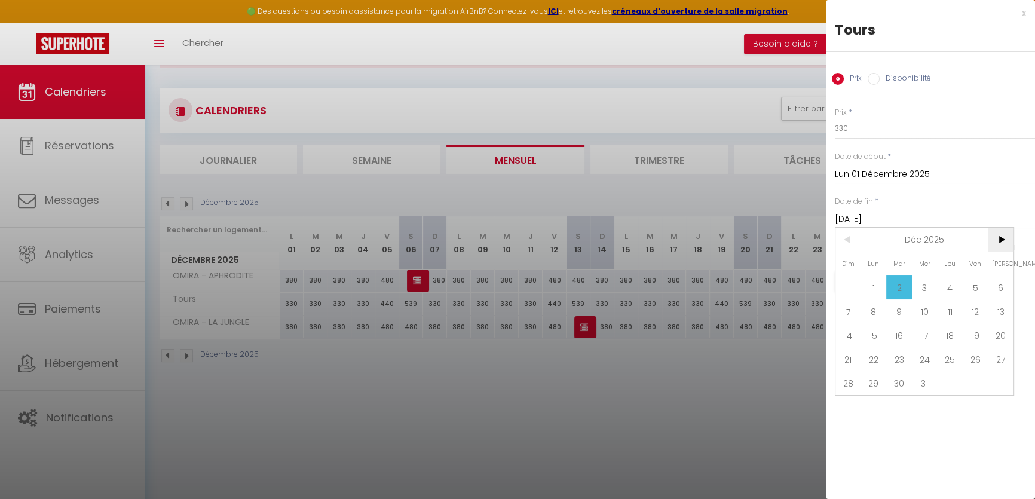
click at [1005, 234] on span ">" at bounding box center [1001, 240] width 26 height 24
drag, startPoint x: 998, startPoint y: 375, endPoint x: 1007, endPoint y: 344, distance: 33.1
click at [998, 371] on span "31" at bounding box center [1001, 383] width 26 height 24
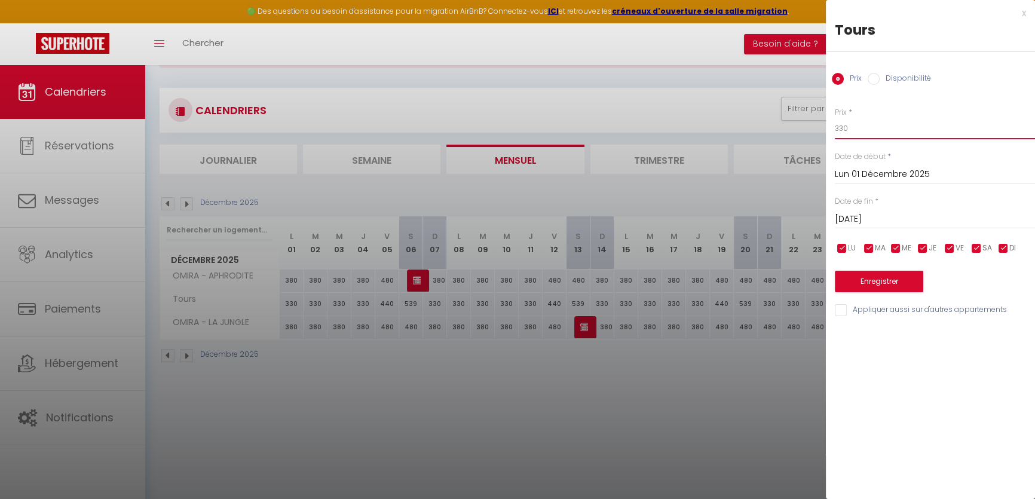
drag, startPoint x: 872, startPoint y: 131, endPoint x: 810, endPoint y: 124, distance: 63.1
click at [809, 128] on body "🟢 Des questions ou besoin d'assistance pour la migration AirBnB? Connectez-vous…" at bounding box center [517, 260] width 1035 height 499
click at [952, 243] on input "checkbox" at bounding box center [949, 249] width 12 height 12
click at [980, 245] on input "checkbox" at bounding box center [976, 249] width 12 height 12
click at [888, 280] on button "Enregistrer" at bounding box center [879, 282] width 88 height 22
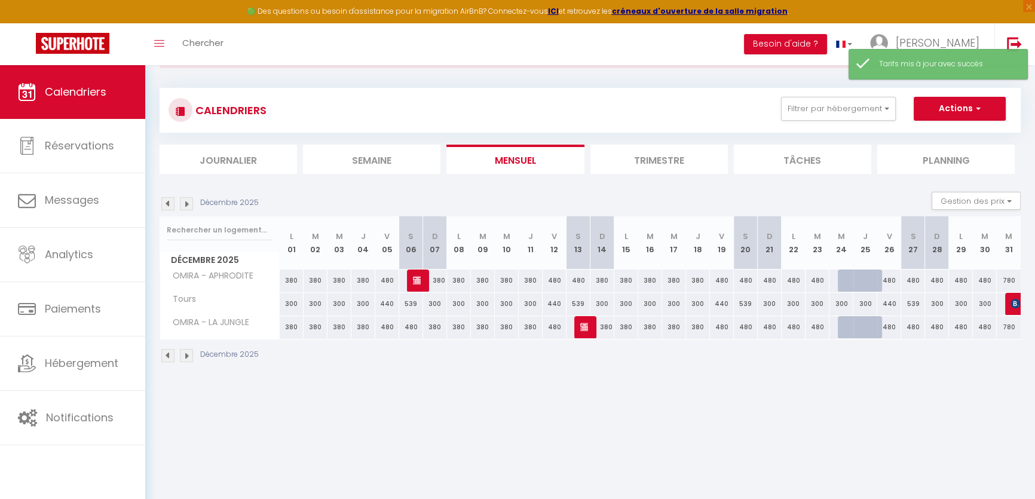
click at [385, 302] on div "440" at bounding box center [387, 304] width 24 height 22
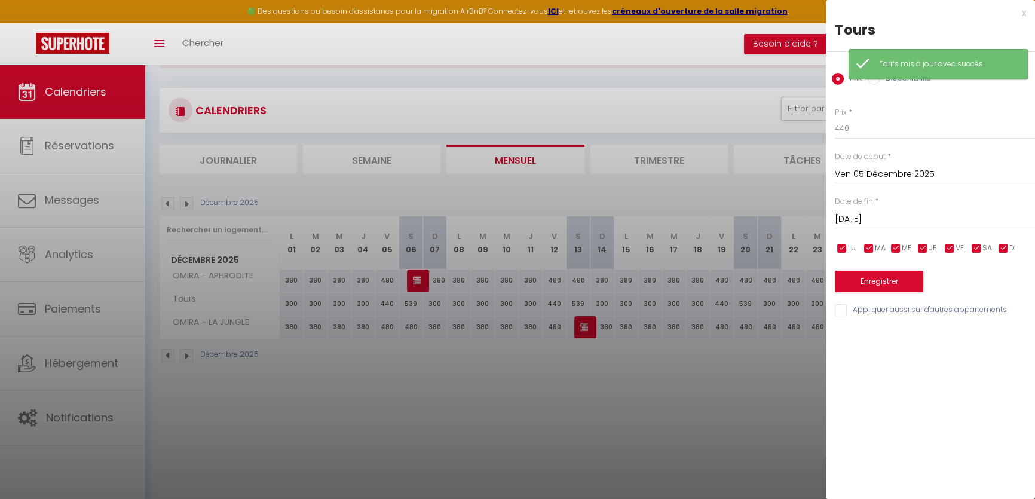
click at [893, 216] on input "[DATE]" at bounding box center [935, 220] width 200 height 16
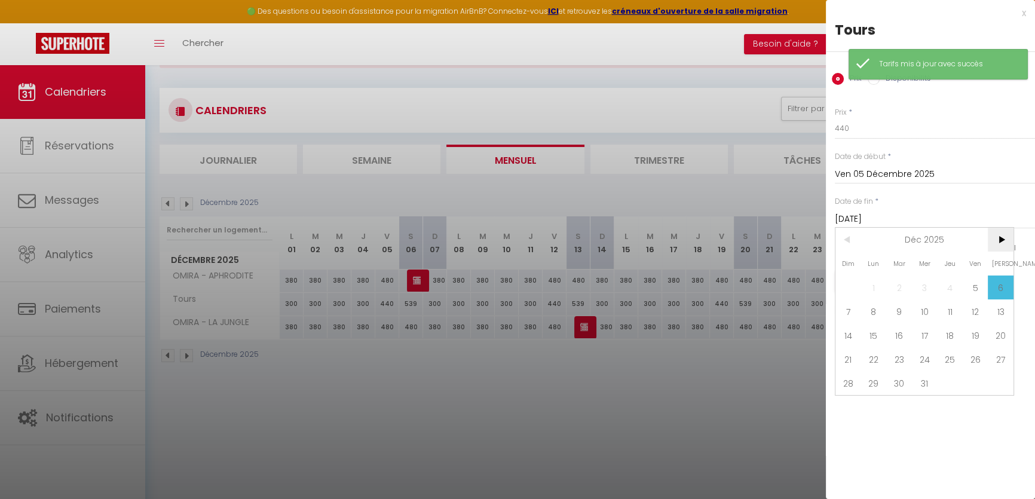
click at [1006, 231] on span ">" at bounding box center [1001, 240] width 26 height 24
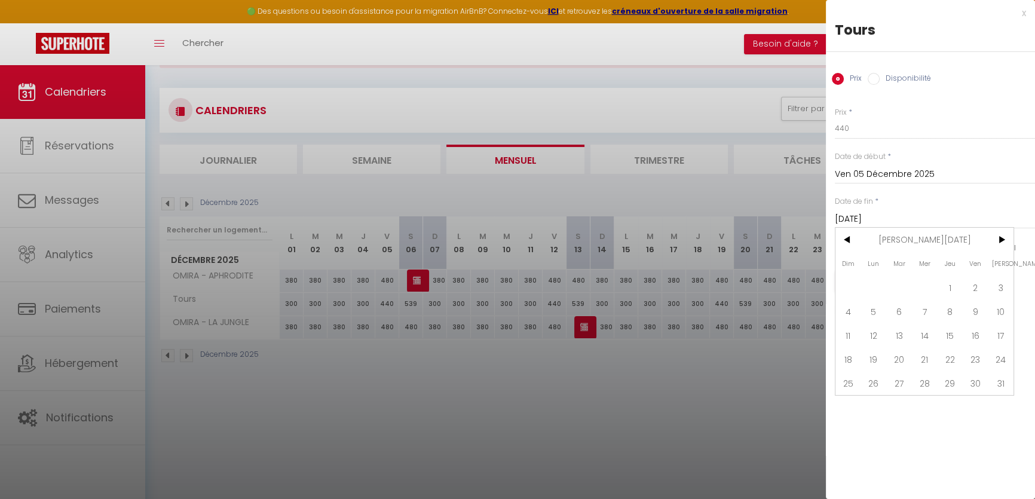
click at [994, 380] on span "31" at bounding box center [1001, 383] width 26 height 24
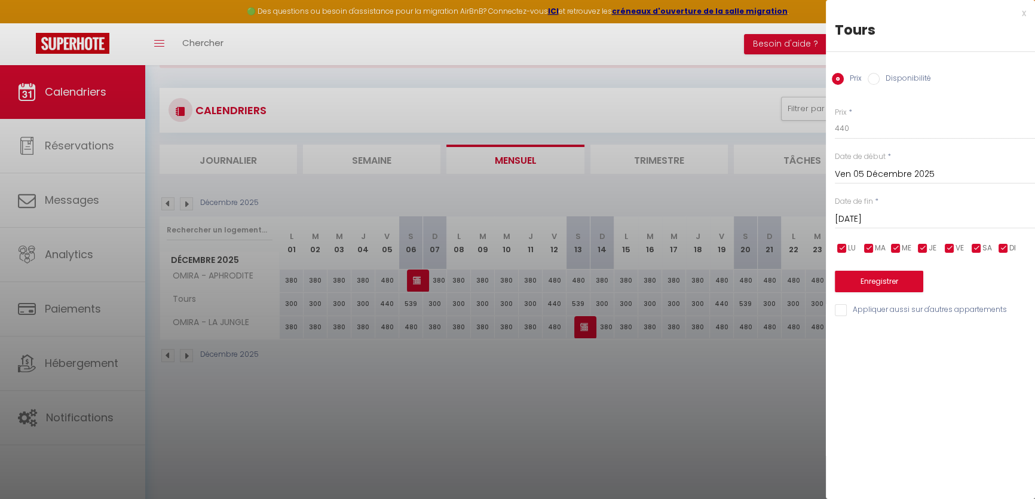
click at [921, 245] on input "checkbox" at bounding box center [923, 249] width 12 height 12
click at [876, 250] on span "MA" at bounding box center [880, 248] width 11 height 11
click at [892, 249] on input "checkbox" at bounding box center [896, 249] width 12 height 12
click at [829, 245] on ul "LU MA ME JE VE SA DI" at bounding box center [833, 248] width 12 height 15
click at [839, 244] on input "checkbox" at bounding box center [842, 249] width 12 height 12
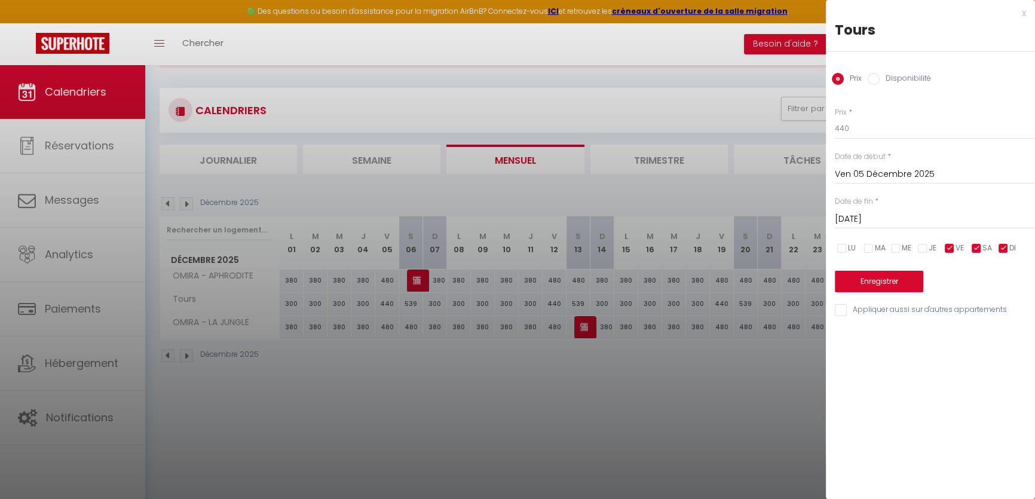
click at [977, 249] on input "checkbox" at bounding box center [976, 249] width 12 height 12
click at [998, 245] on input "checkbox" at bounding box center [1003, 249] width 12 height 12
drag, startPoint x: 877, startPoint y: 125, endPoint x: 805, endPoint y: 125, distance: 72.3
click at [809, 125] on body "🟢 Des questions ou besoin d'assistance pour la migration AirBnB? Connectez-vous…" at bounding box center [517, 260] width 1035 height 499
click at [878, 287] on button "Enregistrer" at bounding box center [879, 282] width 88 height 22
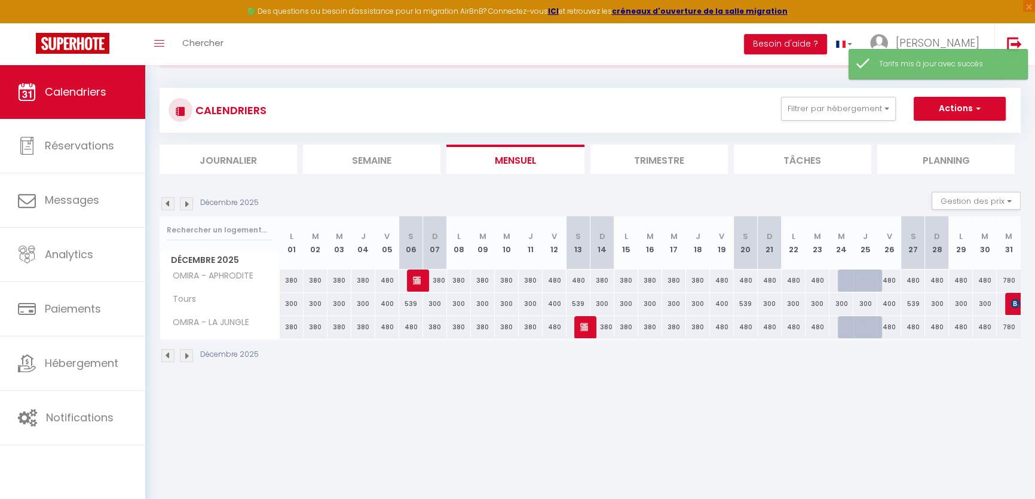
click at [410, 301] on div "539" at bounding box center [411, 304] width 24 height 22
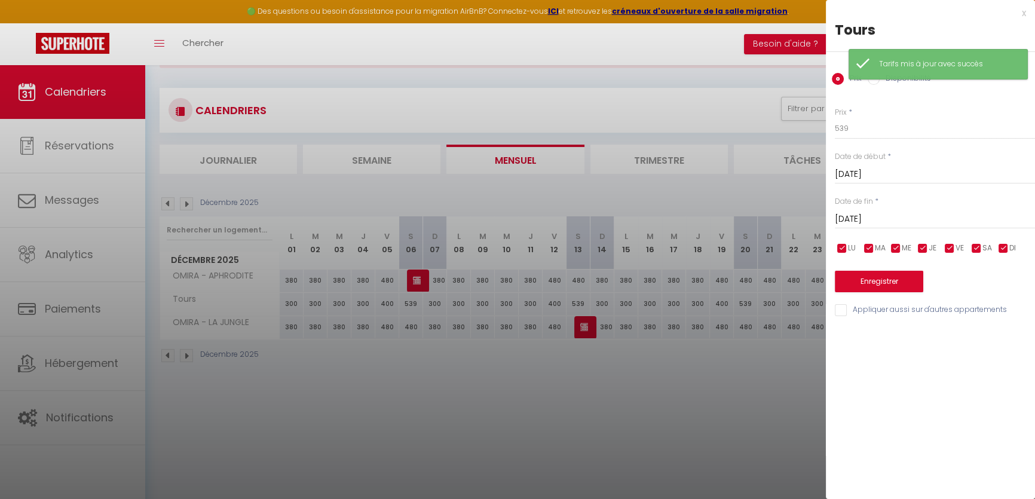
click at [873, 217] on input "[DATE]" at bounding box center [935, 220] width 200 height 16
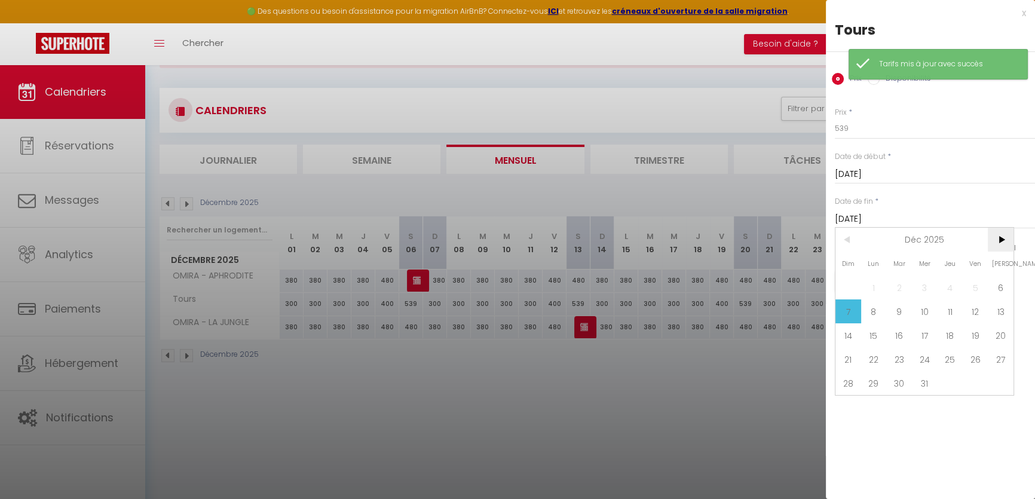
click at [993, 240] on span ">" at bounding box center [1001, 240] width 26 height 24
click at [1012, 377] on span "31" at bounding box center [1001, 383] width 26 height 24
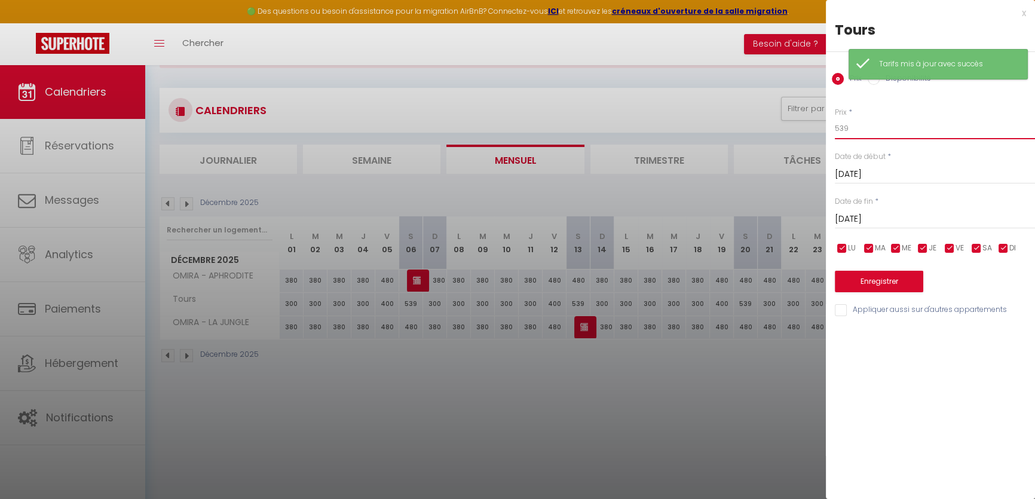
drag, startPoint x: 854, startPoint y: 119, endPoint x: 726, endPoint y: 117, distance: 128.5
click at [730, 117] on body "🟢 Des questions ou besoin d'assistance pour la migration AirBnB? Connectez-vous…" at bounding box center [517, 260] width 1035 height 499
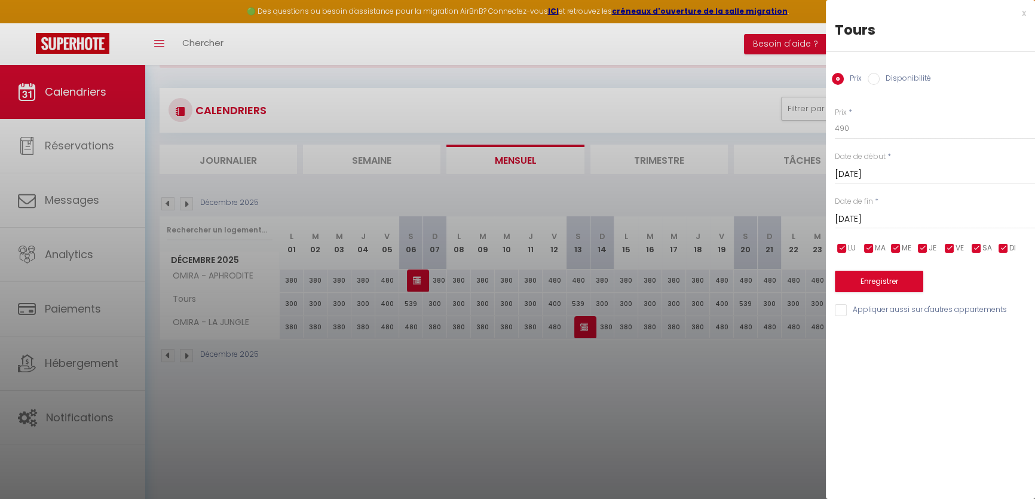
click at [950, 250] on input "checkbox" at bounding box center [949, 249] width 12 height 12
click at [924, 248] on input "checkbox" at bounding box center [923, 249] width 12 height 12
click at [893, 245] on input "checkbox" at bounding box center [896, 249] width 12 height 12
click at [869, 246] on input "checkbox" at bounding box center [869, 249] width 12 height 12
click at [845, 246] on input "checkbox" at bounding box center [842, 249] width 12 height 12
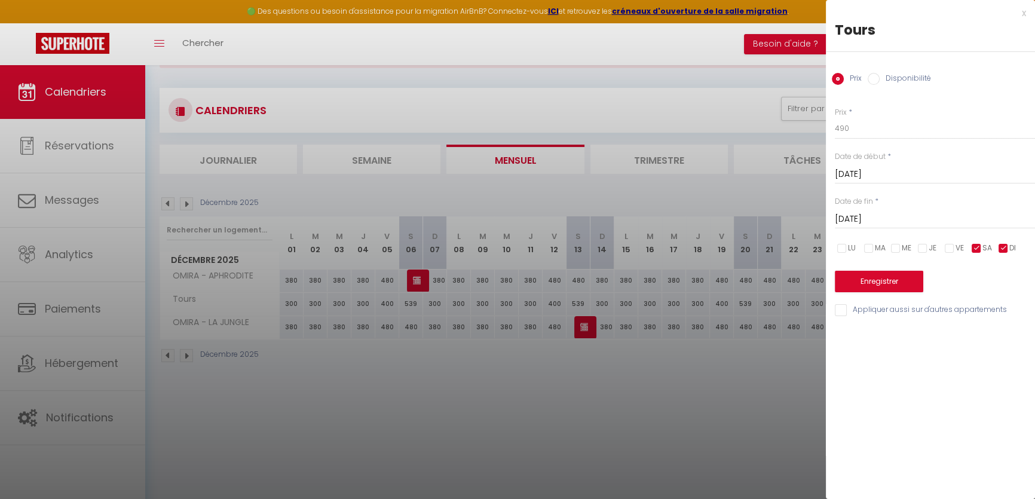
click at [1004, 244] on input "checkbox" at bounding box center [1003, 249] width 12 height 12
click at [882, 279] on button "Enregistrer" at bounding box center [879, 282] width 88 height 22
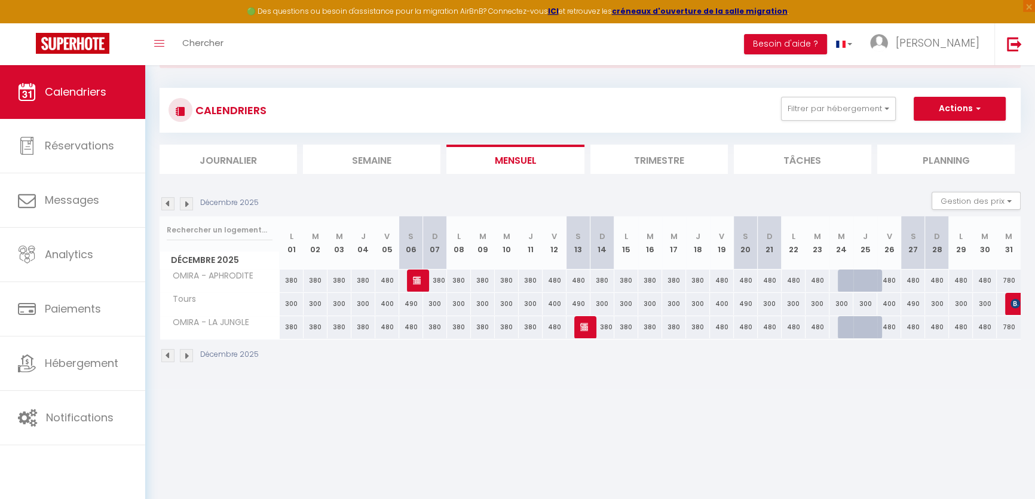
click at [769, 305] on div "300" at bounding box center [770, 304] width 24 height 22
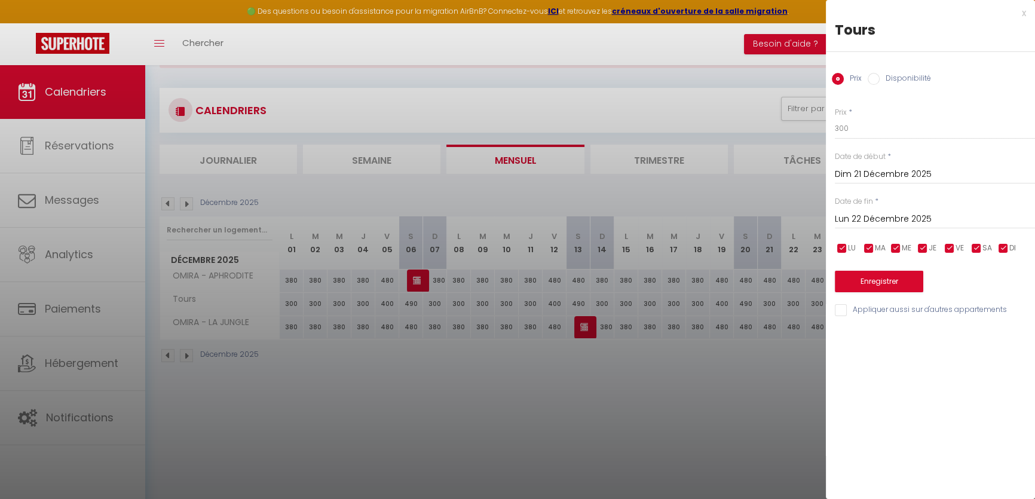
click at [870, 216] on input "Lun 22 Décembre 2025" at bounding box center [935, 220] width 200 height 16
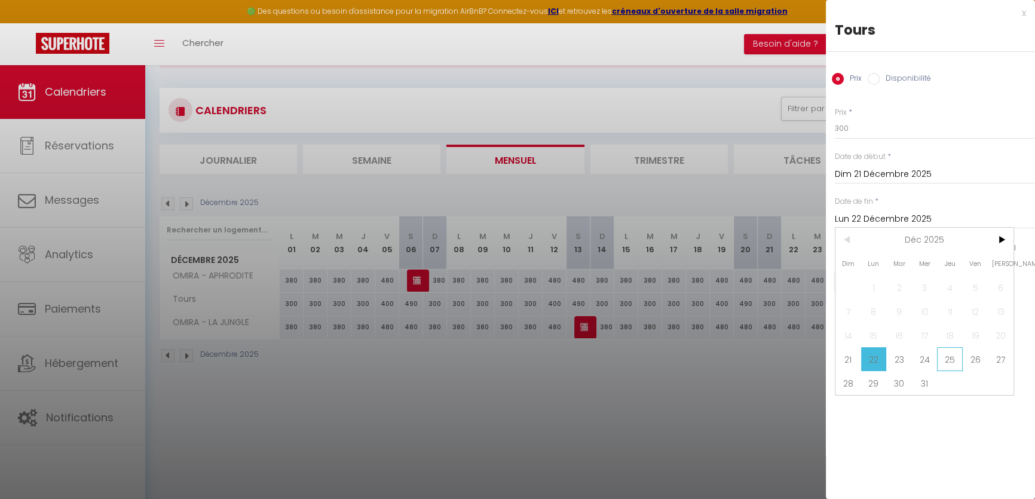
click at [960, 358] on span "25" at bounding box center [950, 359] width 26 height 24
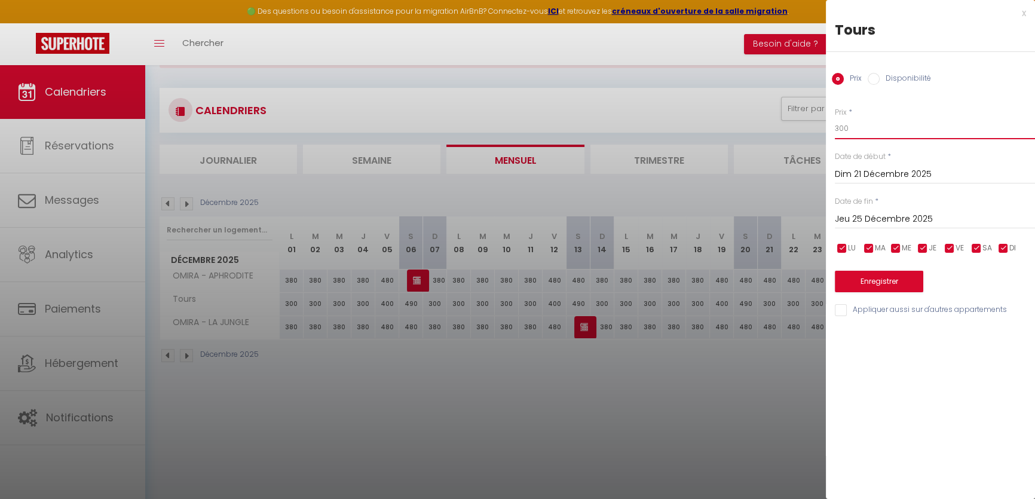
drag, startPoint x: 865, startPoint y: 128, endPoint x: 833, endPoint y: 128, distance: 32.3
click at [833, 128] on div "Prix * 300 Statut * Disponible Indisponible Date de début * [DATE] < [DATE] > D…" at bounding box center [930, 205] width 209 height 226
click at [849, 287] on button "Enregistrer" at bounding box center [879, 282] width 88 height 22
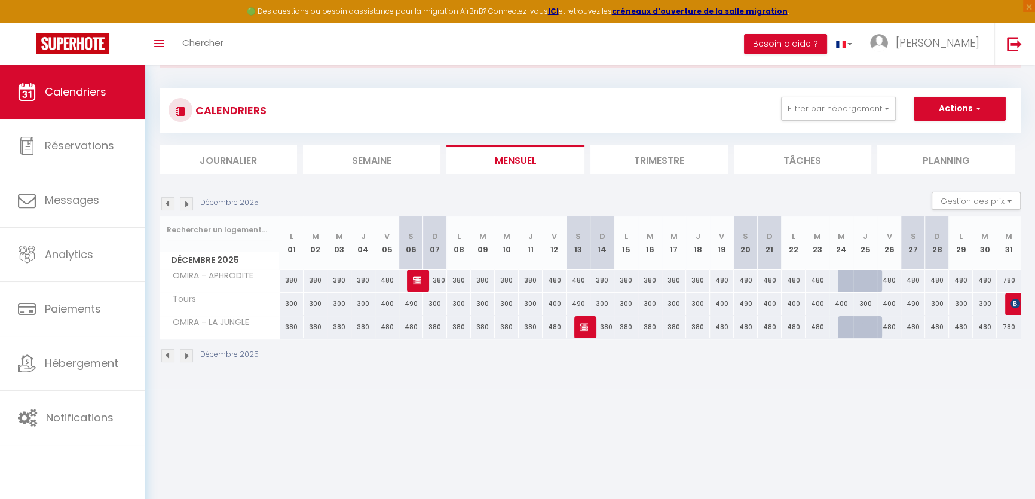
click at [842, 304] on div "400" at bounding box center [841, 304] width 24 height 22
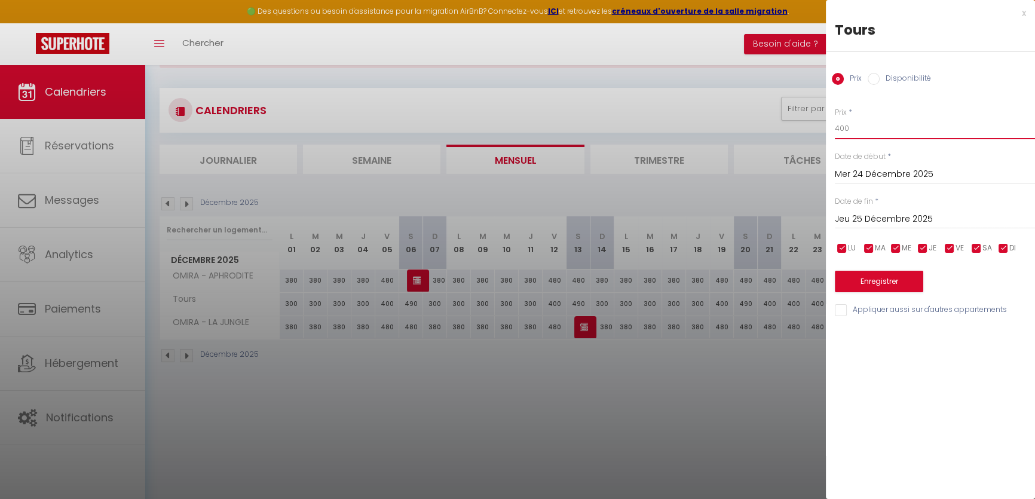
drag, startPoint x: 828, startPoint y: 123, endPoint x: 712, endPoint y: 115, distance: 116.2
click at [727, 115] on body "🟢 Des questions ou besoin d'assistance pour la migration AirBnB? Connectez-vous…" at bounding box center [517, 260] width 1035 height 499
click at [868, 286] on button "Enregistrer" at bounding box center [879, 282] width 88 height 22
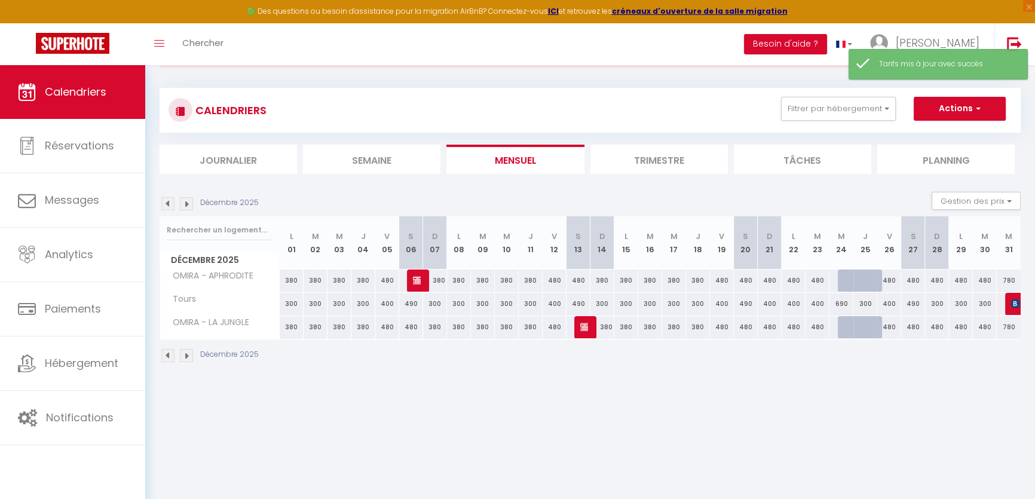
click at [862, 303] on div "300" at bounding box center [865, 304] width 24 height 22
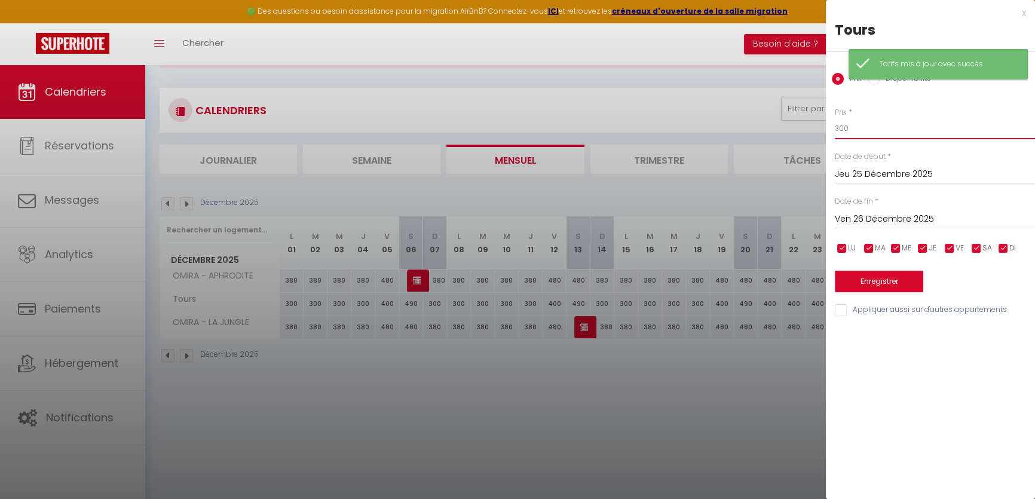
drag, startPoint x: 864, startPoint y: 124, endPoint x: 698, endPoint y: 124, distance: 165.5
click at [699, 124] on body "🟢 Des questions ou besoin d'assistance pour la migration AirBnB? Connectez-vous…" at bounding box center [517, 260] width 1035 height 499
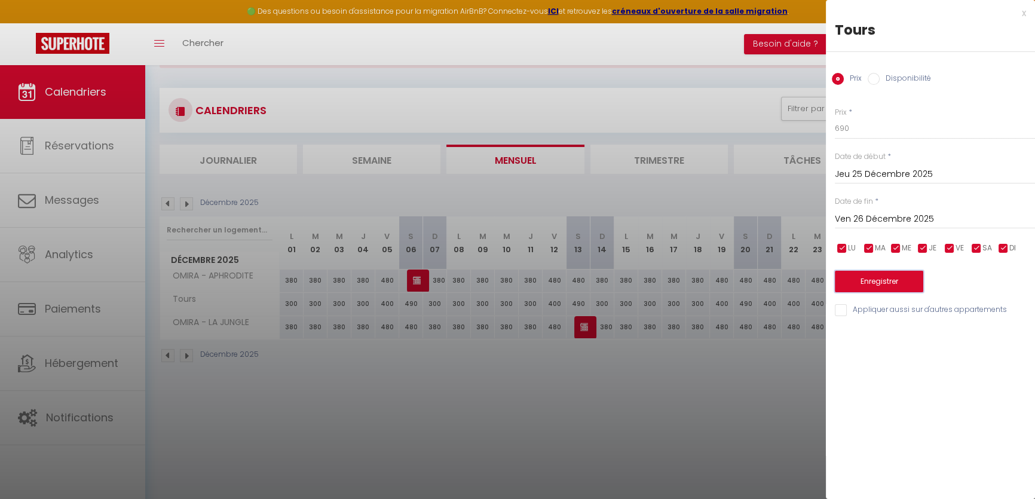
click at [857, 281] on button "Enregistrer" at bounding box center [879, 282] width 88 height 22
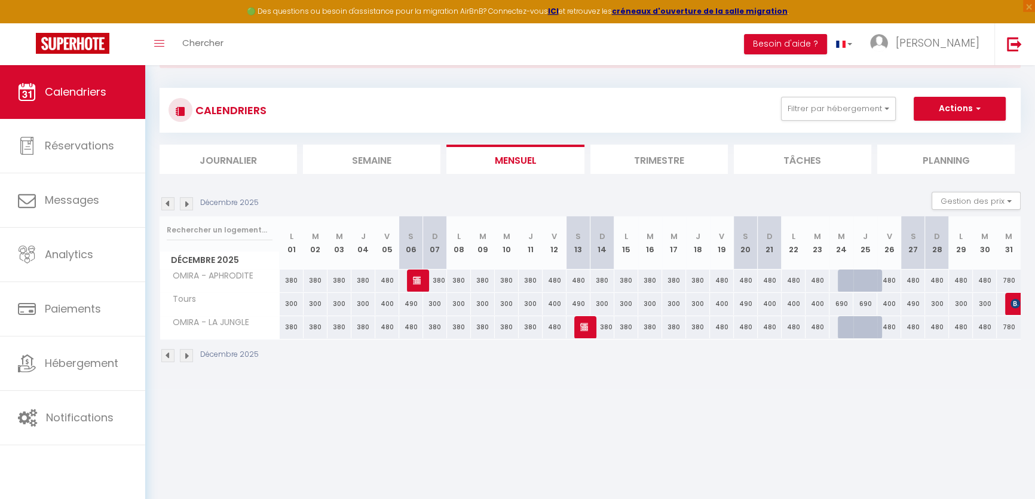
click at [936, 305] on div "300" at bounding box center [937, 304] width 24 height 22
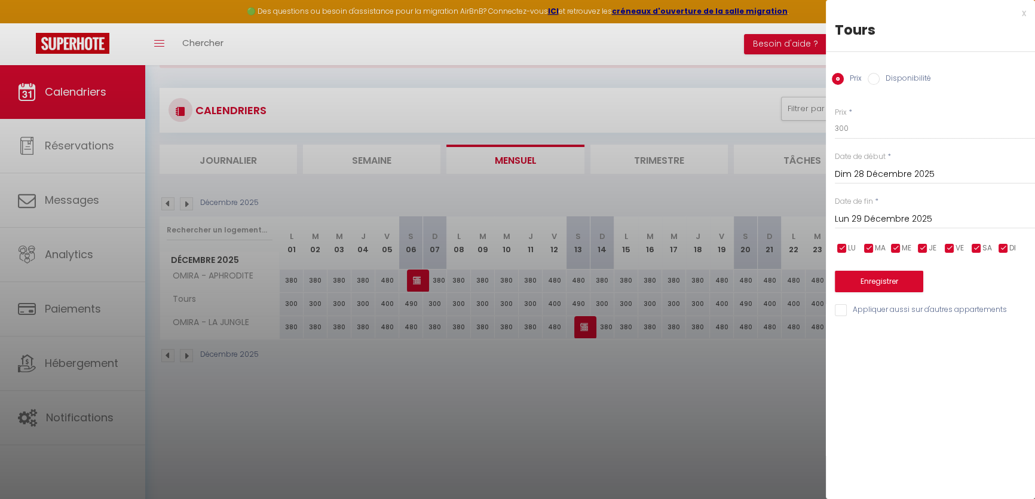
click at [885, 215] on input "Lun 29 Décembre 2025" at bounding box center [935, 220] width 200 height 16
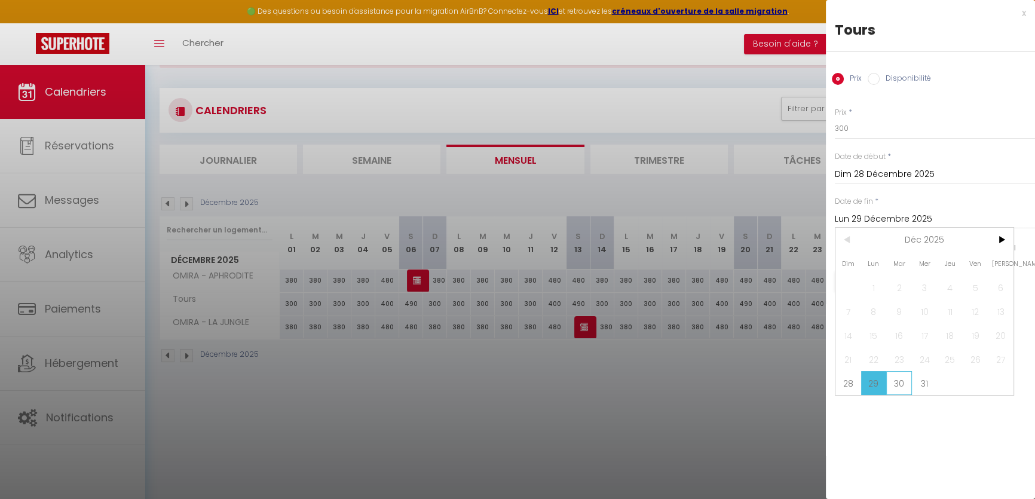
click at [905, 384] on span "30" at bounding box center [899, 383] width 26 height 24
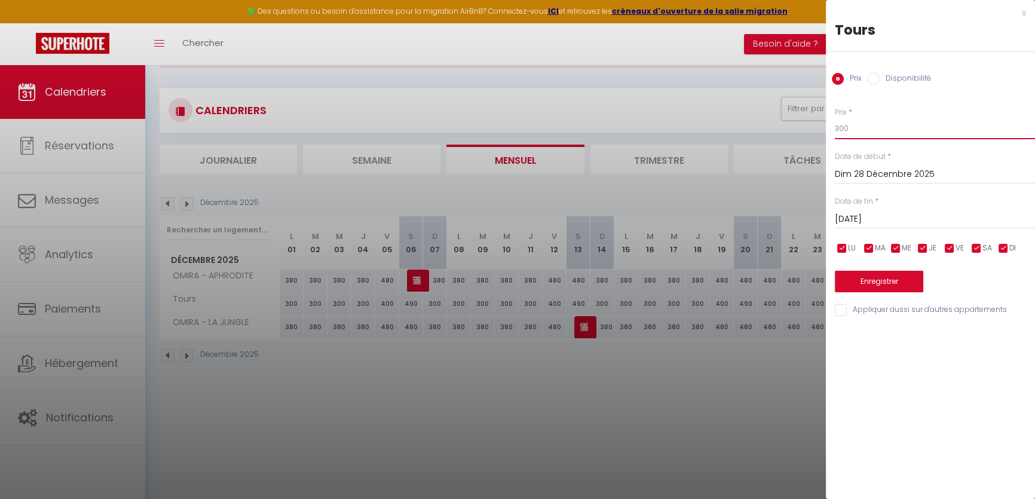
drag, startPoint x: 865, startPoint y: 125, endPoint x: 806, endPoint y: 131, distance: 58.8
click at [812, 128] on body "🟢 Des questions ou besoin d'assistance pour la migration AirBnB? Connectez-vous…" at bounding box center [517, 260] width 1035 height 499
click at [890, 289] on button "Enregistrer" at bounding box center [879, 282] width 88 height 22
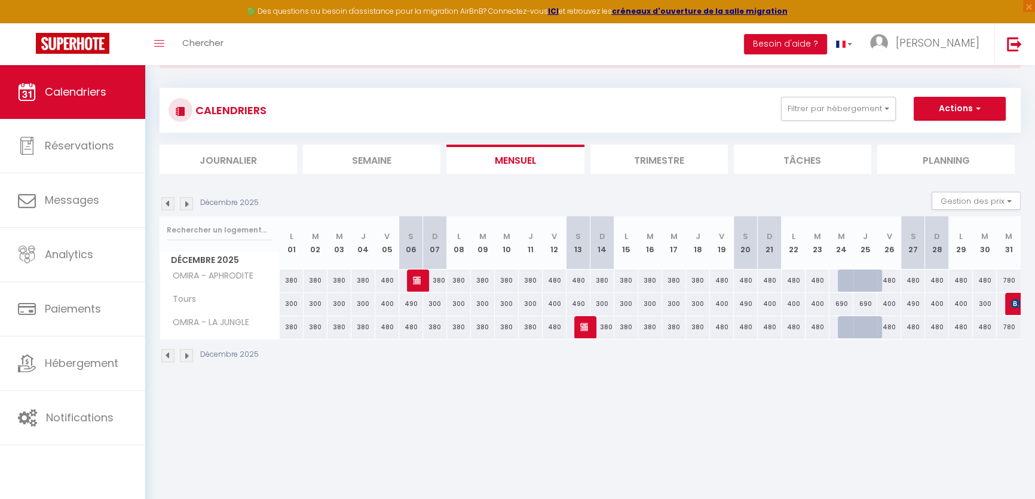
click at [985, 304] on div "300" at bounding box center [985, 304] width 24 height 22
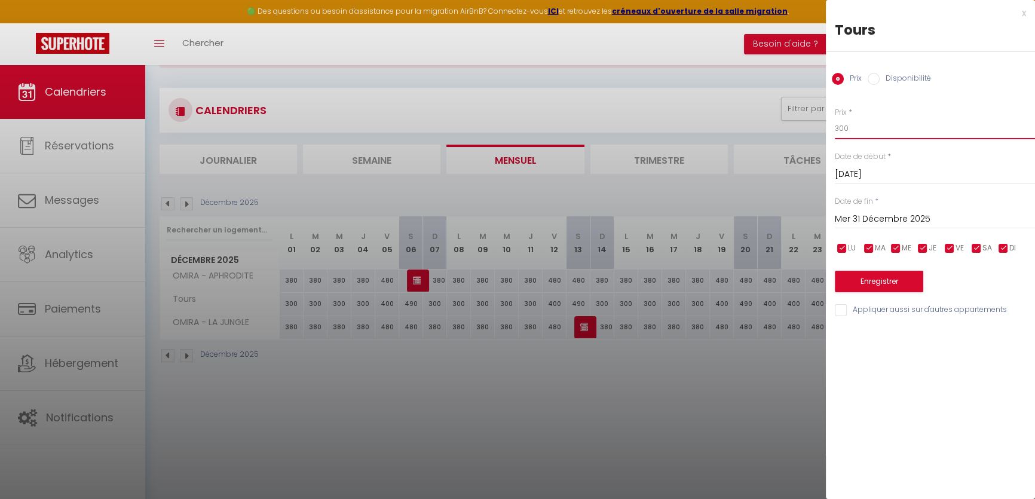
drag, startPoint x: 860, startPoint y: 127, endPoint x: 689, endPoint y: 119, distance: 171.7
click at [694, 119] on body "🟢 Des questions ou besoin d'assistance pour la migration AirBnB? Connectez-vous…" at bounding box center [517, 260] width 1035 height 499
click at [890, 292] on div "Prix * 400 Statut * Disponible Indisponible Date de début * [DATE] < [DATE] > D…" at bounding box center [930, 205] width 209 height 226
click at [890, 284] on button "Enregistrer" at bounding box center [879, 282] width 88 height 22
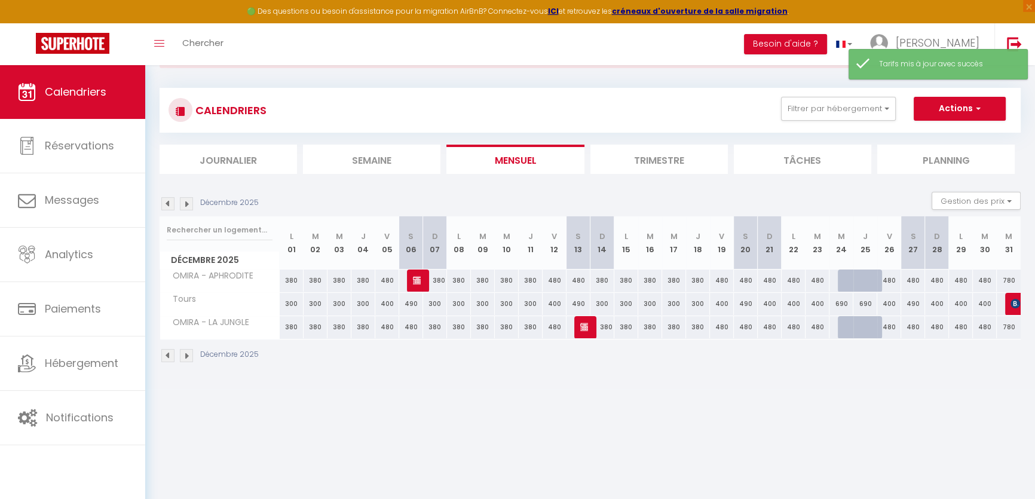
click at [187, 201] on img at bounding box center [186, 203] width 13 height 13
